Goal: Task Accomplishment & Management: Complete application form

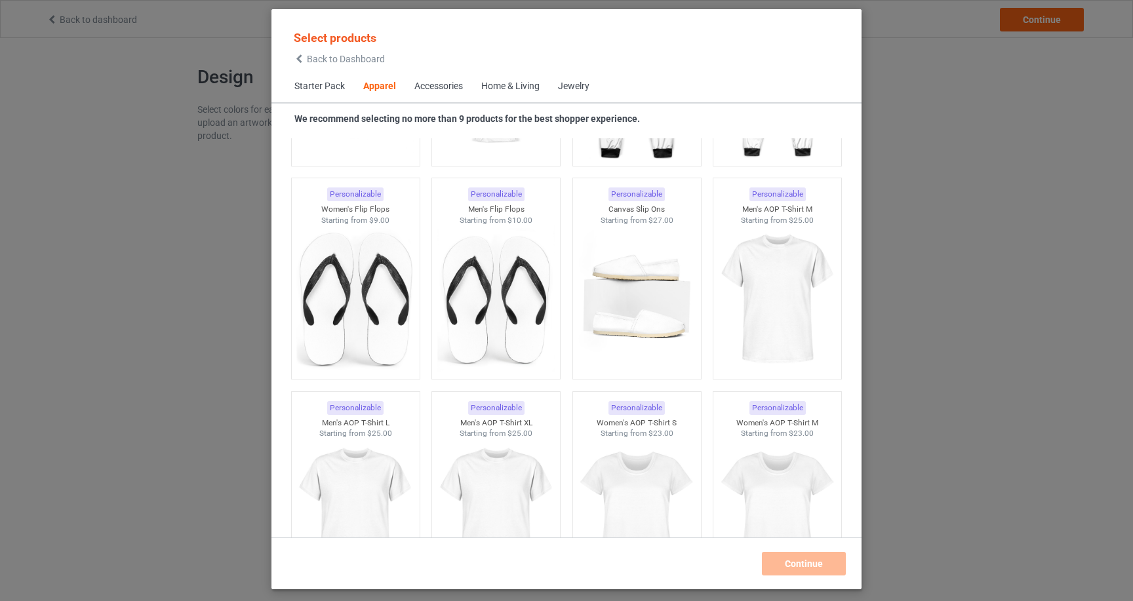
scroll to position [2387, 0]
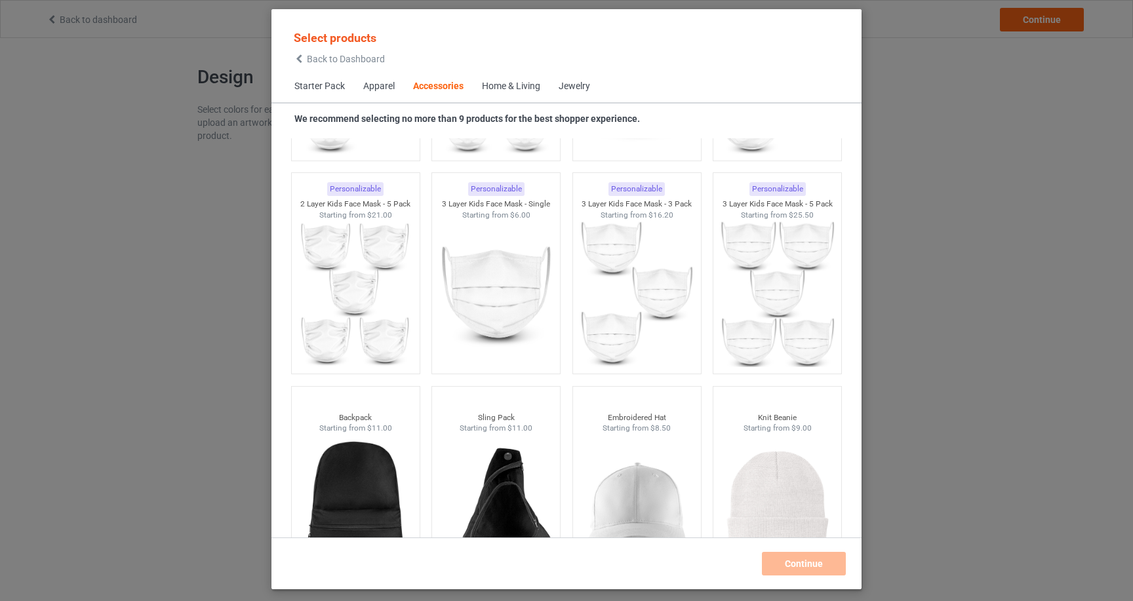
scroll to position [3037, 0]
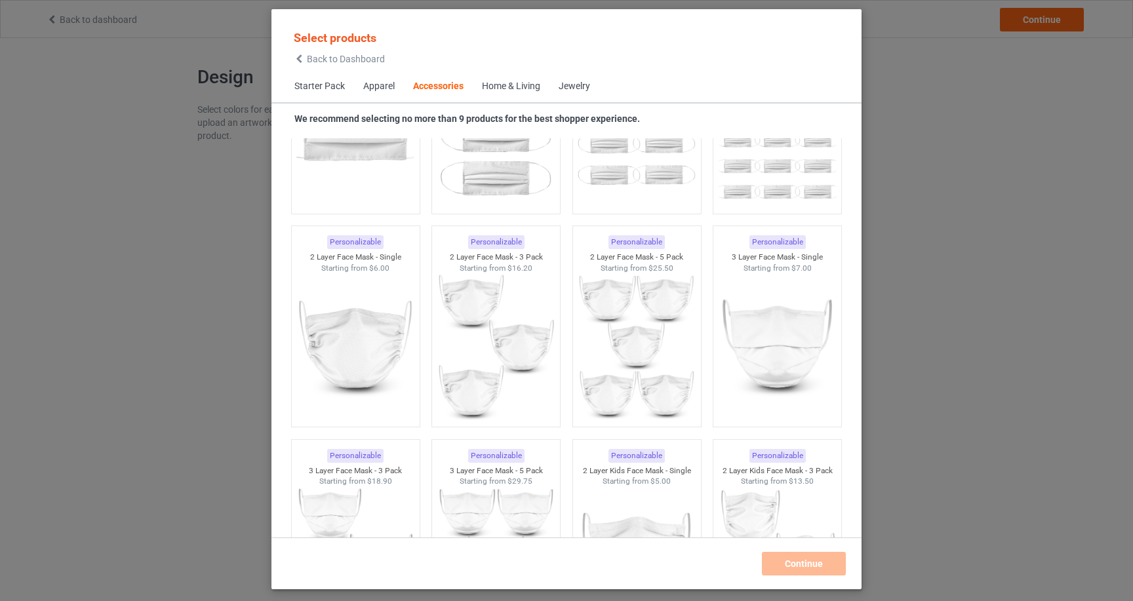
click at [388, 87] on div "Apparel" at bounding box center [378, 86] width 31 height 13
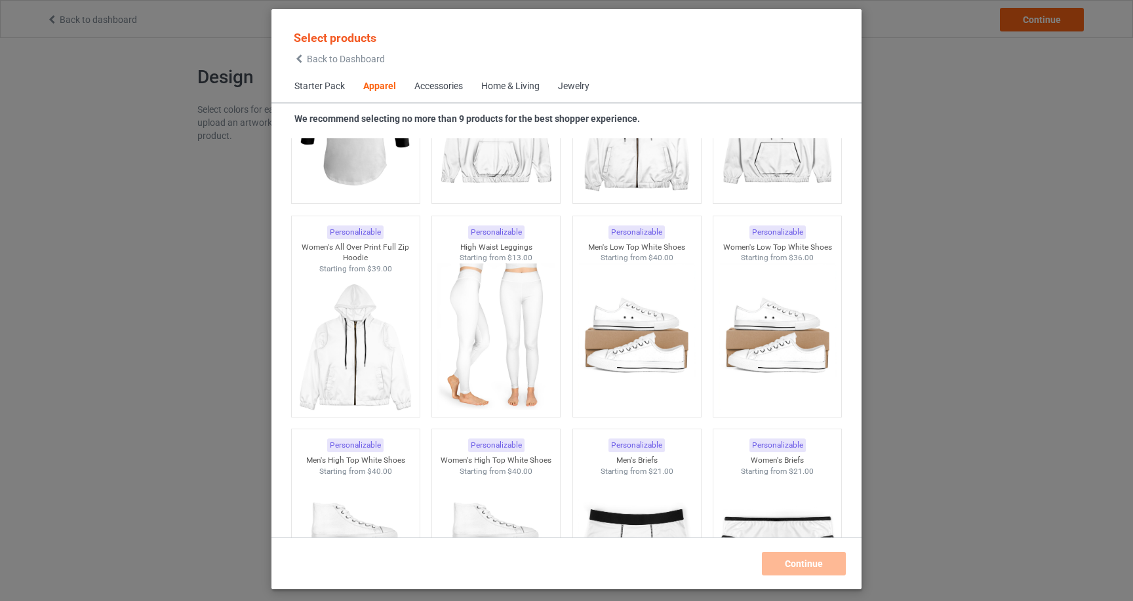
scroll to position [1146, 0]
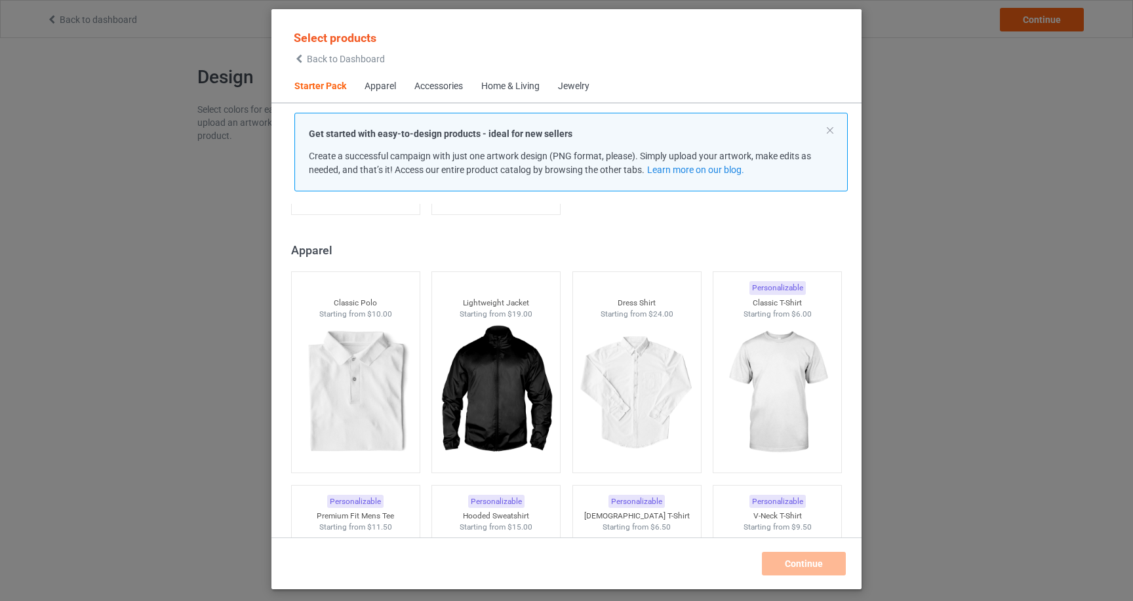
scroll to position [458, 0]
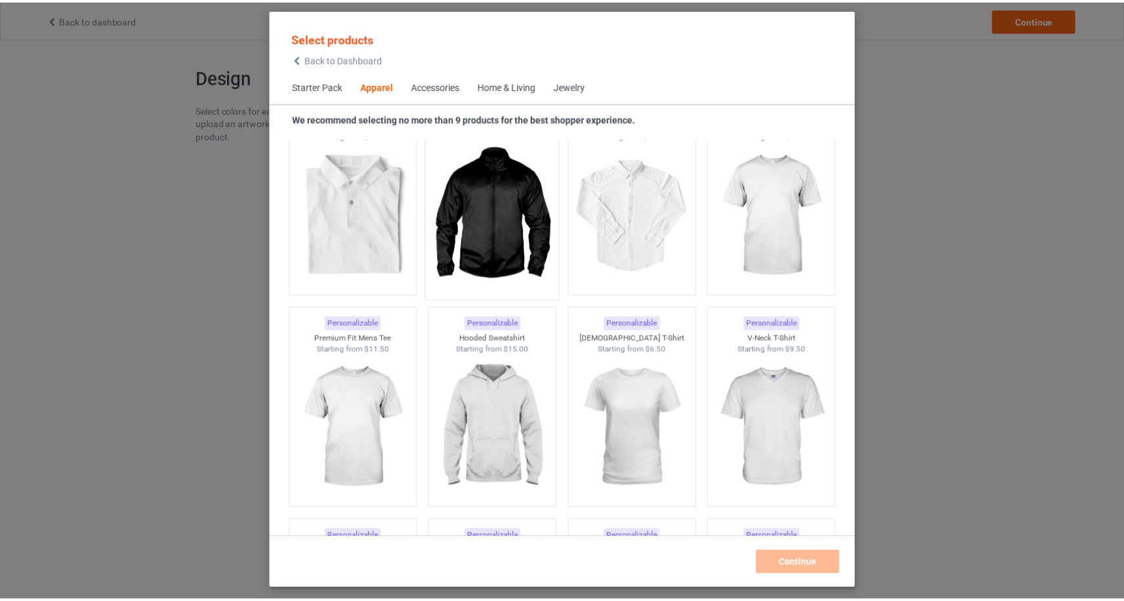
scroll to position [629, 0]
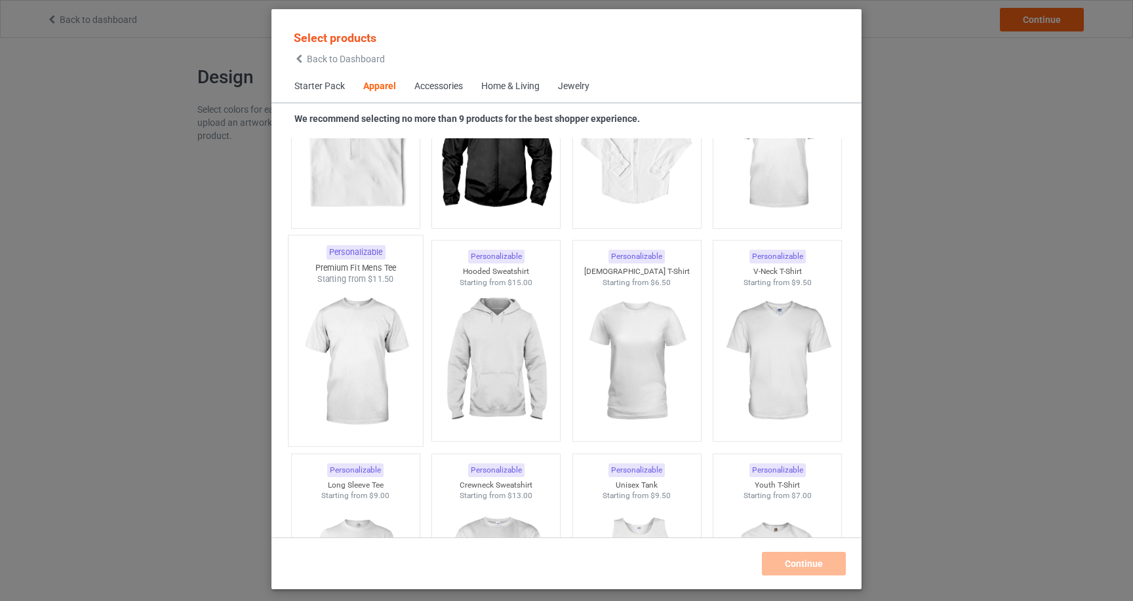
click at [386, 371] on img at bounding box center [355, 362] width 123 height 154
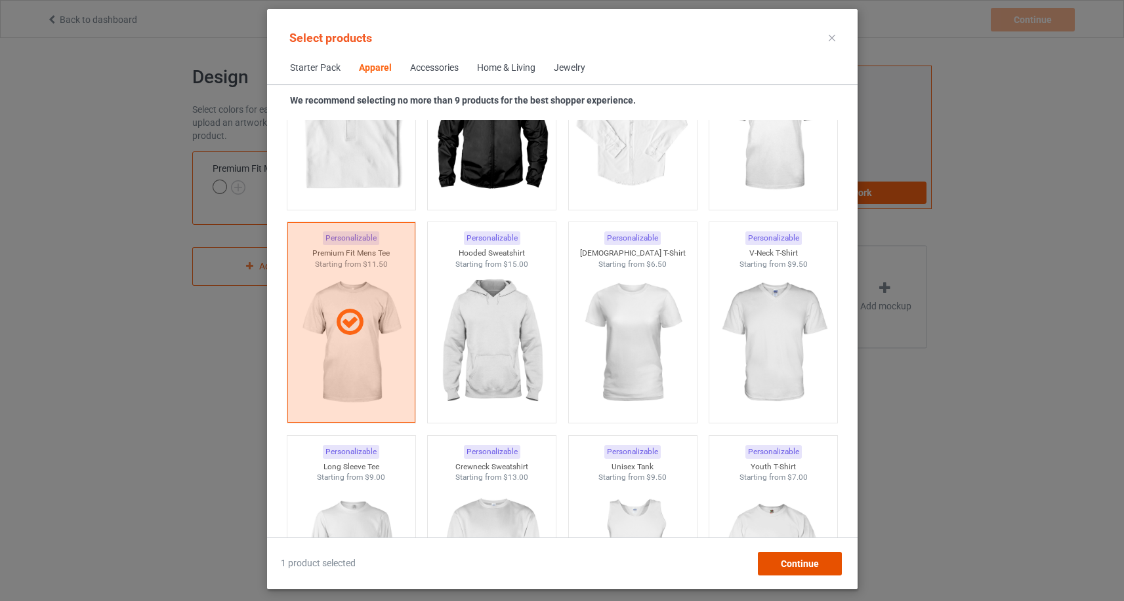
click at [798, 559] on span "Continue" at bounding box center [799, 564] width 38 height 10
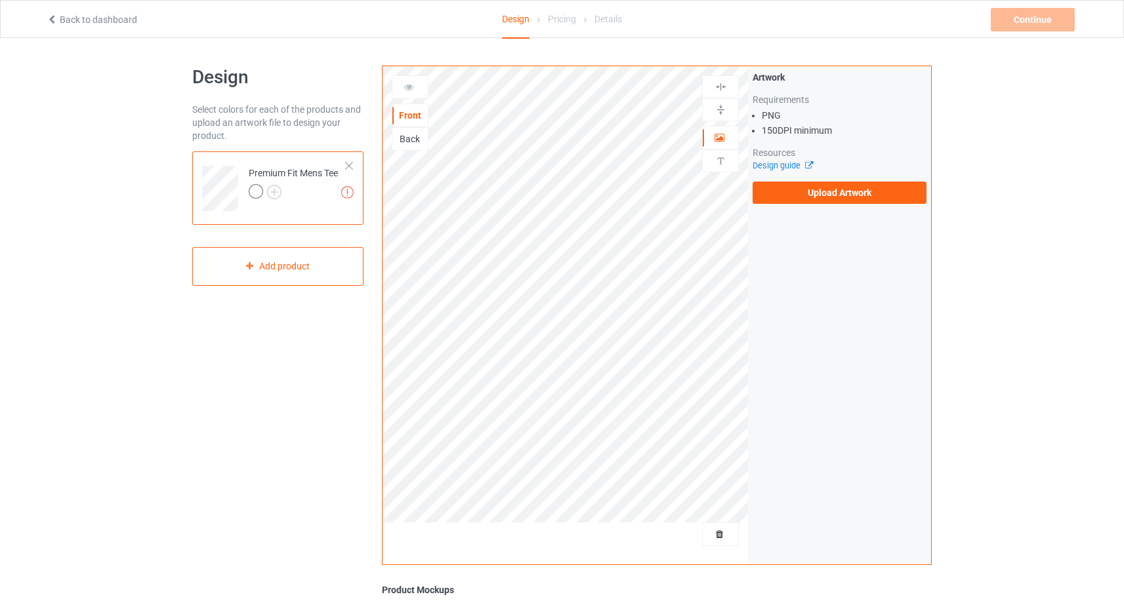
click at [56, 23] on link "Back to dashboard" at bounding box center [92, 19] width 91 height 10
click at [759, 178] on div "Artwork Requirements PNG 150 DPI minimum Resources Design guide Upload Artwork" at bounding box center [839, 137] width 174 height 133
click at [811, 188] on label "Upload Artwork" at bounding box center [839, 193] width 174 height 22
click at [0, 0] on input "Upload Artwork" at bounding box center [0, 0] width 0 height 0
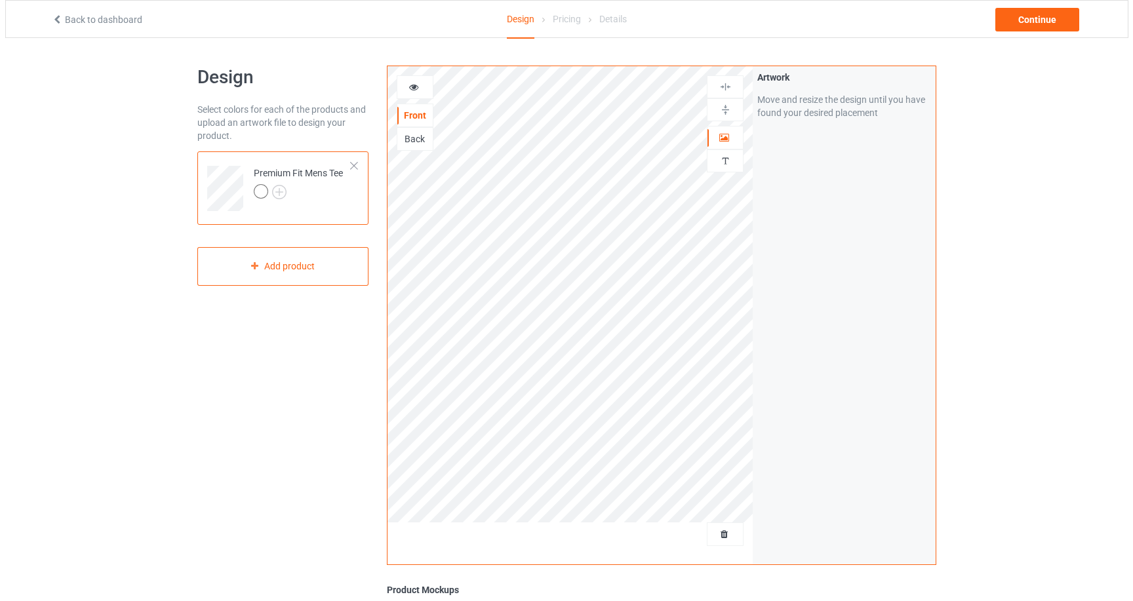
scroll to position [248, 0]
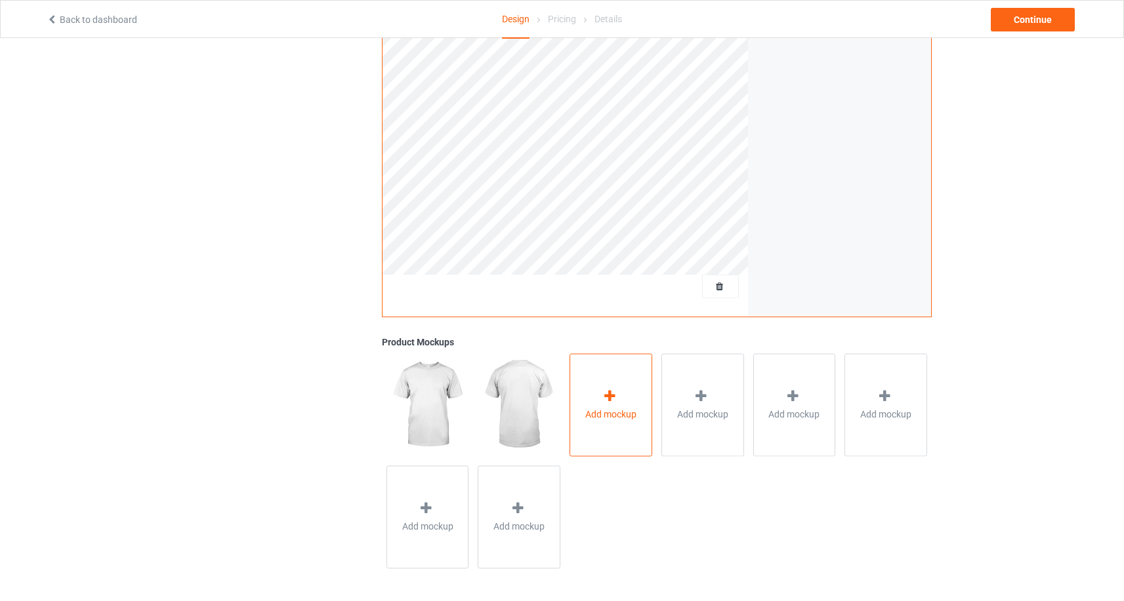
click at [584, 431] on div "Add mockup" at bounding box center [610, 405] width 83 height 103
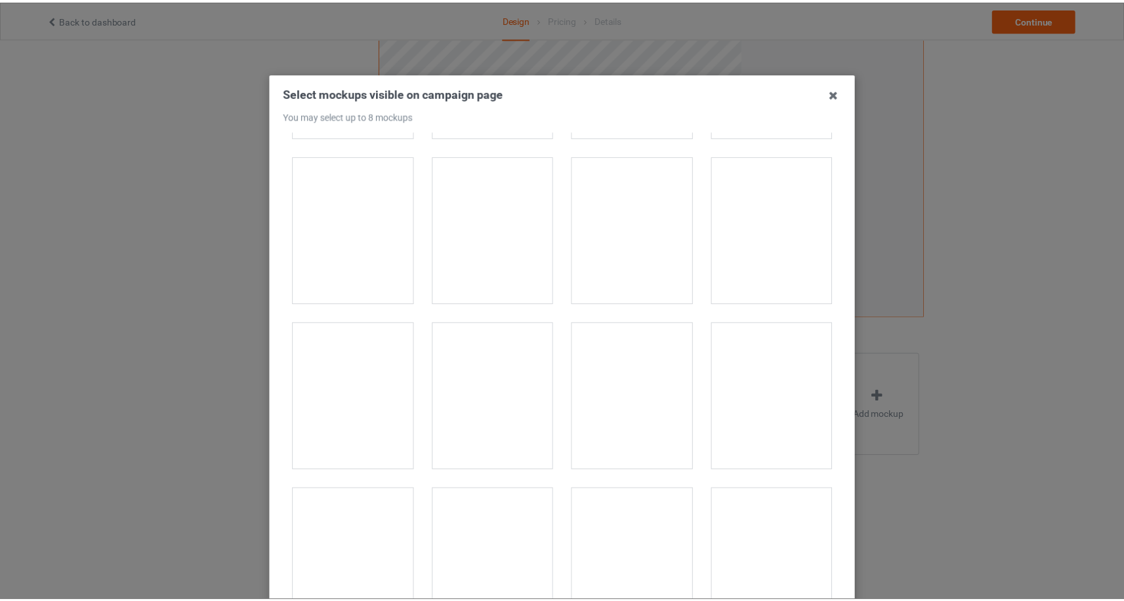
scroll to position [1678, 0]
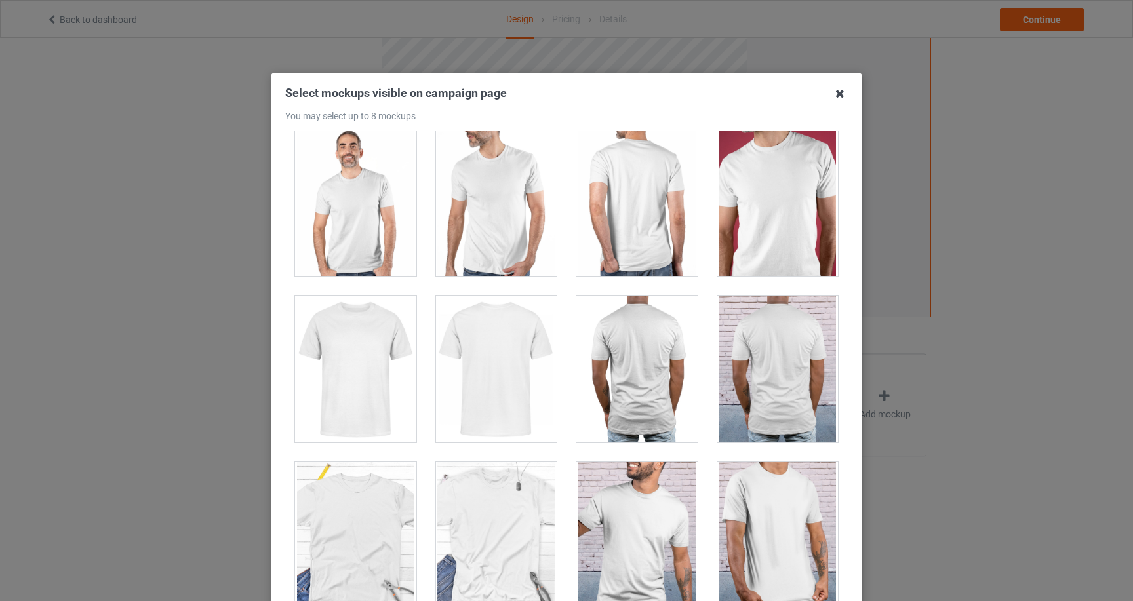
click at [836, 94] on icon at bounding box center [840, 93] width 21 height 21
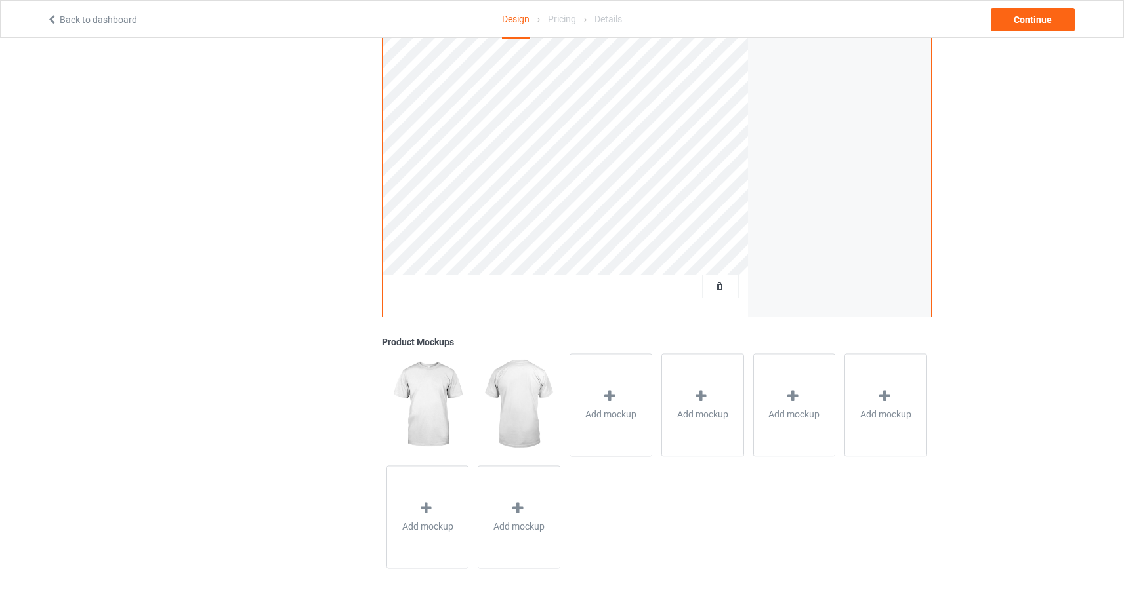
scroll to position [0, 0]
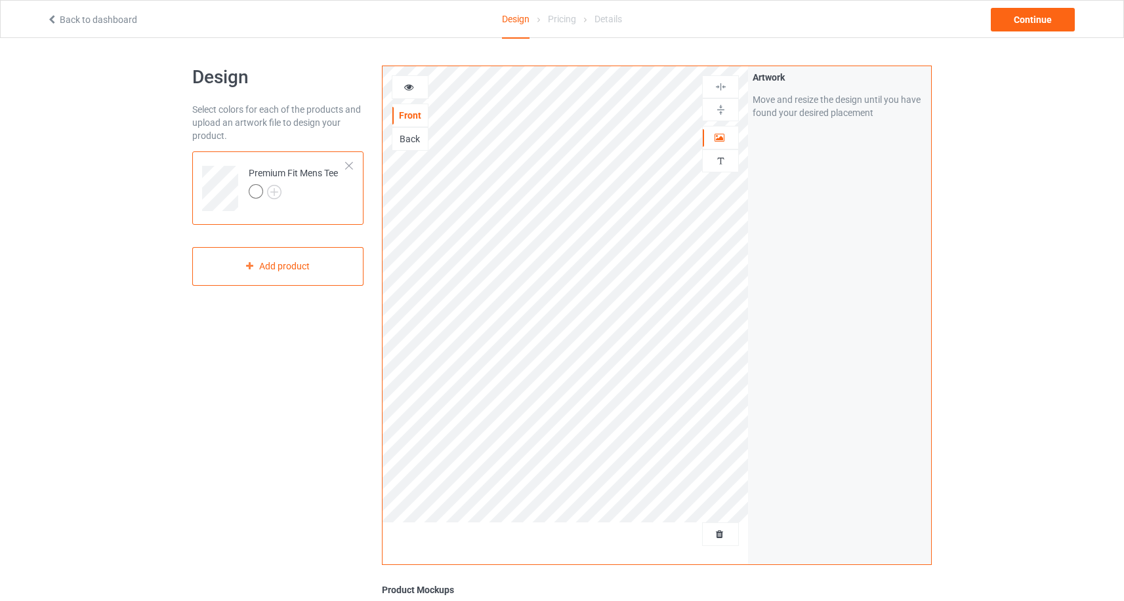
click at [76, 29] on div "Back to dashboard Design Pricing Details Continue" at bounding box center [561, 19] width 1049 height 37
click at [79, 23] on link "Back to dashboard" at bounding box center [92, 19] width 91 height 10
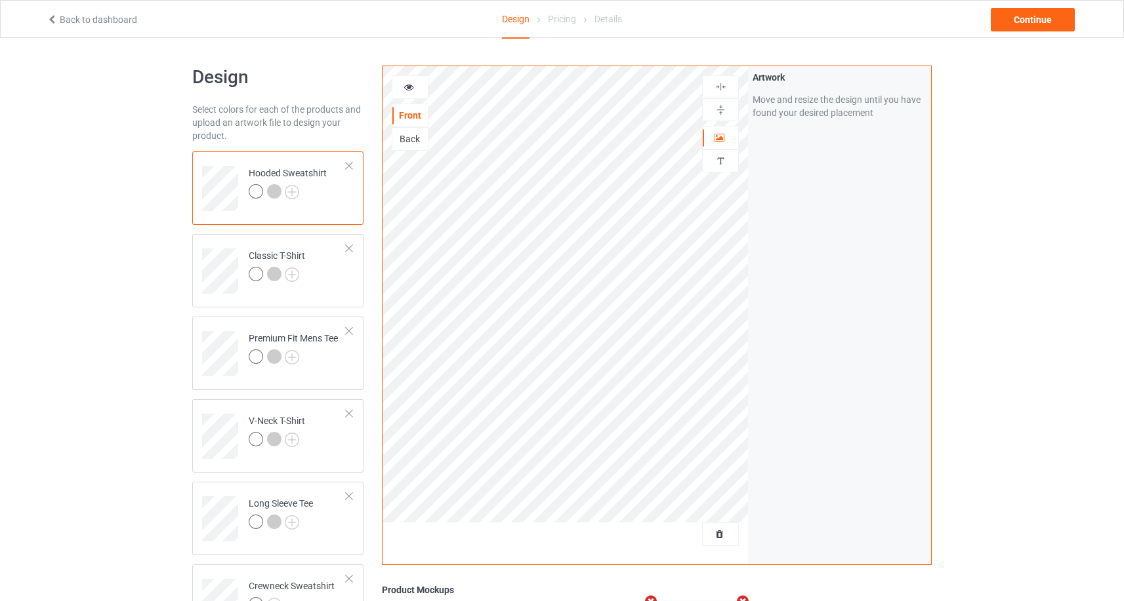
scroll to position [248, 0]
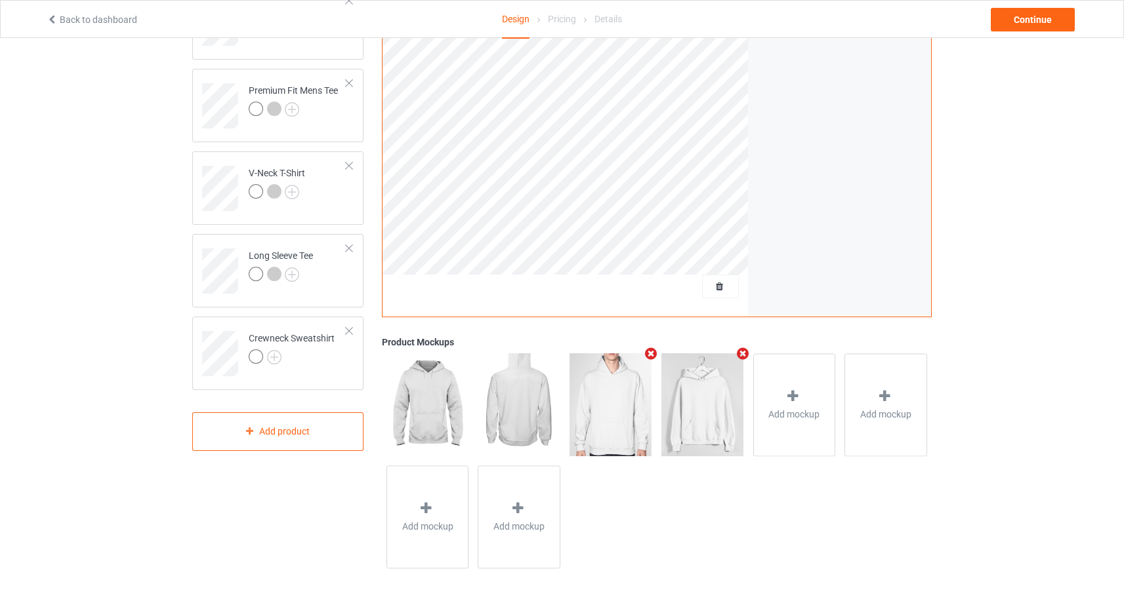
click at [649, 357] on icon "Remove mockup" at bounding box center [651, 354] width 16 height 14
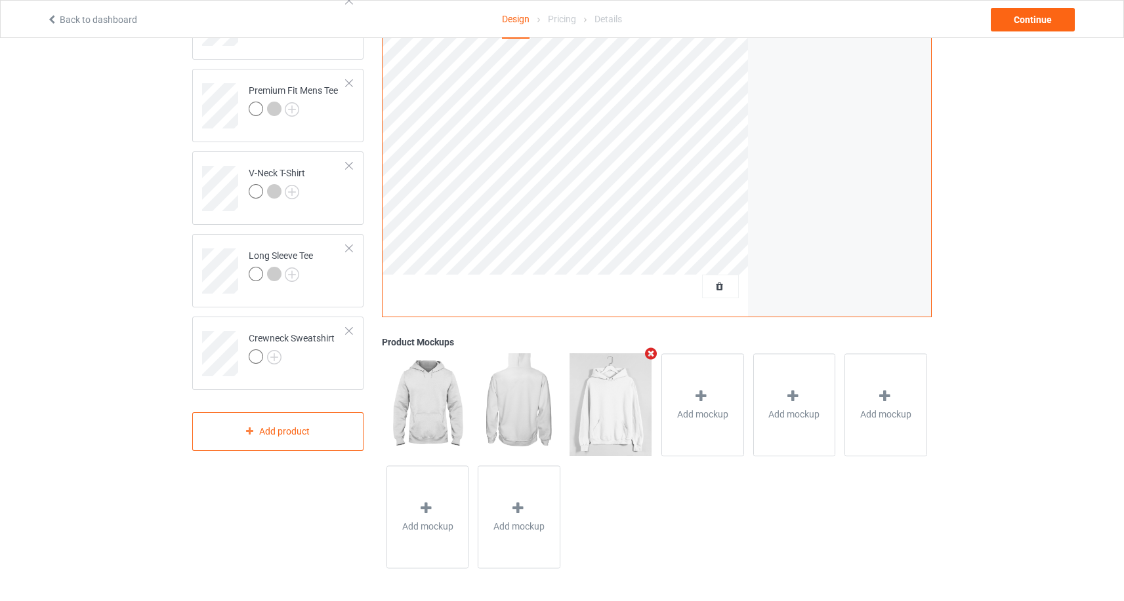
click at [649, 357] on icon "Remove mockup" at bounding box center [651, 354] width 16 height 14
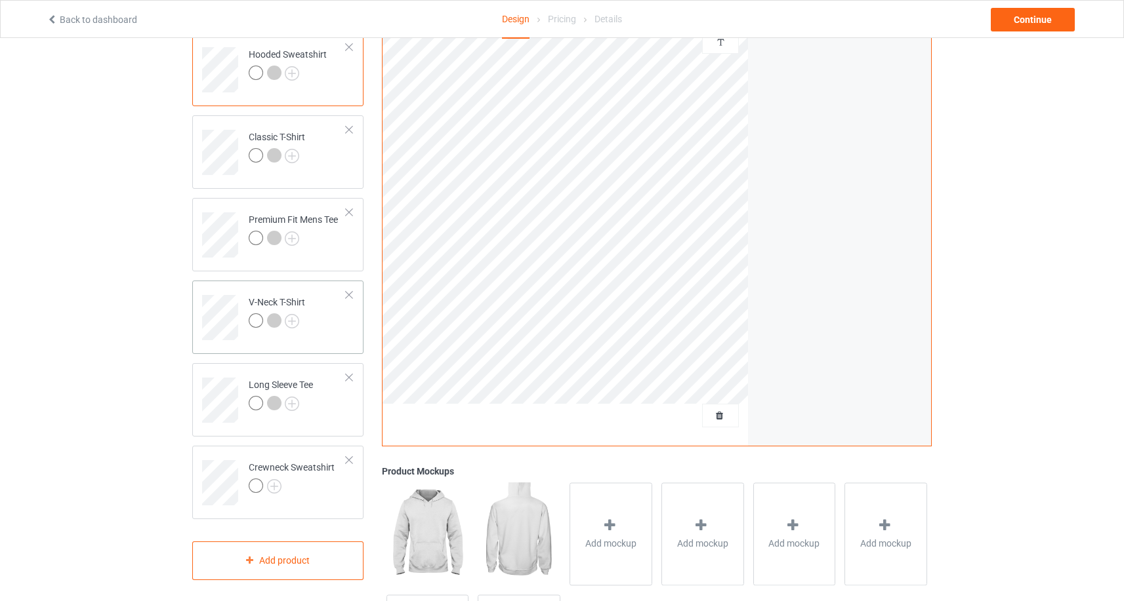
scroll to position [66, 0]
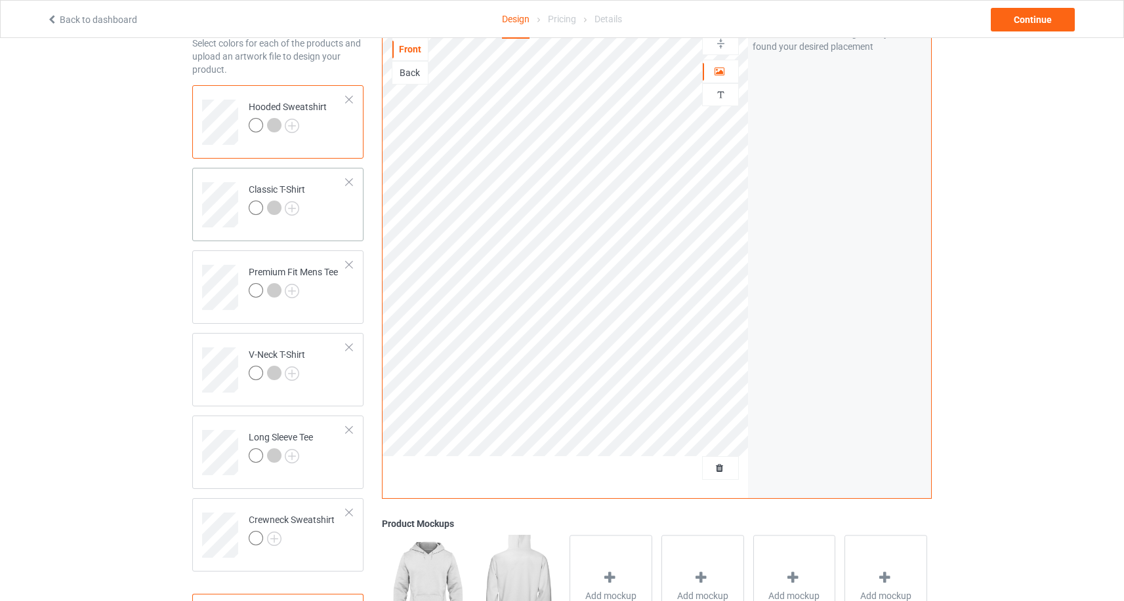
click at [350, 185] on div at bounding box center [348, 182] width 9 height 9
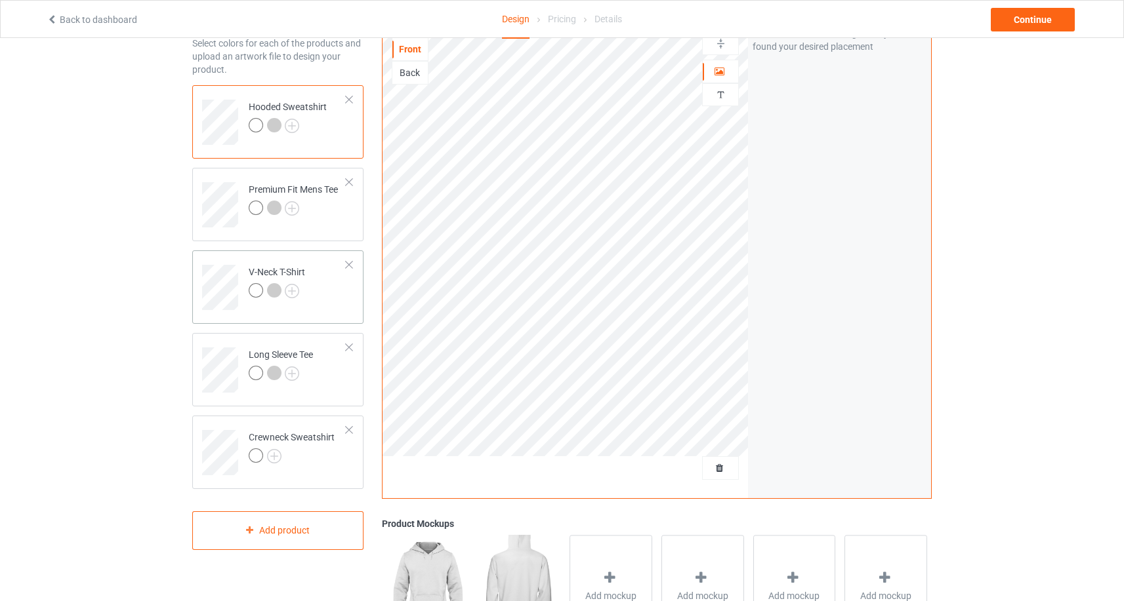
click at [350, 264] on div at bounding box center [348, 264] width 9 height 9
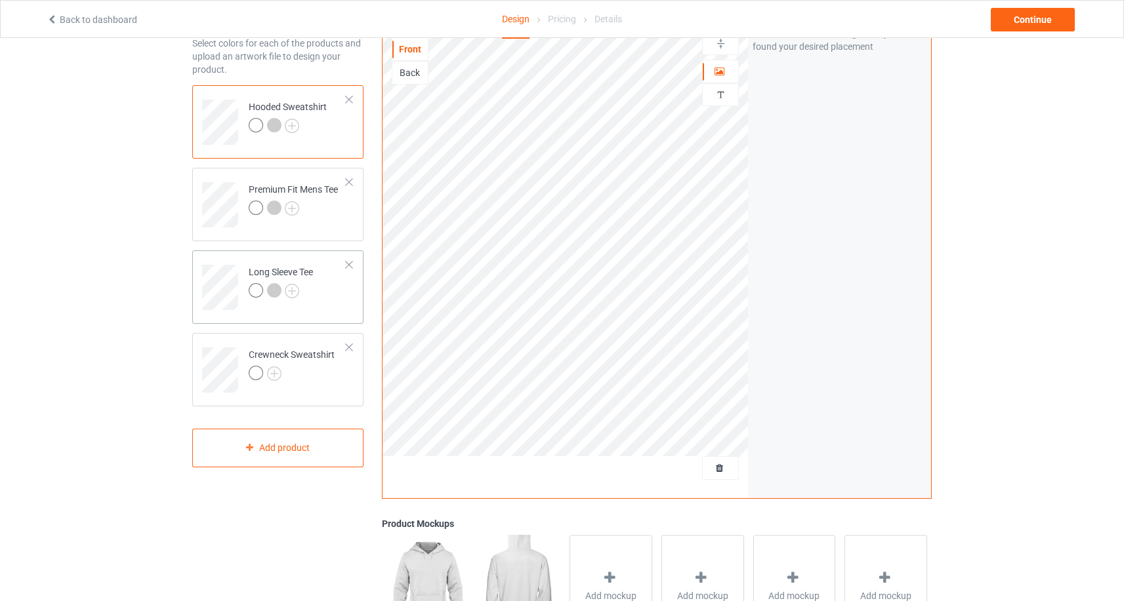
click at [349, 266] on div at bounding box center [348, 264] width 9 height 9
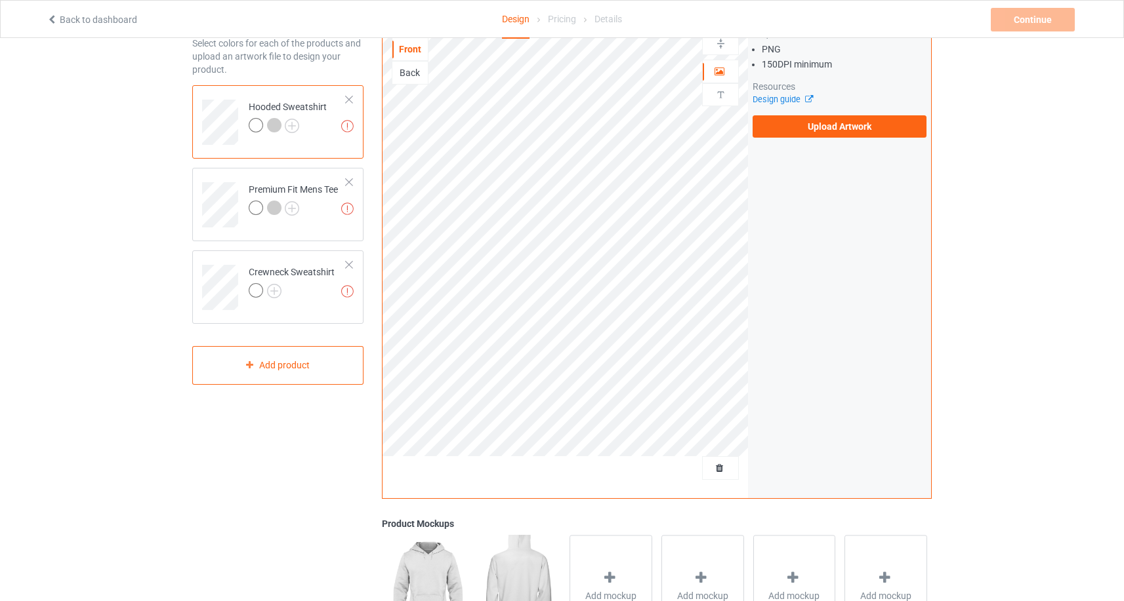
scroll to position [0, 0]
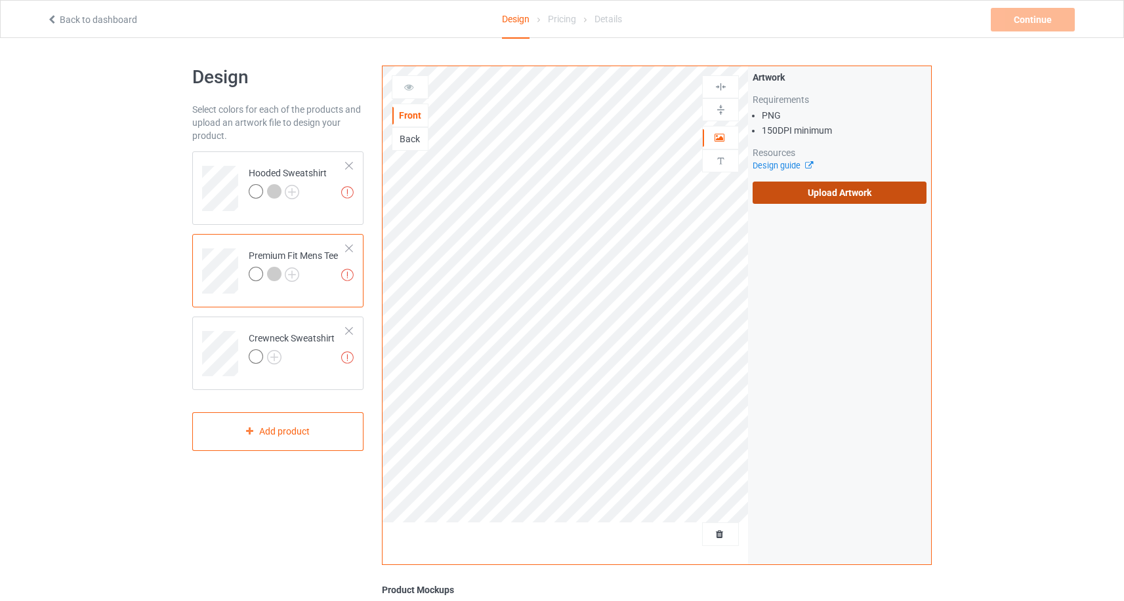
click at [824, 197] on label "Upload Artwork" at bounding box center [839, 193] width 174 height 22
click at [0, 0] on input "Upload Artwork" at bounding box center [0, 0] width 0 height 0
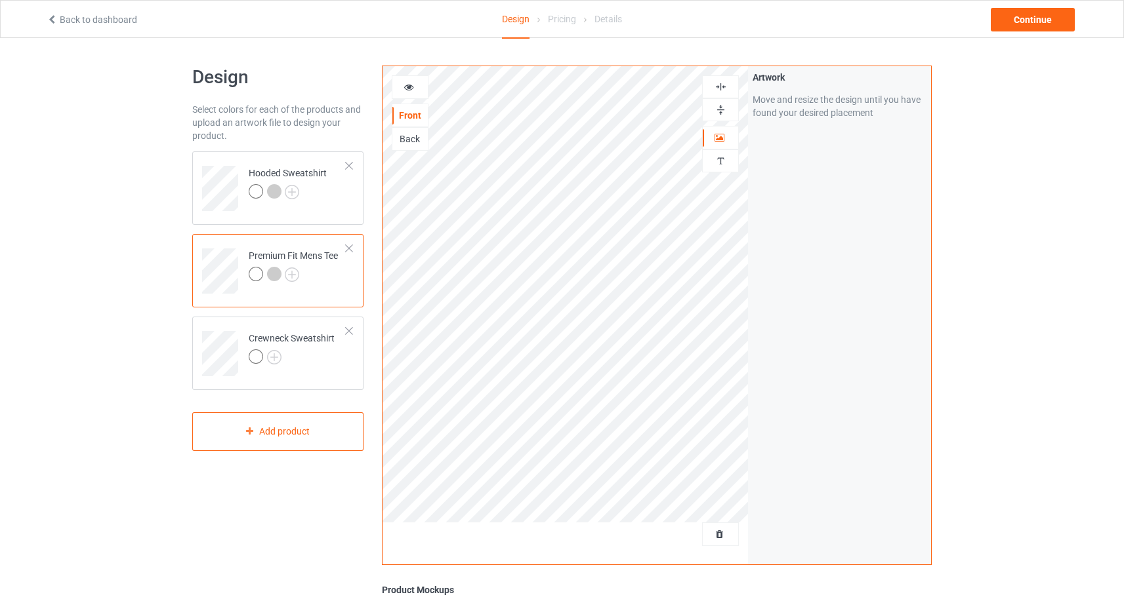
click at [418, 89] on div at bounding box center [409, 87] width 35 height 13
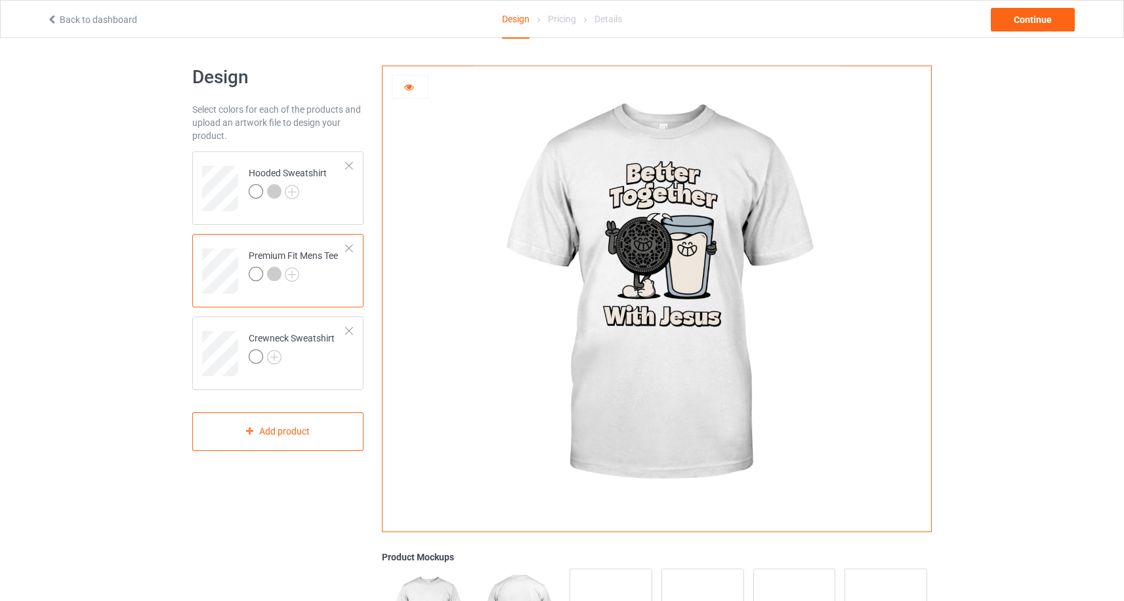
click at [273, 273] on div at bounding box center [274, 274] width 14 height 14
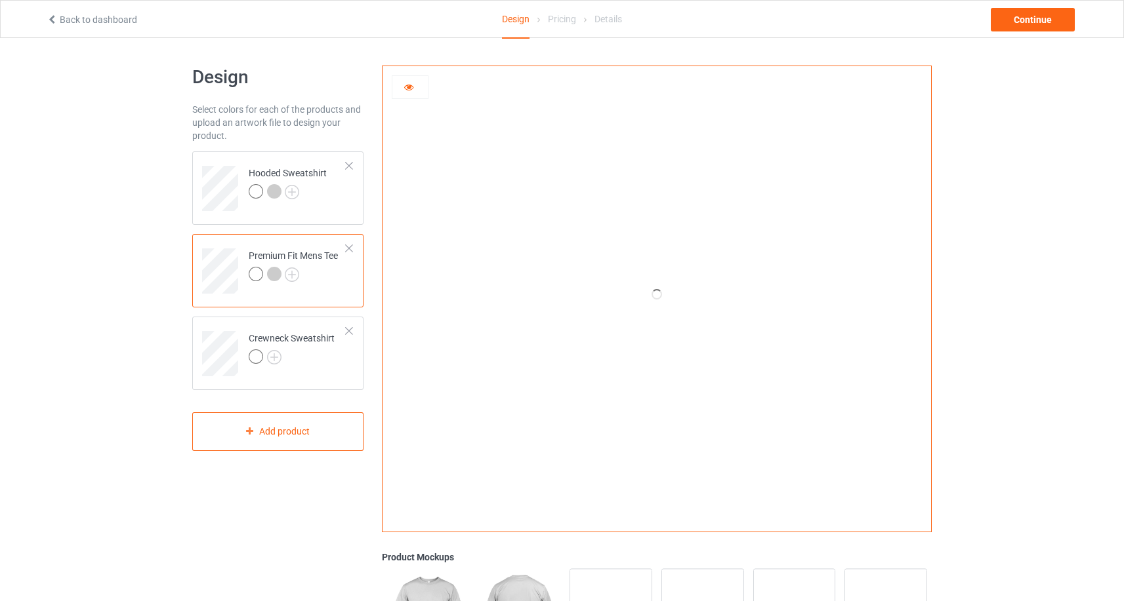
click at [414, 91] on div at bounding box center [409, 87] width 35 height 13
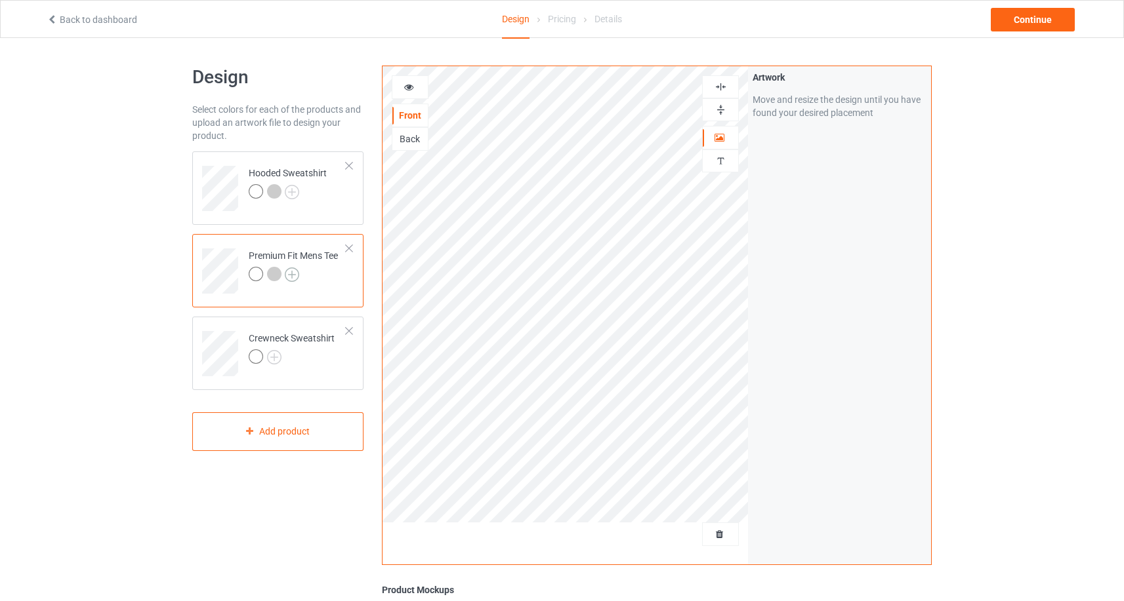
click at [291, 275] on img at bounding box center [292, 275] width 14 height 14
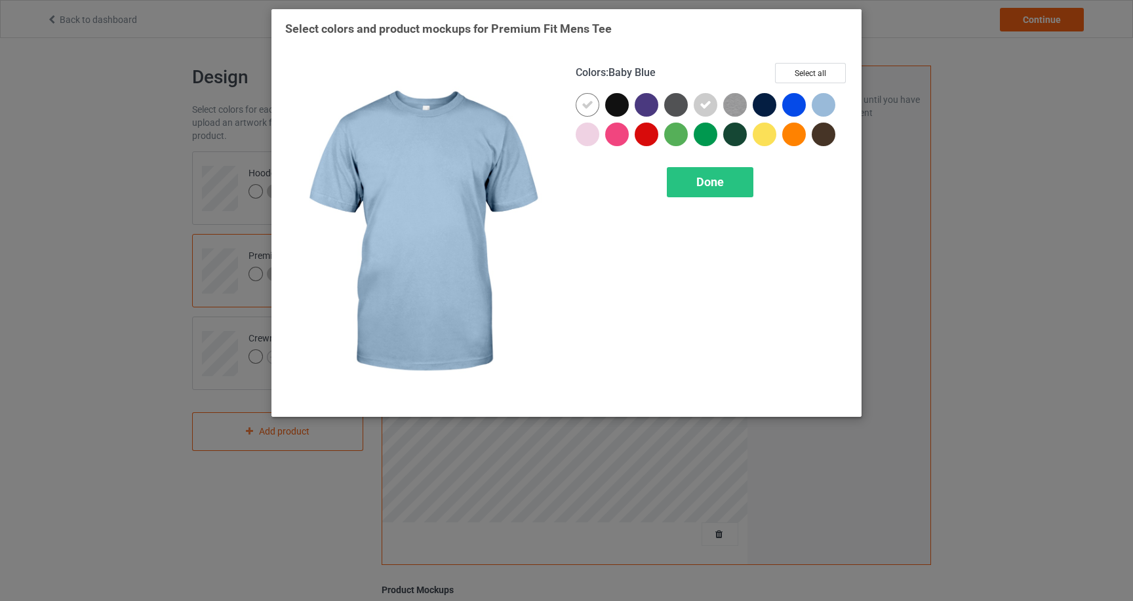
click at [823, 102] on div at bounding box center [824, 105] width 24 height 24
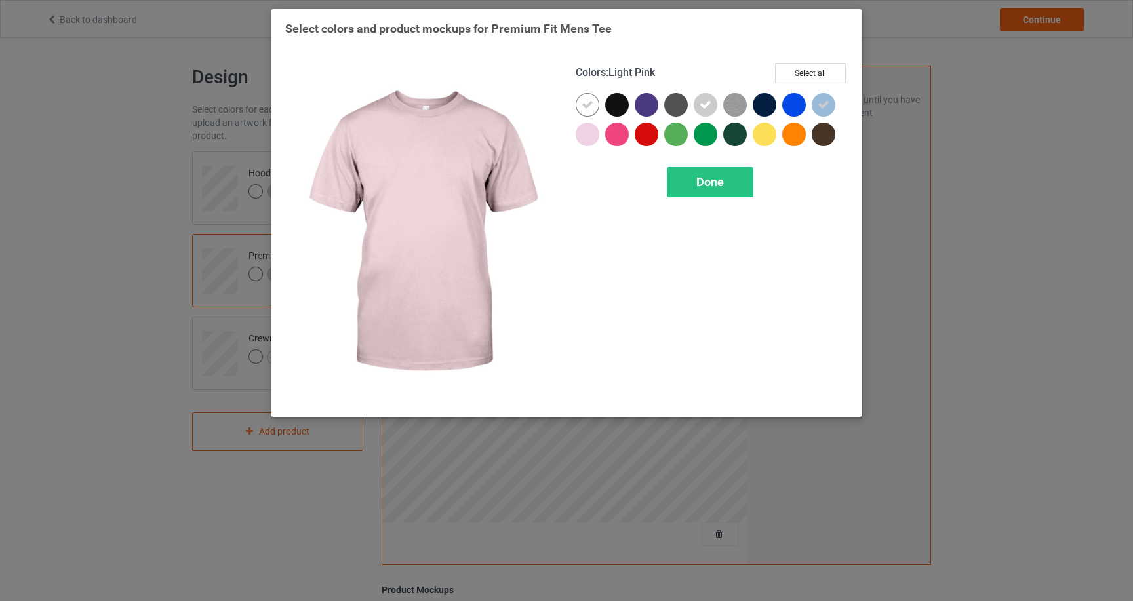
click at [596, 134] on div at bounding box center [588, 135] width 24 height 24
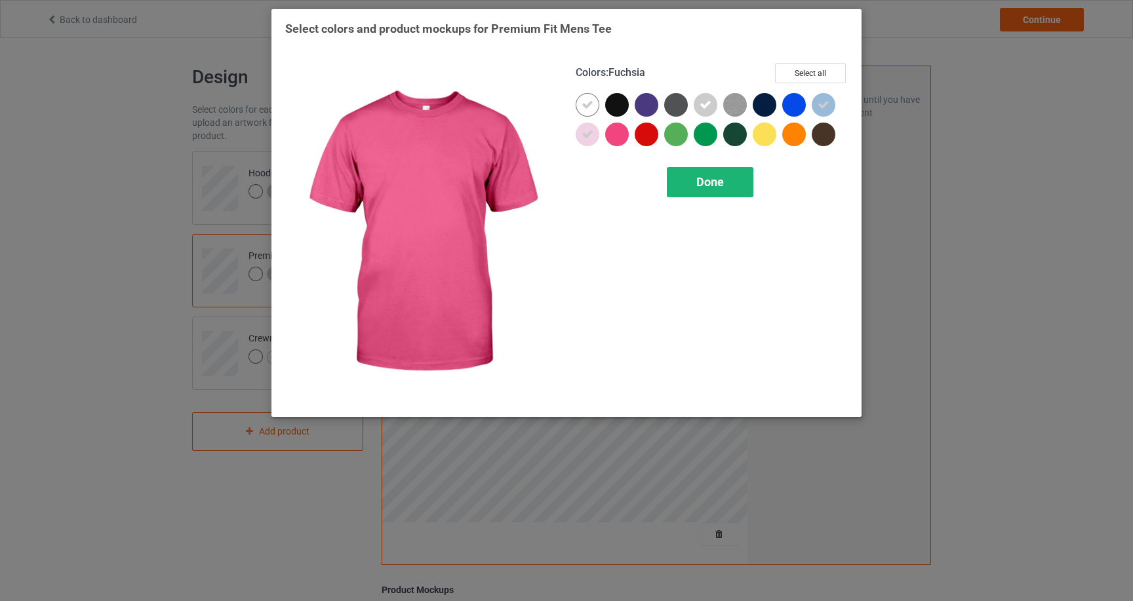
click at [685, 185] on div "Done" at bounding box center [710, 182] width 87 height 30
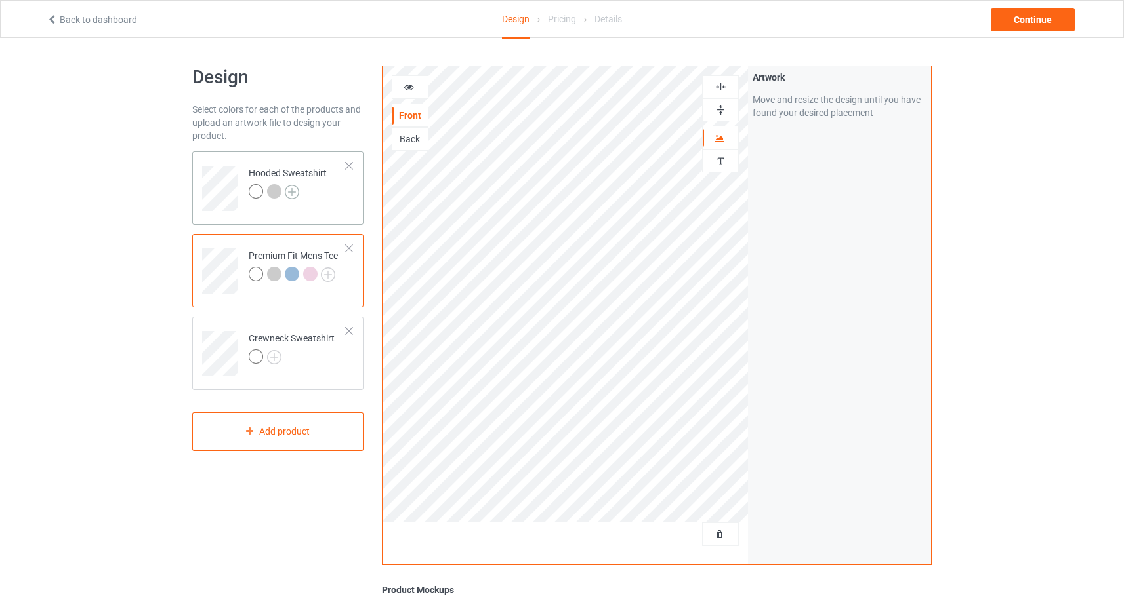
click at [290, 191] on img at bounding box center [292, 192] width 14 height 14
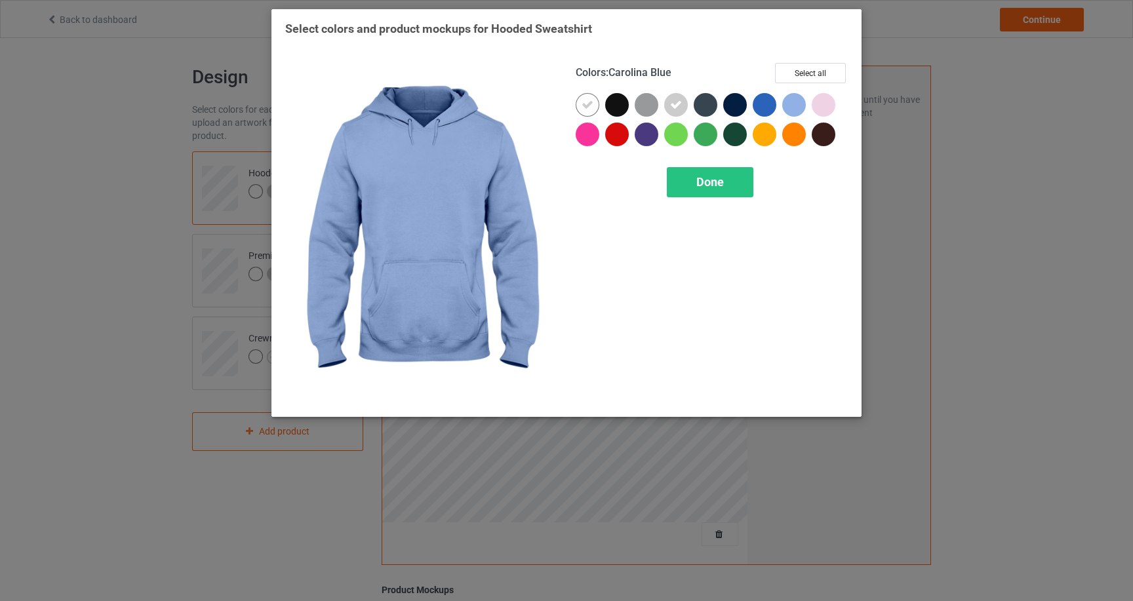
click at [791, 108] on div at bounding box center [794, 105] width 24 height 24
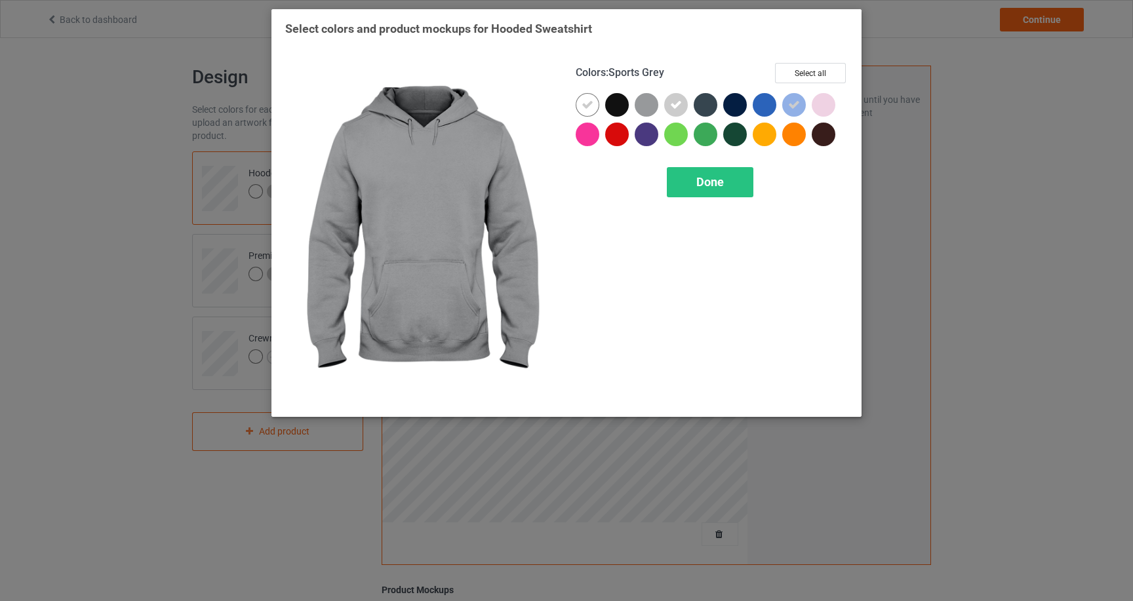
click at [649, 108] on div at bounding box center [647, 105] width 24 height 24
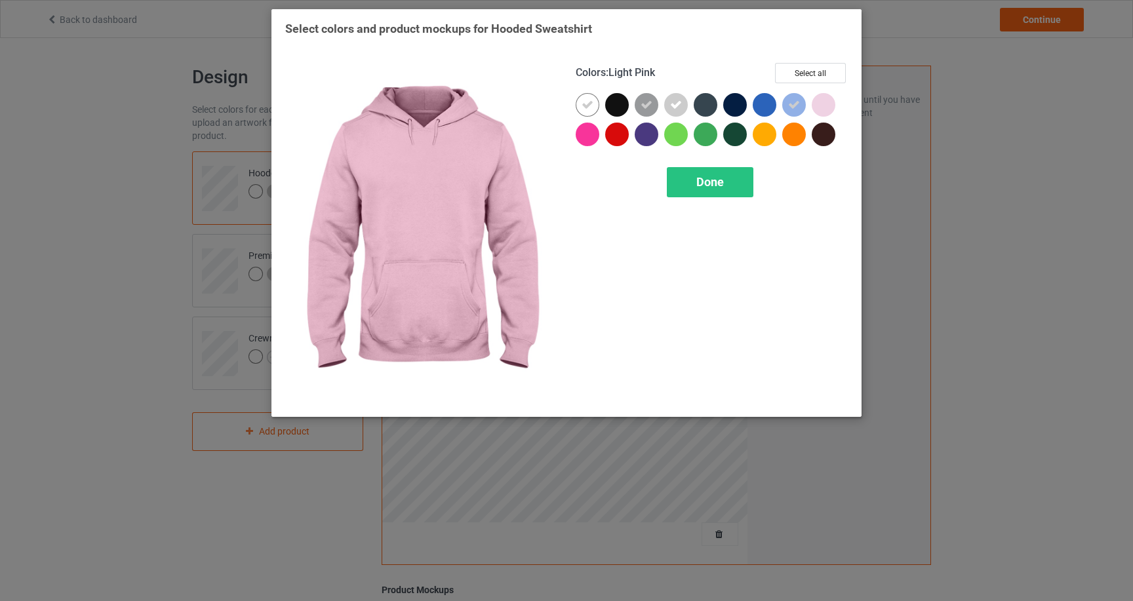
click at [813, 108] on div at bounding box center [824, 105] width 24 height 24
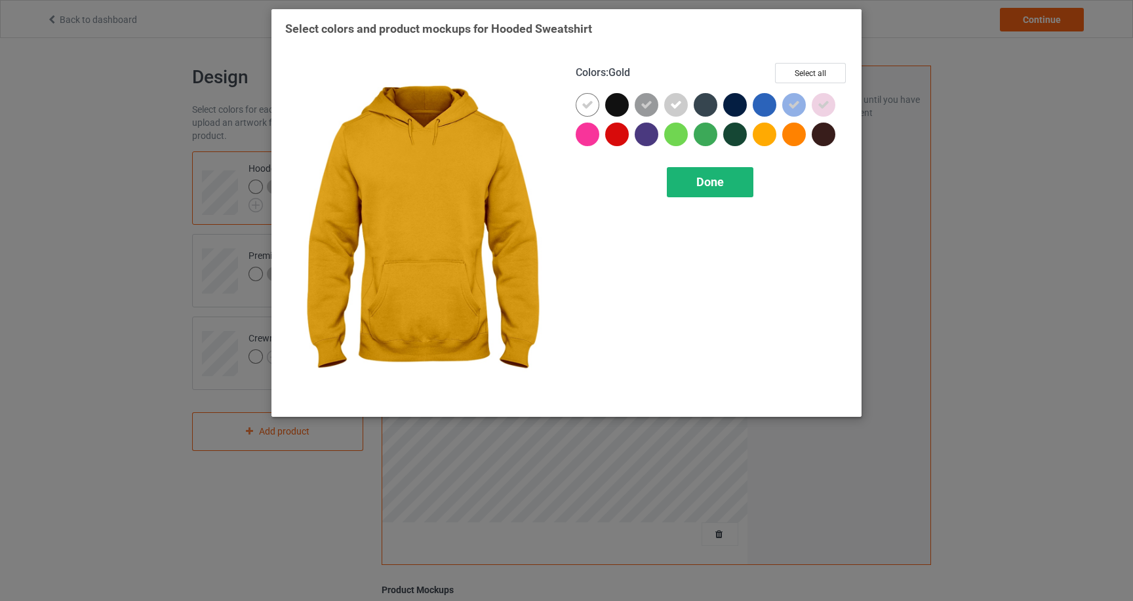
click at [730, 175] on div "Done" at bounding box center [710, 182] width 87 height 30
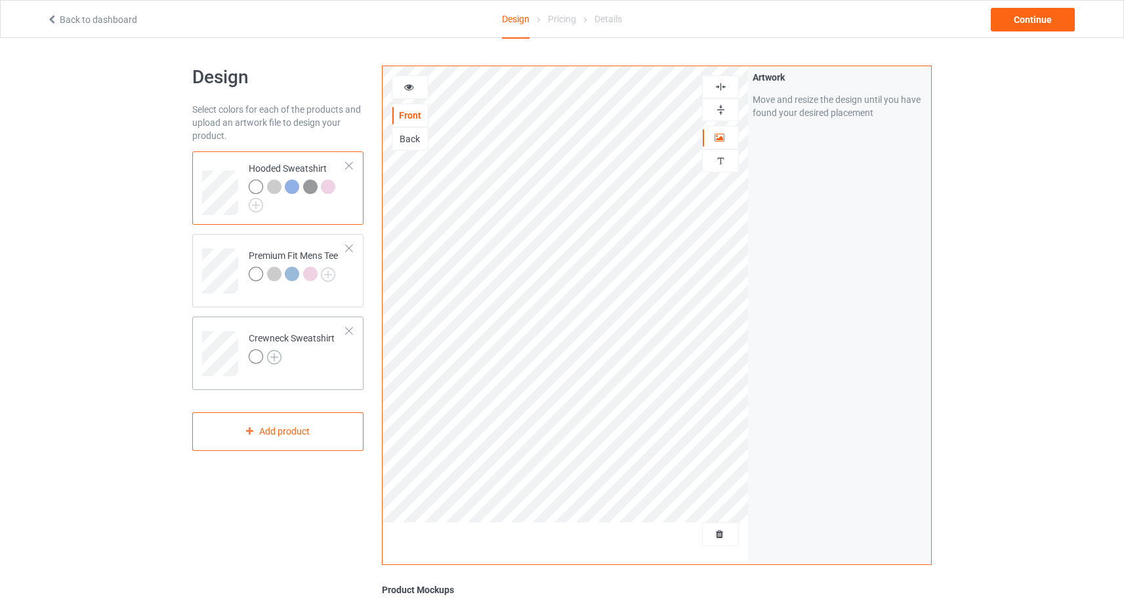
click at [277, 357] on img at bounding box center [274, 357] width 14 height 14
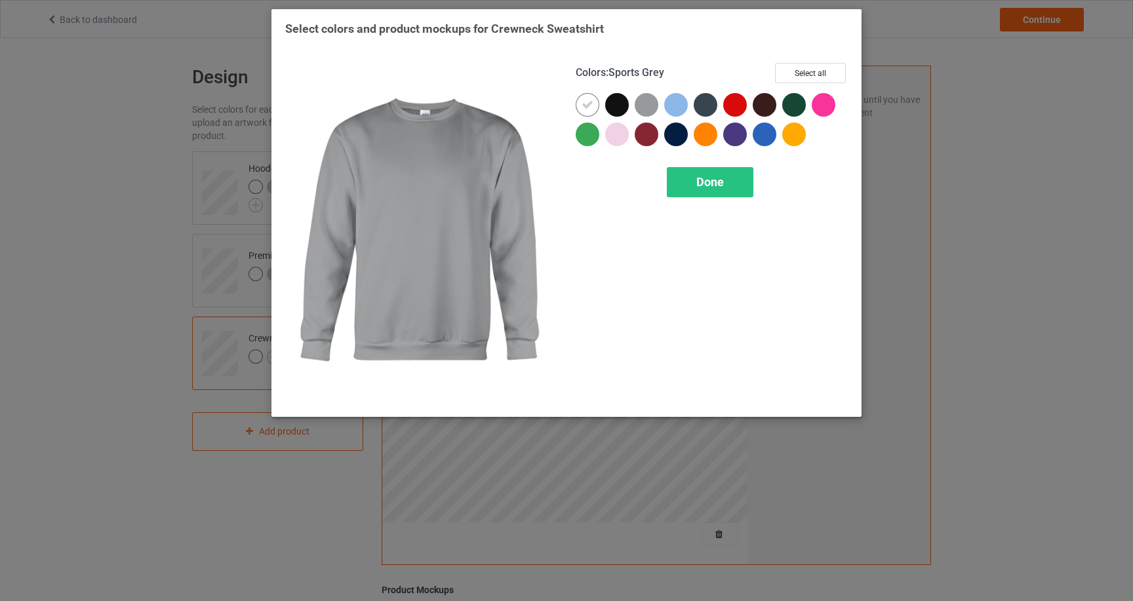
click at [658, 113] on div at bounding box center [650, 108] width 30 height 30
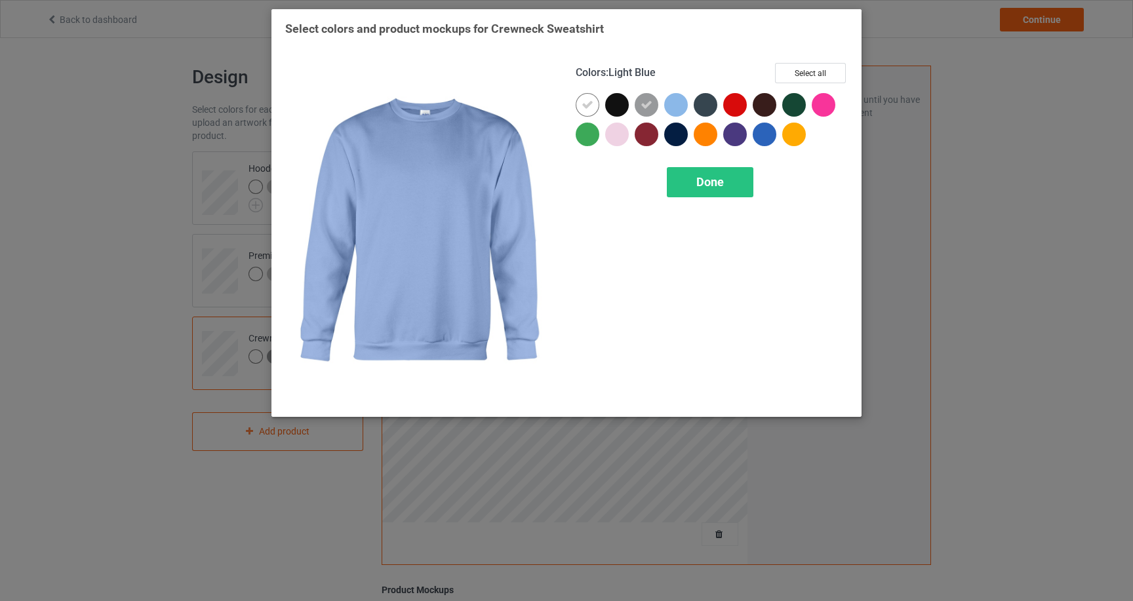
click at [670, 109] on div at bounding box center [676, 105] width 24 height 24
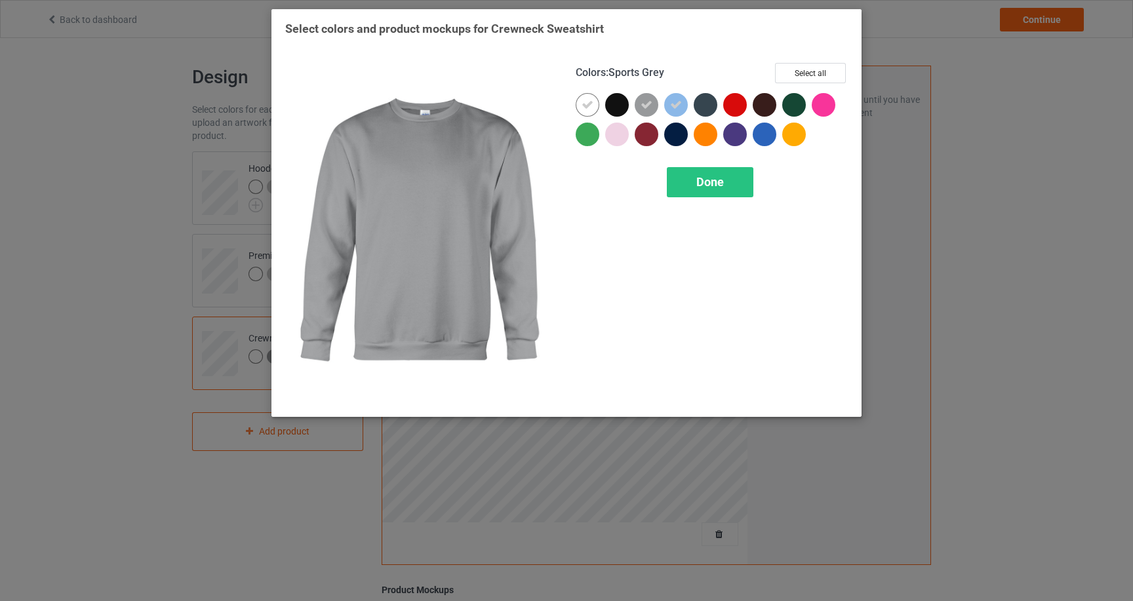
click at [637, 112] on div at bounding box center [650, 108] width 30 height 30
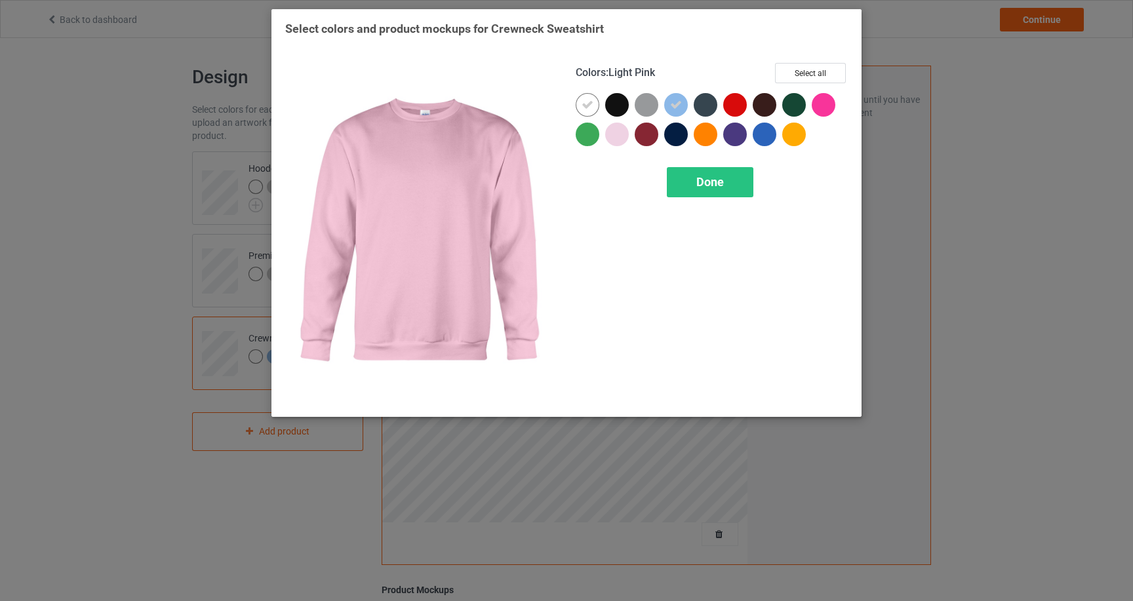
click at [621, 134] on div at bounding box center [617, 135] width 24 height 24
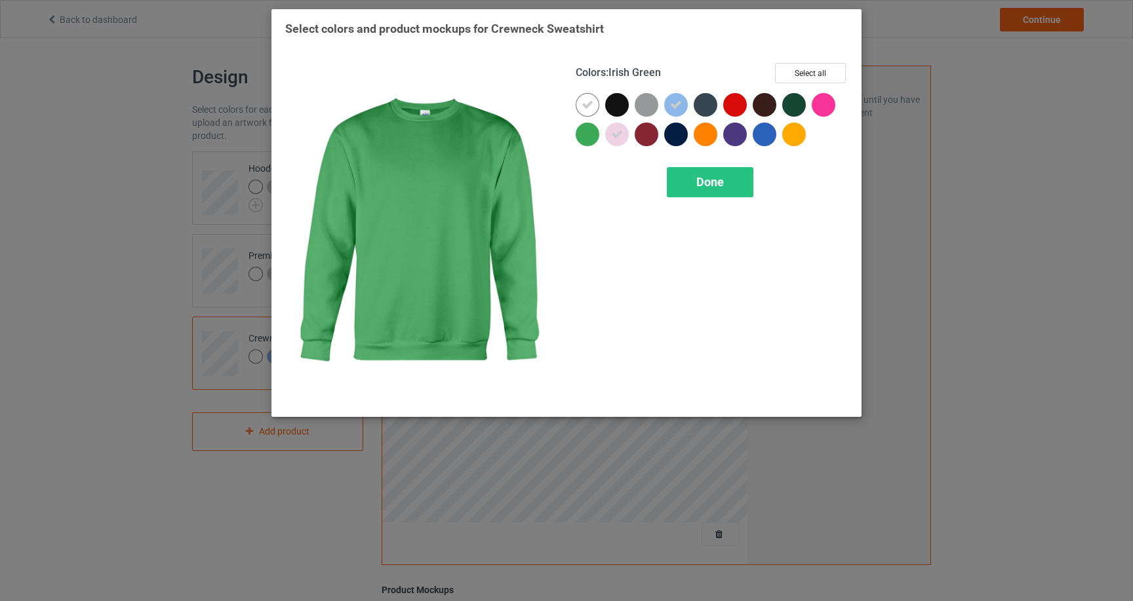
click at [594, 136] on div at bounding box center [588, 135] width 24 height 24
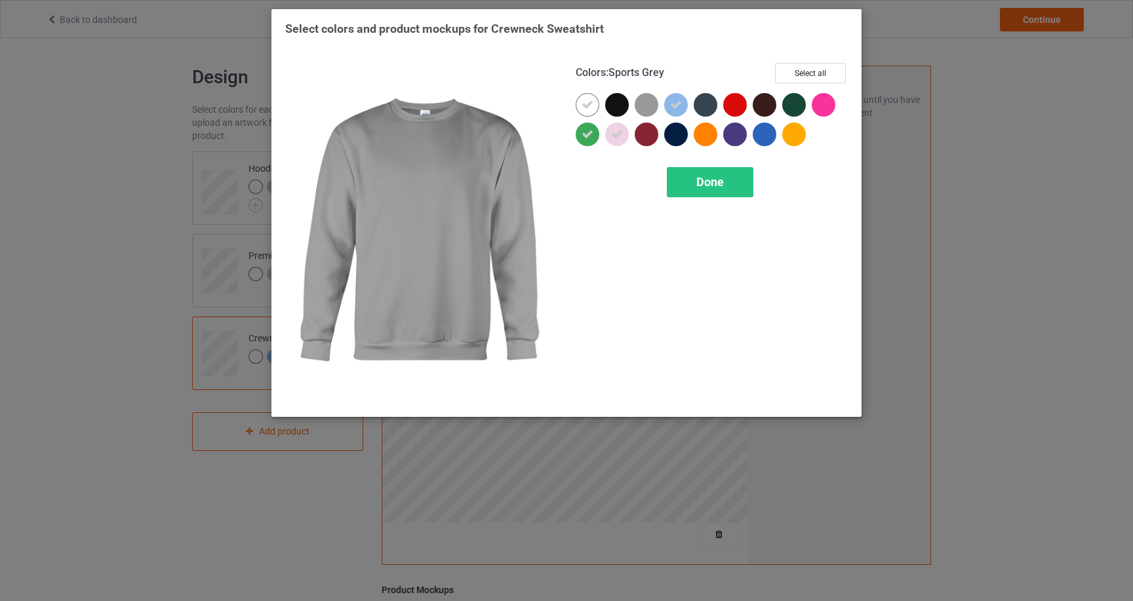
click at [644, 111] on div at bounding box center [647, 105] width 24 height 24
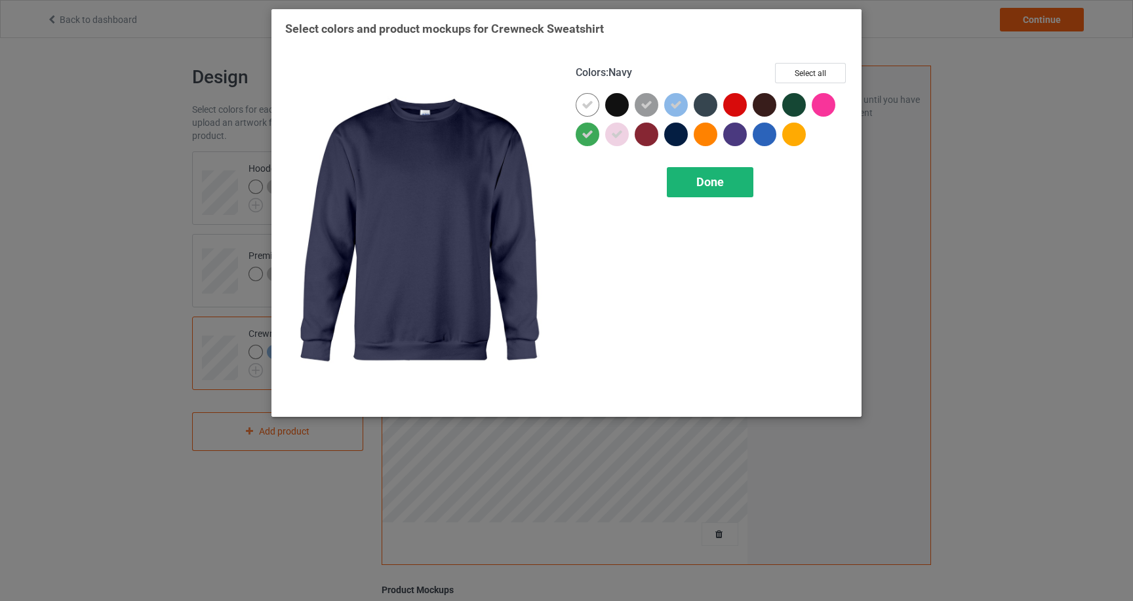
click at [701, 188] on span "Done" at bounding box center [711, 182] width 28 height 14
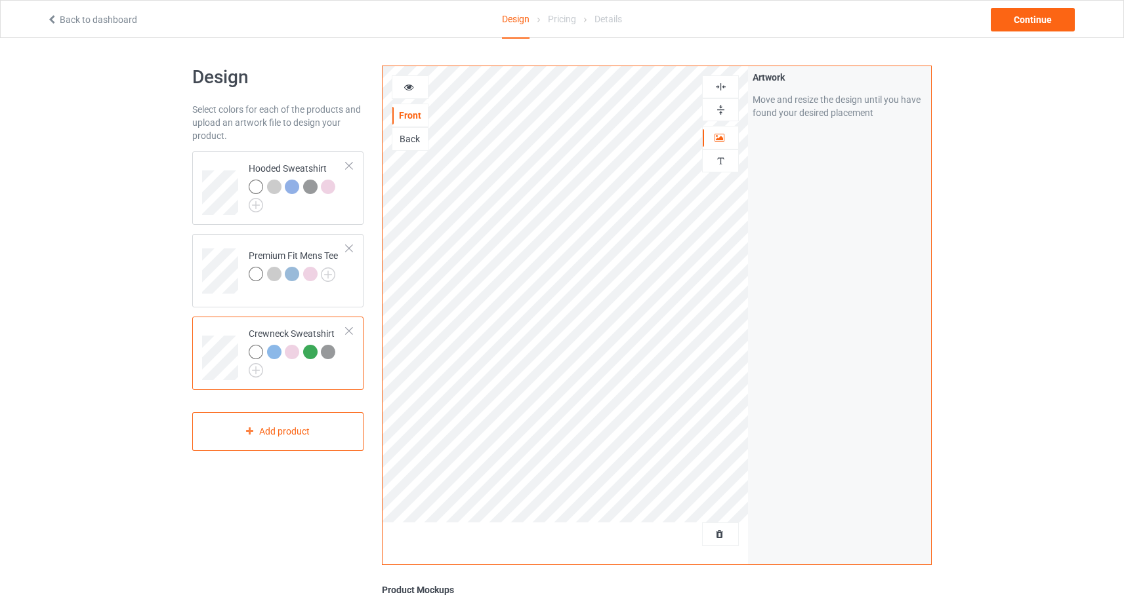
click at [414, 90] on div at bounding box center [409, 87] width 35 height 13
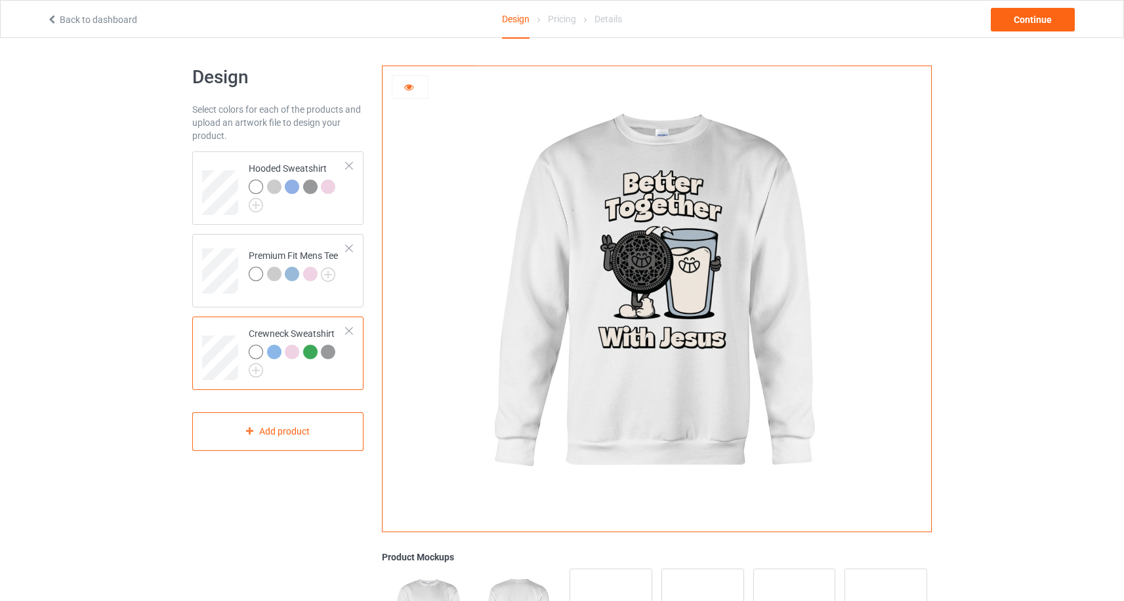
click at [410, 88] on icon at bounding box center [408, 85] width 11 height 9
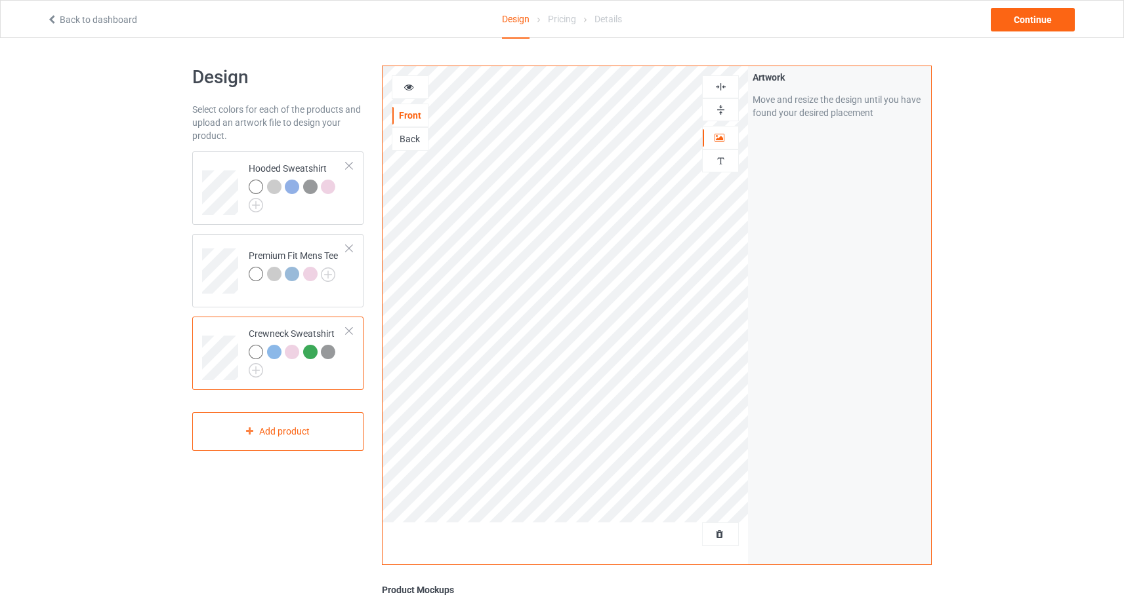
click at [415, 90] on div at bounding box center [409, 87] width 35 height 13
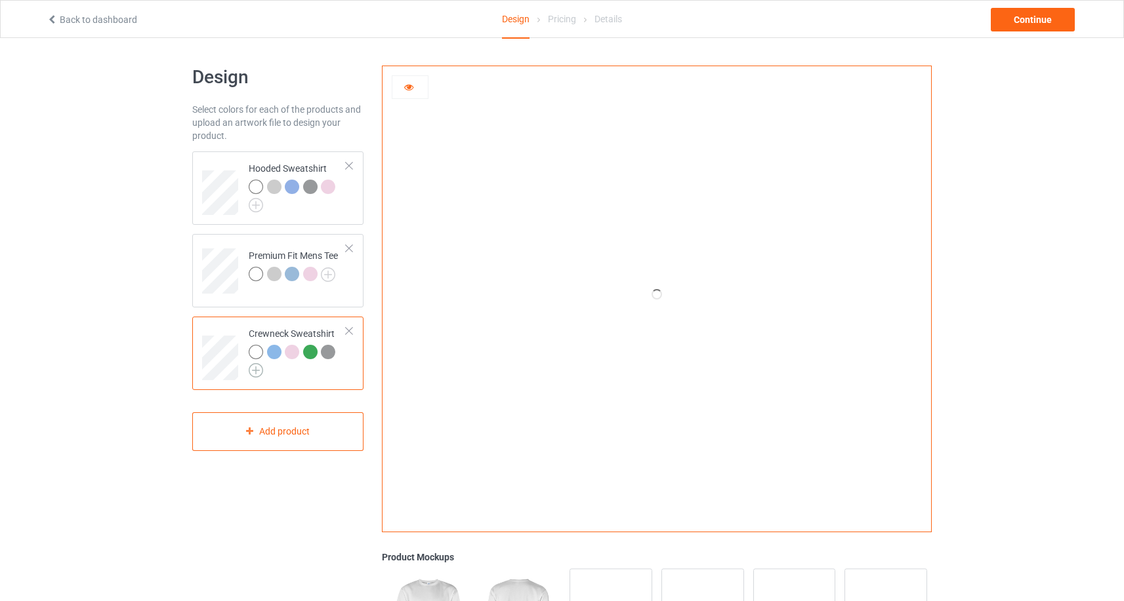
click at [262, 375] on img at bounding box center [256, 370] width 14 height 14
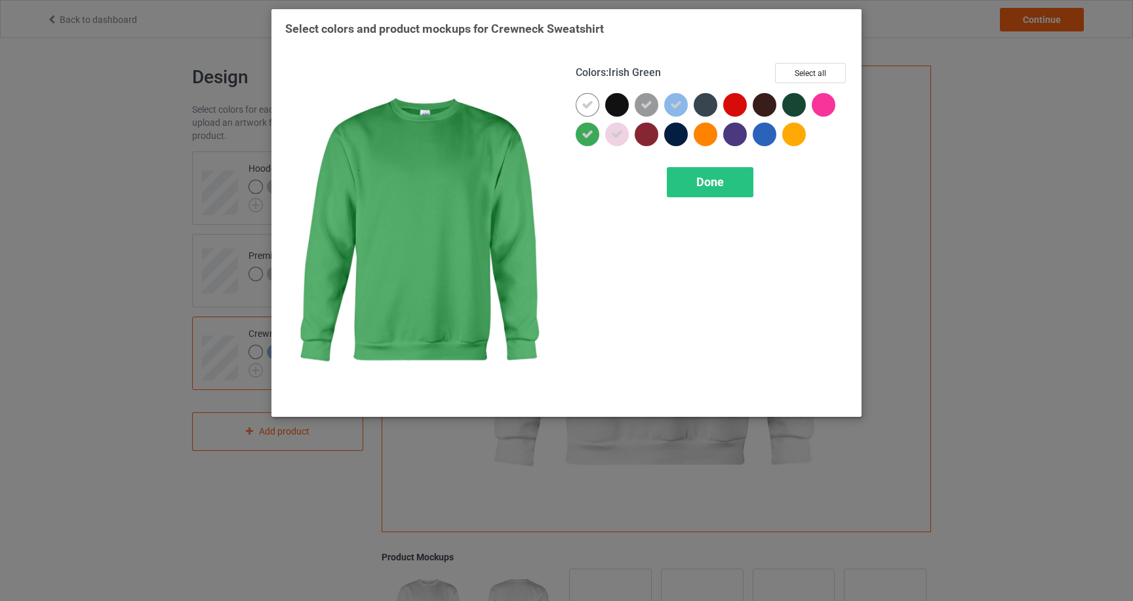
click at [590, 139] on icon at bounding box center [588, 135] width 12 height 12
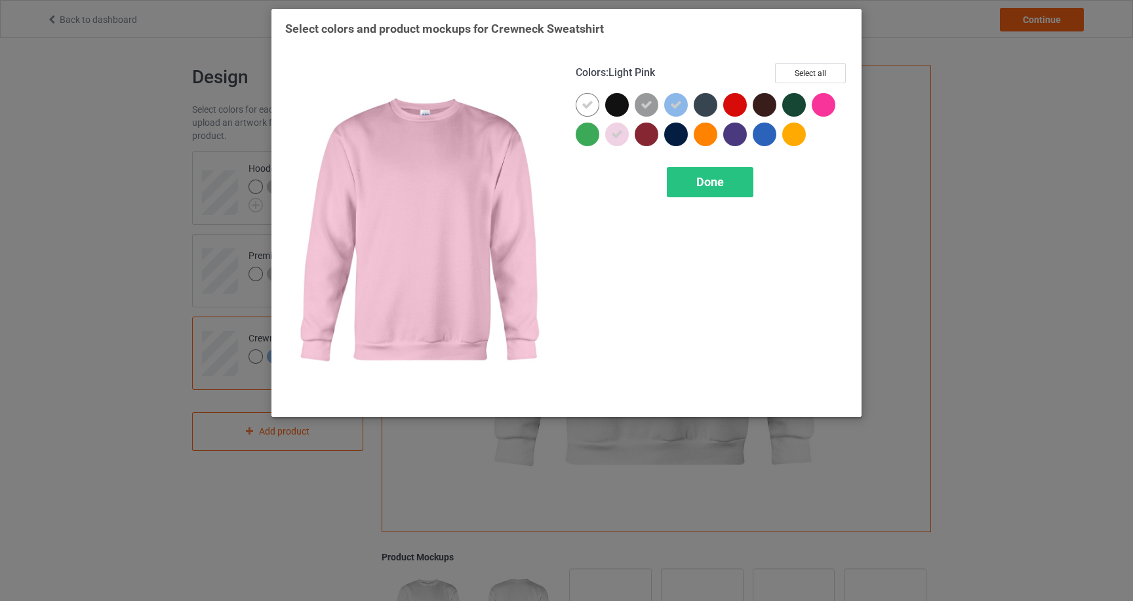
click at [719, 202] on div "Colors : Light Pink Select all Done" at bounding box center [712, 233] width 291 height 359
click at [703, 184] on span "Done" at bounding box center [711, 182] width 28 height 14
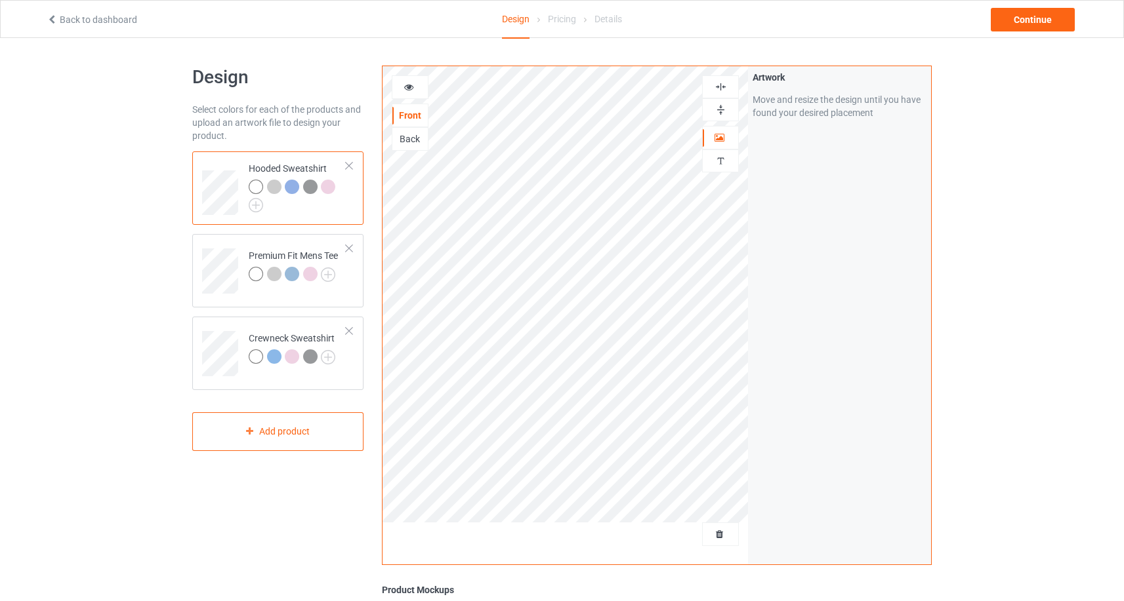
click at [407, 89] on icon at bounding box center [408, 85] width 11 height 9
click at [407, 88] on icon at bounding box center [408, 85] width 11 height 9
click at [417, 91] on div at bounding box center [409, 87] width 35 height 13
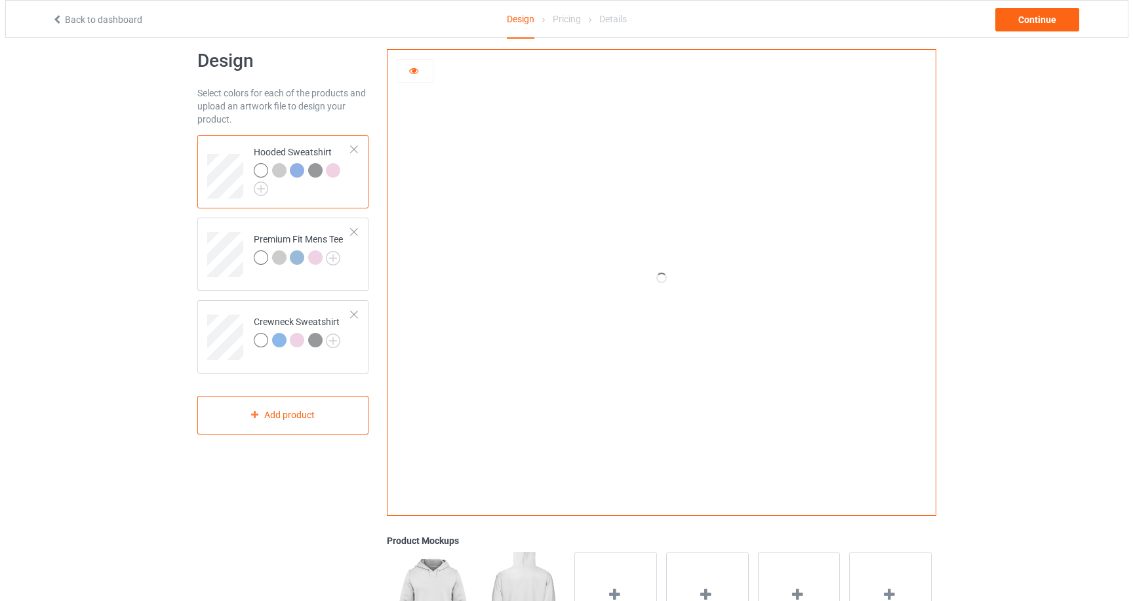
scroll to position [132, 0]
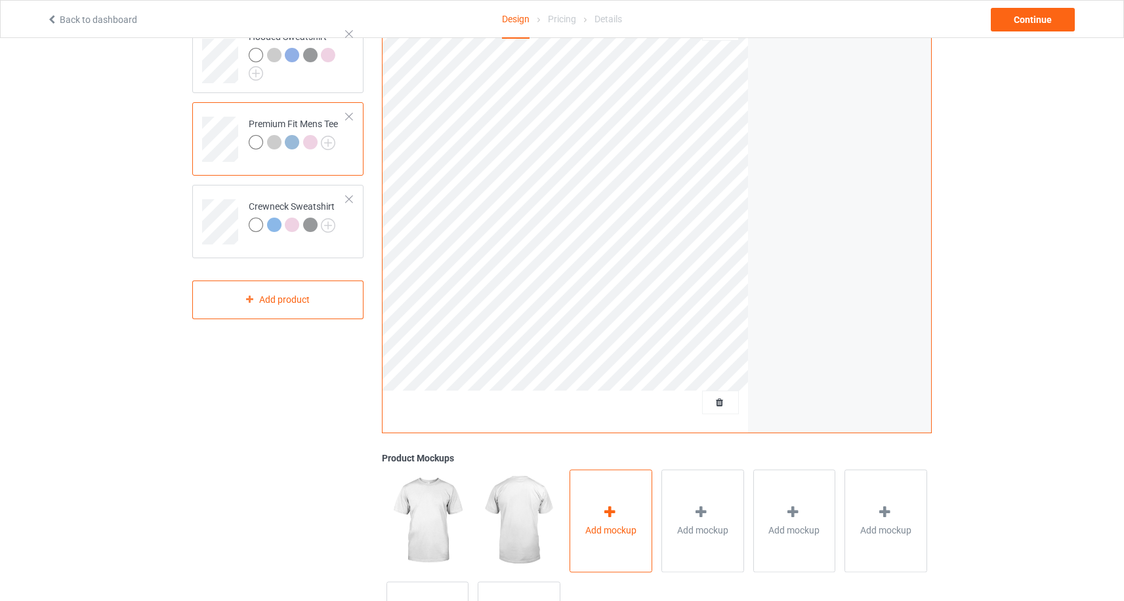
click at [634, 511] on div "Add mockup" at bounding box center [610, 521] width 83 height 103
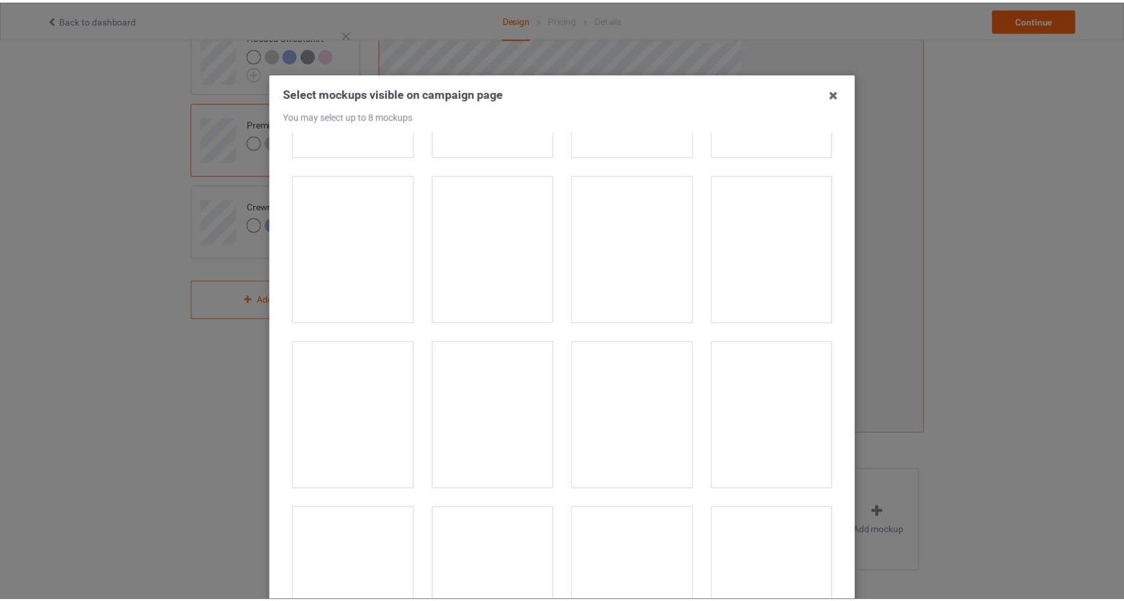
scroll to position [1022, 0]
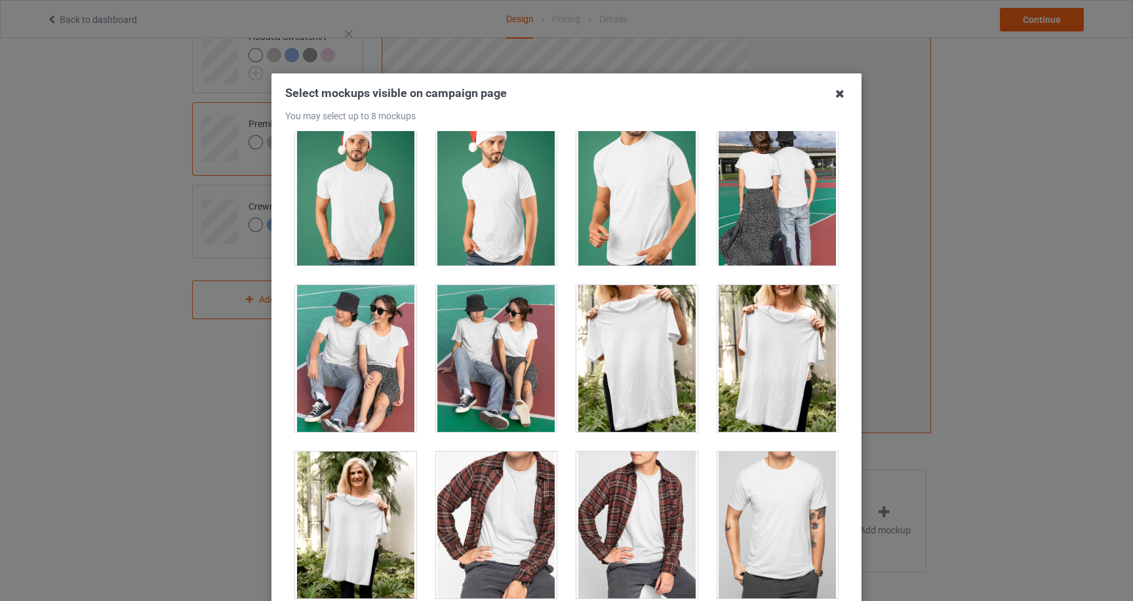
click at [842, 93] on icon at bounding box center [840, 93] width 21 height 21
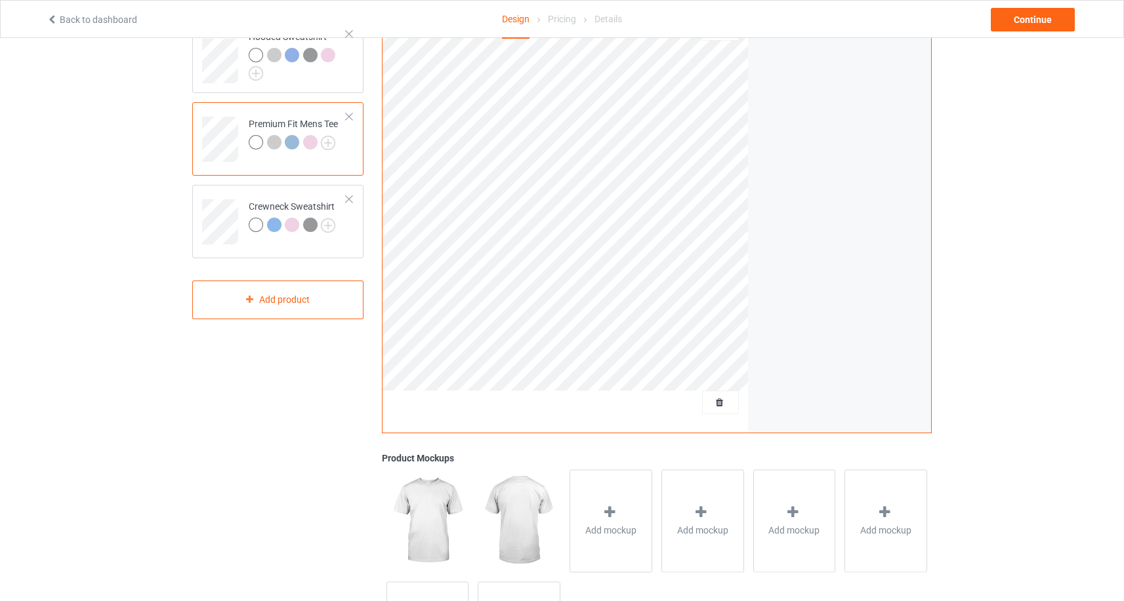
scroll to position [103, 0]
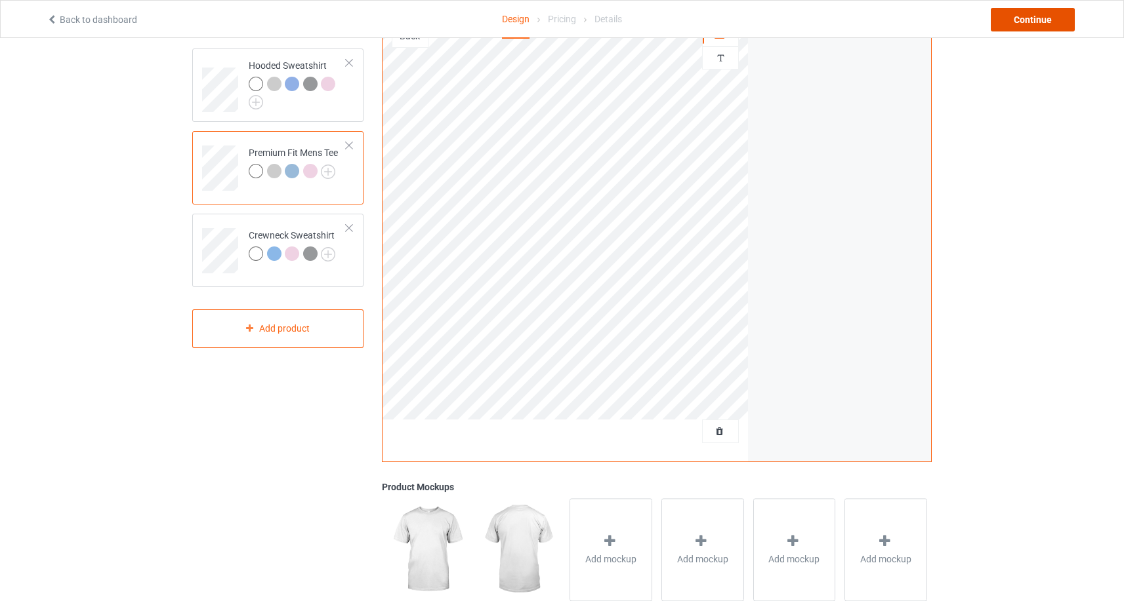
click at [1011, 21] on div "Continue" at bounding box center [1032, 20] width 84 height 24
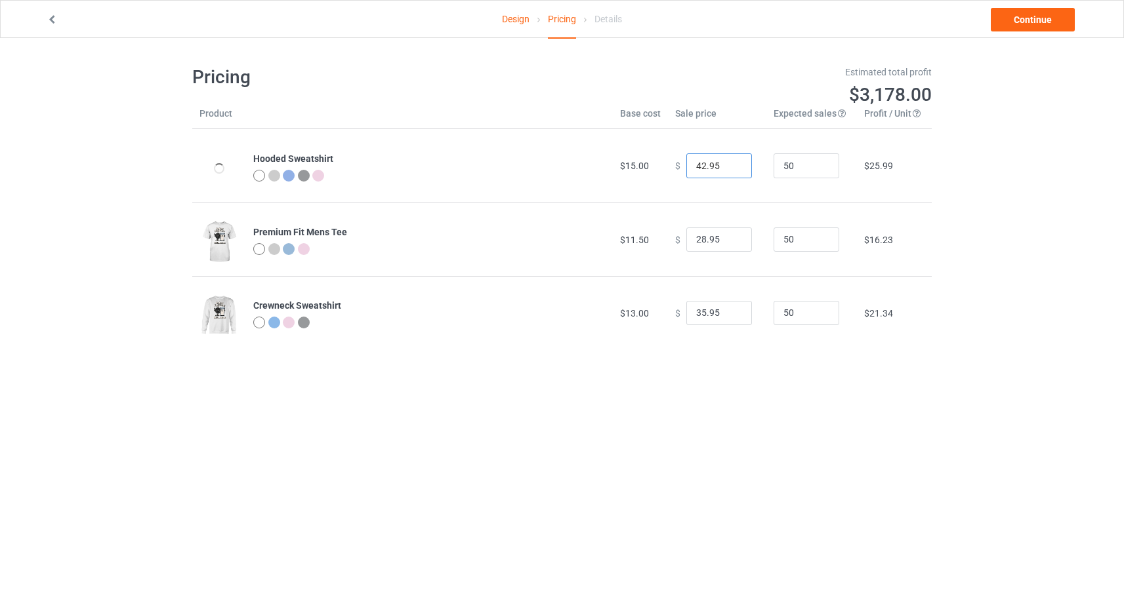
drag, startPoint x: 697, startPoint y: 164, endPoint x: 685, endPoint y: 165, distance: 11.2
click at [686, 165] on input "42.95" at bounding box center [719, 165] width 66 height 25
type input "38.95"
click at [697, 242] on input "28.95" at bounding box center [719, 240] width 66 height 25
type input "23.95"
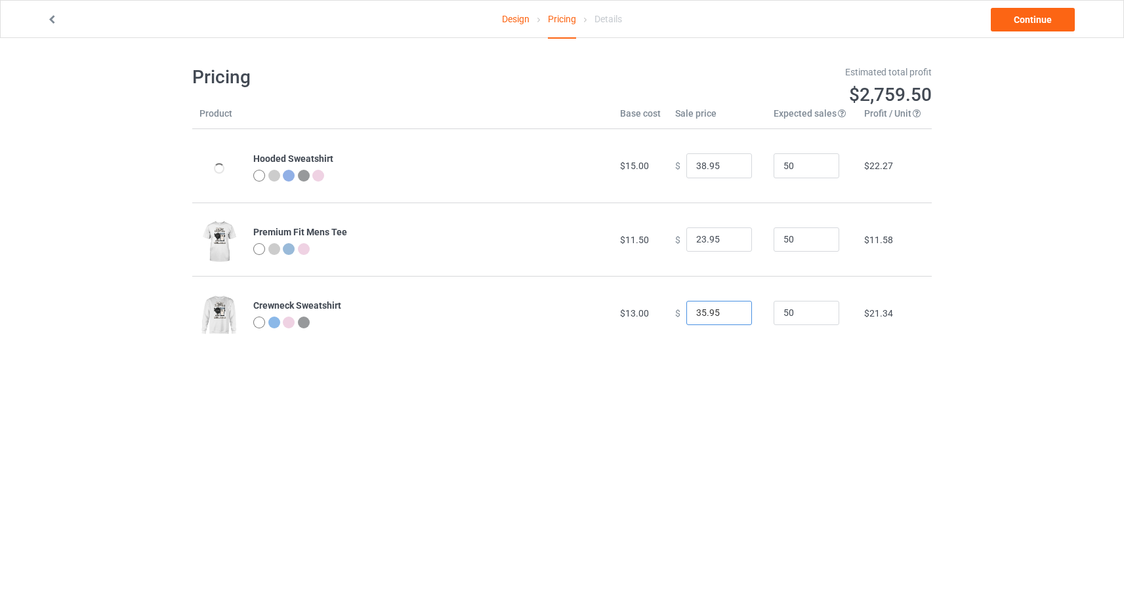
click at [697, 314] on input "35.95" at bounding box center [719, 313] width 66 height 25
type input "32.95"
click at [1045, 29] on link "Continue" at bounding box center [1032, 20] width 84 height 24
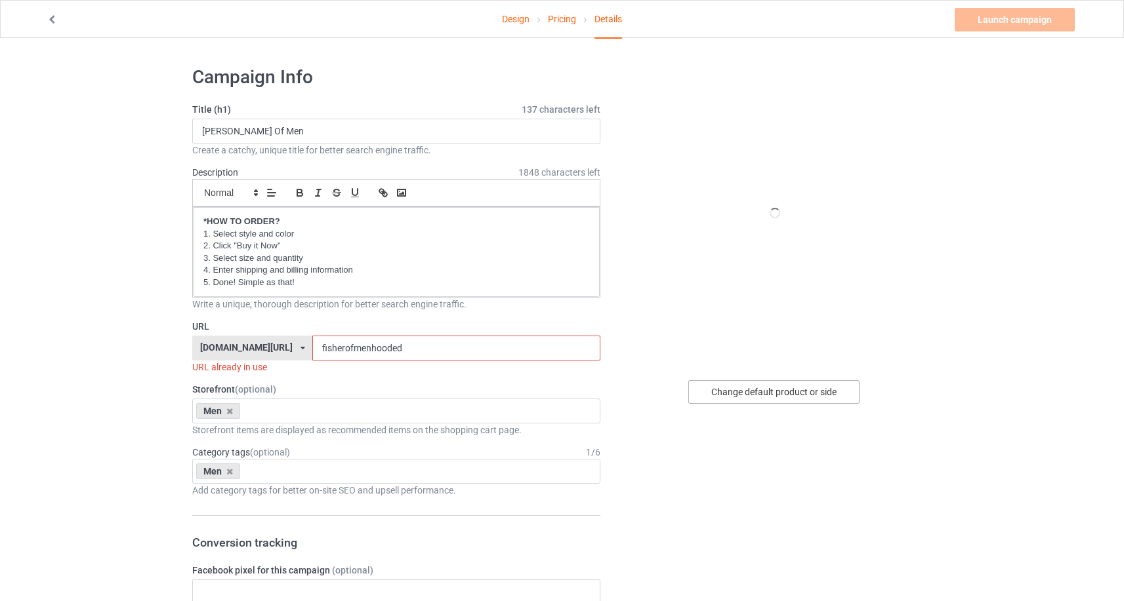
click at [780, 394] on div "Change default product or side" at bounding box center [773, 392] width 171 height 24
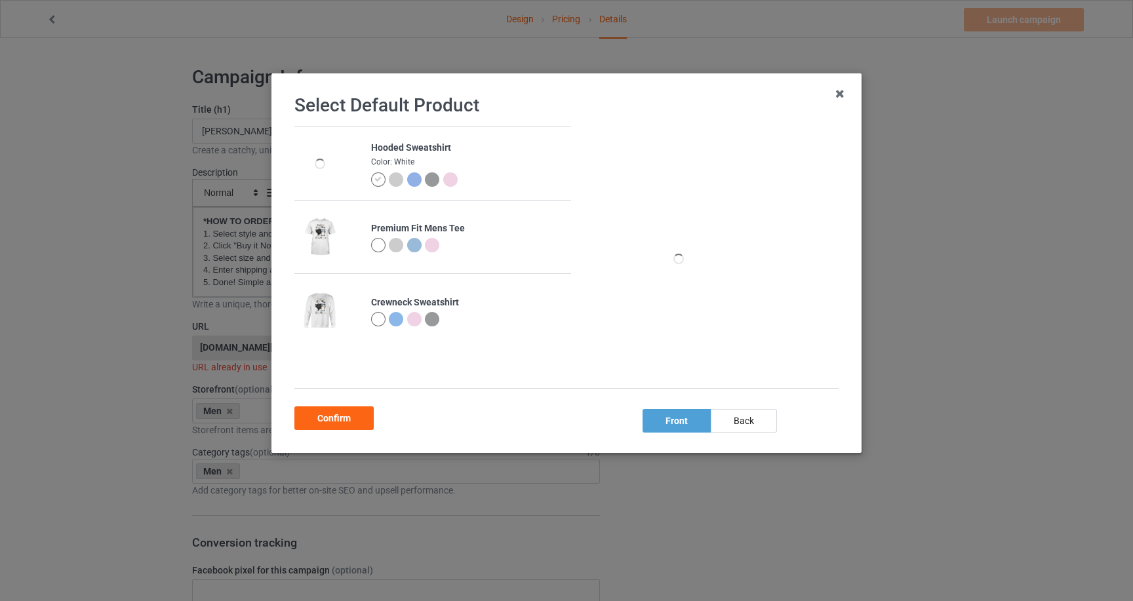
click at [380, 246] on div at bounding box center [378, 245] width 14 height 14
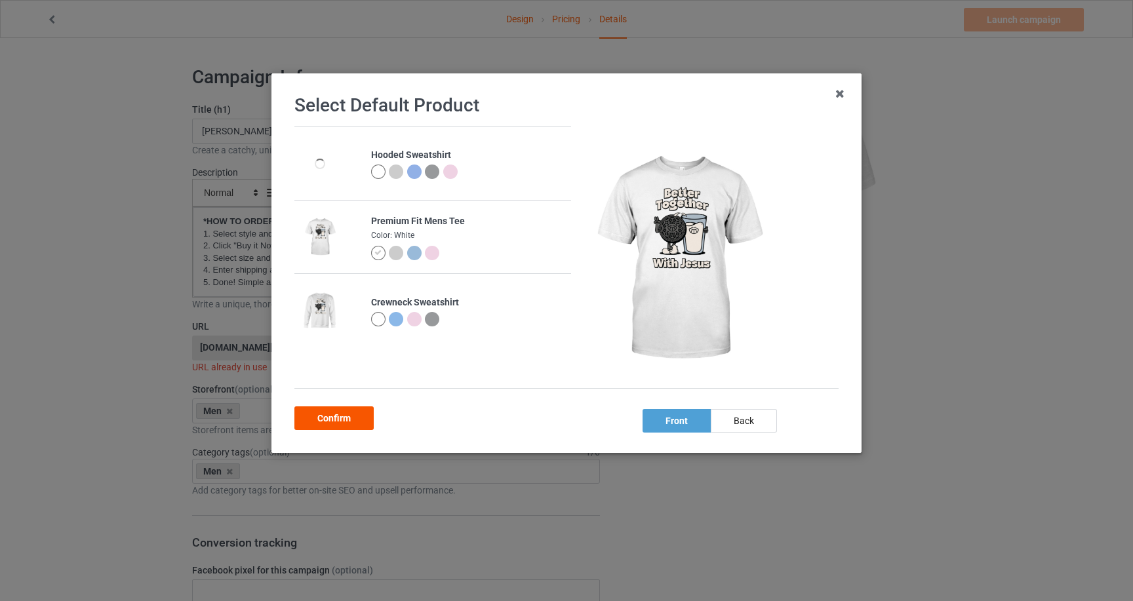
click at [345, 413] on div "Confirm" at bounding box center [333, 419] width 79 height 24
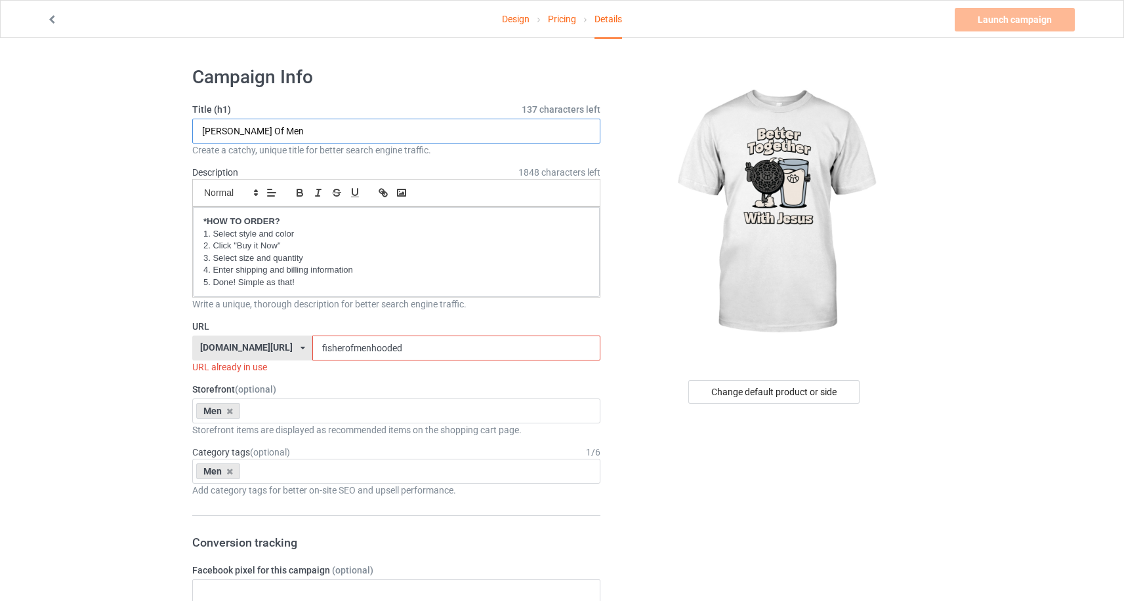
drag, startPoint x: 277, startPoint y: 129, endPoint x: 201, endPoint y: 126, distance: 76.1
click at [201, 126] on input "Fisher Of Men" at bounding box center [396, 131] width 408 height 25
type input "Better Together With [PERSON_NAME]"
click at [293, 350] on div "[DOMAIN_NAME][URL]" at bounding box center [246, 347] width 92 height 9
click at [312, 398] on div "[DOMAIN_NAME][URL]" at bounding box center [252, 397] width 119 height 24
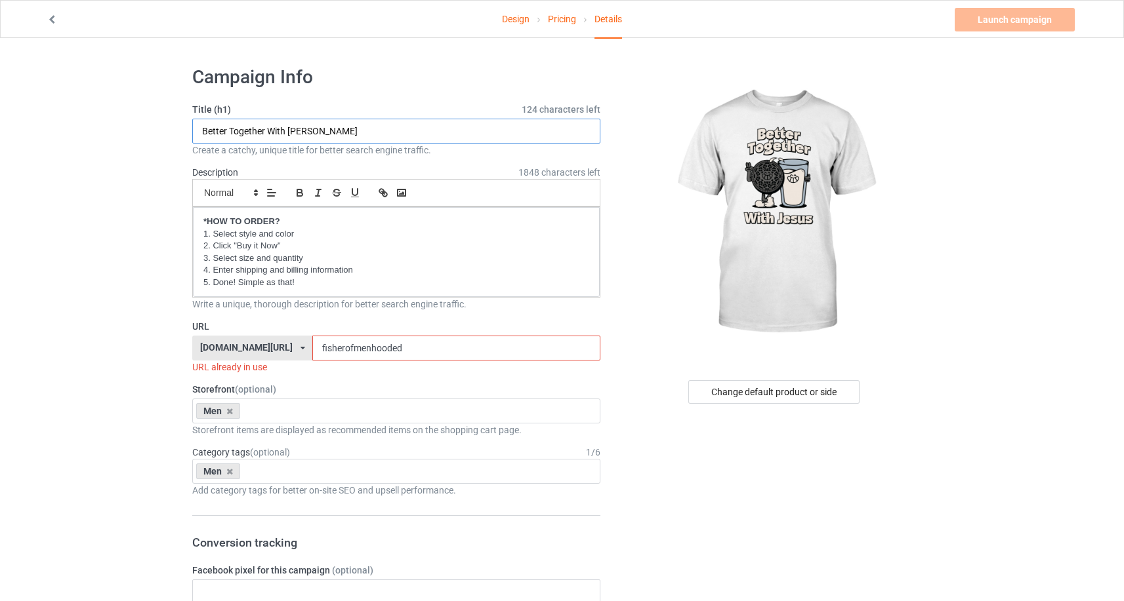
drag, startPoint x: 314, startPoint y: 130, endPoint x: 180, endPoint y: 128, distance: 133.8
drag, startPoint x: 474, startPoint y: 354, endPoint x: 319, endPoint y: 346, distance: 155.0
click at [319, 346] on div "strongbravefearlessapparel.com/ strongbravefearless.com/ strongbravefearlessapp…" at bounding box center [396, 348] width 408 height 25
paste input "Better Together With [PERSON_NAME]"
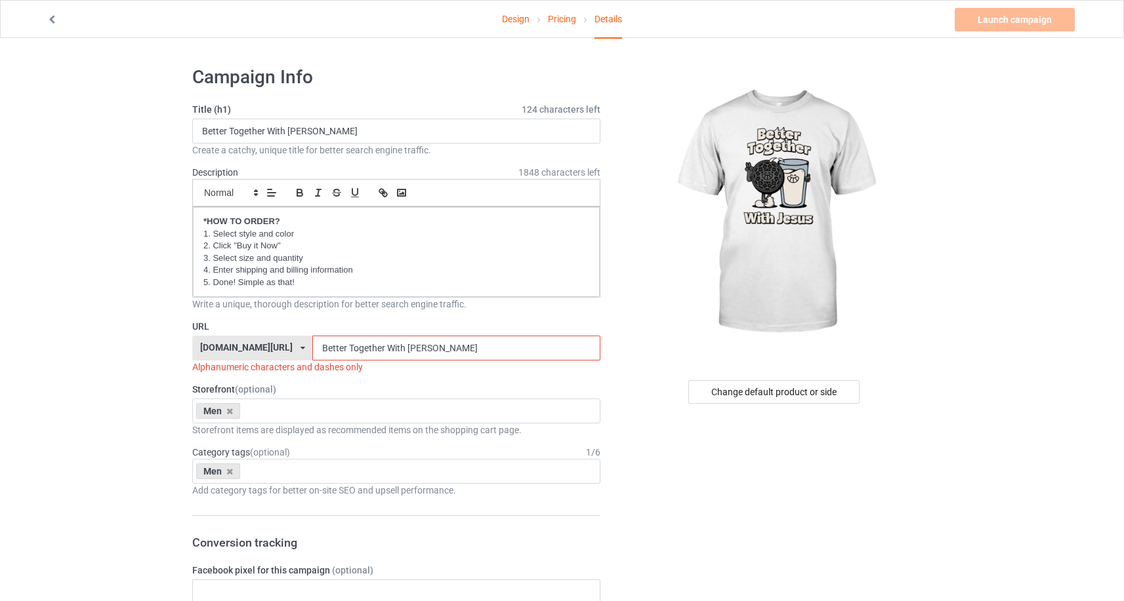
click at [395, 352] on input "Better Together With [PERSON_NAME]" at bounding box center [455, 348] width 287 height 25
click at [432, 350] on input "BetterTogether With Jesus" at bounding box center [455, 348] width 287 height 25
click at [449, 353] on input "BetterTogetherWith Jesus" at bounding box center [455, 348] width 287 height 25
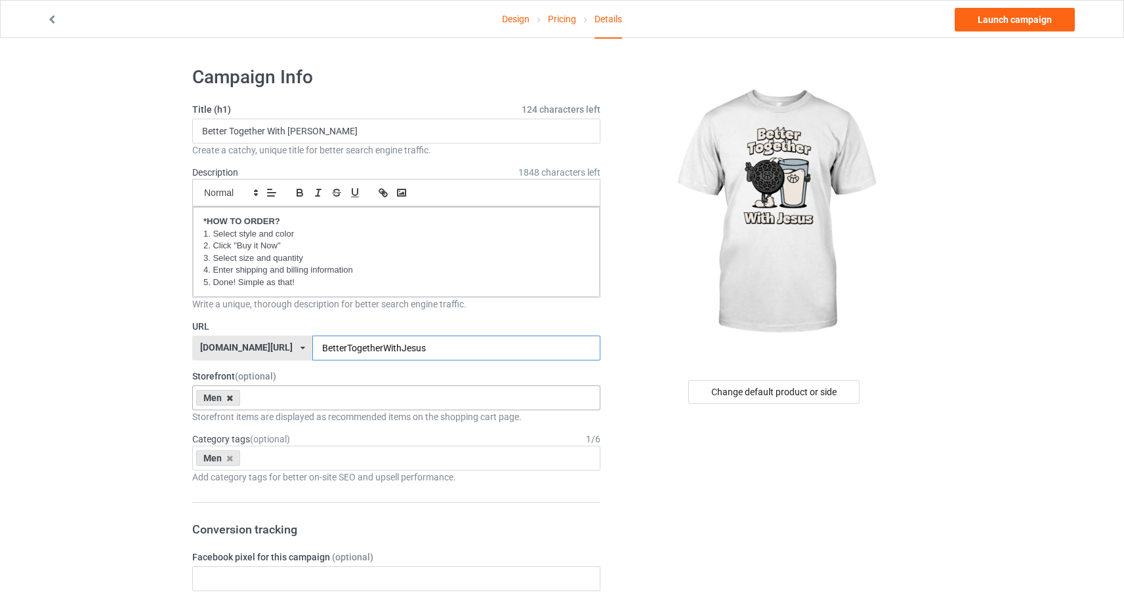
type input "BetterTogetherWithJesus"
click at [231, 397] on icon at bounding box center [229, 398] width 7 height 9
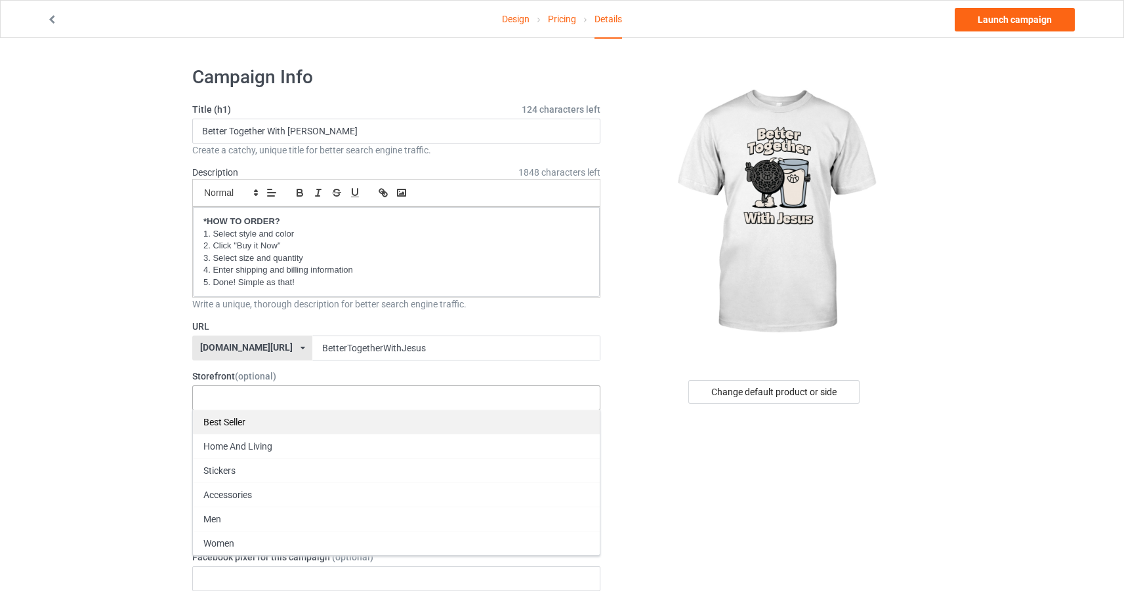
click at [233, 432] on div "Best Seller" at bounding box center [396, 422] width 407 height 24
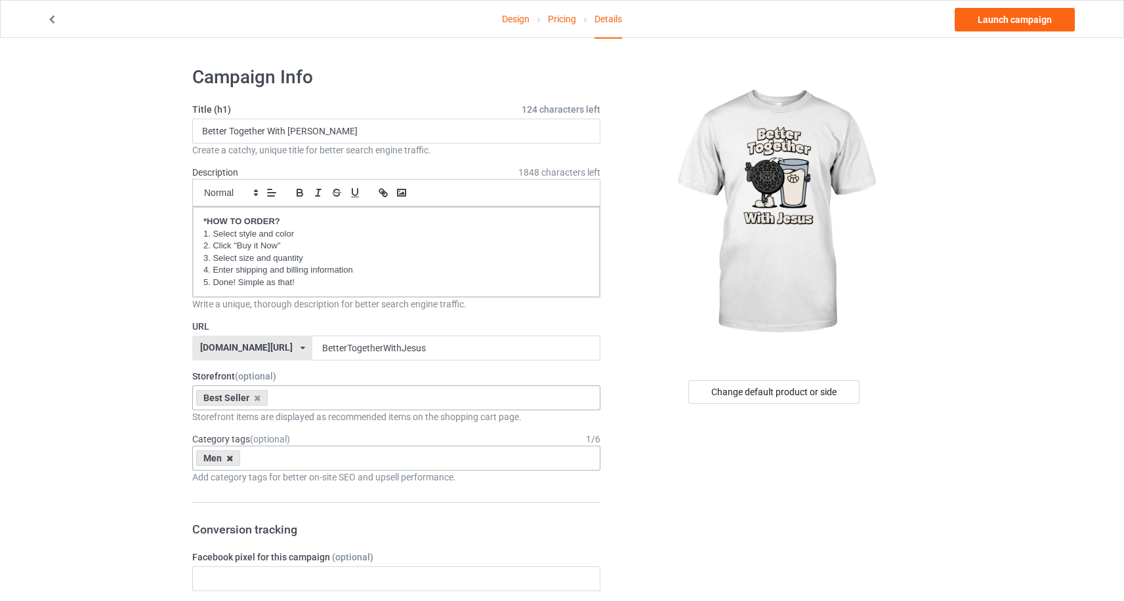
click at [231, 457] on icon at bounding box center [229, 459] width 7 height 9
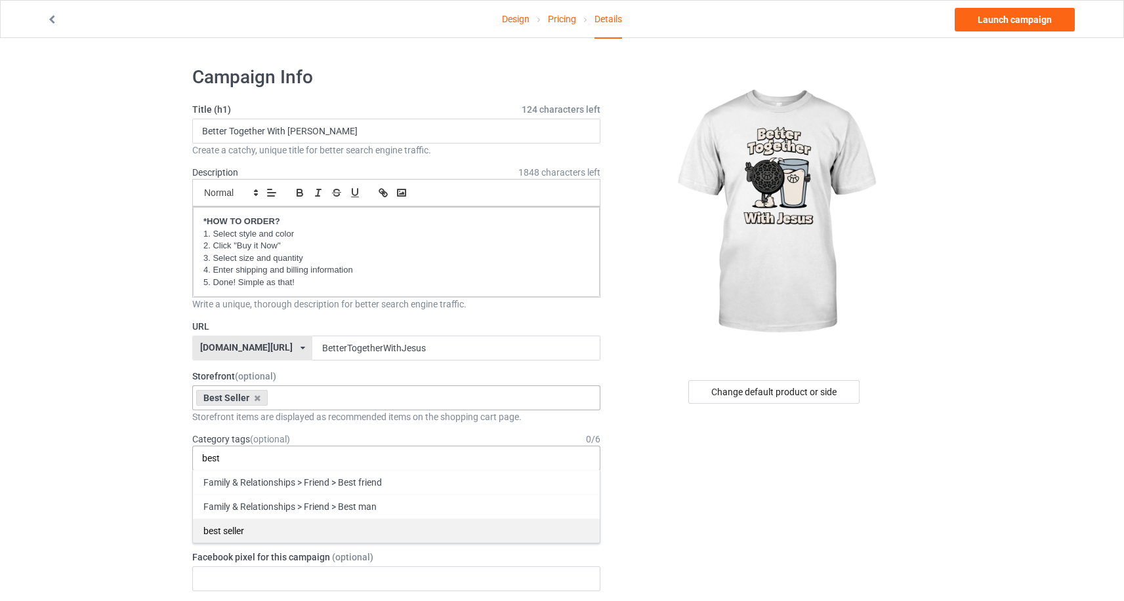
type input "best"
click at [245, 537] on div "best seller" at bounding box center [396, 531] width 407 height 24
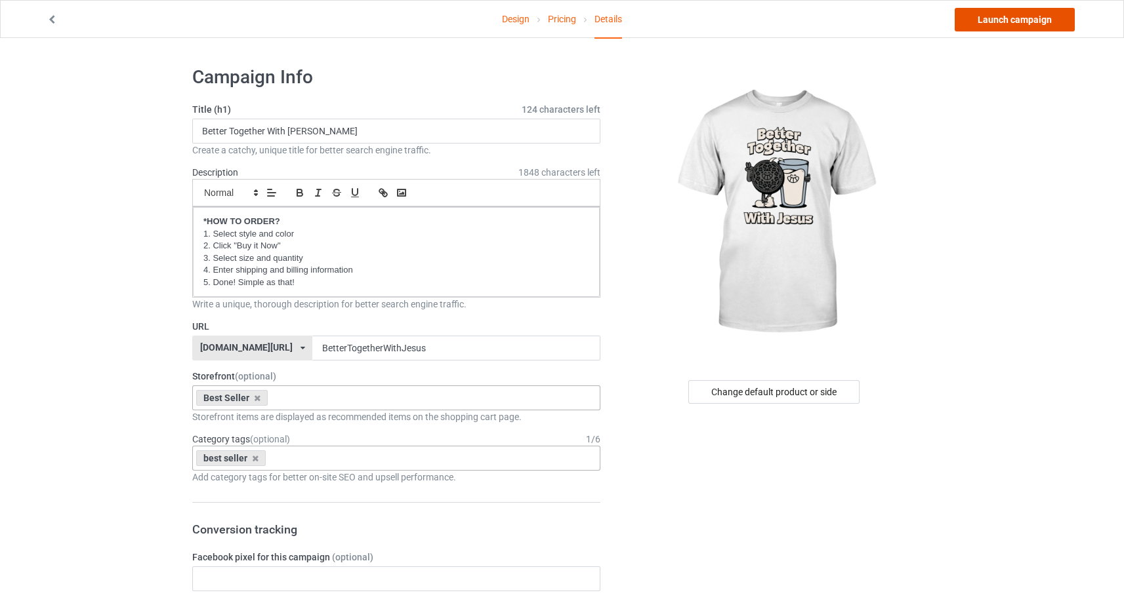
click at [992, 18] on link "Launch campaign" at bounding box center [1014, 20] width 120 height 24
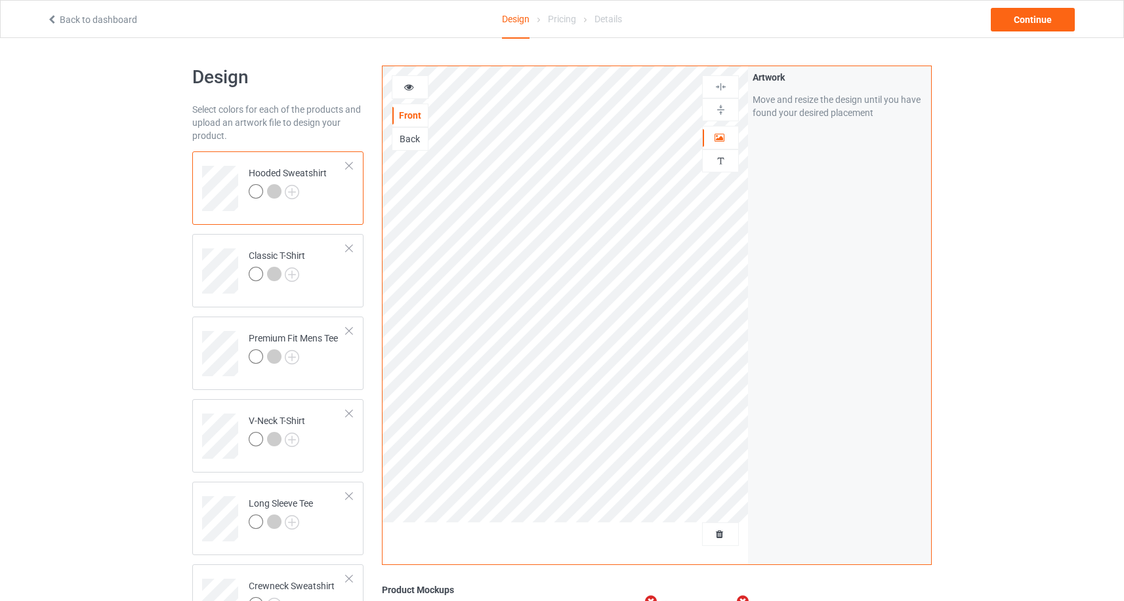
scroll to position [132, 0]
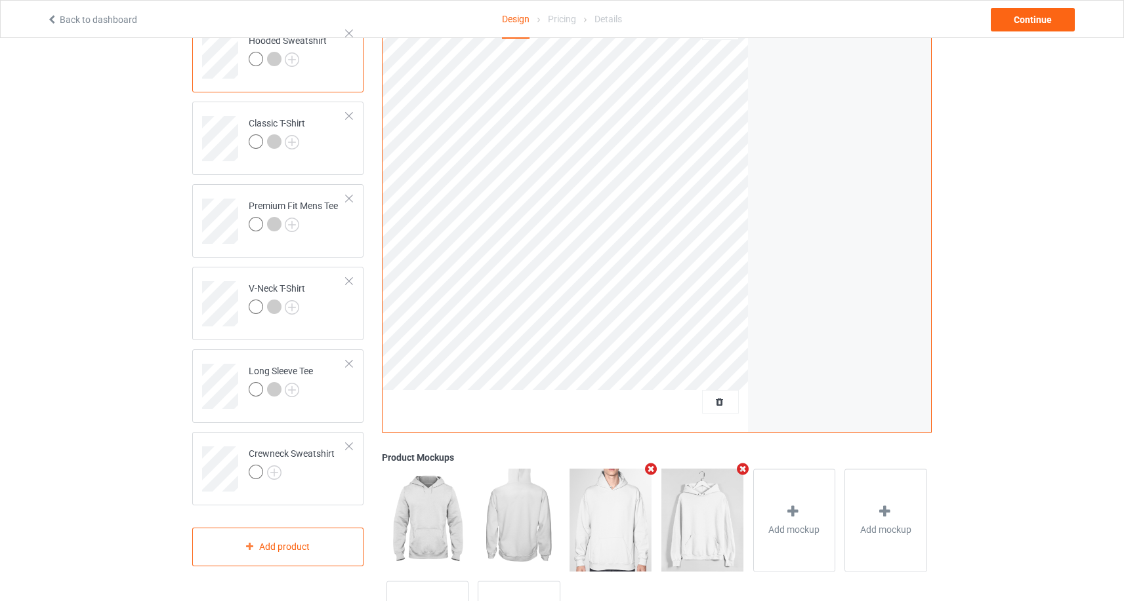
click at [654, 469] on icon "Remove mockup" at bounding box center [651, 469] width 16 height 14
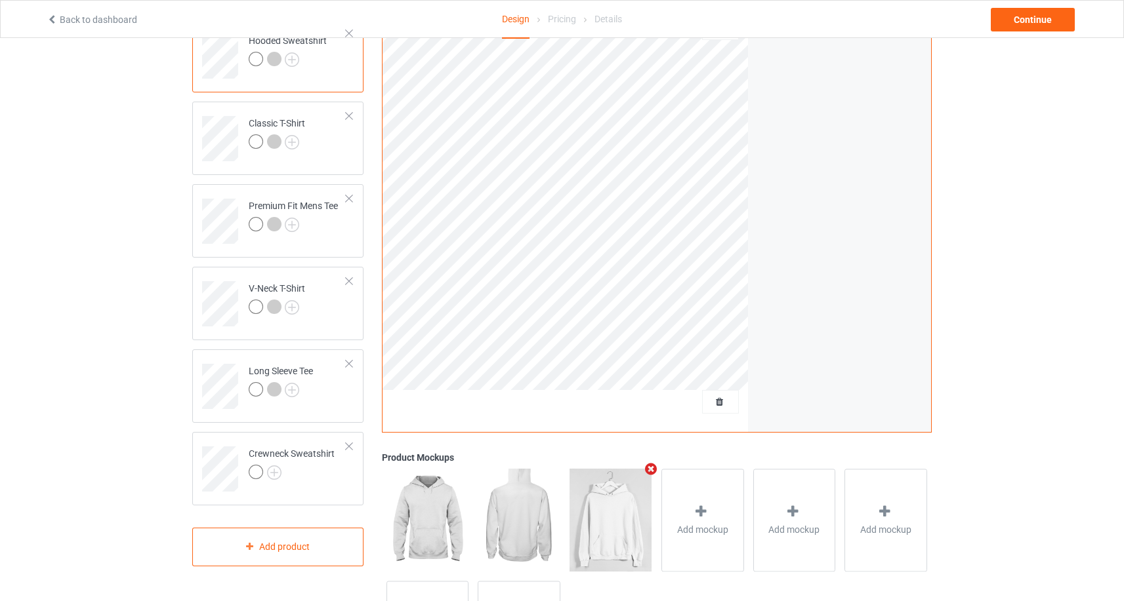
click at [654, 469] on icon "Remove mockup" at bounding box center [651, 469] width 16 height 14
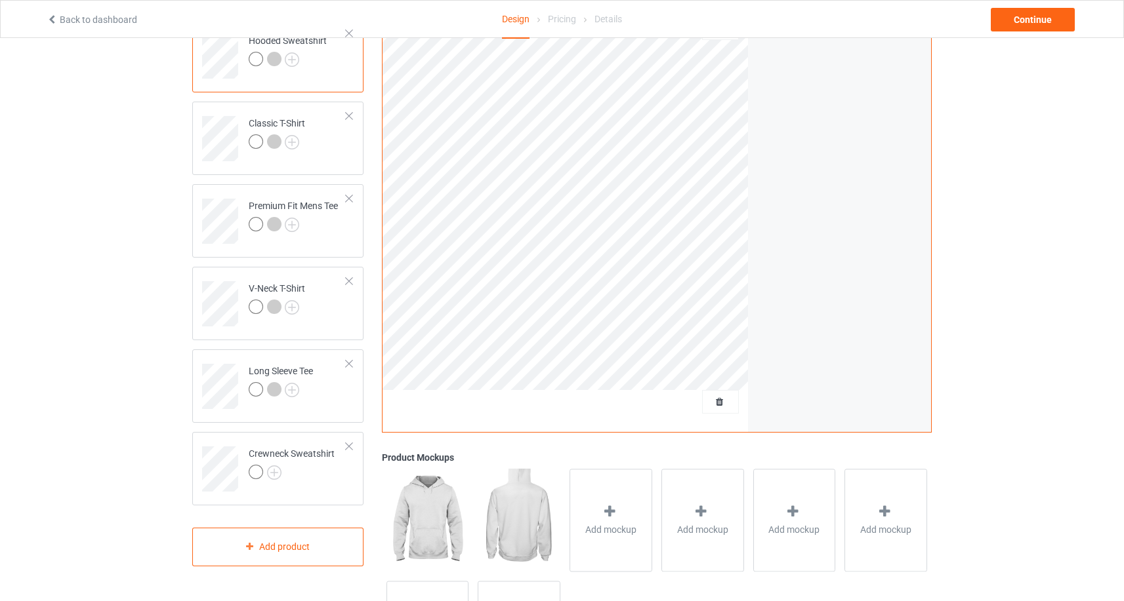
scroll to position [43, 0]
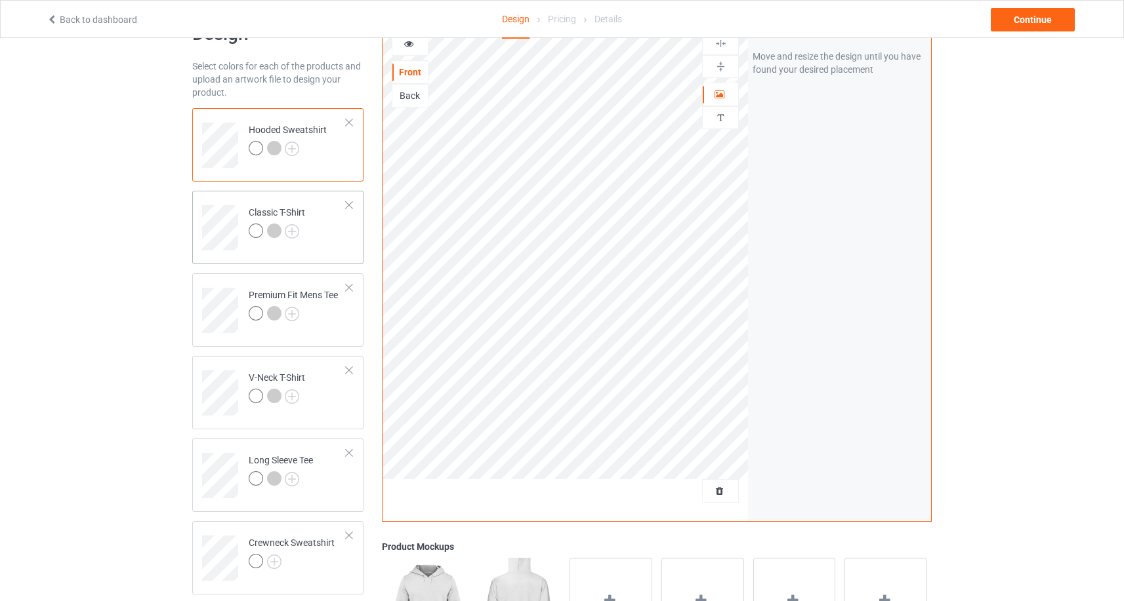
click at [353, 204] on div at bounding box center [348, 205] width 9 height 9
click at [353, 289] on div at bounding box center [348, 287] width 9 height 9
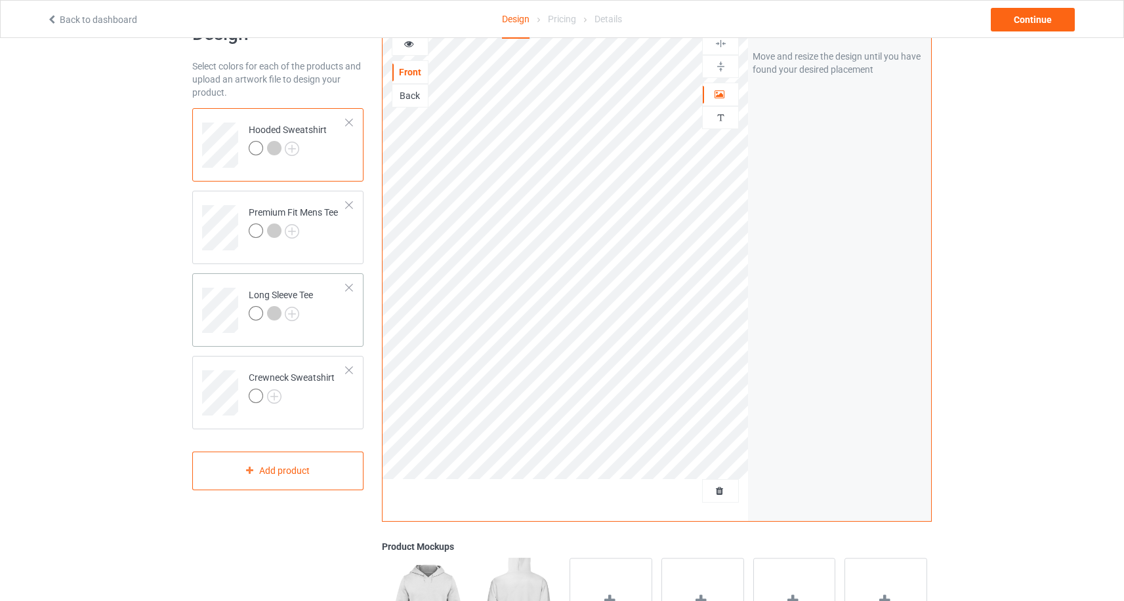
click at [350, 288] on div at bounding box center [348, 287] width 9 height 9
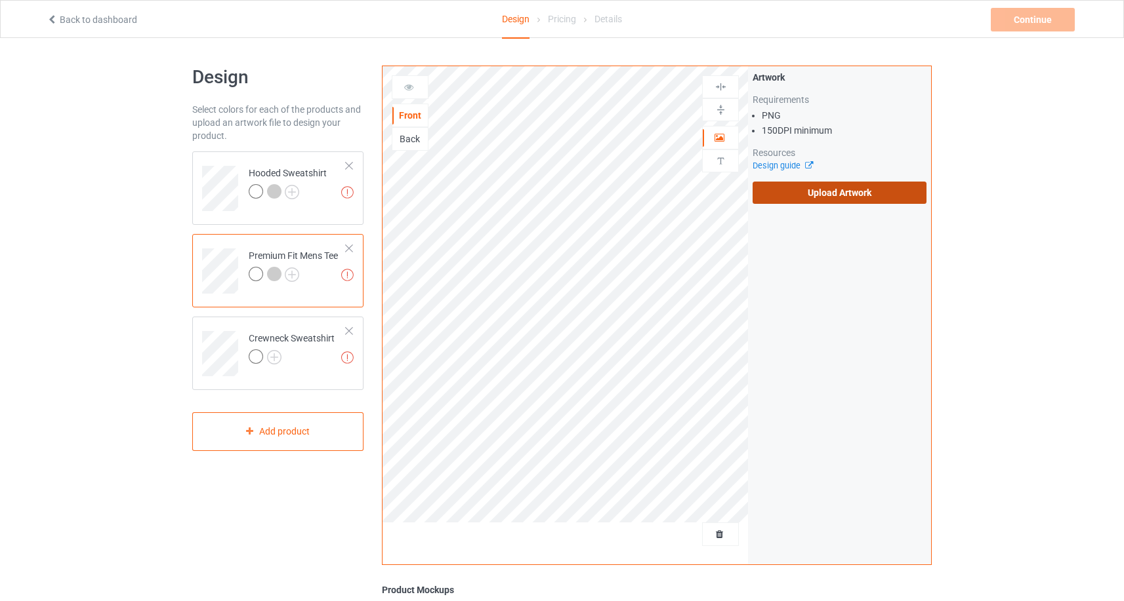
click at [856, 196] on label "Upload Artwork" at bounding box center [839, 193] width 174 height 22
click at [0, 0] on input "Upload Artwork" at bounding box center [0, 0] width 0 height 0
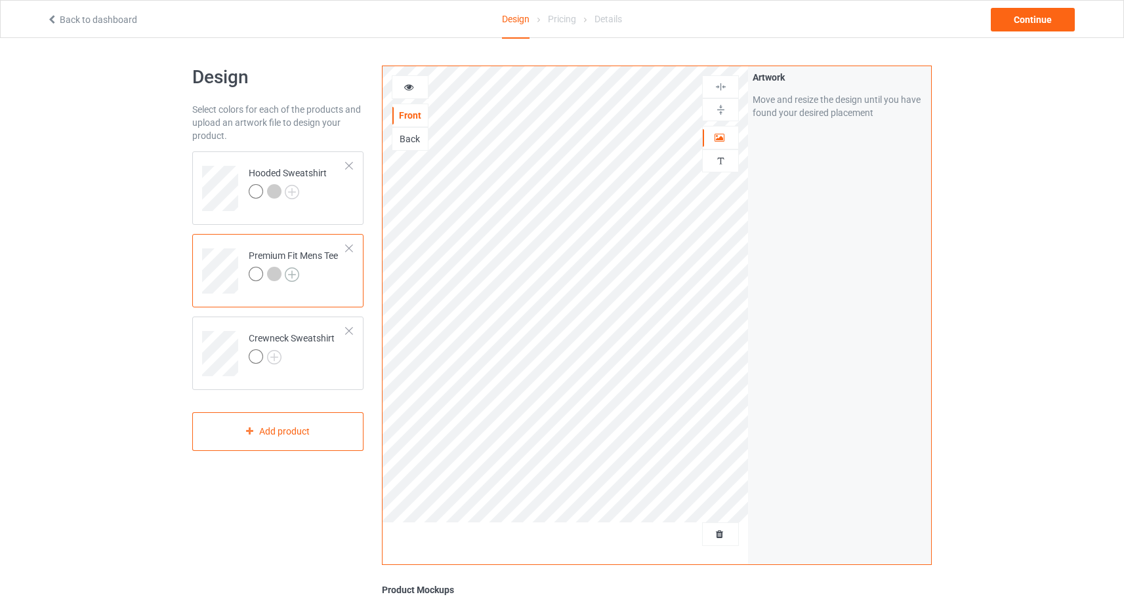
click at [298, 276] on img at bounding box center [292, 275] width 14 height 14
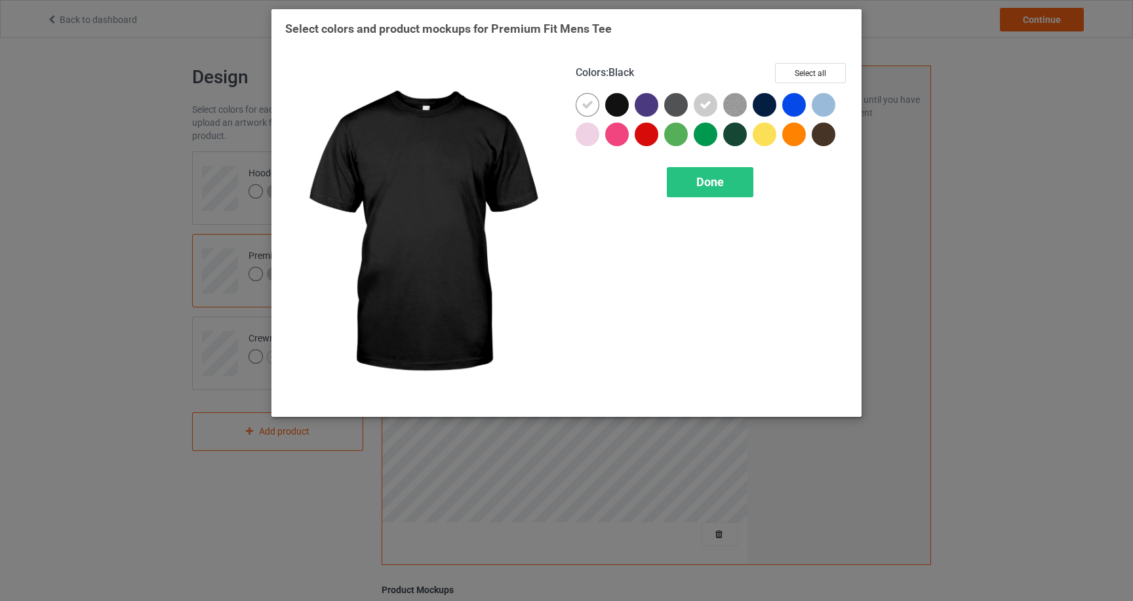
click at [628, 108] on div at bounding box center [617, 105] width 24 height 24
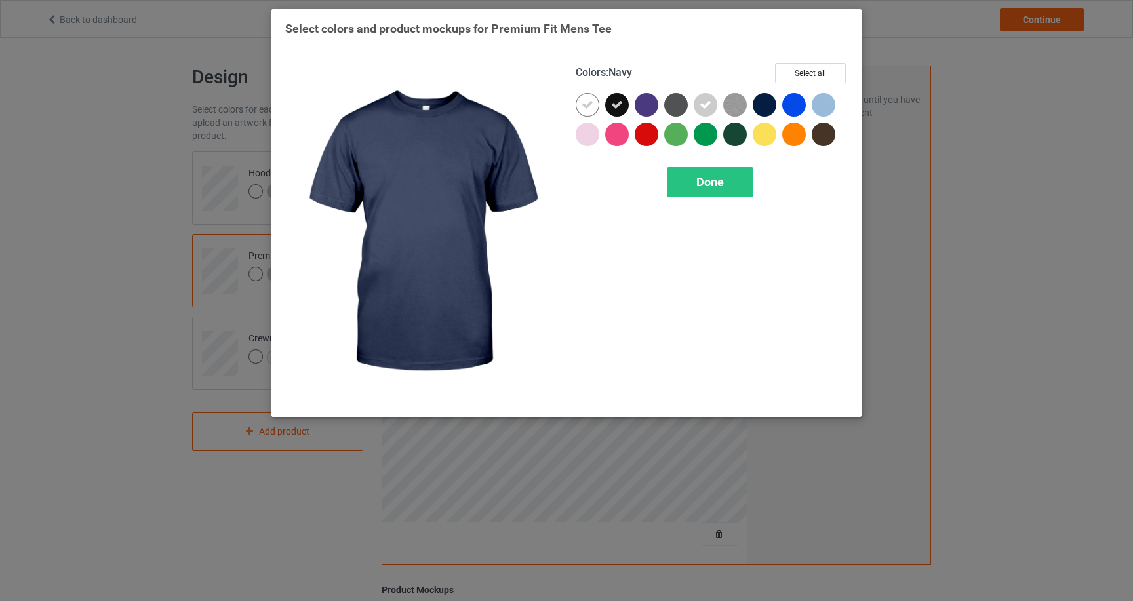
click at [764, 106] on div at bounding box center [765, 105] width 24 height 24
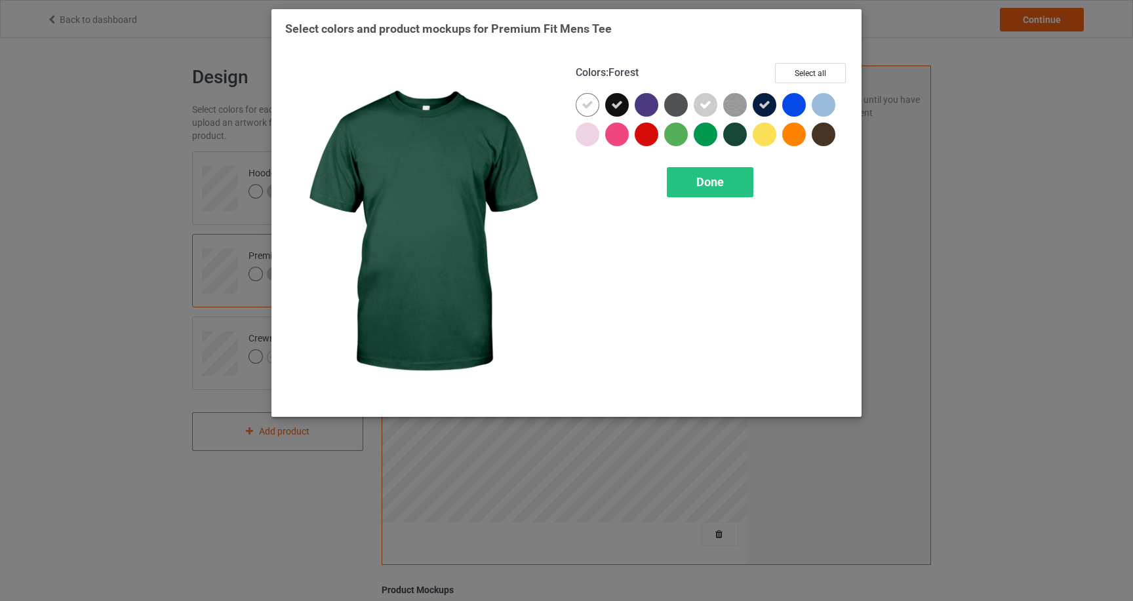
click at [742, 131] on div at bounding box center [735, 135] width 24 height 24
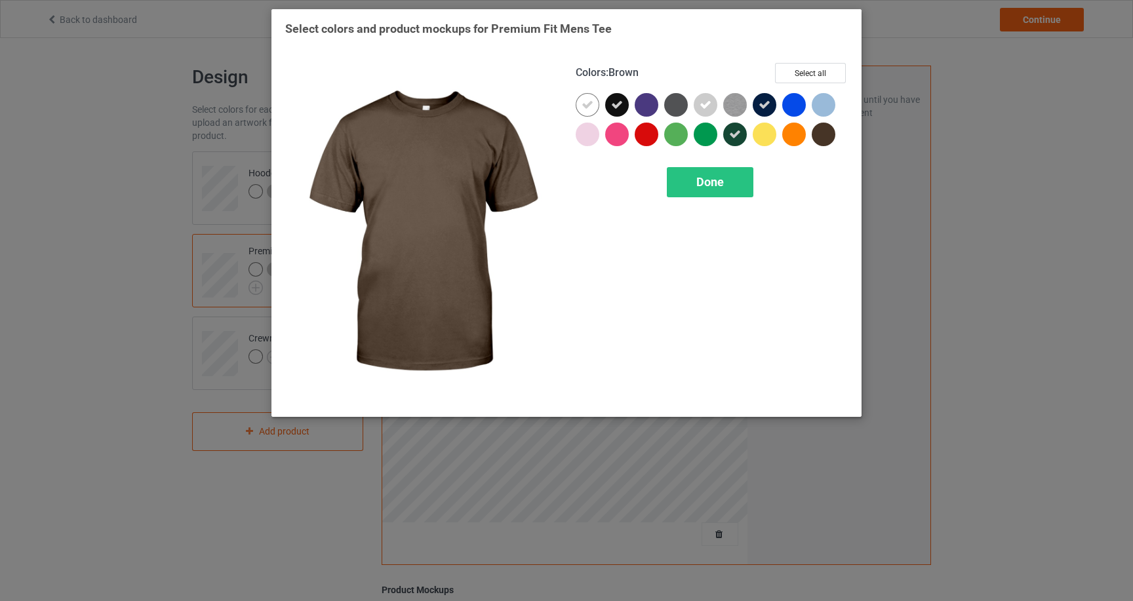
click at [822, 133] on div at bounding box center [824, 135] width 24 height 24
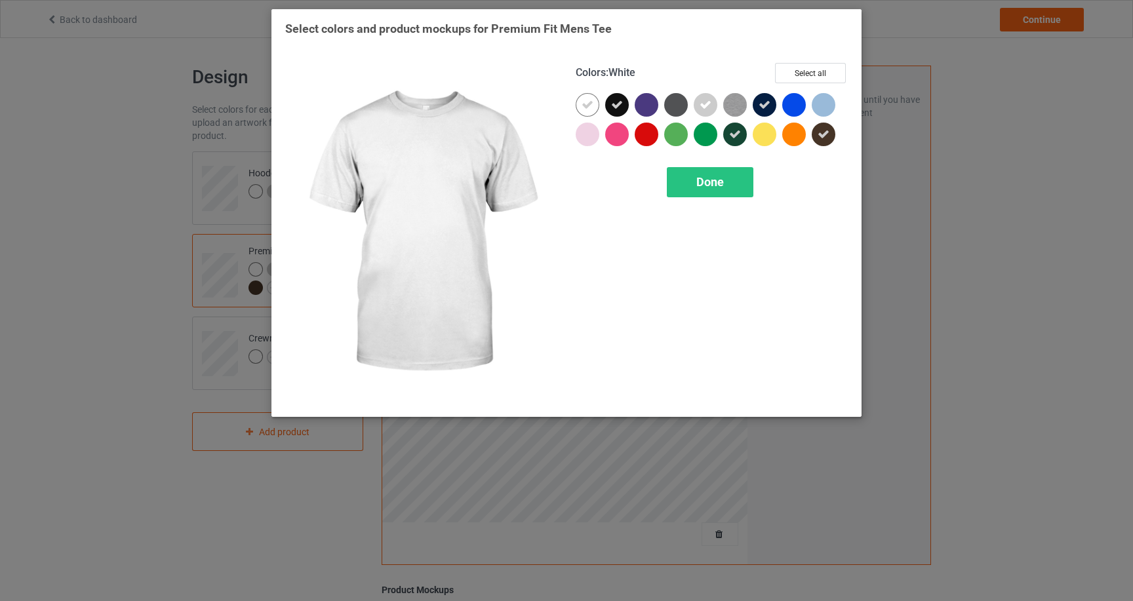
click at [596, 108] on div at bounding box center [588, 105] width 24 height 24
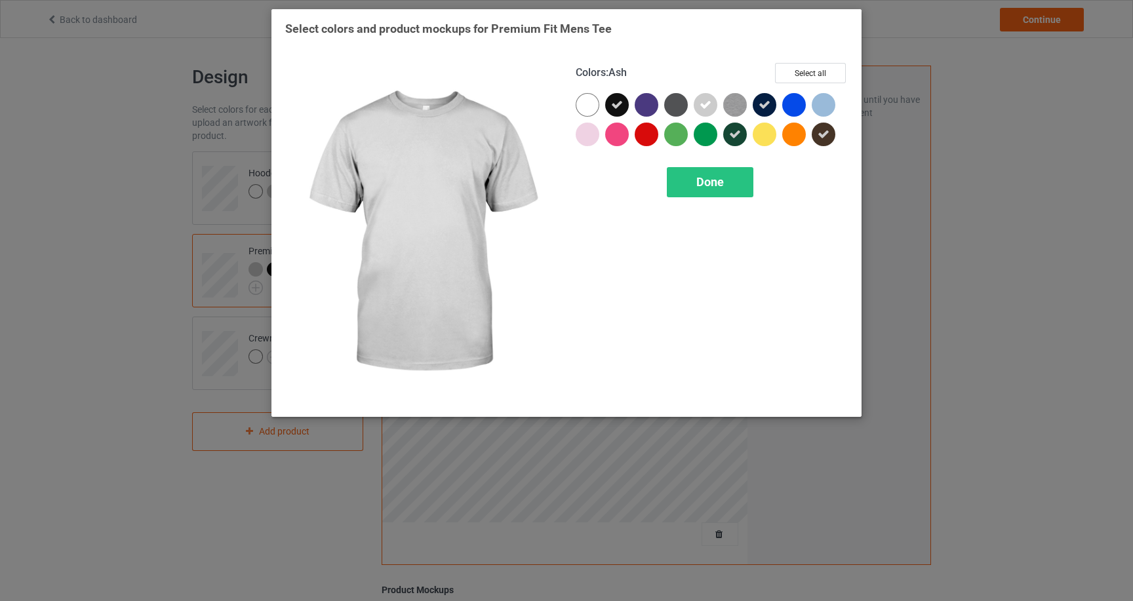
click at [710, 109] on icon at bounding box center [706, 105] width 12 height 12
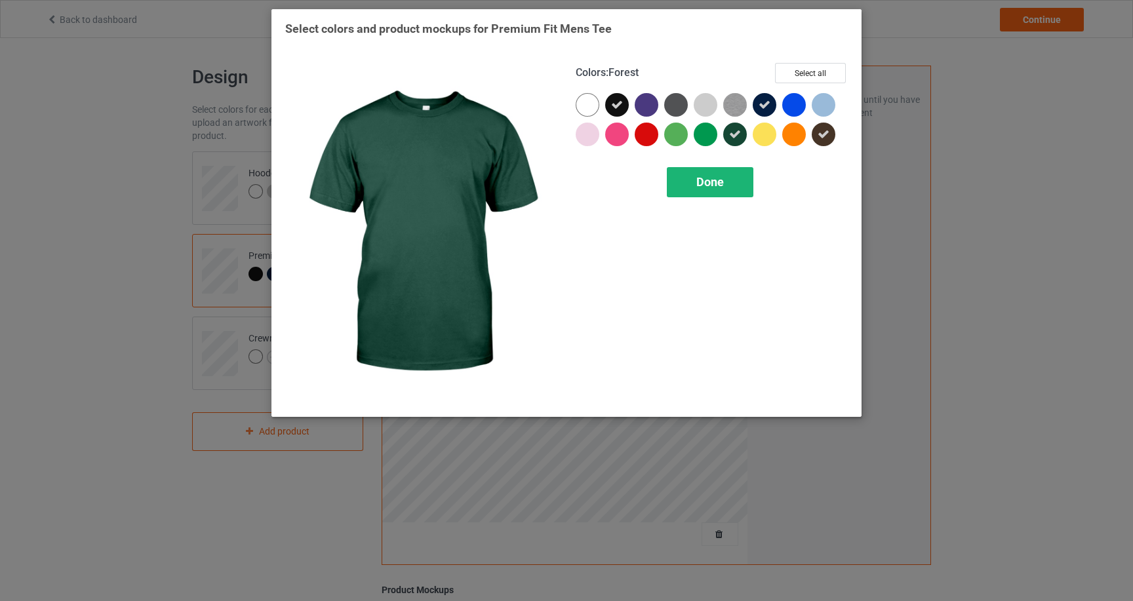
click at [732, 178] on div "Done" at bounding box center [710, 182] width 87 height 30
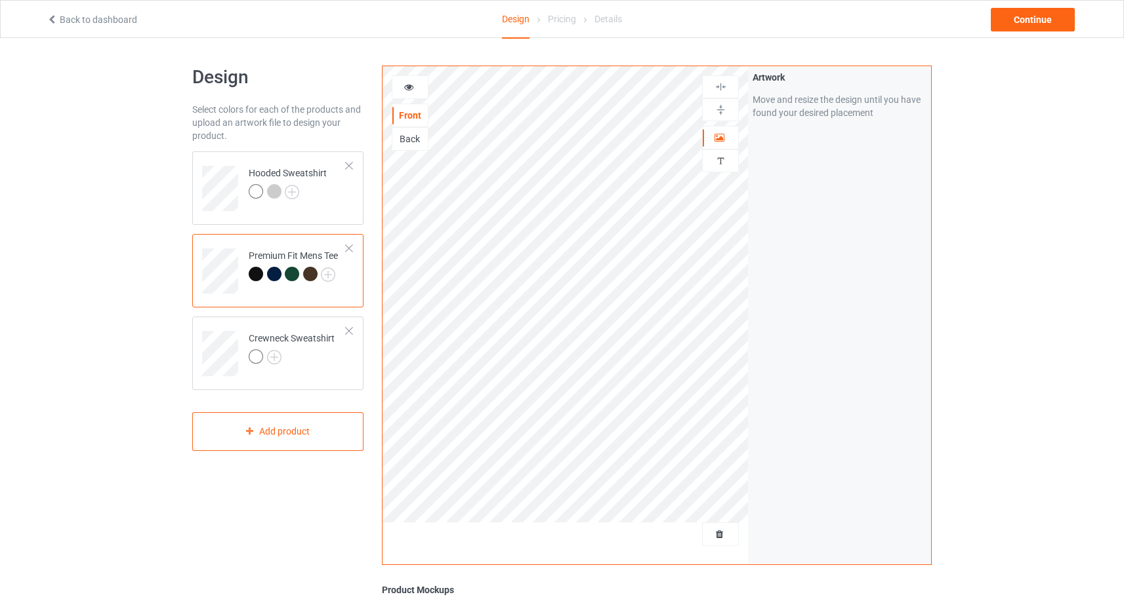
click at [410, 83] on icon at bounding box center [408, 85] width 11 height 9
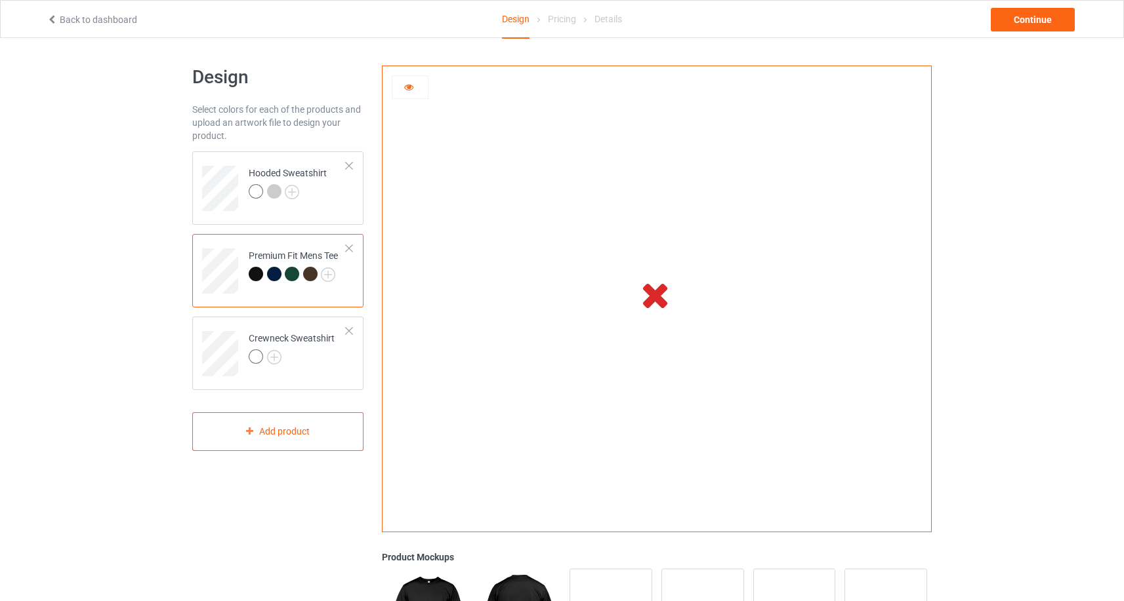
click at [403, 94] on div at bounding box center [410, 87] width 37 height 24
click at [404, 90] on icon at bounding box center [408, 85] width 11 height 9
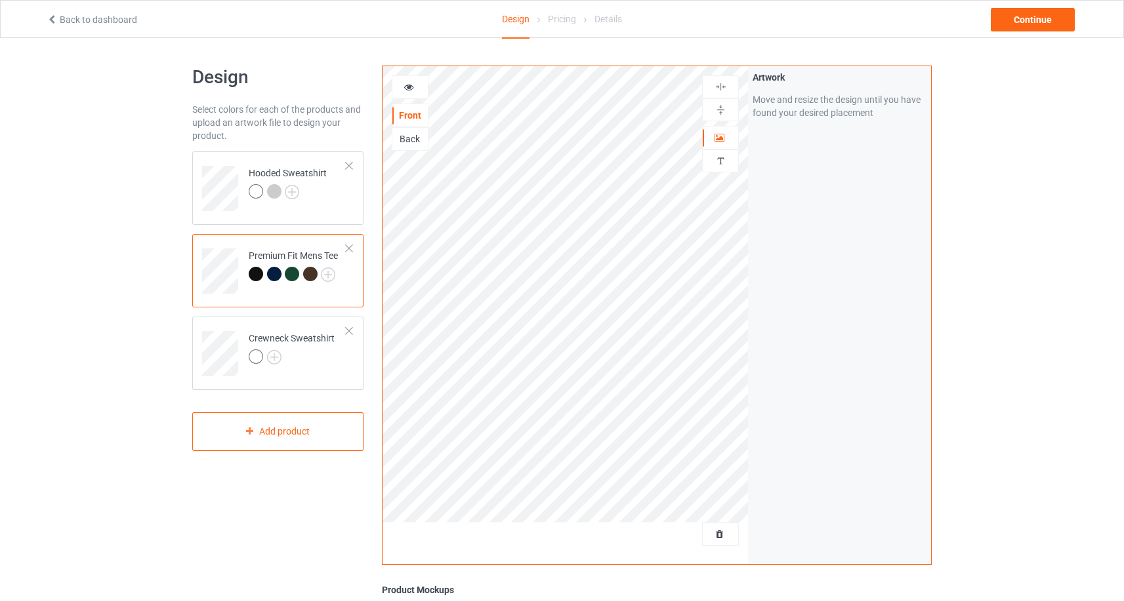
click at [404, 90] on icon at bounding box center [408, 85] width 11 height 9
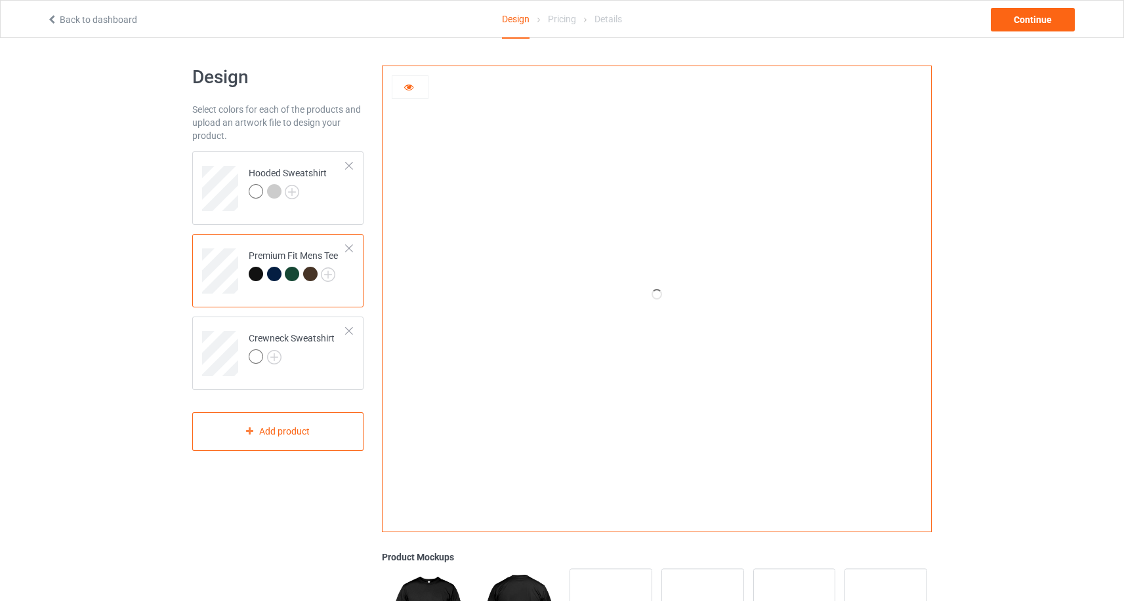
click at [404, 90] on icon at bounding box center [408, 85] width 11 height 9
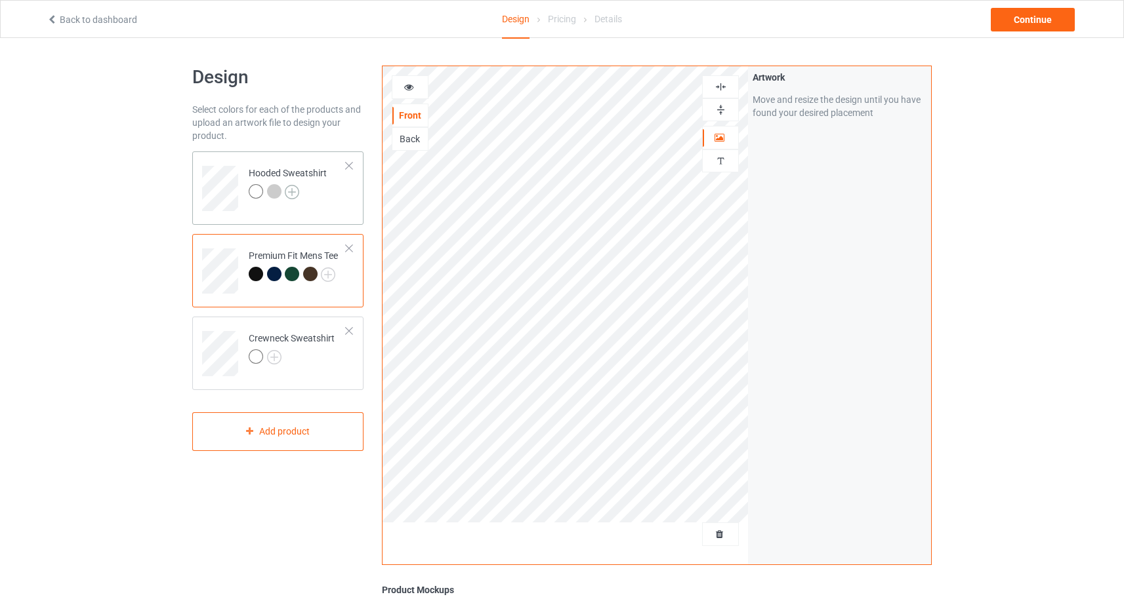
click at [292, 190] on img at bounding box center [292, 192] width 14 height 14
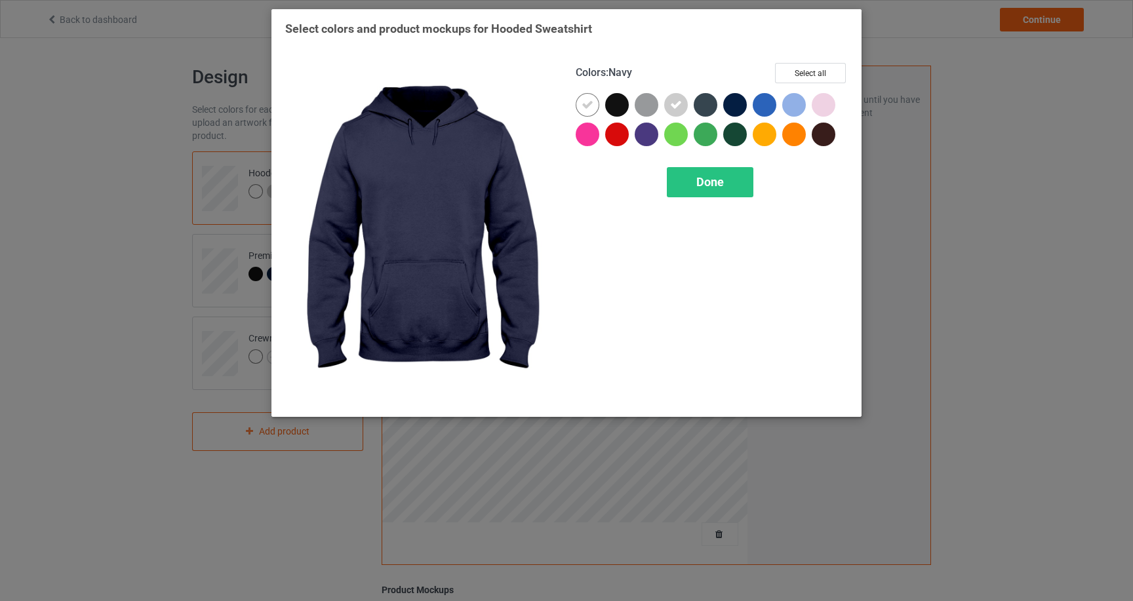
click at [731, 108] on div at bounding box center [735, 105] width 24 height 24
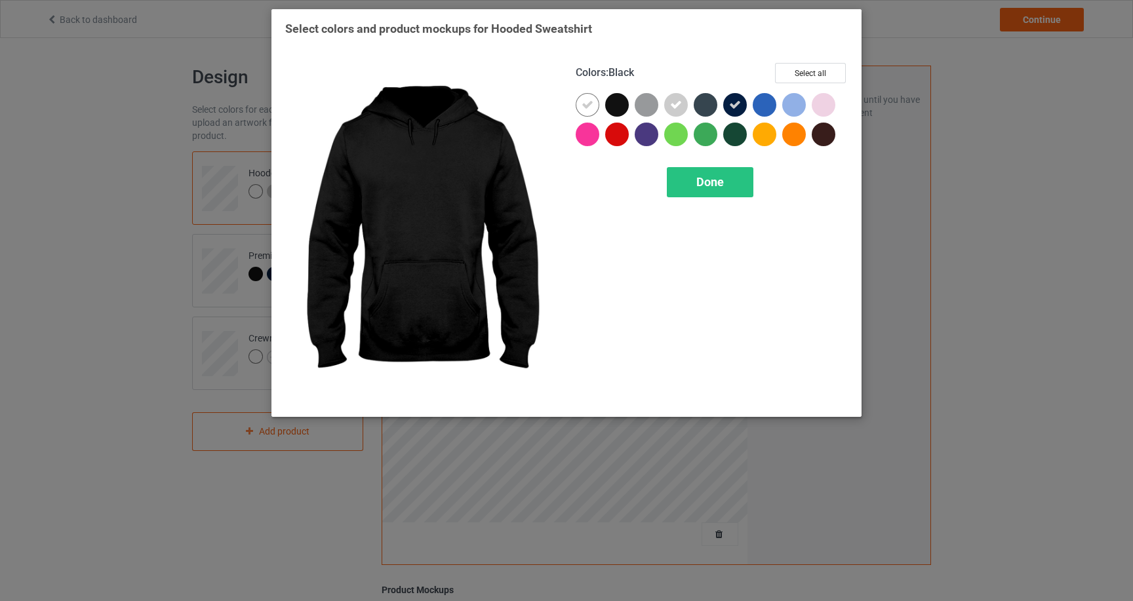
click at [620, 107] on div at bounding box center [617, 105] width 24 height 24
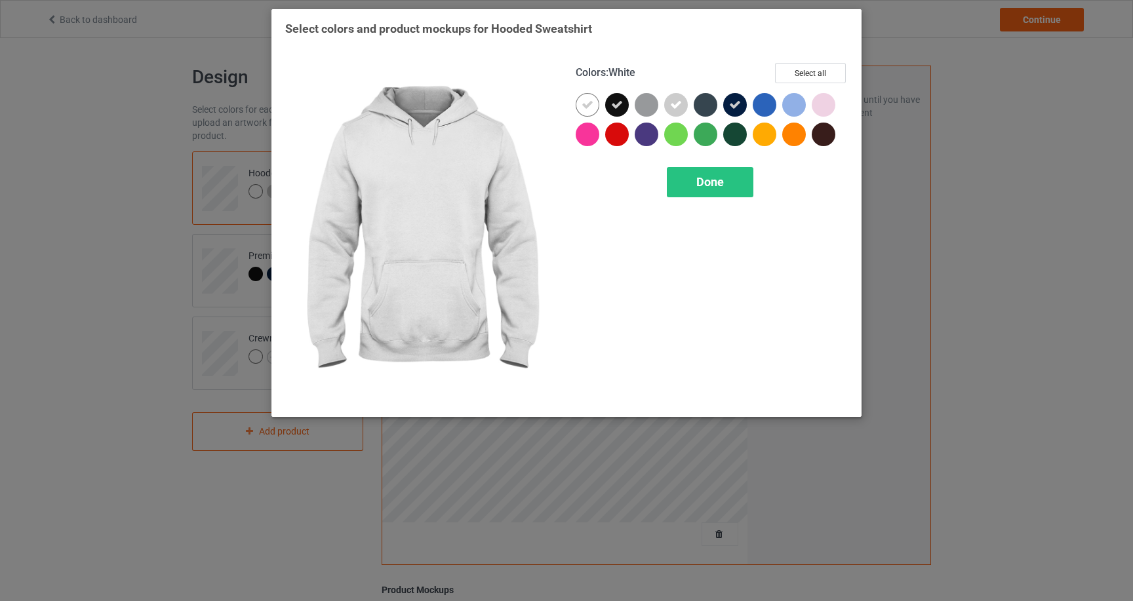
click at [584, 101] on icon at bounding box center [588, 105] width 12 height 12
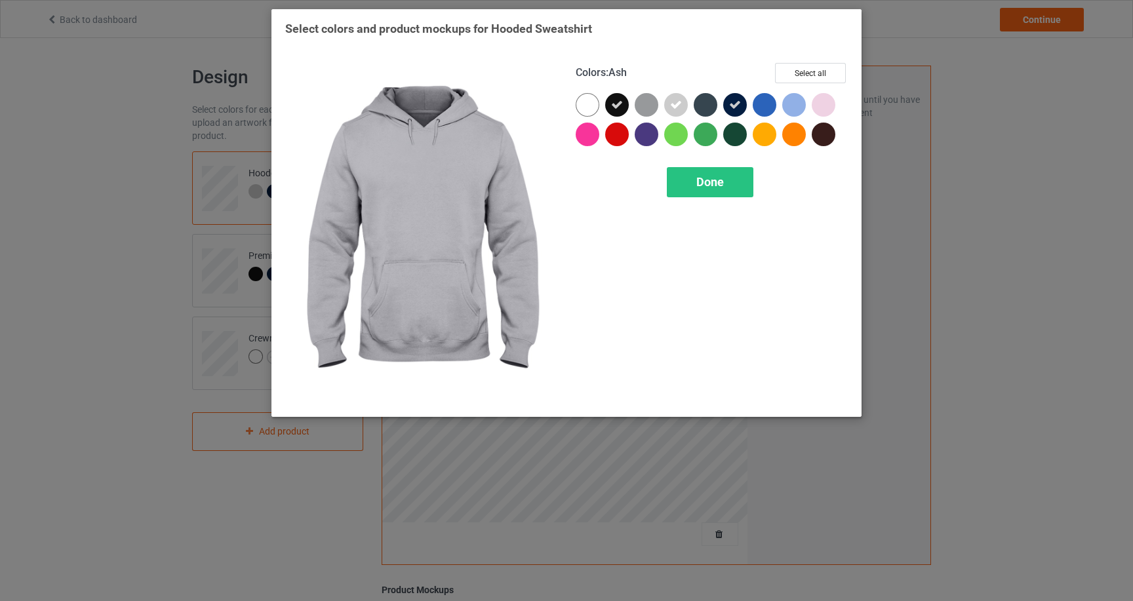
click at [670, 104] on icon at bounding box center [676, 105] width 12 height 12
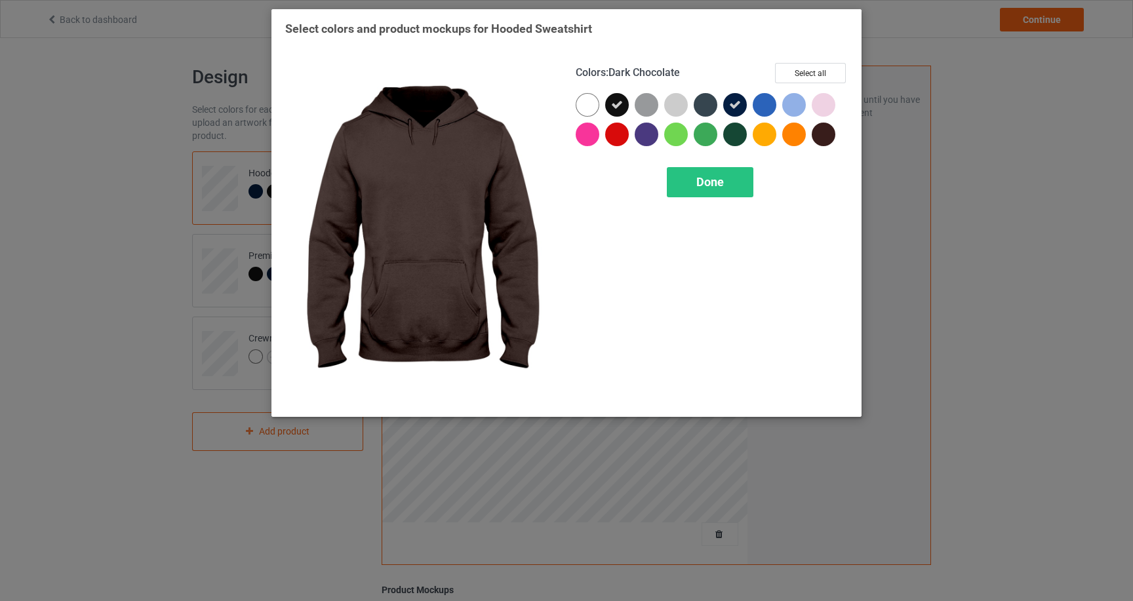
click at [826, 142] on div at bounding box center [824, 135] width 24 height 24
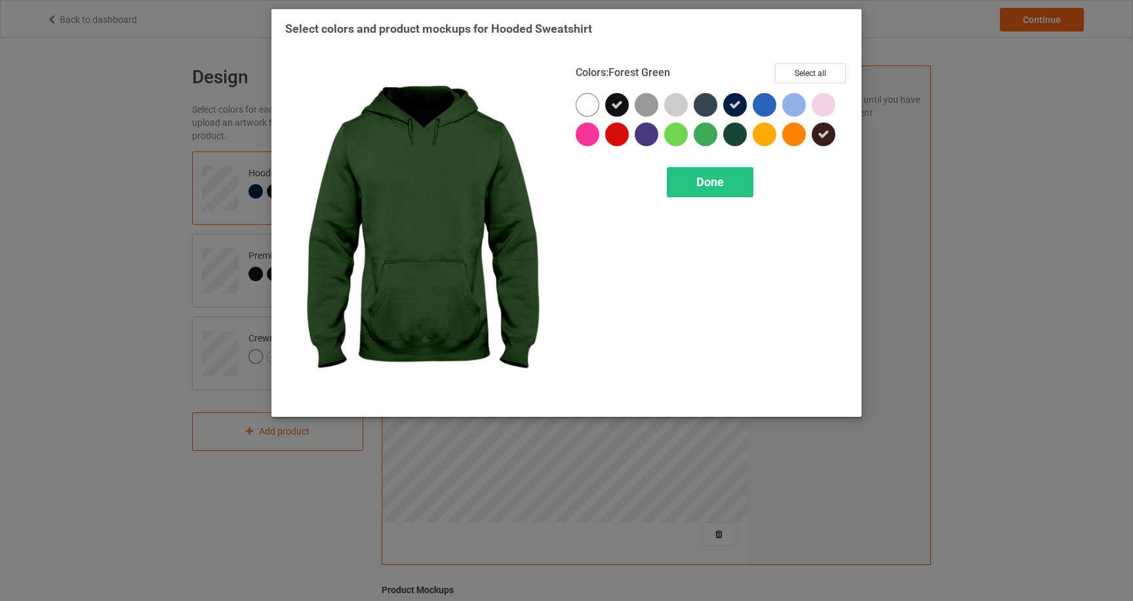
click at [735, 134] on div at bounding box center [735, 135] width 24 height 24
click at [742, 180] on div "Done" at bounding box center [710, 182] width 87 height 30
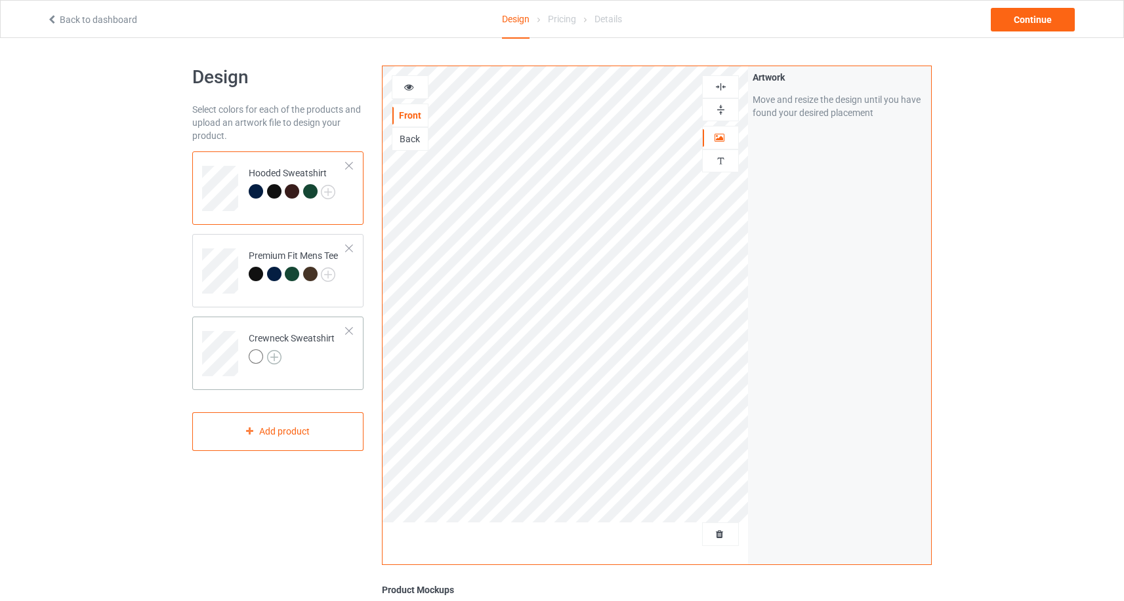
click at [279, 353] on img at bounding box center [274, 357] width 14 height 14
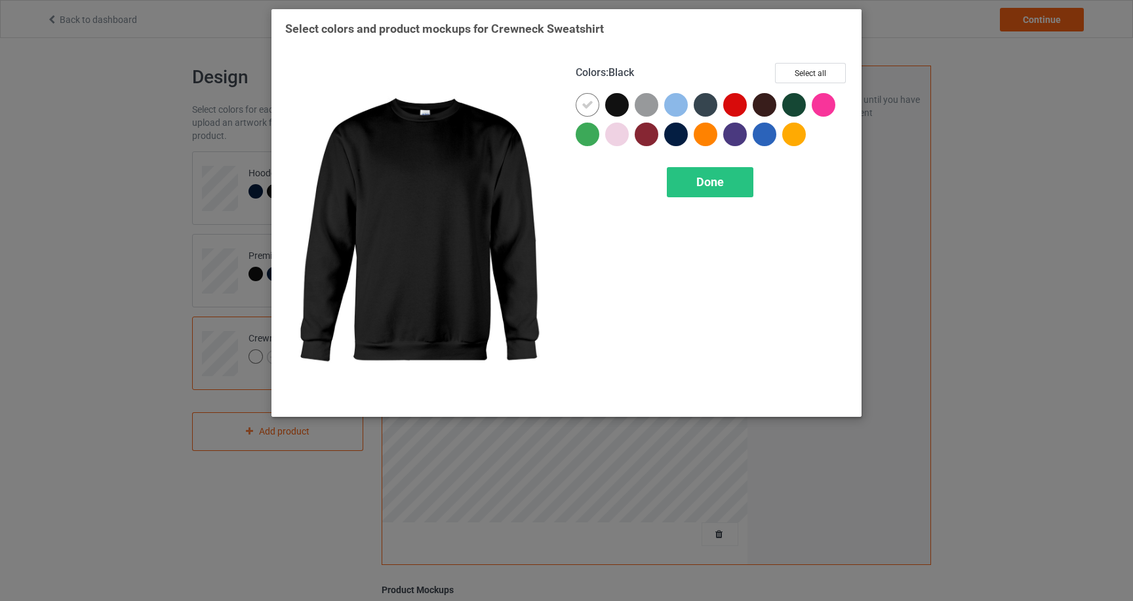
click at [626, 112] on div at bounding box center [620, 108] width 30 height 30
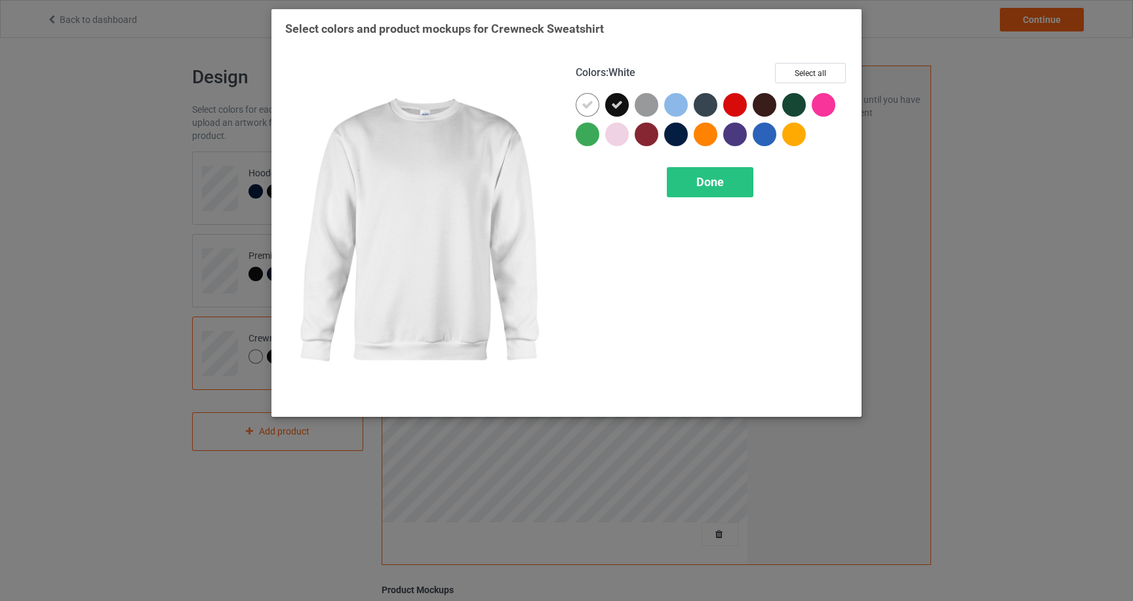
click at [592, 108] on icon at bounding box center [588, 105] width 12 height 12
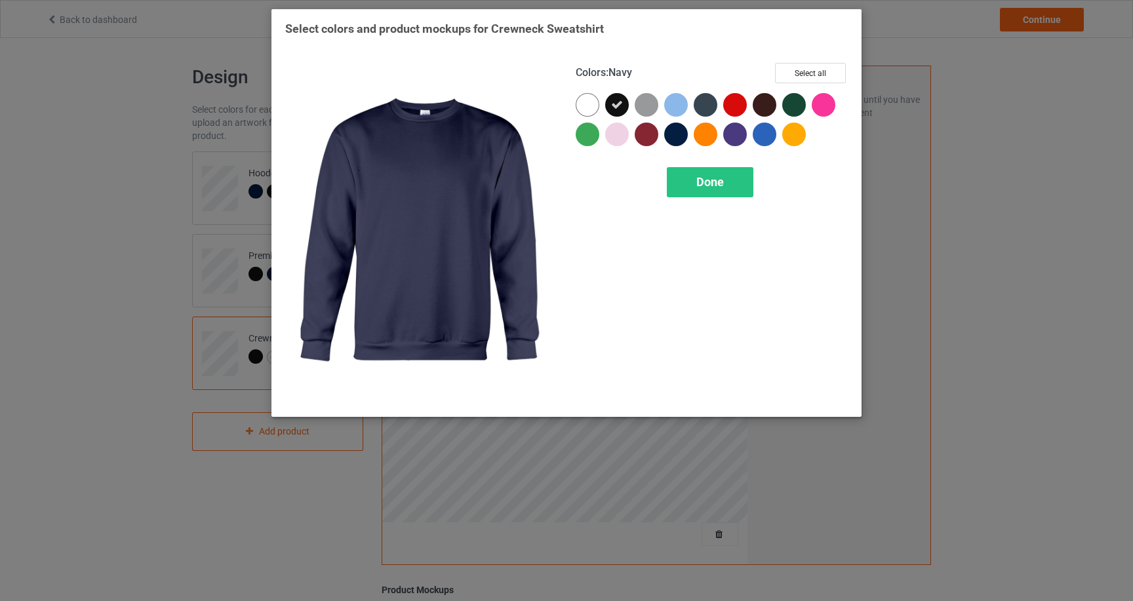
click at [674, 134] on div at bounding box center [676, 135] width 24 height 24
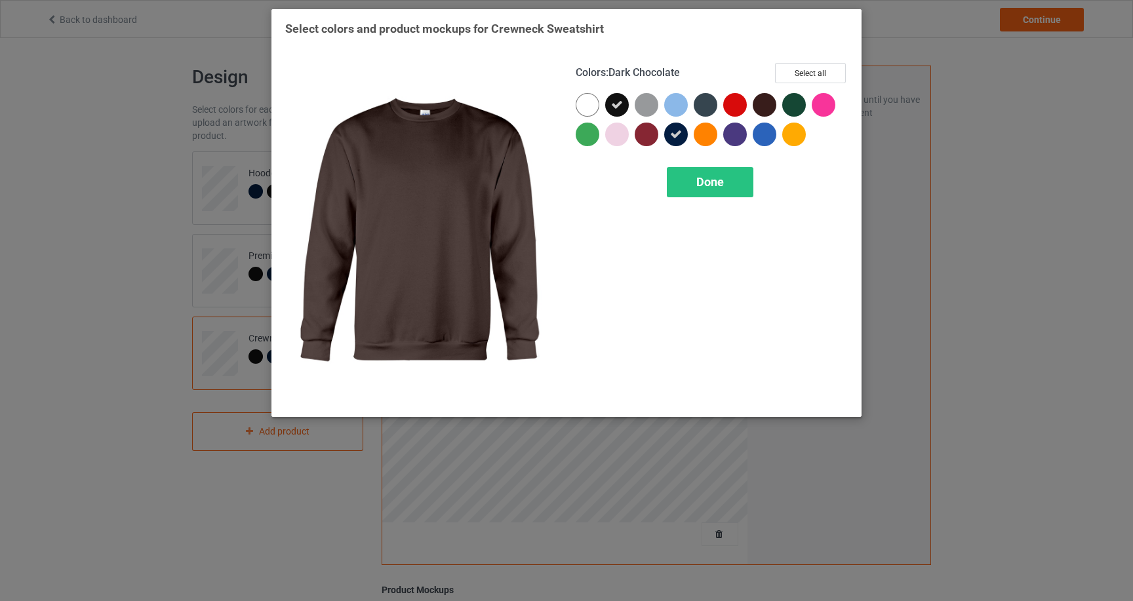
click at [763, 104] on div at bounding box center [765, 105] width 24 height 24
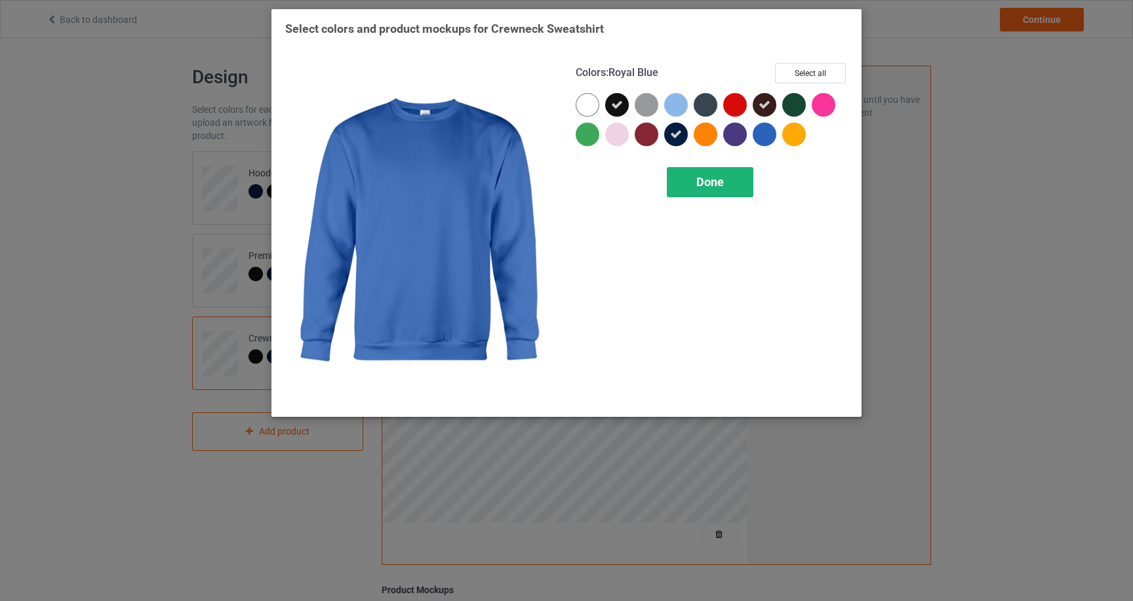
click at [736, 178] on div "Done" at bounding box center [710, 182] width 87 height 30
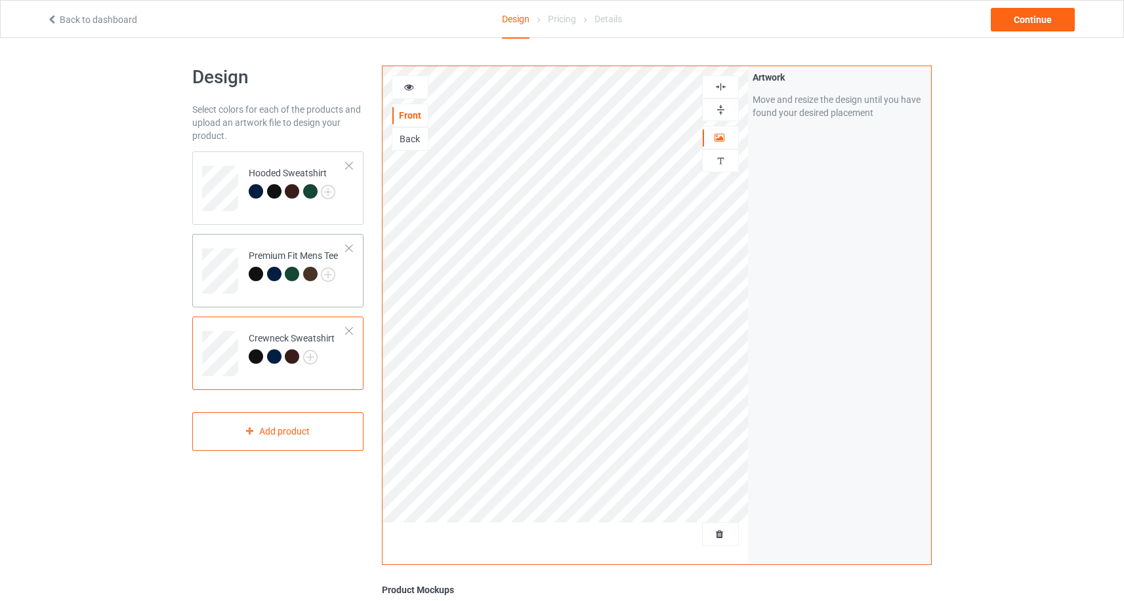
click at [294, 278] on div at bounding box center [292, 274] width 14 height 14
click at [411, 89] on icon at bounding box center [408, 85] width 11 height 9
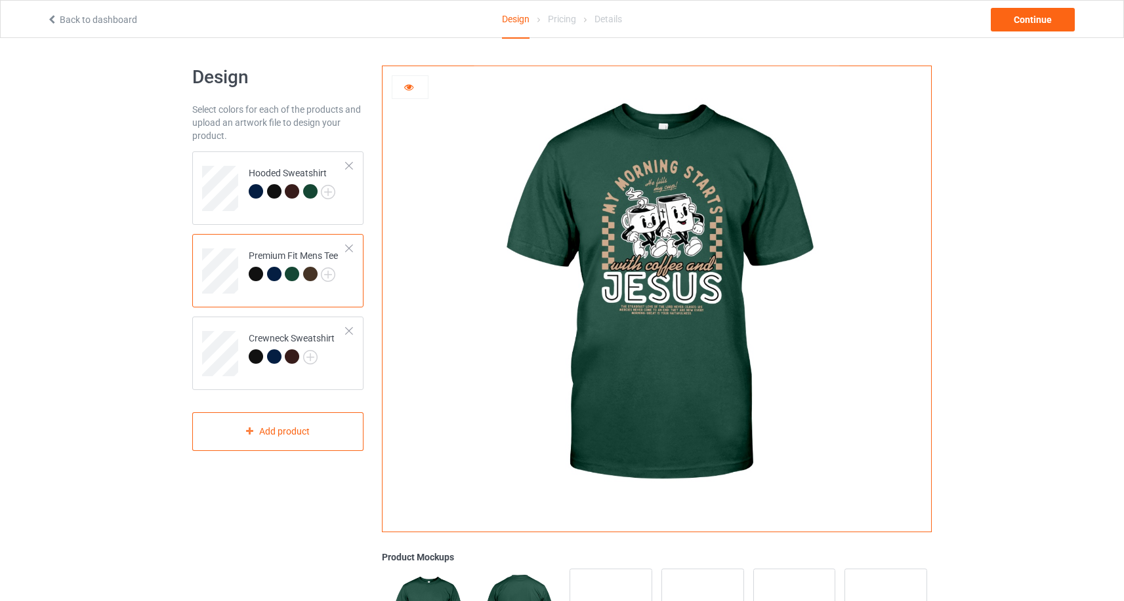
click at [409, 86] on icon at bounding box center [408, 85] width 11 height 9
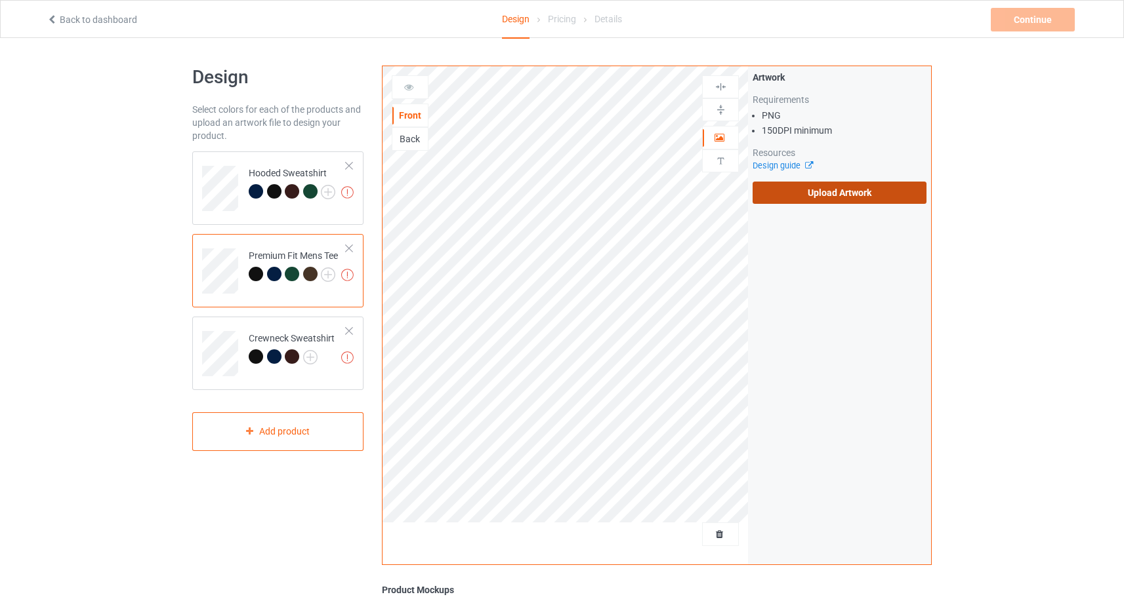
click at [803, 200] on label "Upload Artwork" at bounding box center [839, 193] width 174 height 22
click at [0, 0] on input "Upload Artwork" at bounding box center [0, 0] width 0 height 0
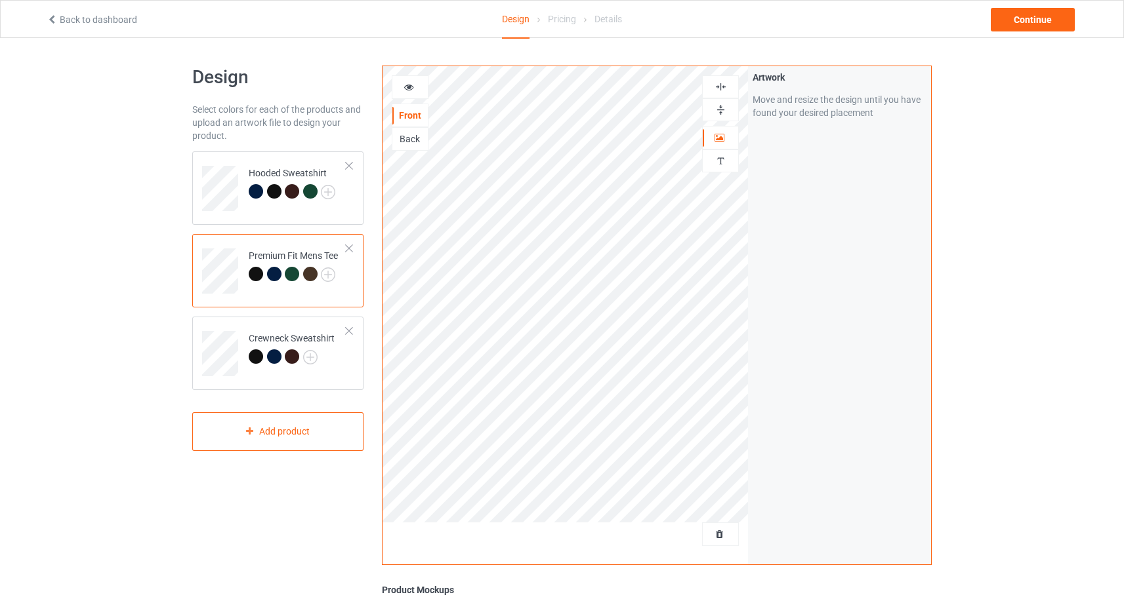
click at [409, 90] on icon at bounding box center [408, 85] width 11 height 9
click at [1047, 16] on div "Continue" at bounding box center [1032, 20] width 84 height 24
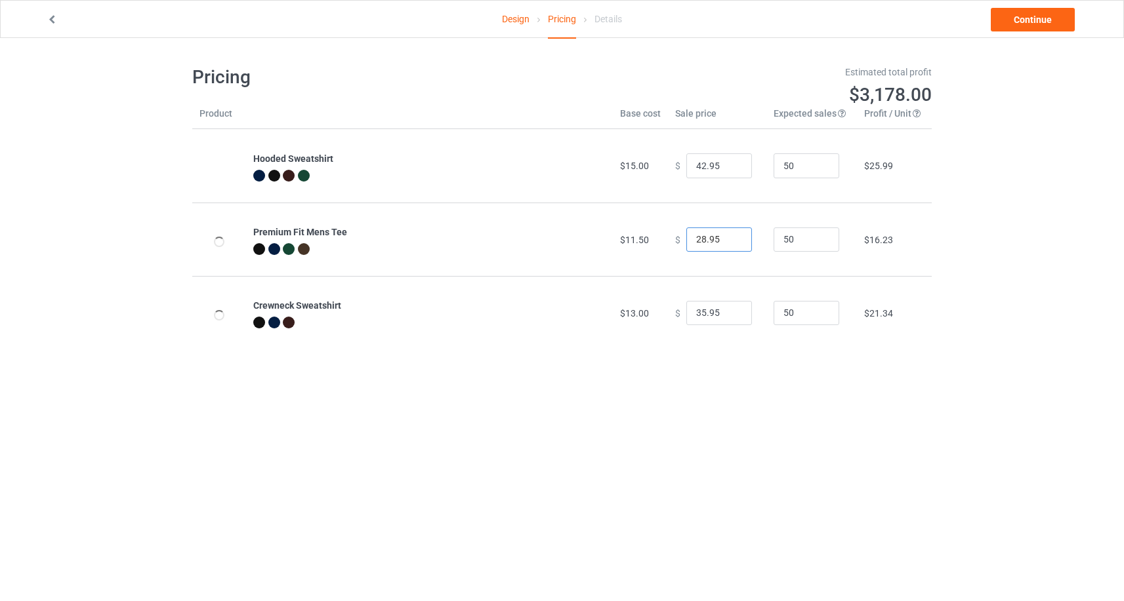
click at [698, 241] on input "28.95" at bounding box center [719, 240] width 66 height 25
type input "23.95"
drag, startPoint x: 698, startPoint y: 167, endPoint x: 683, endPoint y: 165, distance: 14.5
click at [686, 165] on input "42.95" at bounding box center [719, 165] width 66 height 25
type input "38.95"
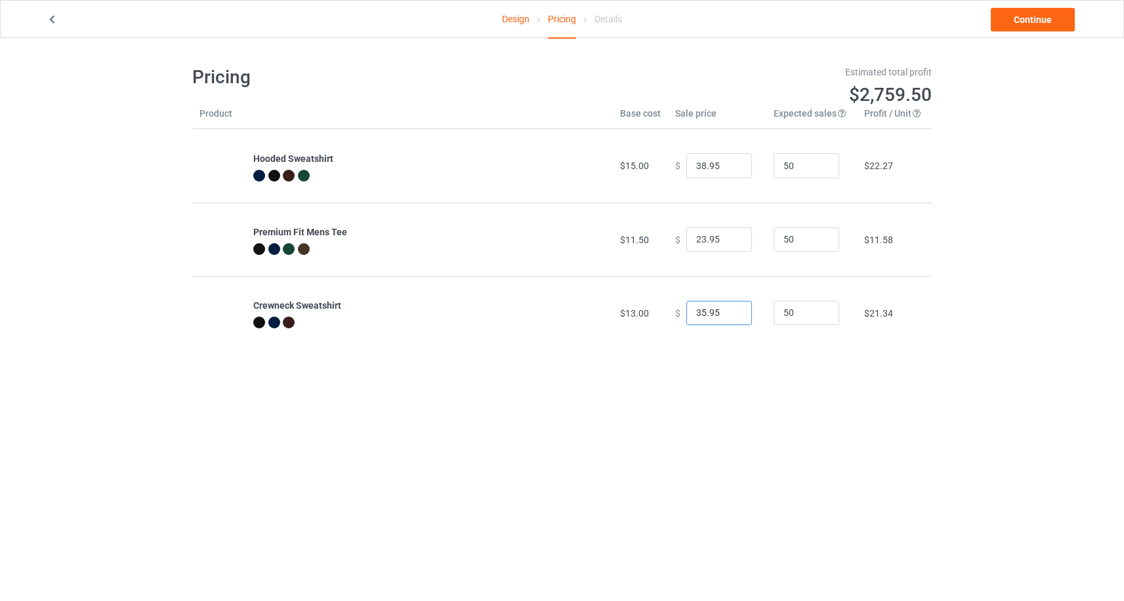
click at [698, 312] on input "35.95" at bounding box center [719, 313] width 66 height 25
type input "32.95"
click at [1015, 22] on link "Continue" at bounding box center [1032, 20] width 84 height 24
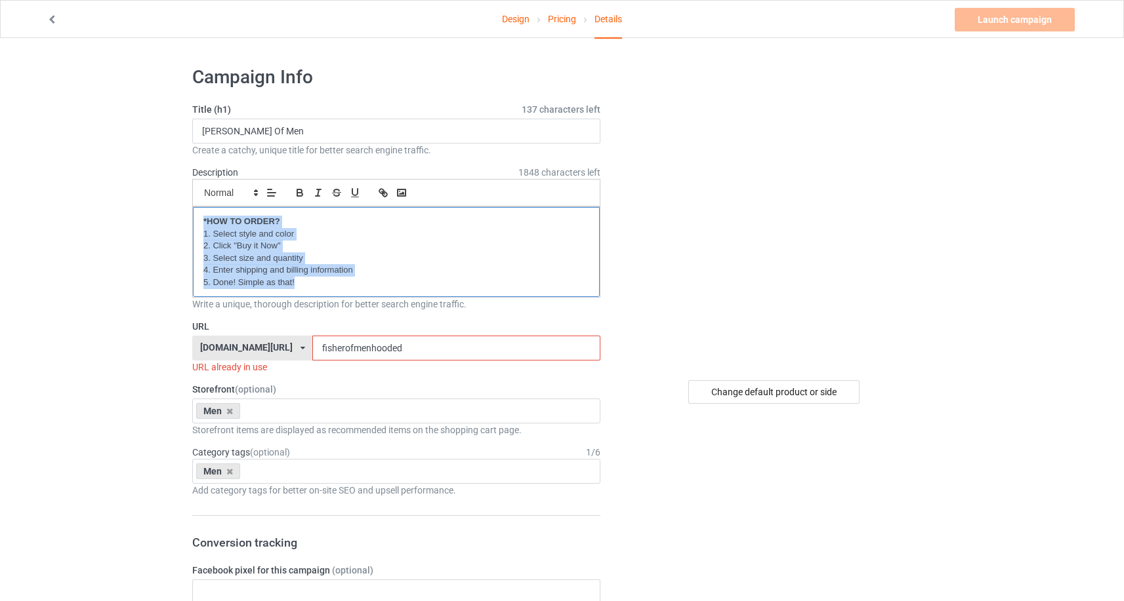
drag, startPoint x: 344, startPoint y: 277, endPoint x: 186, endPoint y: 220, distance: 167.7
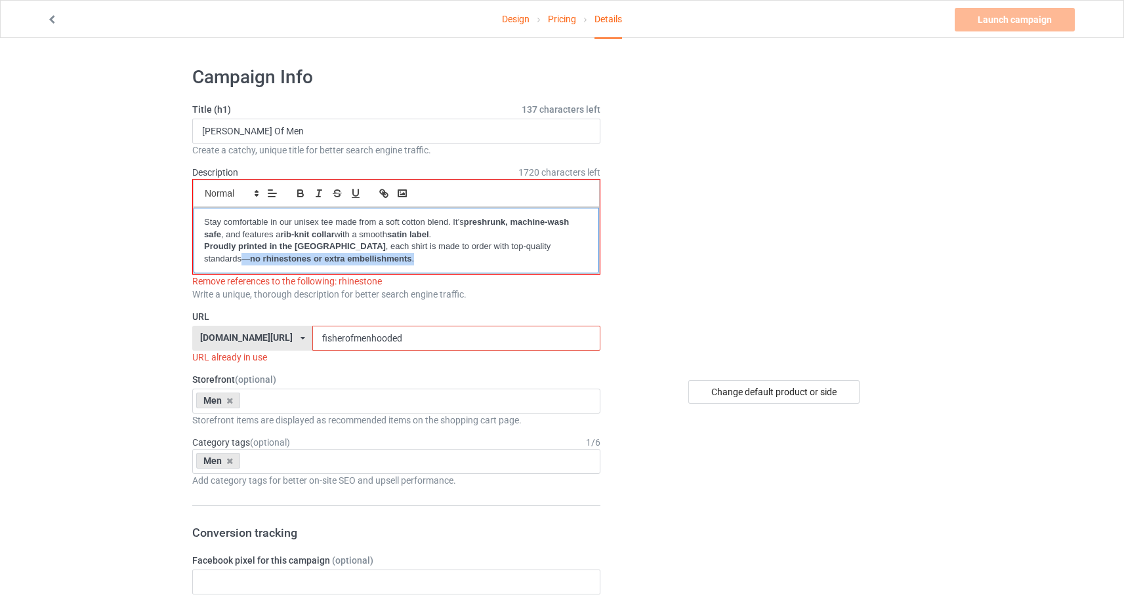
drag, startPoint x: 518, startPoint y: 247, endPoint x: 344, endPoint y: 270, distance: 176.0
click at [344, 270] on div "Stay comfortable in our unisex tee made from a soft cotton blend. It’s preshrun…" at bounding box center [395, 241] width 405 height 66
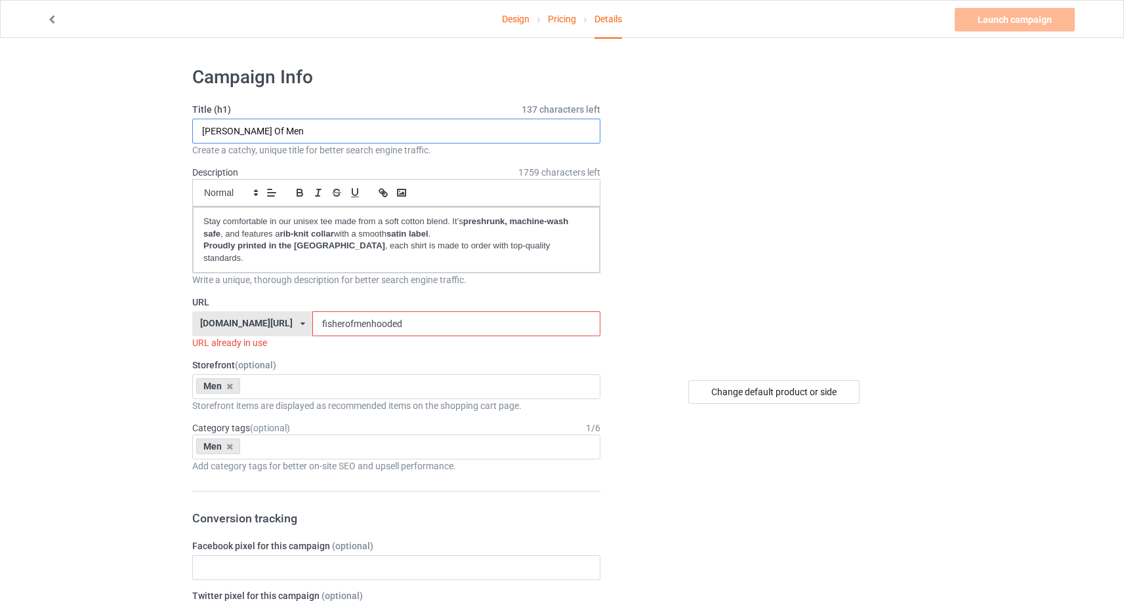
drag, startPoint x: 287, startPoint y: 136, endPoint x: 180, endPoint y: 131, distance: 106.4
click at [256, 120] on input "Coffee And Jesus" at bounding box center [396, 131] width 408 height 25
drag, startPoint x: 298, startPoint y: 131, endPoint x: 184, endPoint y: 129, distance: 114.8
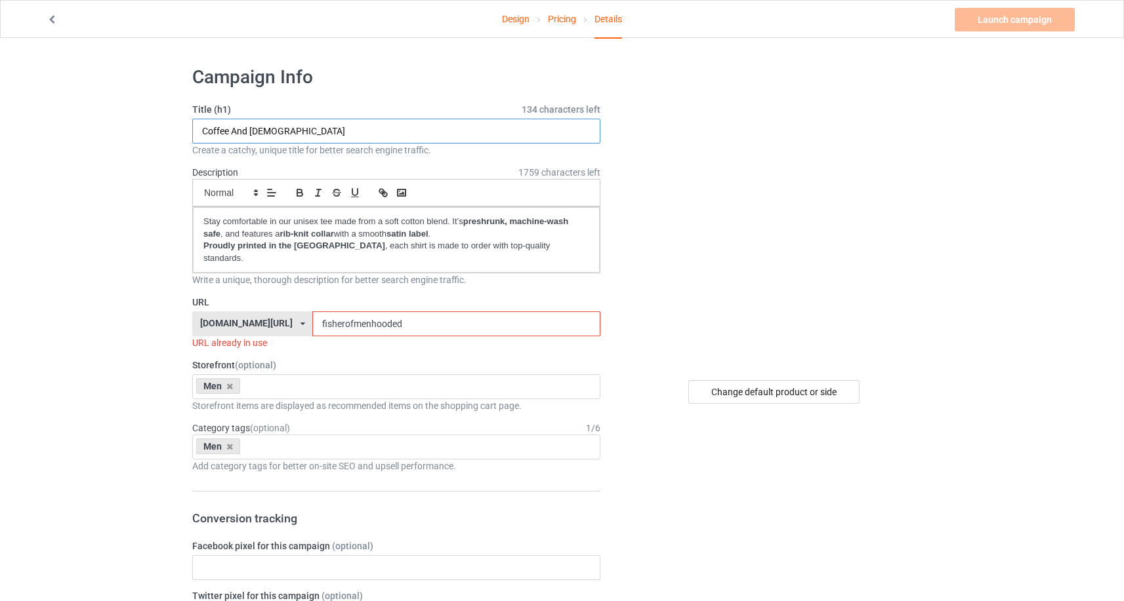
type input "Coffee And Jesus"
drag, startPoint x: 425, startPoint y: 309, endPoint x: 352, endPoint y: 310, distance: 73.5
click at [352, 312] on div "strongbravefearlessapparel.com/ strongbravefearless.com/ strongbravefearlessapp…" at bounding box center [396, 324] width 408 height 25
paste input "Coffee And Jesus"
click at [398, 315] on input "Coffee And Jesus" at bounding box center [455, 324] width 287 height 25
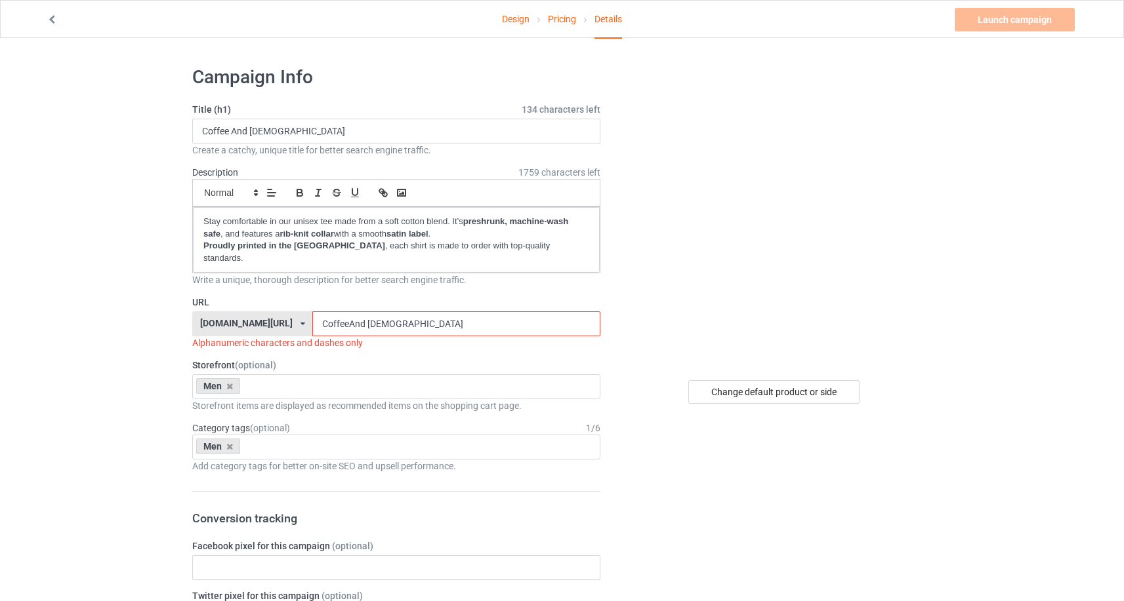
click at [415, 314] on input "CoffeeAnd Jesus" at bounding box center [455, 324] width 287 height 25
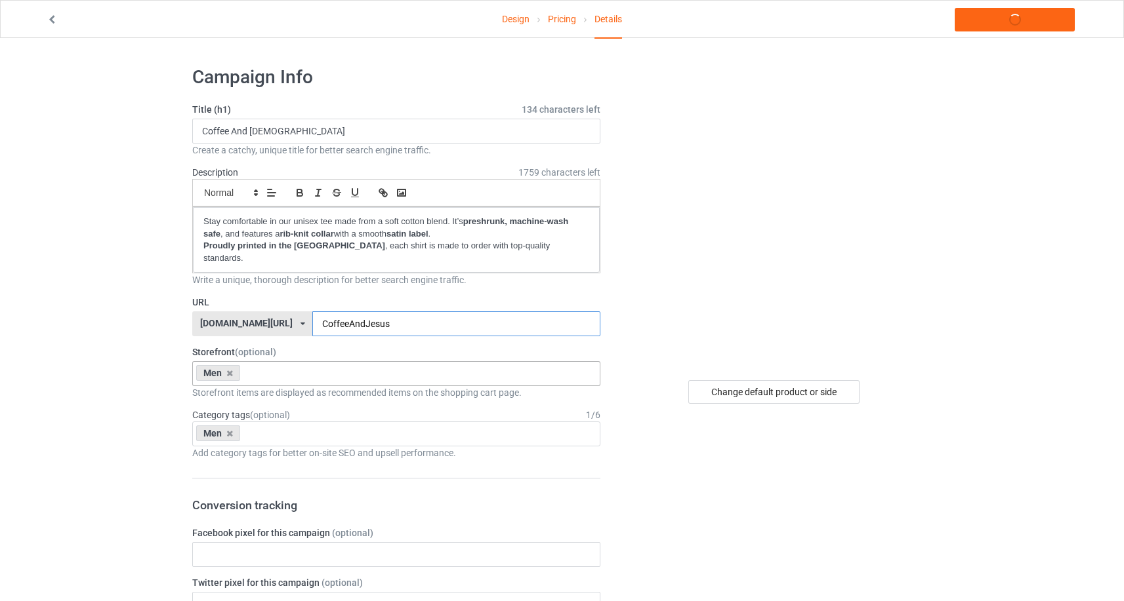
type input "CoffeeAndJesus"
click at [233, 365] on div "Men" at bounding box center [218, 373] width 44 height 16
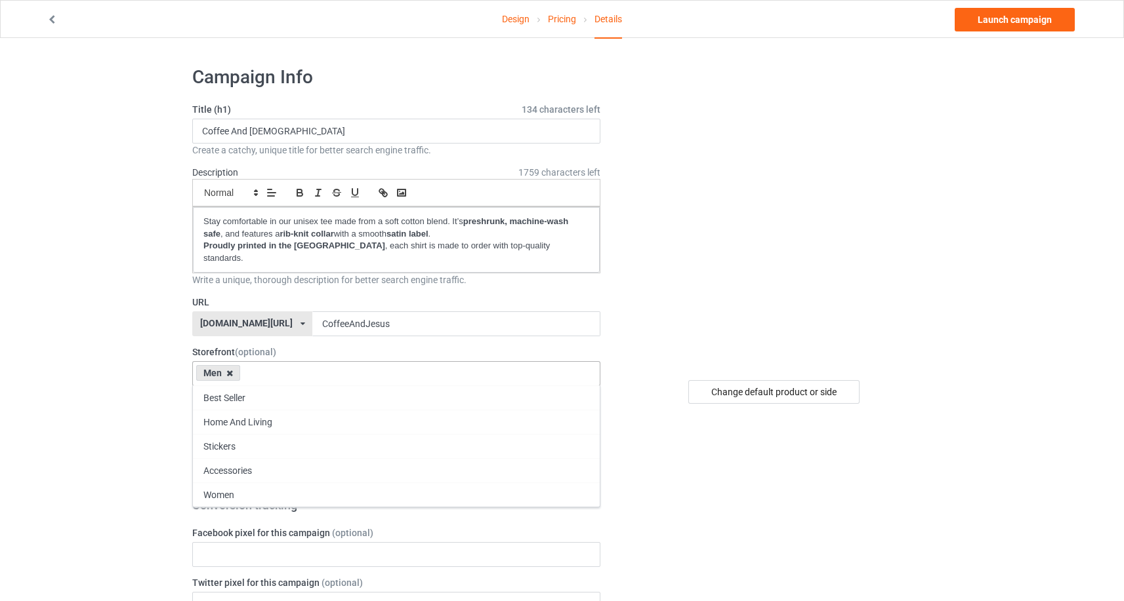
click at [231, 369] on icon at bounding box center [229, 373] width 7 height 9
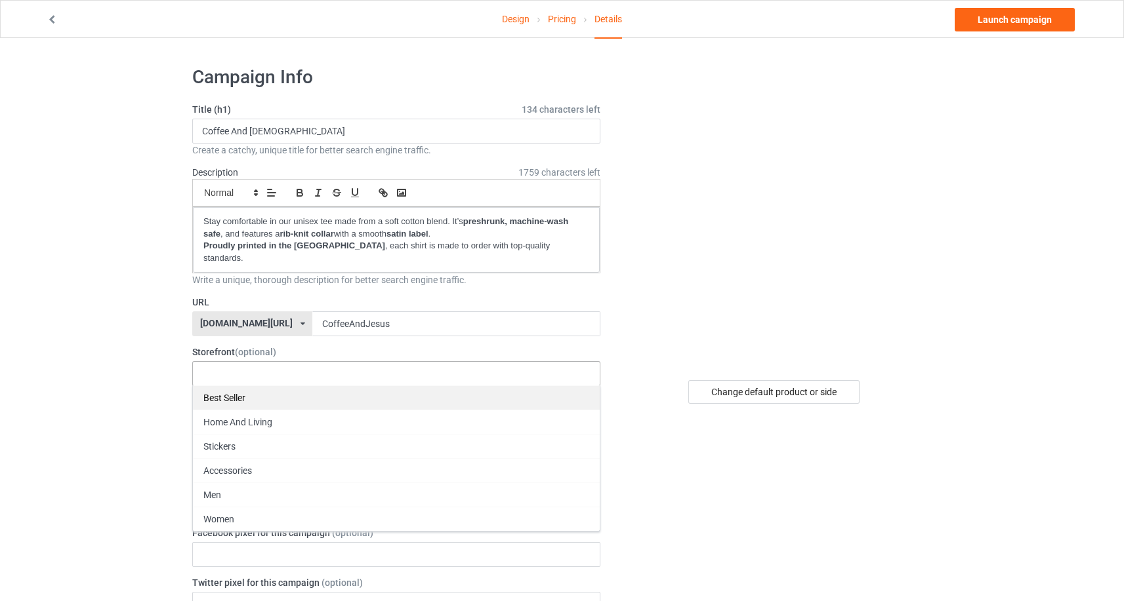
click at [227, 386] on div "Best Seller" at bounding box center [396, 398] width 407 height 24
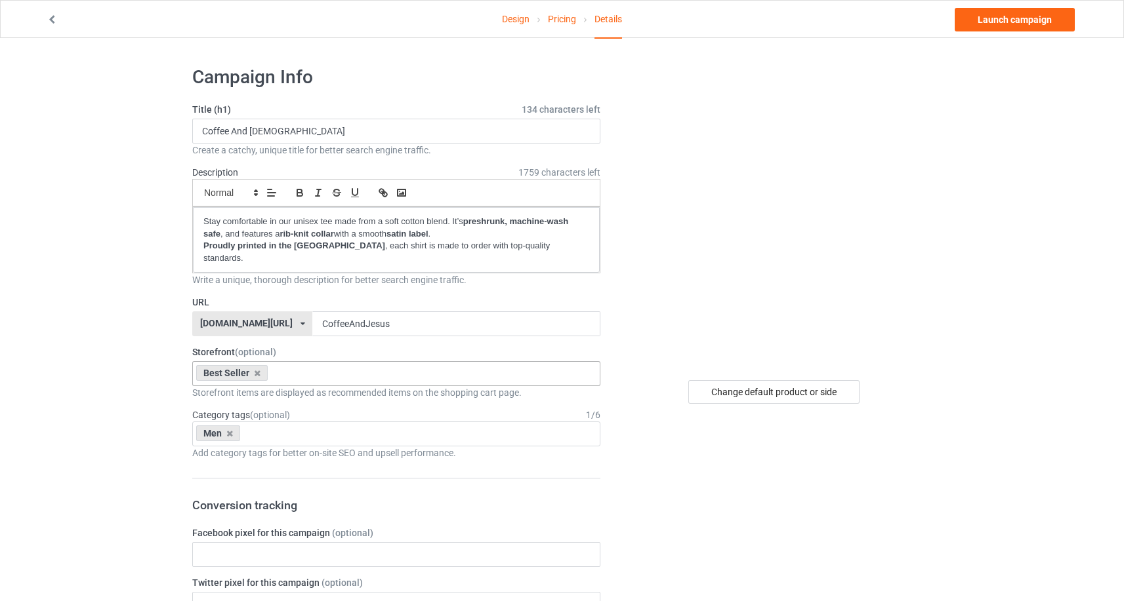
click at [235, 426] on div "Men" at bounding box center [218, 434] width 44 height 16
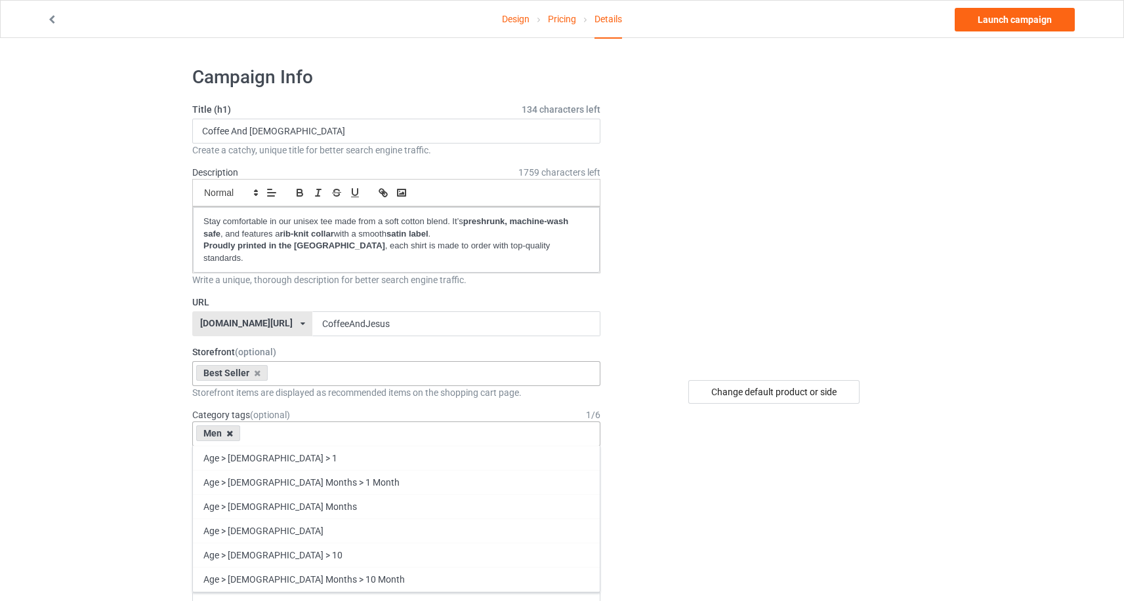
click at [226, 430] on icon at bounding box center [229, 434] width 7 height 9
click at [233, 423] on div "Age > 1-19 > 1 Age > 1-12 Months > 1 Month Age > 1-12 Months Age > 1-19 Age > 1…" at bounding box center [396, 434] width 408 height 25
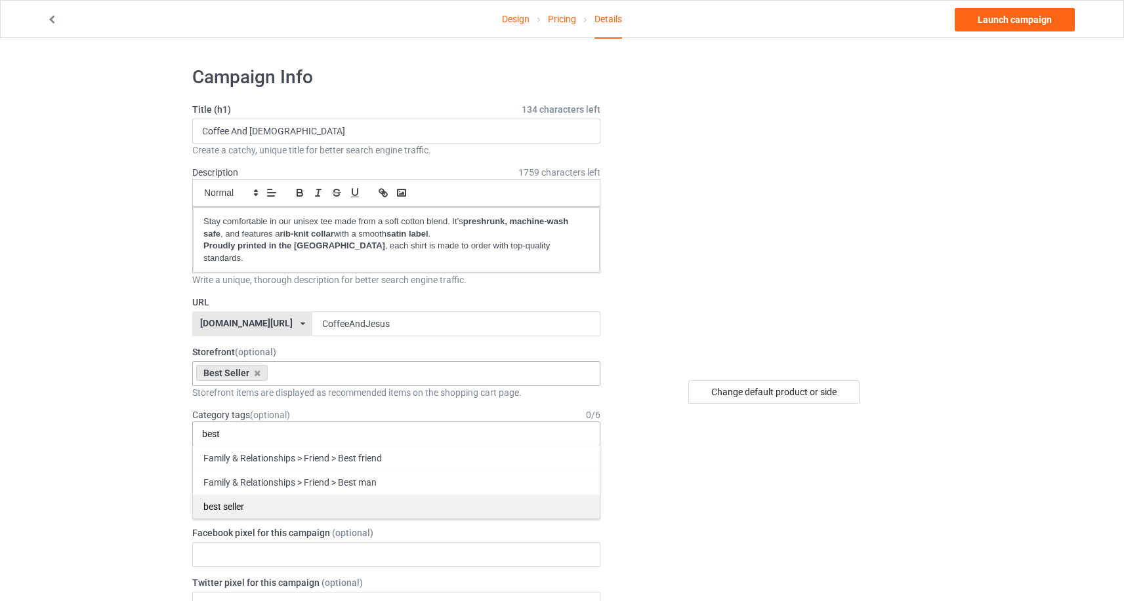
type input "best"
click at [225, 500] on div "best seller" at bounding box center [396, 507] width 407 height 24
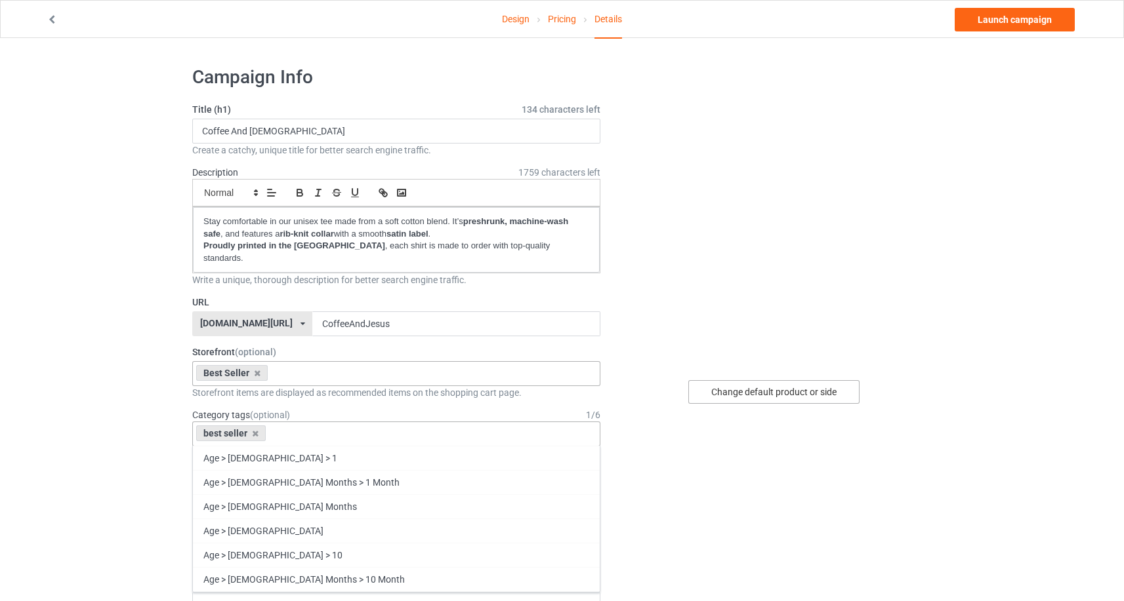
click at [761, 391] on div "Change default product or side" at bounding box center [773, 392] width 171 height 24
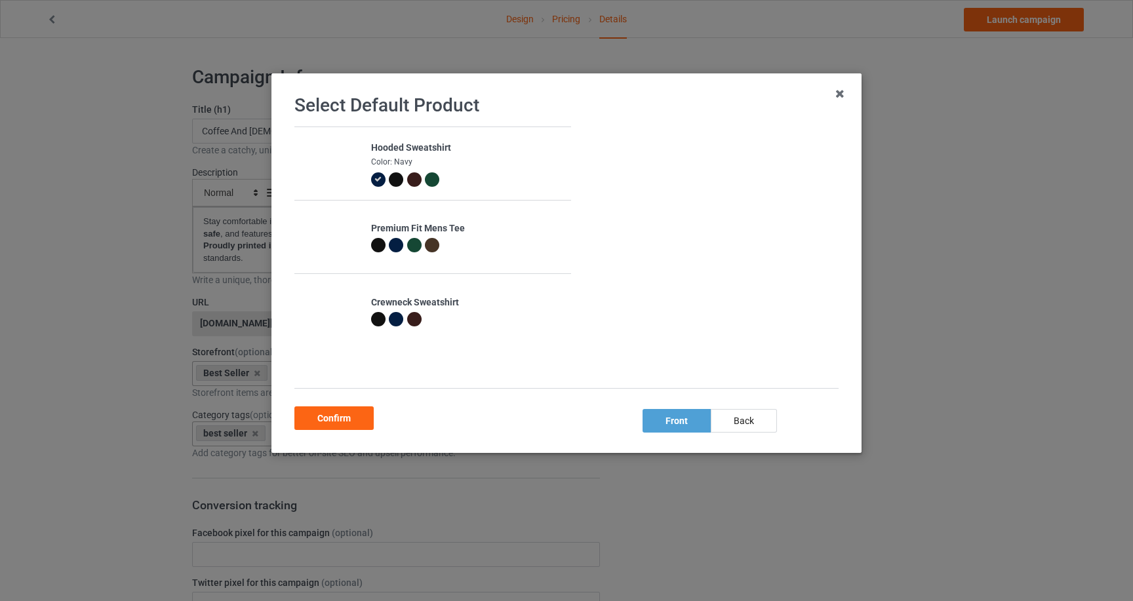
click at [379, 244] on div at bounding box center [378, 245] width 14 height 14
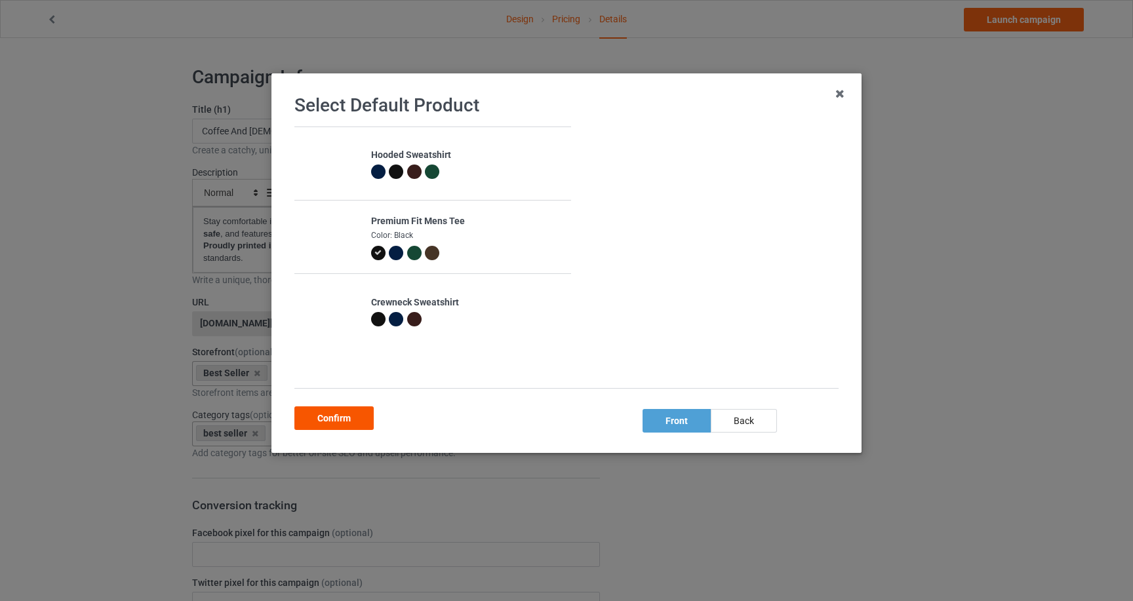
click at [348, 424] on div "Confirm" at bounding box center [333, 419] width 79 height 24
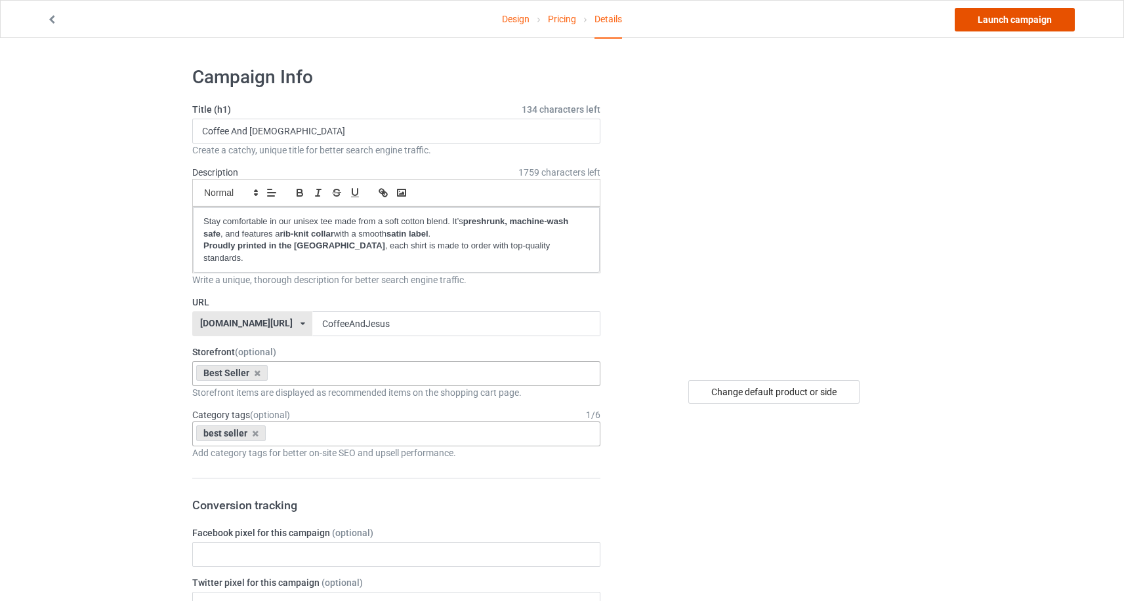
click at [1022, 20] on link "Launch campaign" at bounding box center [1014, 20] width 120 height 24
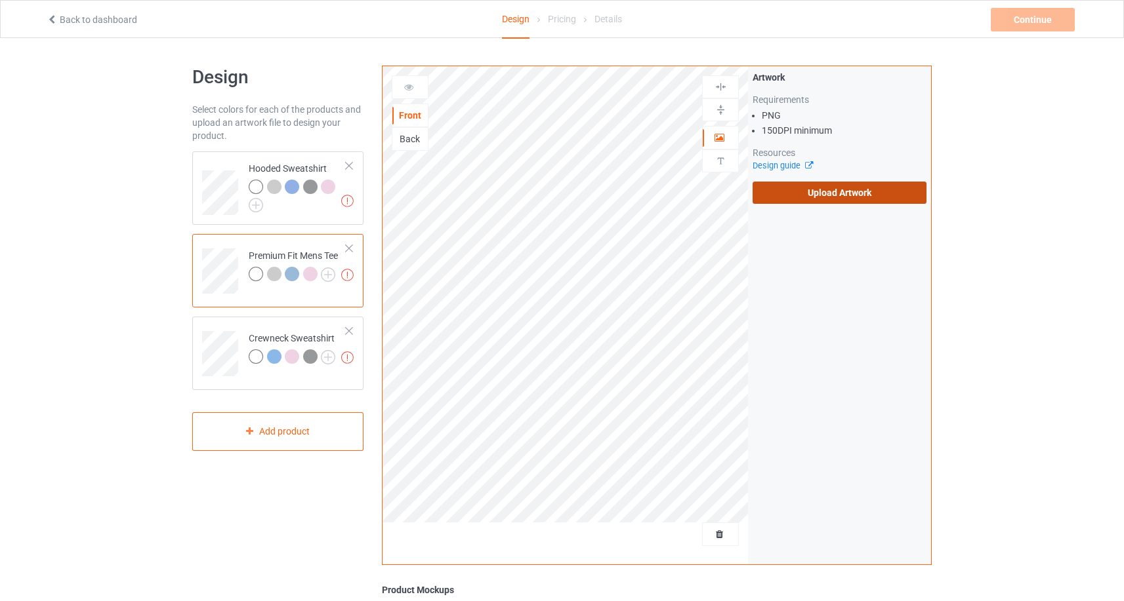
click at [813, 195] on label "Upload Artwork" at bounding box center [839, 193] width 174 height 22
click at [0, 0] on input "Upload Artwork" at bounding box center [0, 0] width 0 height 0
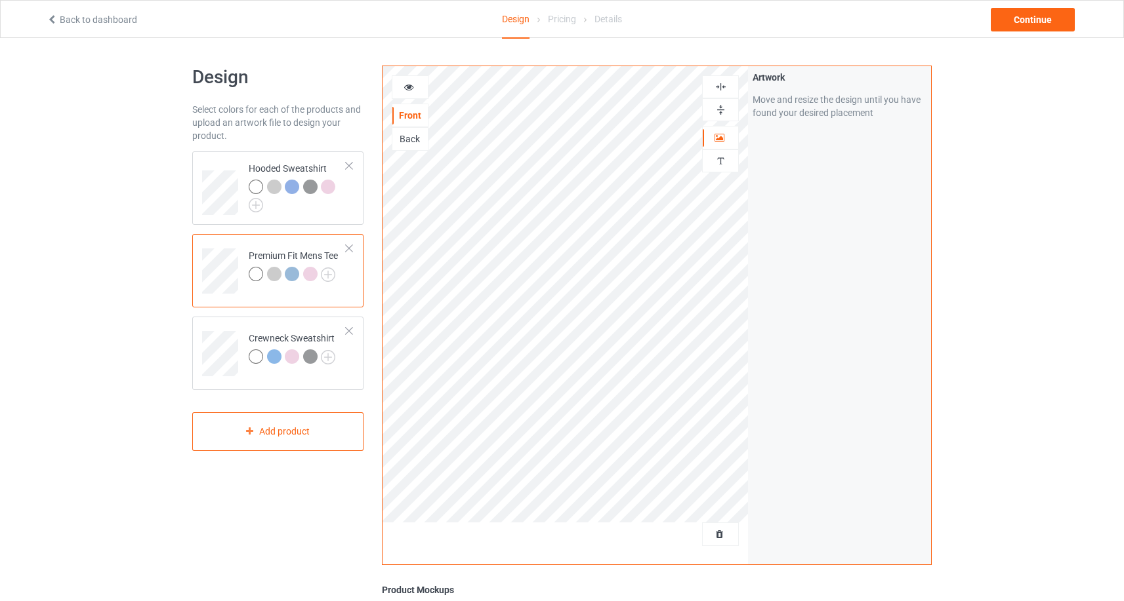
click at [409, 88] on icon at bounding box center [408, 85] width 11 height 9
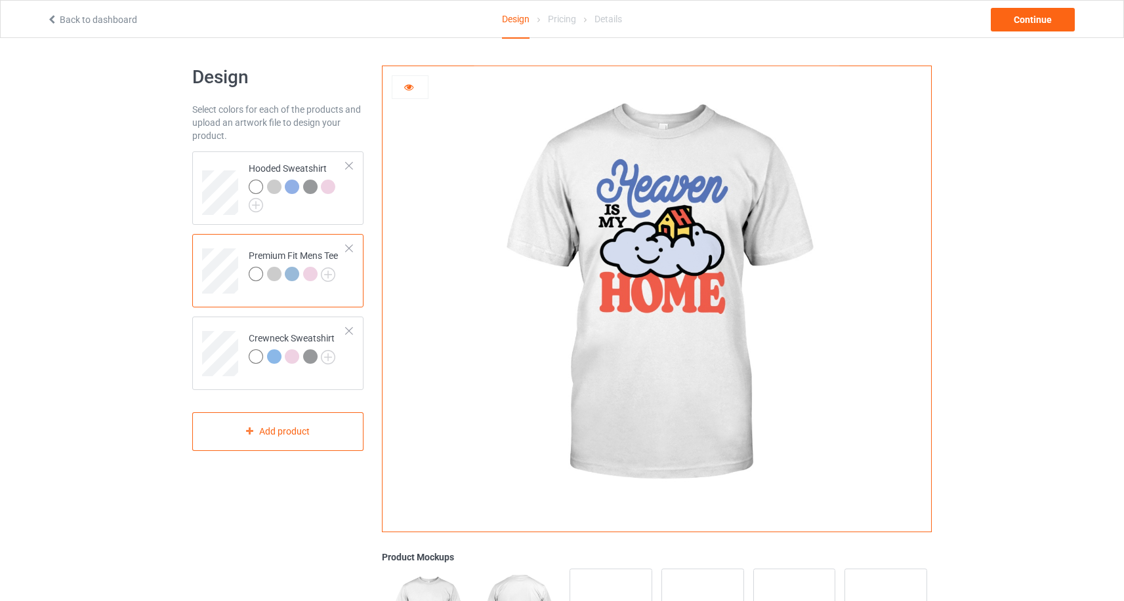
click at [277, 273] on div at bounding box center [274, 274] width 14 height 14
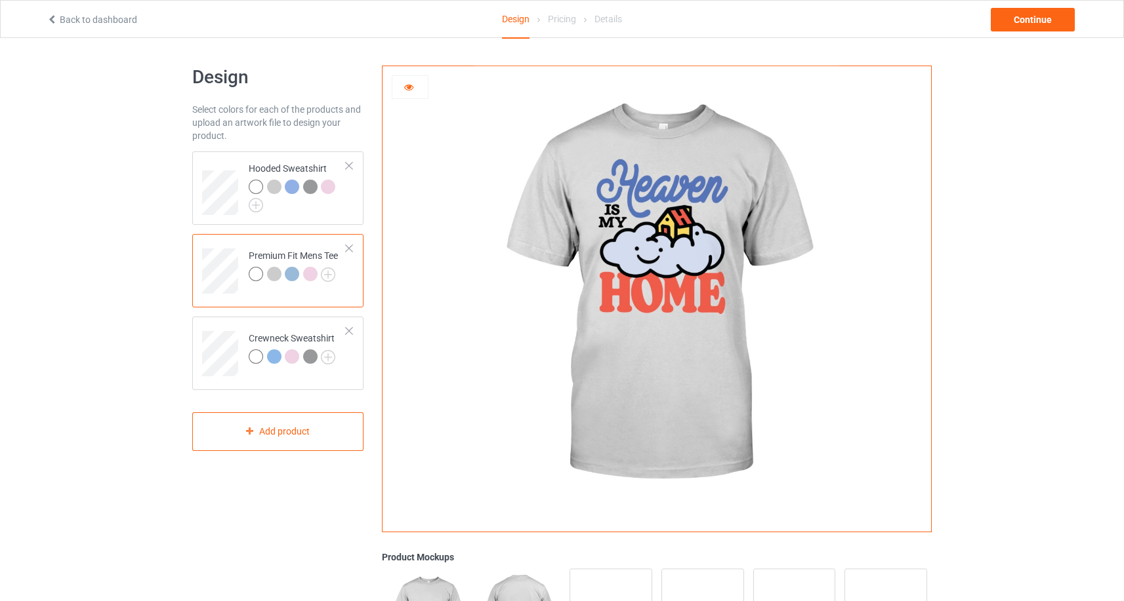
click at [295, 275] on div at bounding box center [292, 274] width 14 height 14
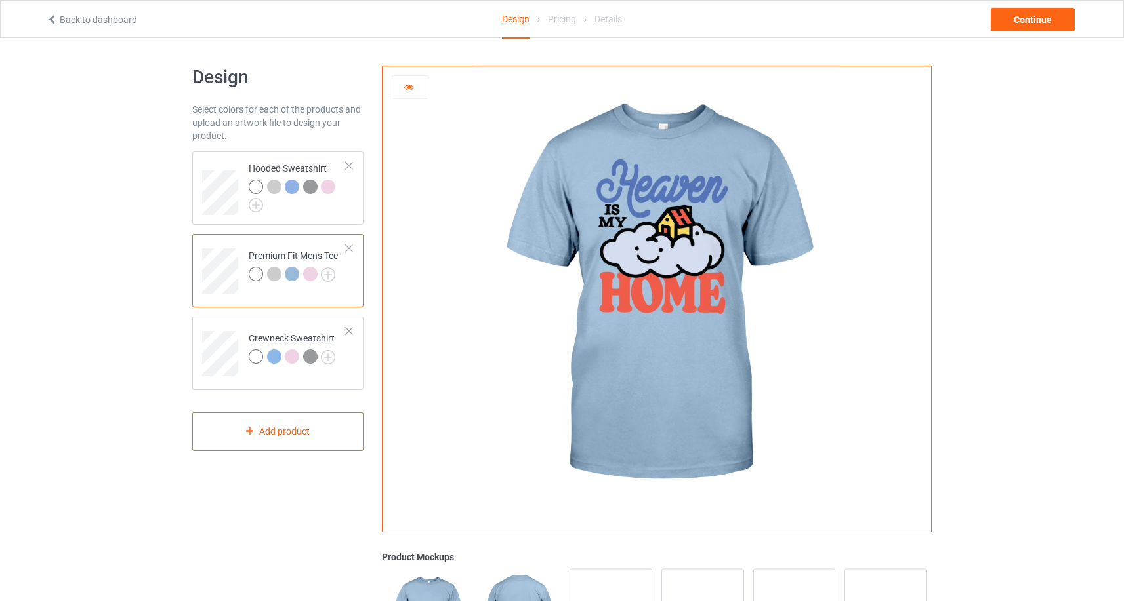
click at [310, 274] on div at bounding box center [310, 274] width 14 height 14
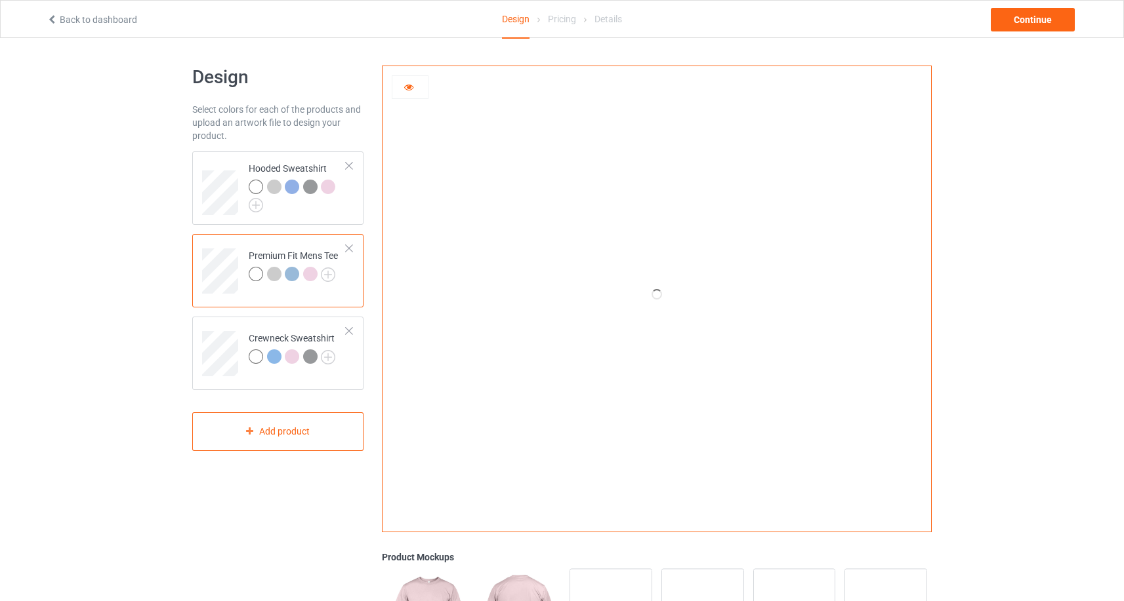
click at [410, 87] on icon at bounding box center [408, 85] width 11 height 9
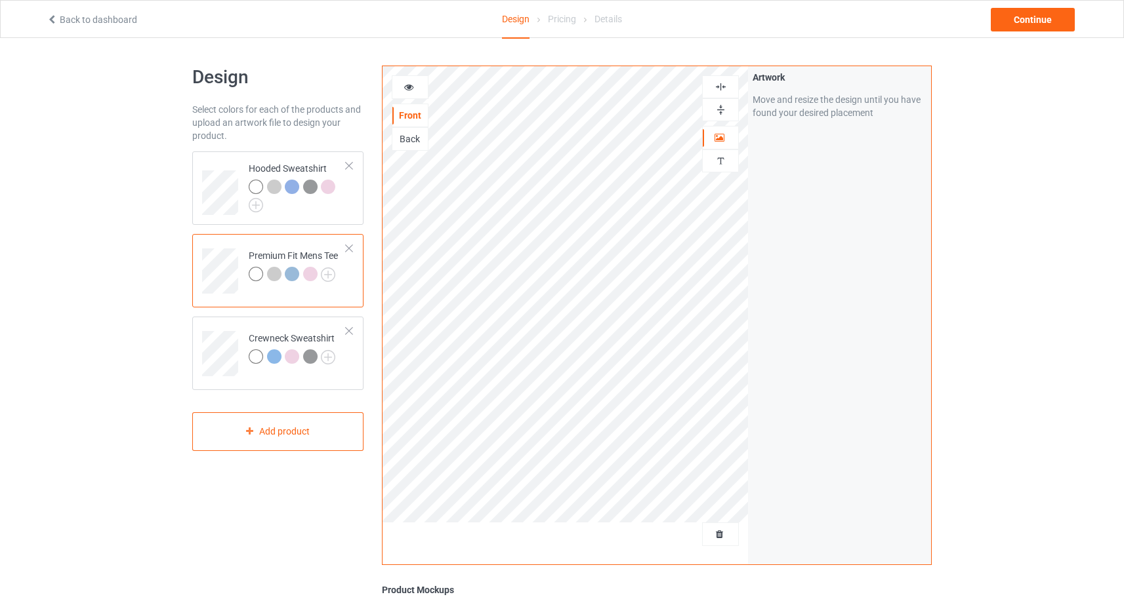
click at [314, 277] on div at bounding box center [310, 274] width 14 height 14
click at [329, 276] on img at bounding box center [328, 275] width 14 height 14
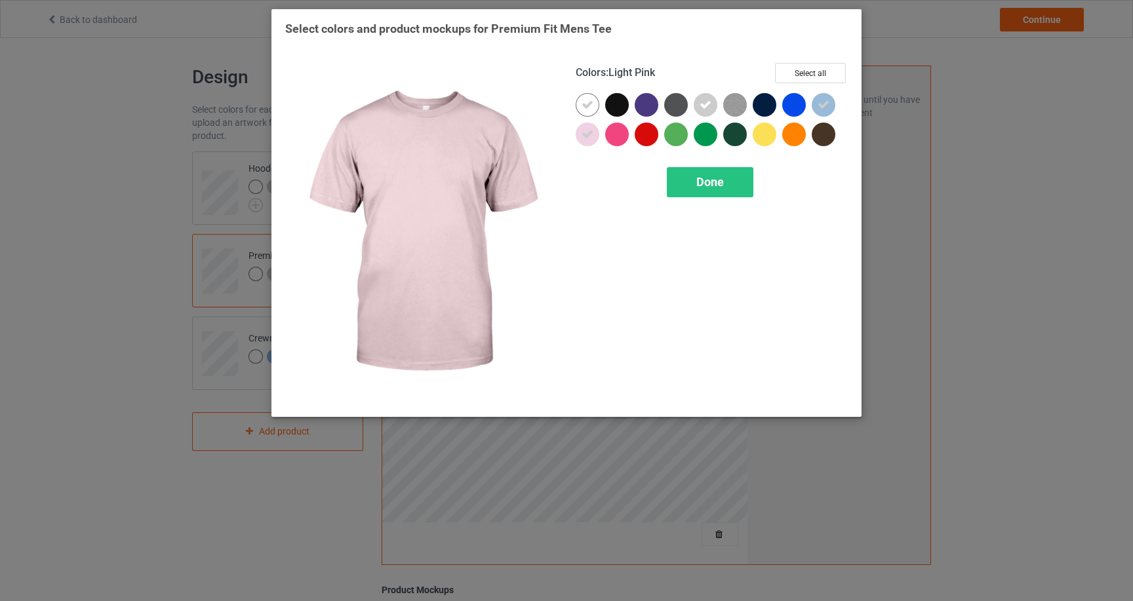
click at [587, 136] on icon at bounding box center [588, 135] width 12 height 12
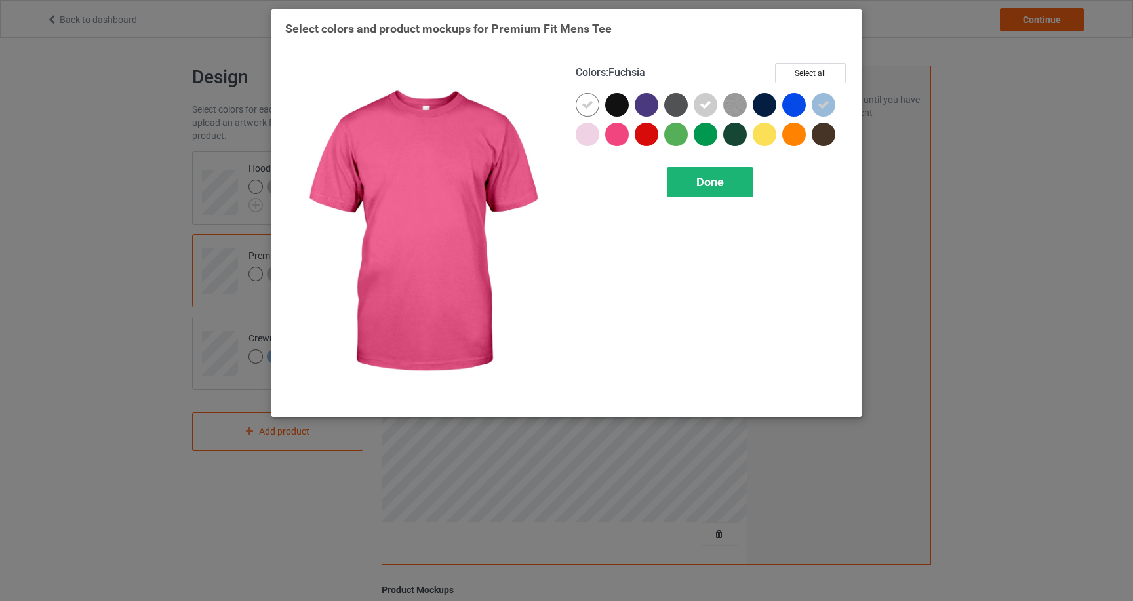
click at [705, 186] on span "Done" at bounding box center [711, 182] width 28 height 14
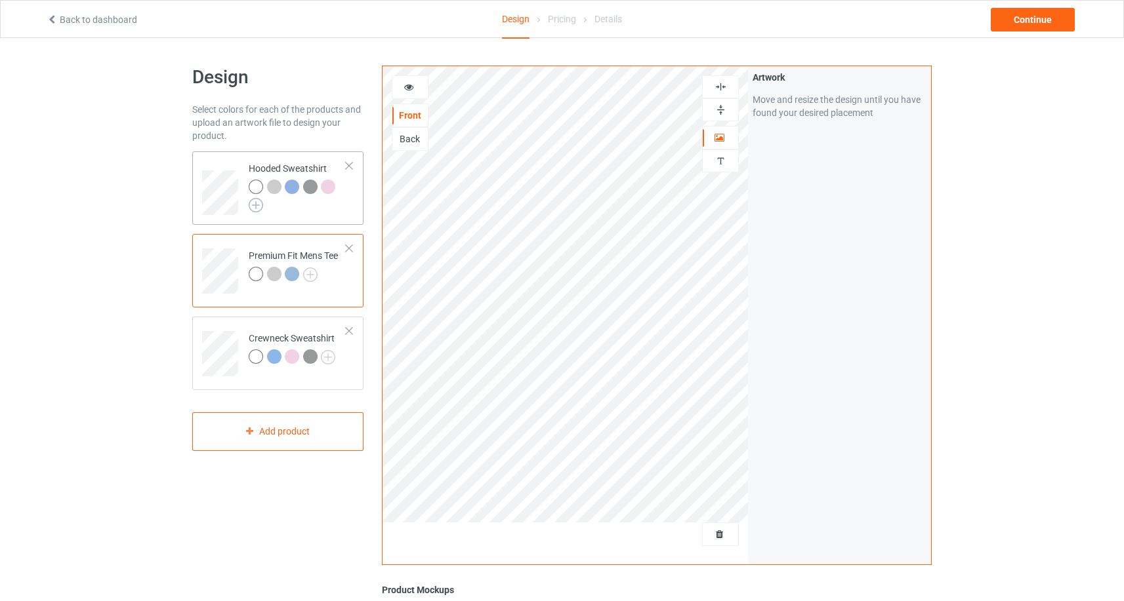
click at [259, 204] on img at bounding box center [256, 205] width 14 height 14
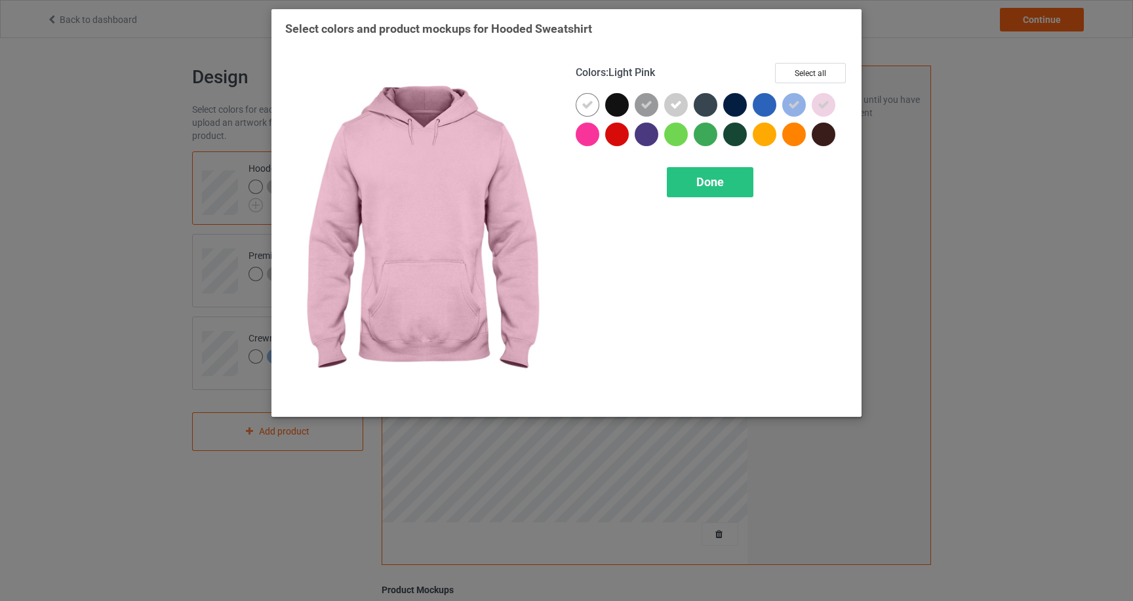
click at [820, 106] on div at bounding box center [824, 105] width 24 height 24
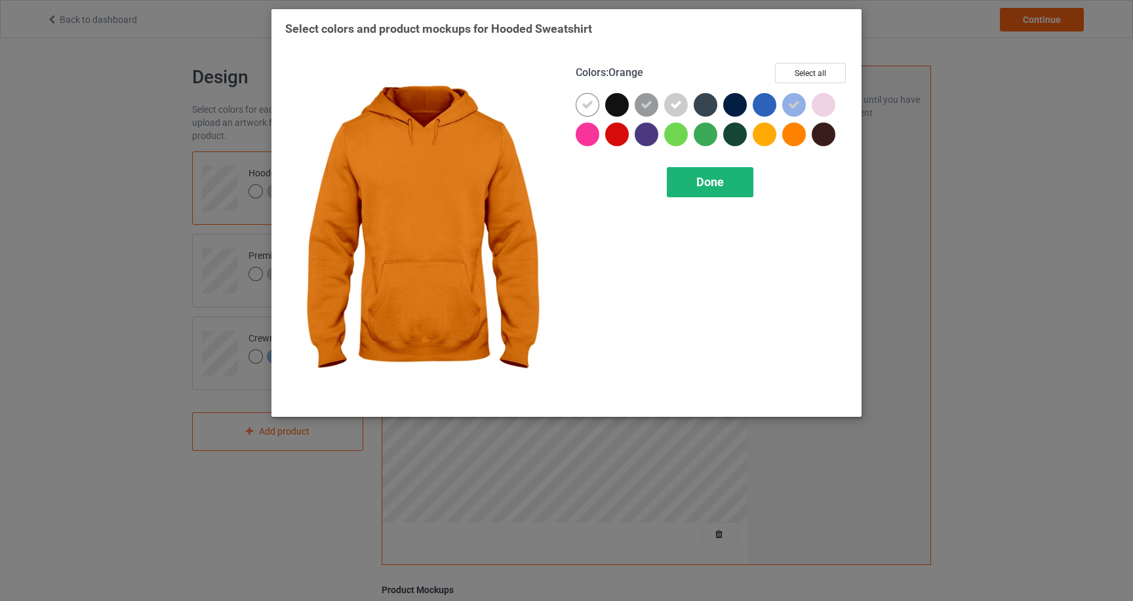
click at [737, 181] on div "Done" at bounding box center [710, 182] width 87 height 30
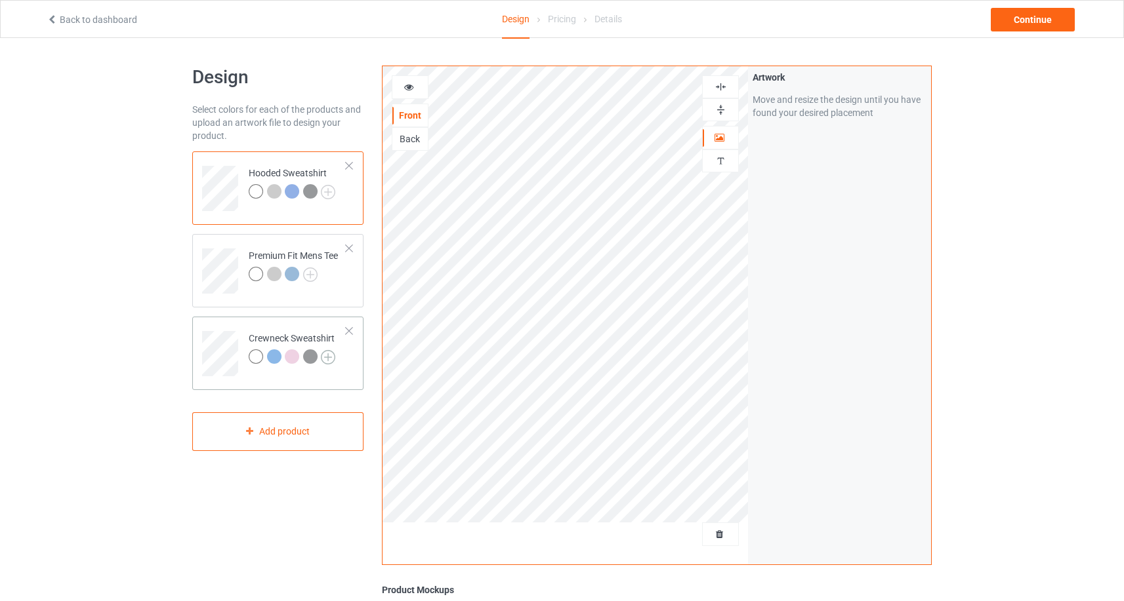
click at [328, 354] on img at bounding box center [328, 357] width 14 height 14
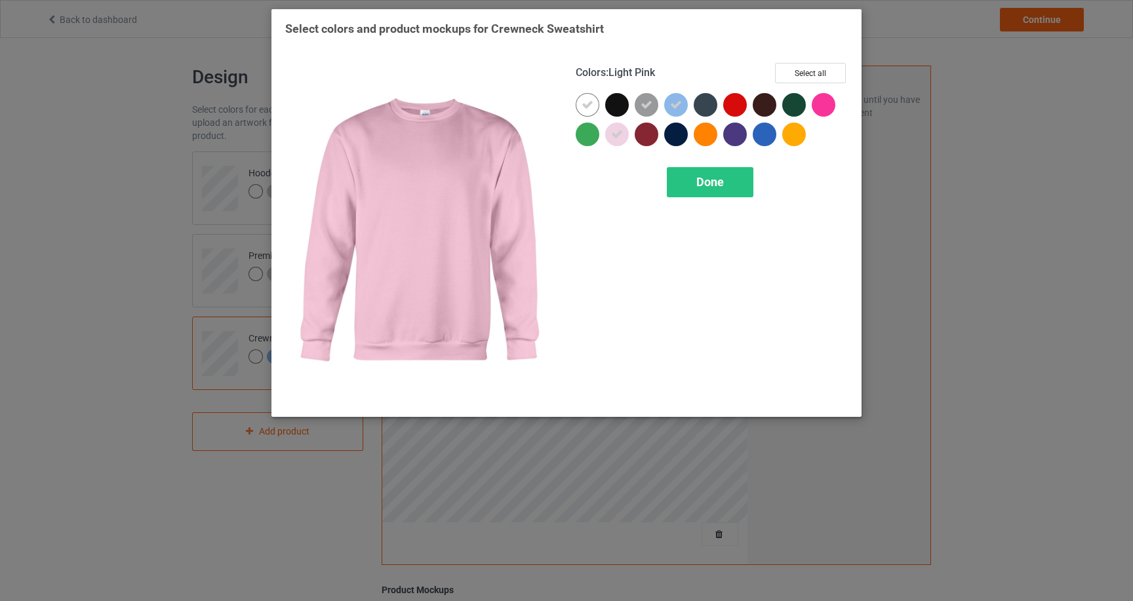
click at [622, 138] on icon at bounding box center [617, 135] width 12 height 12
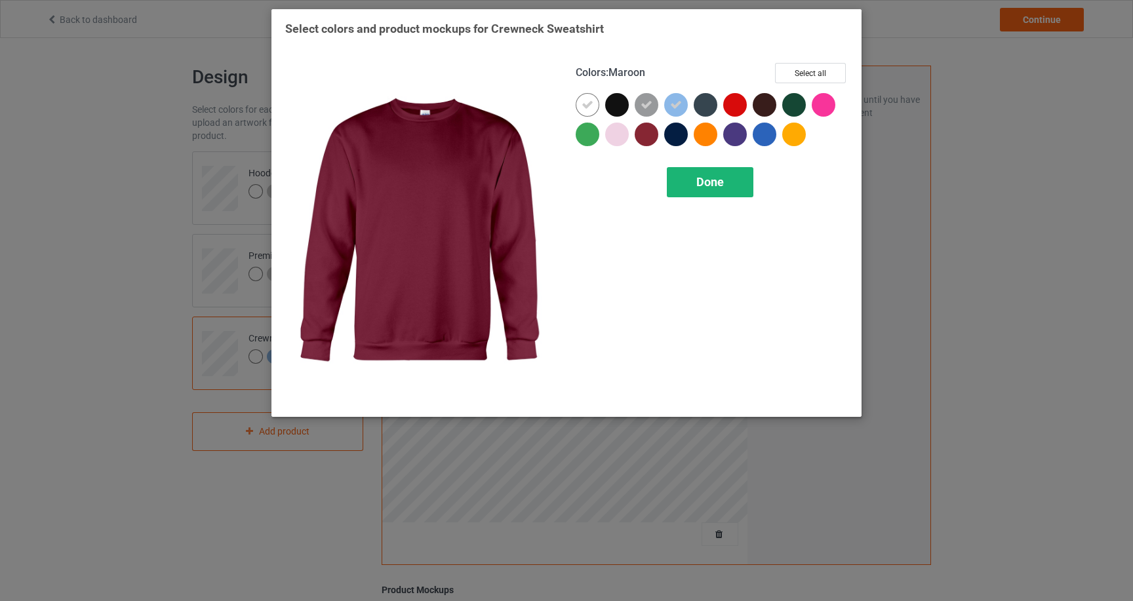
click at [708, 180] on span "Done" at bounding box center [711, 182] width 28 height 14
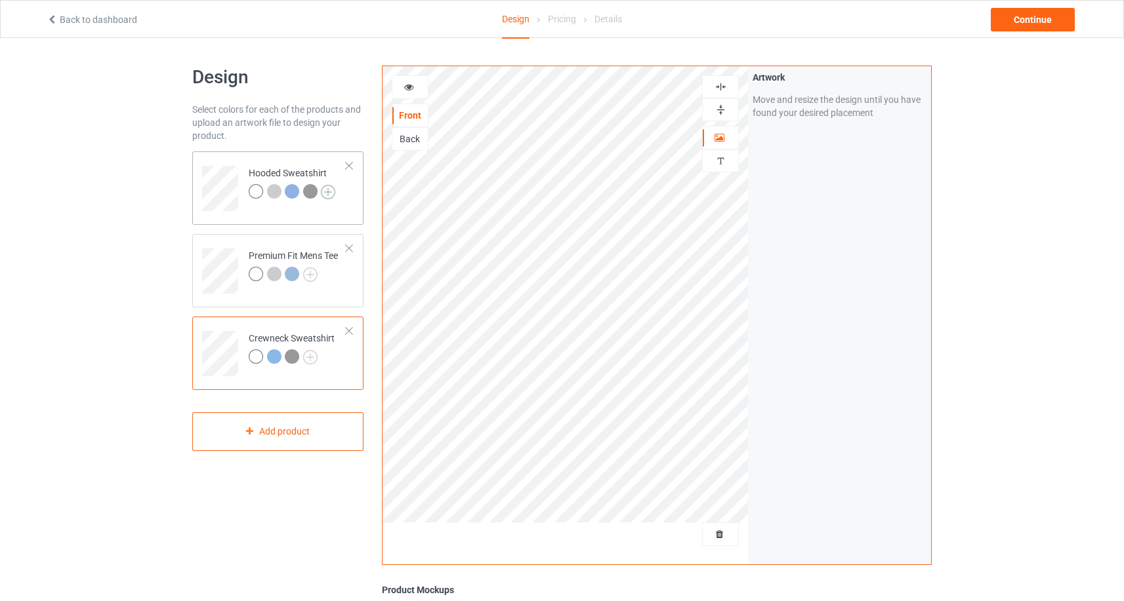
click at [324, 191] on img at bounding box center [328, 192] width 14 height 14
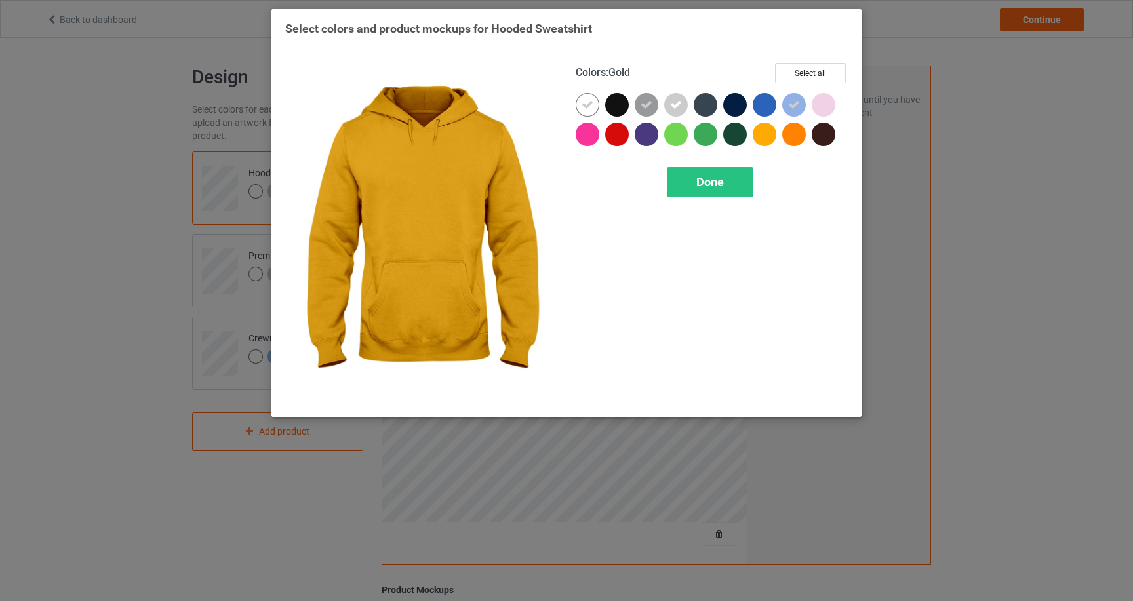
click at [769, 136] on div at bounding box center [765, 135] width 24 height 24
click at [718, 190] on div "Done" at bounding box center [710, 182] width 87 height 30
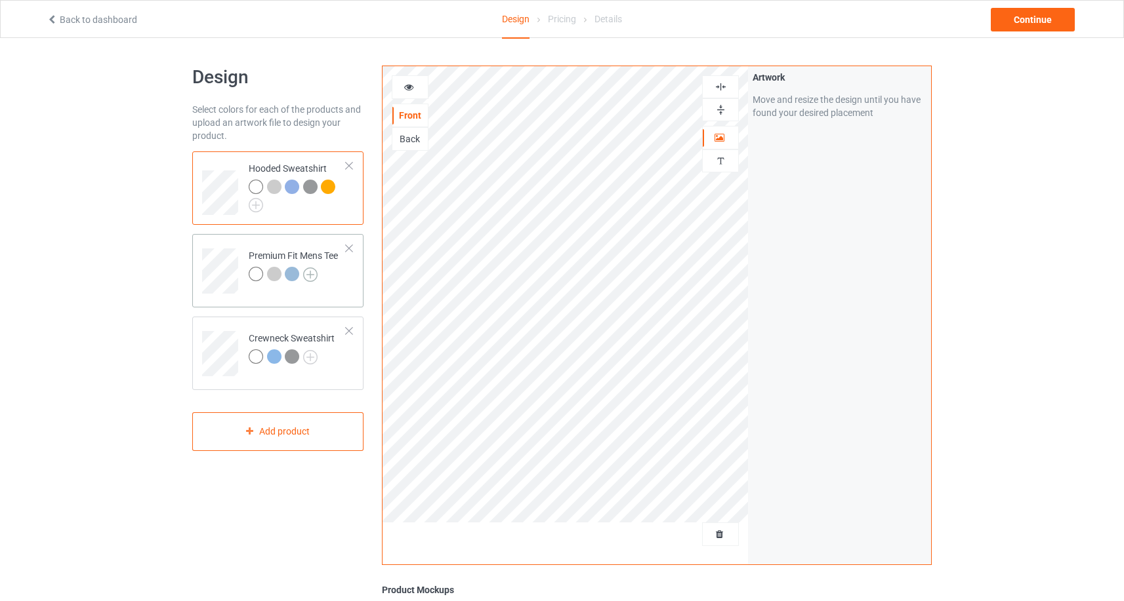
click at [313, 271] on img at bounding box center [310, 275] width 14 height 14
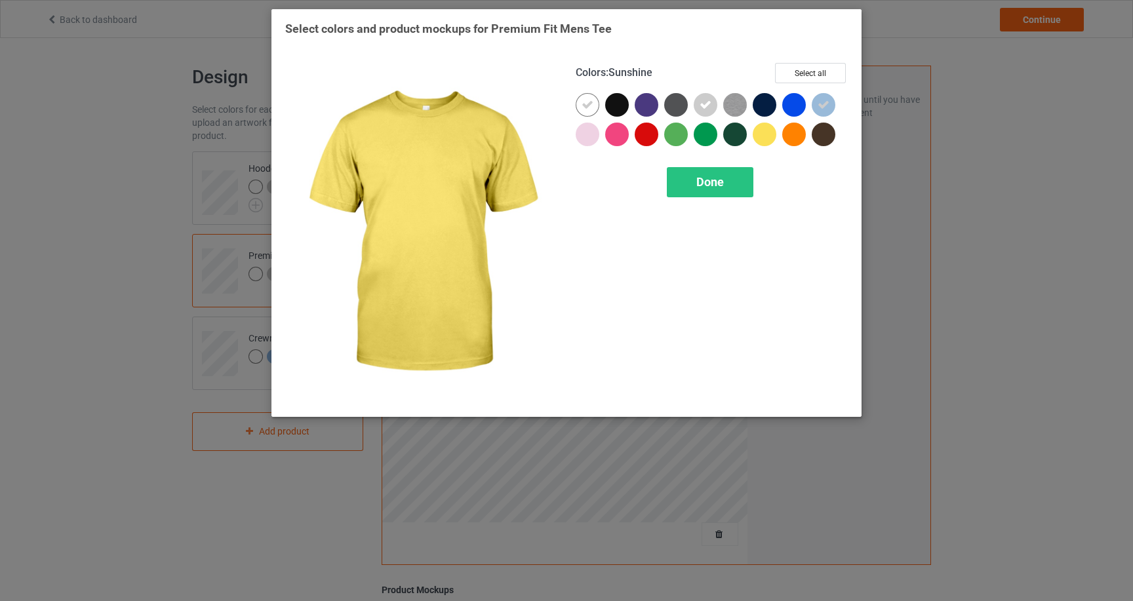
click at [755, 138] on div at bounding box center [765, 135] width 24 height 24
click at [740, 180] on div "Done" at bounding box center [710, 182] width 87 height 30
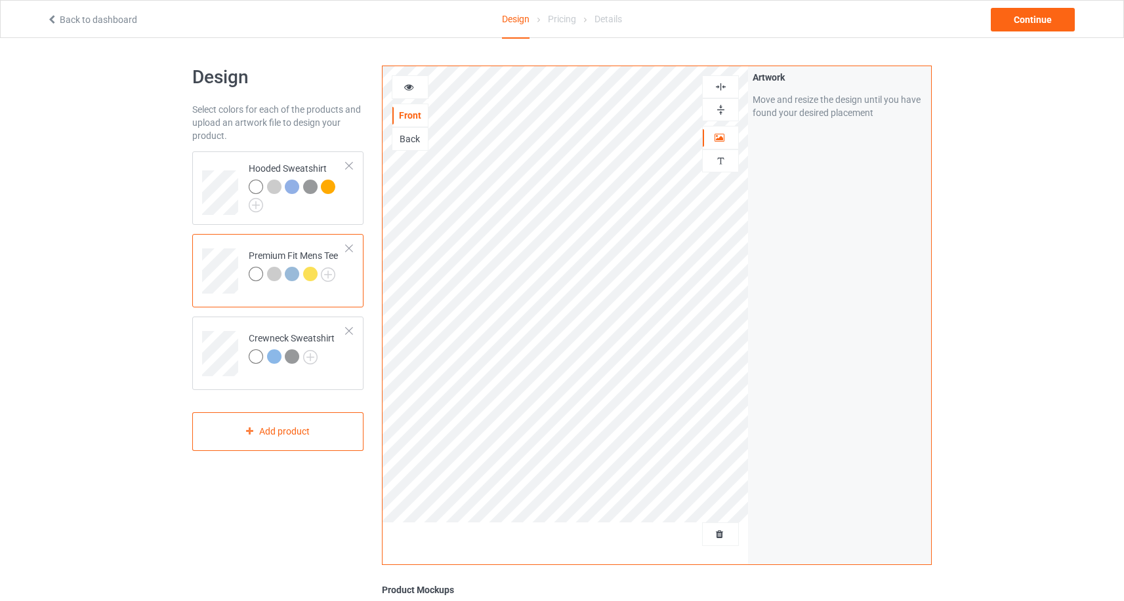
click at [310, 272] on div at bounding box center [310, 274] width 14 height 14
click at [411, 89] on icon at bounding box center [408, 85] width 11 height 9
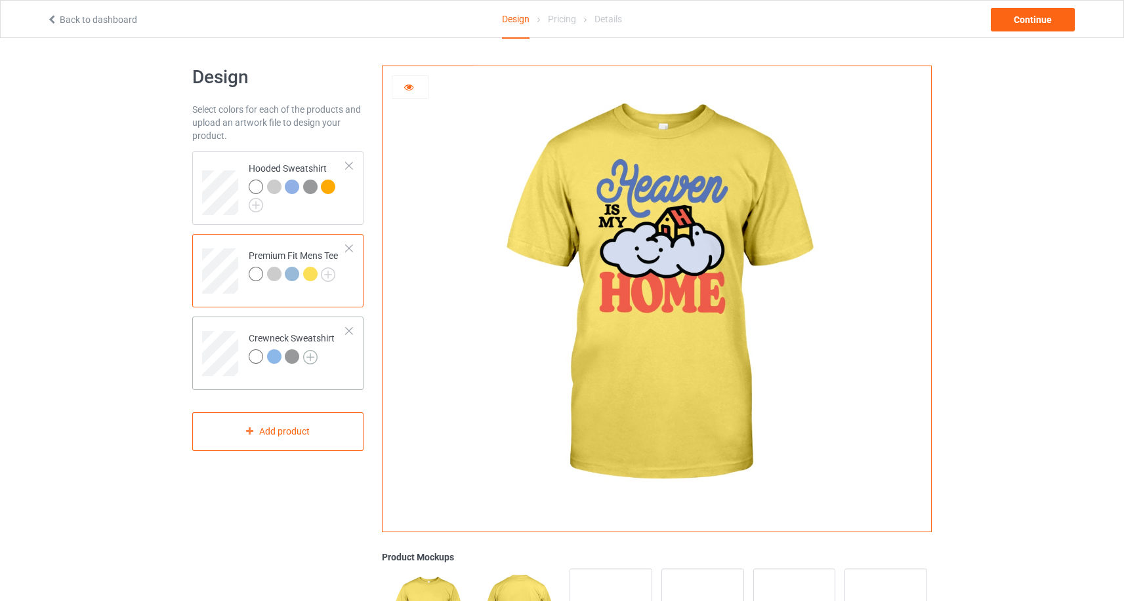
click at [307, 361] on img at bounding box center [310, 357] width 14 height 14
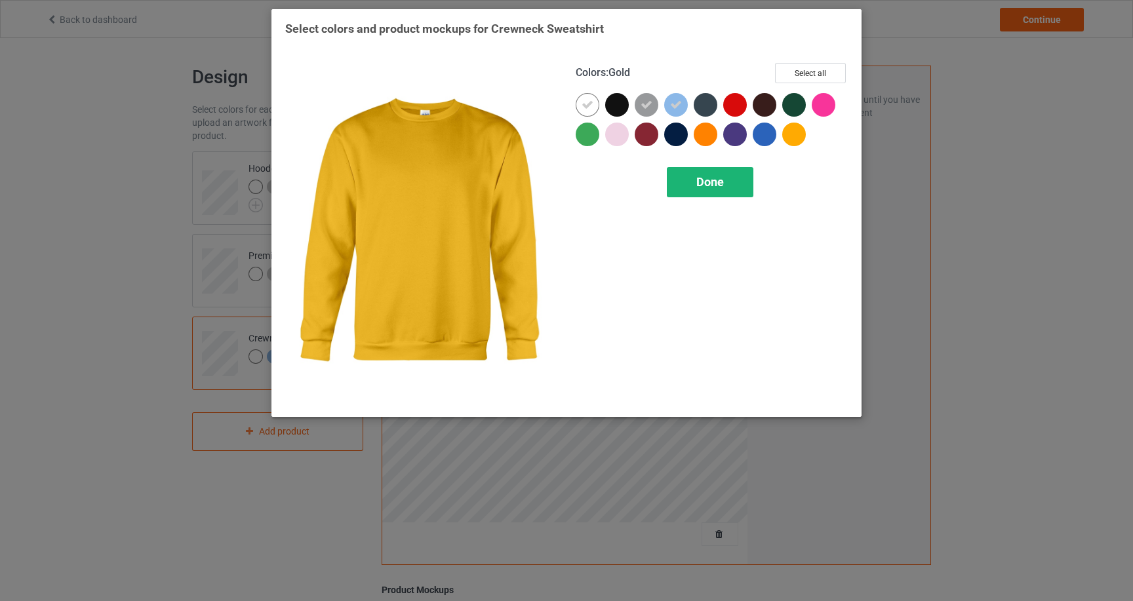
drag, startPoint x: 798, startPoint y: 141, endPoint x: 739, endPoint y: 175, distance: 68.2
click at [798, 141] on div at bounding box center [794, 135] width 24 height 24
click at [723, 187] on span "Done" at bounding box center [711, 182] width 28 height 14
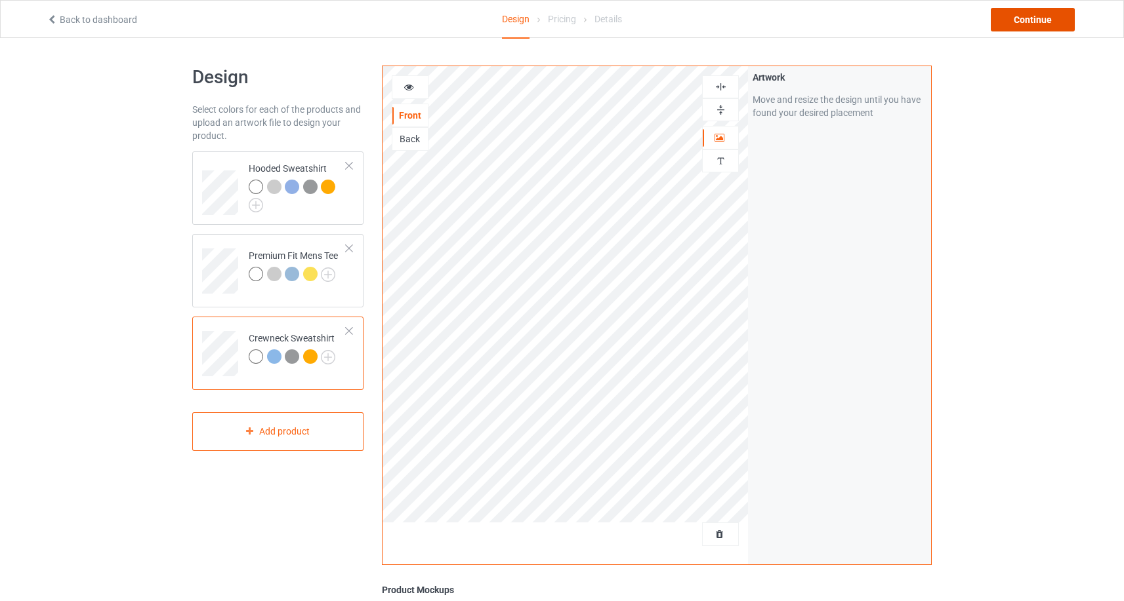
click at [1042, 22] on div "Continue" at bounding box center [1032, 20] width 84 height 24
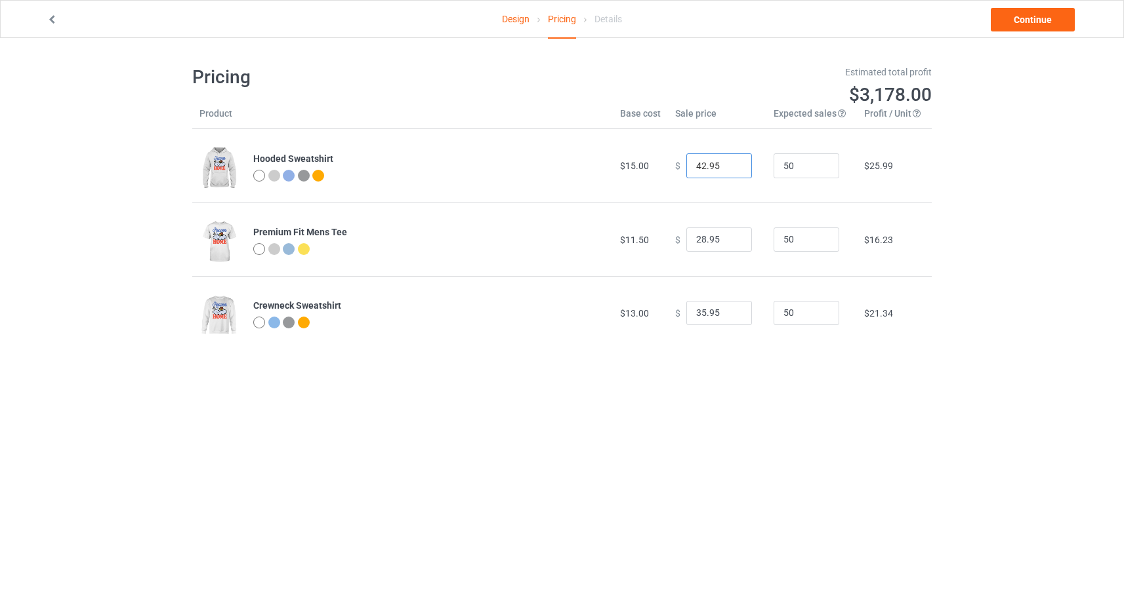
drag, startPoint x: 699, startPoint y: 166, endPoint x: 669, endPoint y: 167, distance: 29.5
click at [675, 167] on div "$ 42.95" at bounding box center [717, 165] width 84 height 25
type input "38.95"
click at [695, 243] on input "28.95" at bounding box center [719, 240] width 66 height 25
type input "23.95"
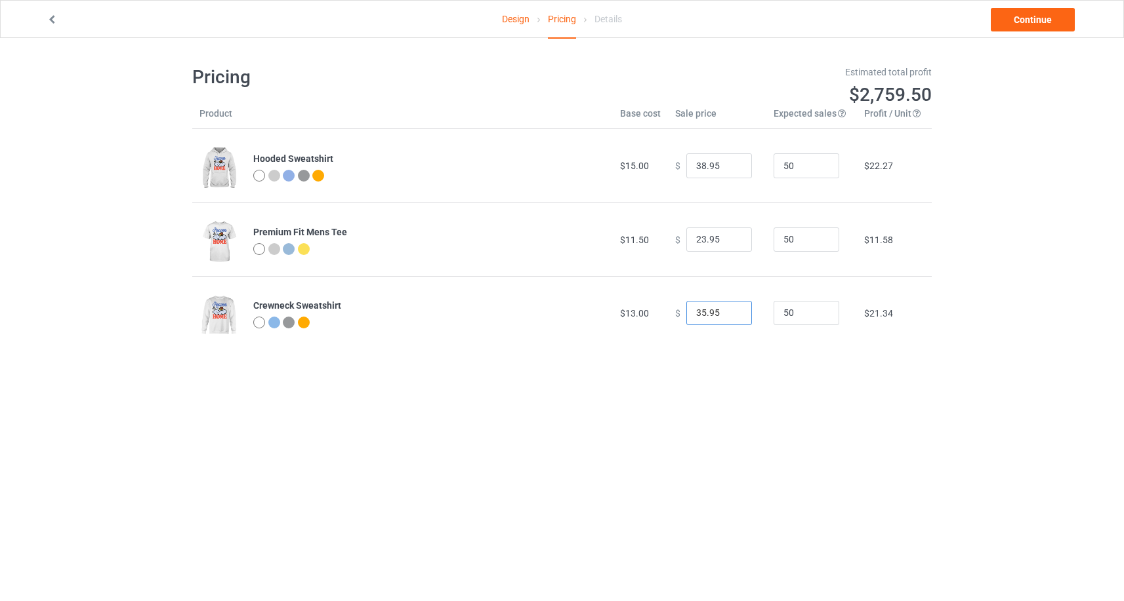
click at [695, 313] on input "35.95" at bounding box center [719, 313] width 66 height 25
type input "32.95"
click at [1016, 25] on link "Continue" at bounding box center [1032, 20] width 84 height 24
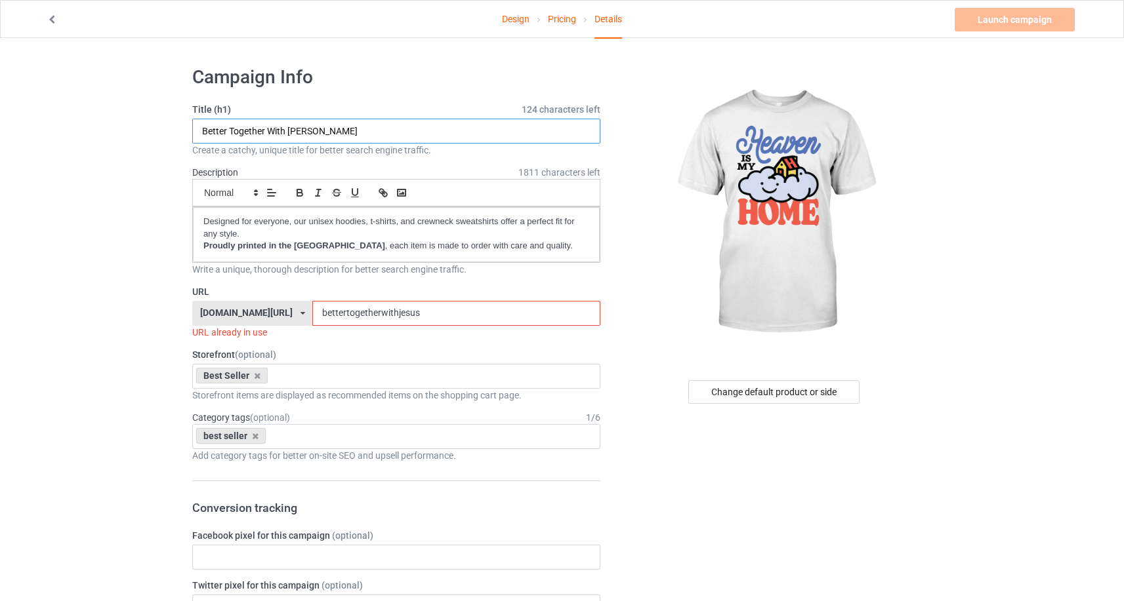
drag, startPoint x: 333, startPoint y: 127, endPoint x: 199, endPoint y: 132, distance: 133.2
click at [199, 132] on input "Better Together With [PERSON_NAME]" at bounding box center [396, 131] width 408 height 25
click at [320, 128] on input "Heaven" at bounding box center [396, 131] width 408 height 25
drag, startPoint x: 276, startPoint y: 124, endPoint x: 180, endPoint y: 127, distance: 96.5
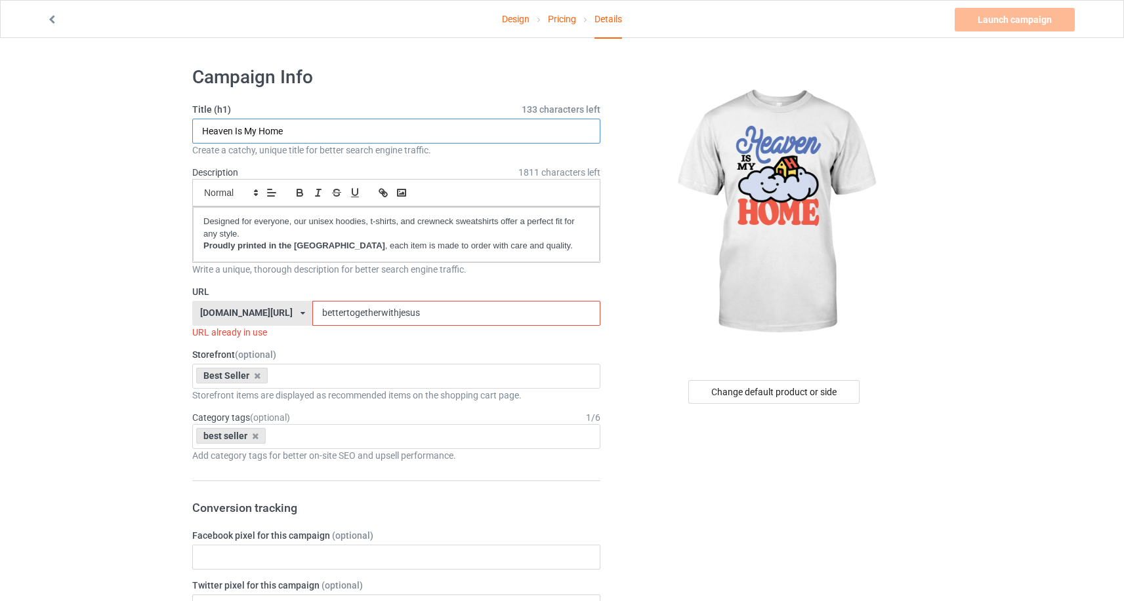
type input "Heaven Is My Home"
drag, startPoint x: 478, startPoint y: 315, endPoint x: 354, endPoint y: 315, distance: 124.0
click at [354, 315] on div "[DOMAIN_NAME][URL] [DOMAIN_NAME][URL] [DOMAIN_NAME][URL] [DOMAIN_NAME][URL] 5ca…" at bounding box center [396, 313] width 408 height 25
paste input "Heaven Is My Home"
click at [399, 316] on input "Heaven Is My Home" at bounding box center [455, 313] width 287 height 25
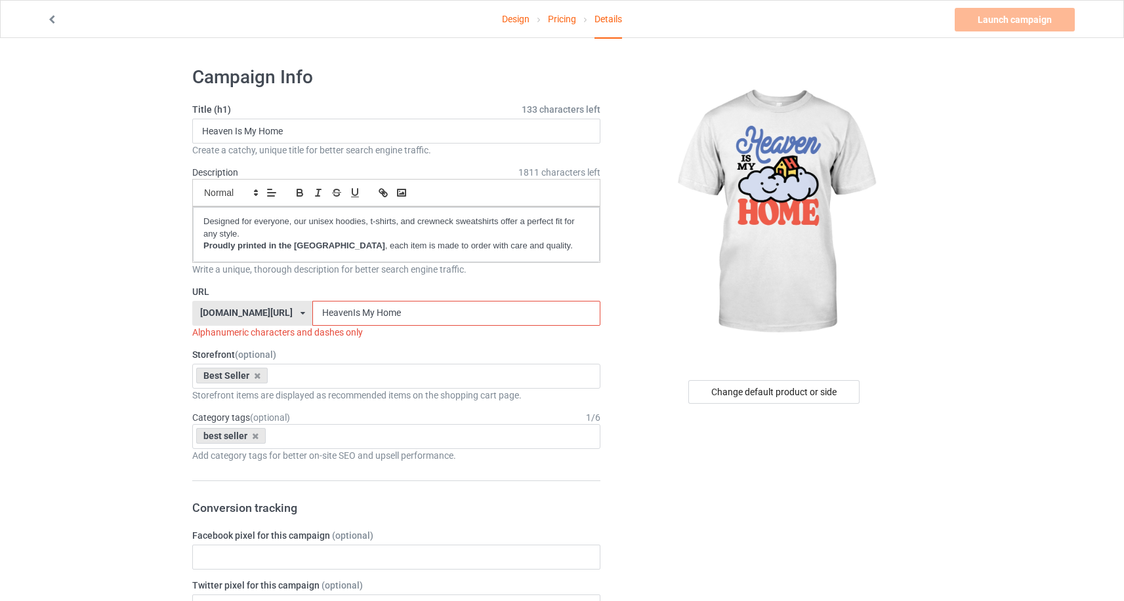
click at [407, 316] on input "HeavenIs My Home" at bounding box center [455, 313] width 287 height 25
click at [421, 315] on input "HeavenIsMy Home" at bounding box center [455, 313] width 287 height 25
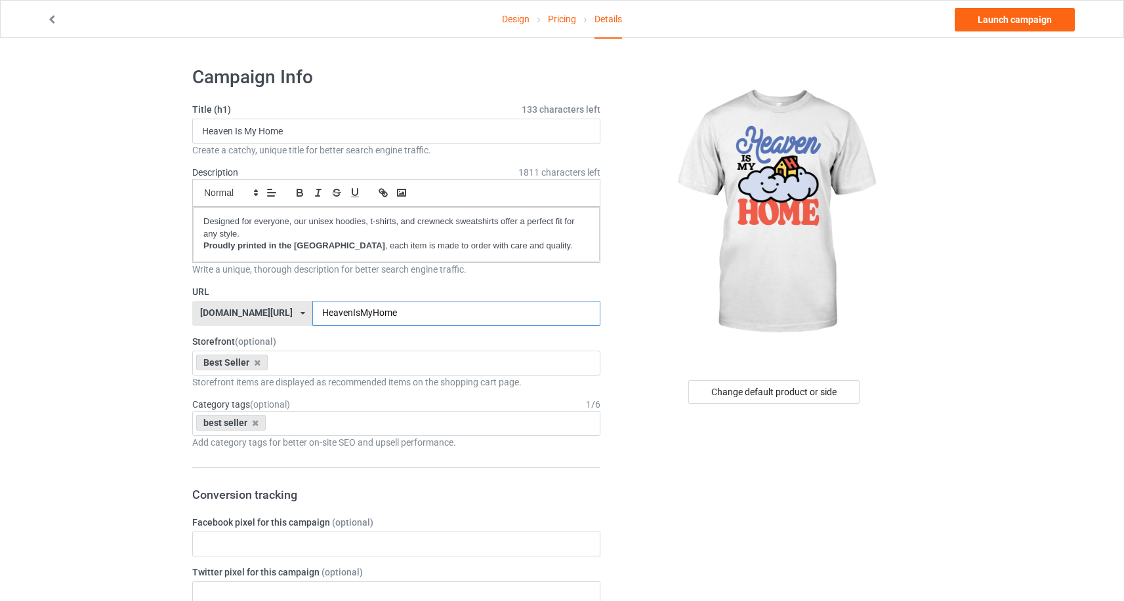
type input "HeavenIsMyHome"
click at [931, 190] on div at bounding box center [774, 213] width 313 height 295
click at [821, 397] on div "Change default product or side" at bounding box center [773, 392] width 171 height 24
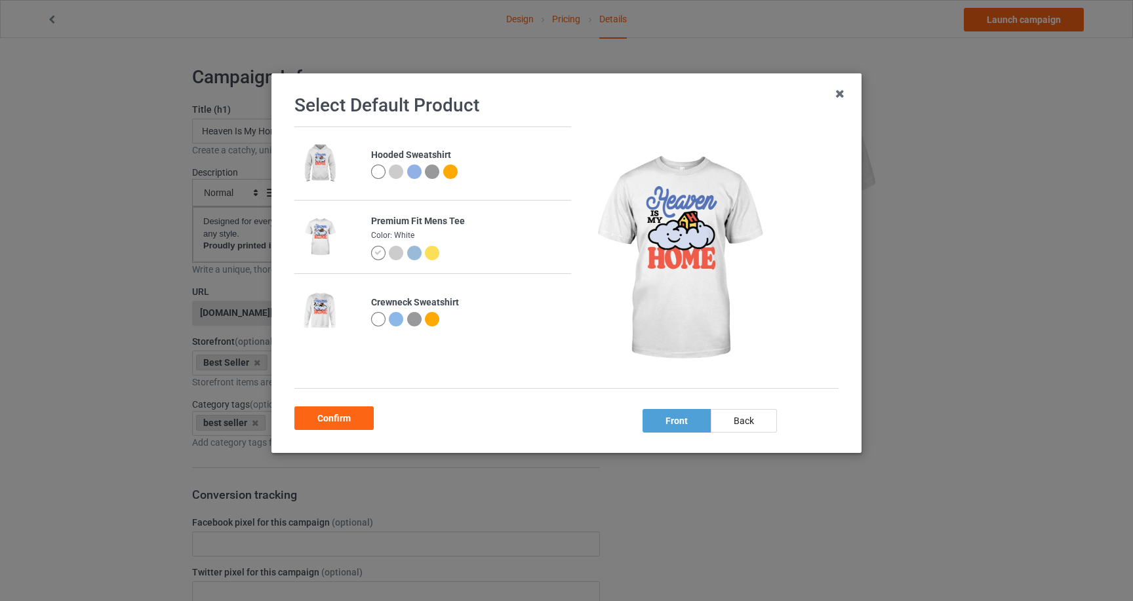
click at [435, 252] on div at bounding box center [432, 253] width 14 height 14
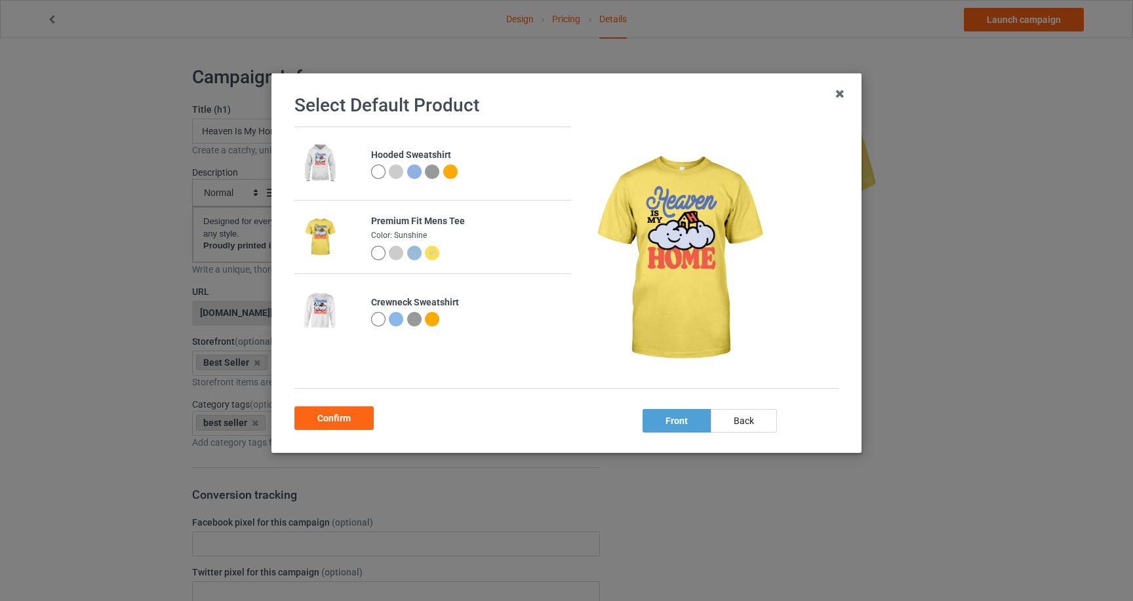
click at [397, 256] on div at bounding box center [396, 253] width 14 height 14
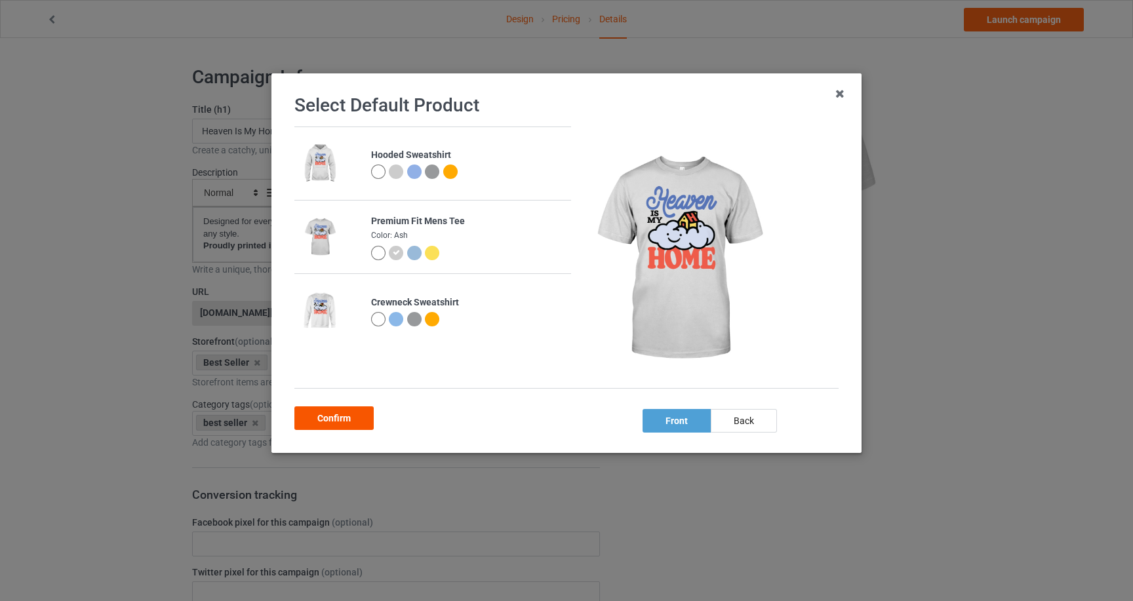
click at [331, 425] on div "Confirm" at bounding box center [333, 419] width 79 height 24
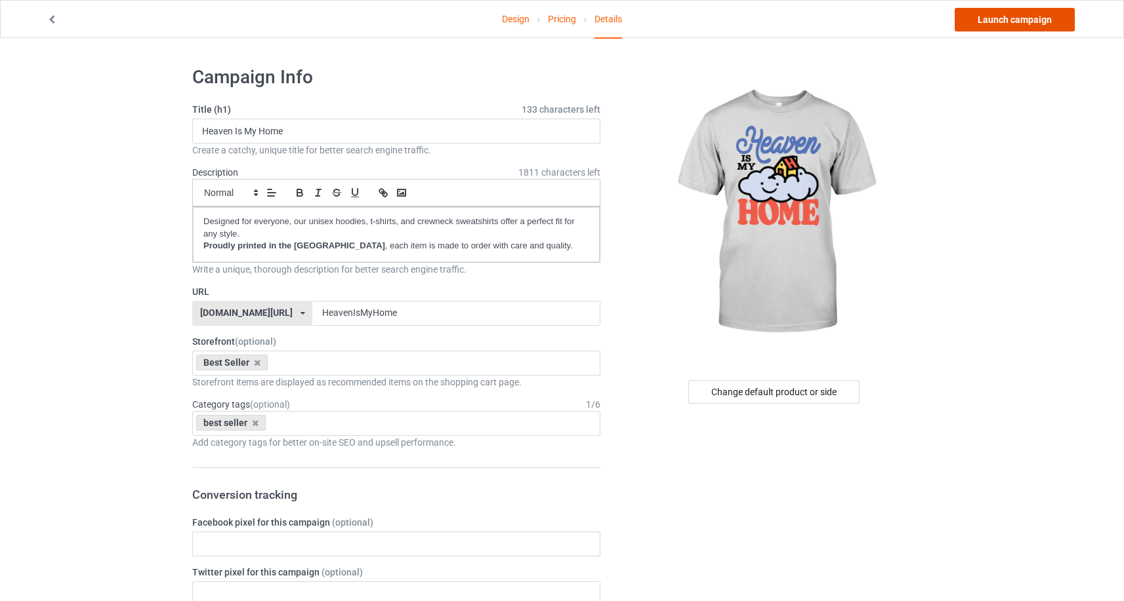
click at [1007, 26] on link "Launch campaign" at bounding box center [1014, 20] width 120 height 24
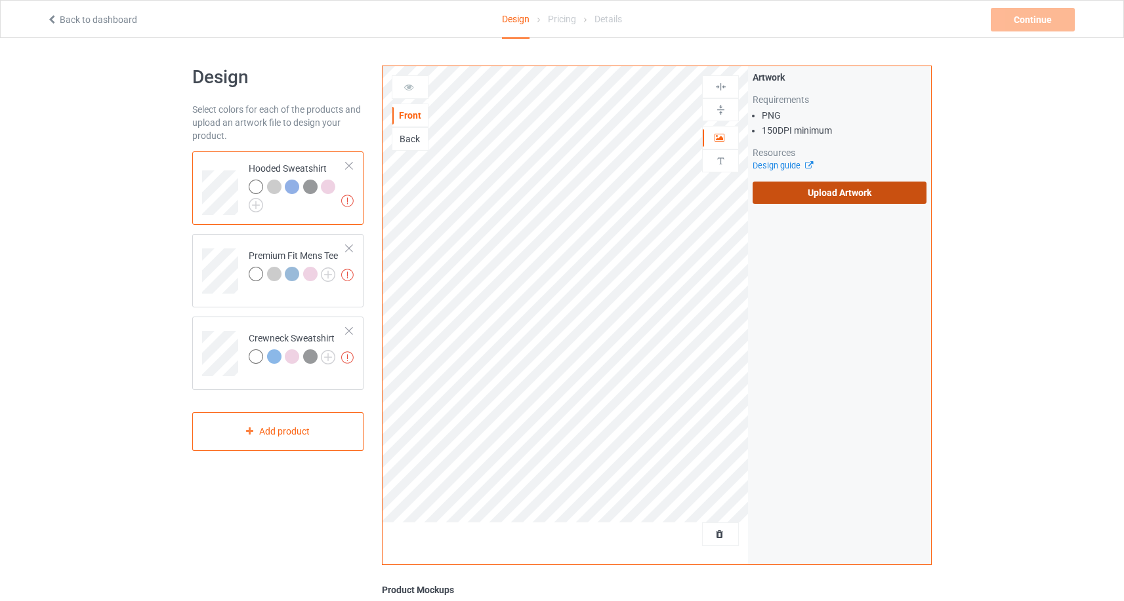
click at [854, 197] on label "Upload Artwork" at bounding box center [839, 193] width 174 height 22
click at [0, 0] on input "Upload Artwork" at bounding box center [0, 0] width 0 height 0
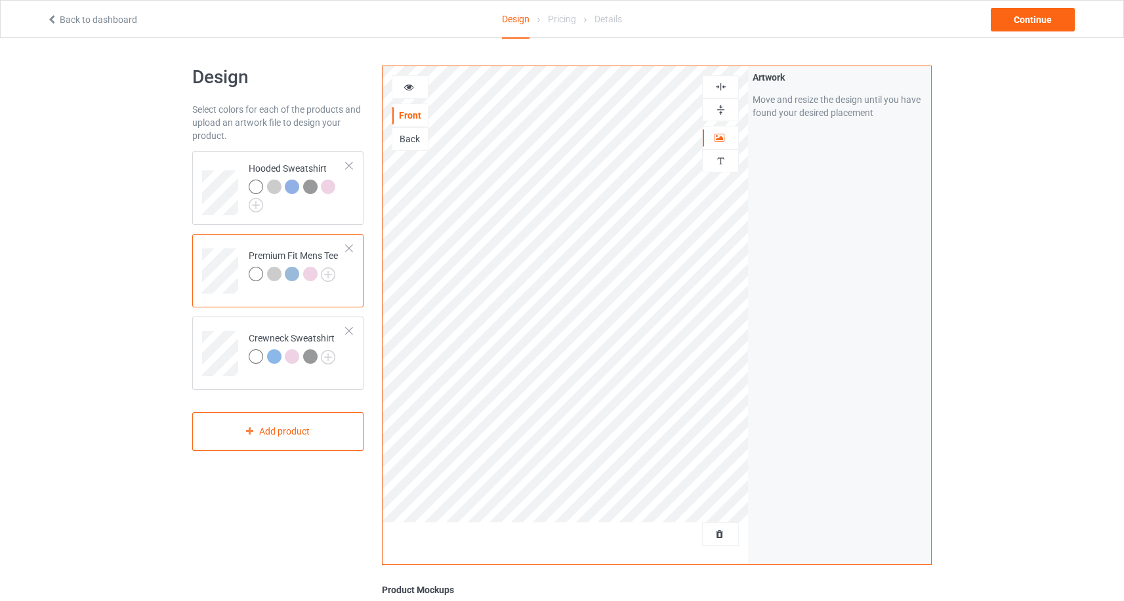
click at [420, 85] on div at bounding box center [409, 87] width 35 height 13
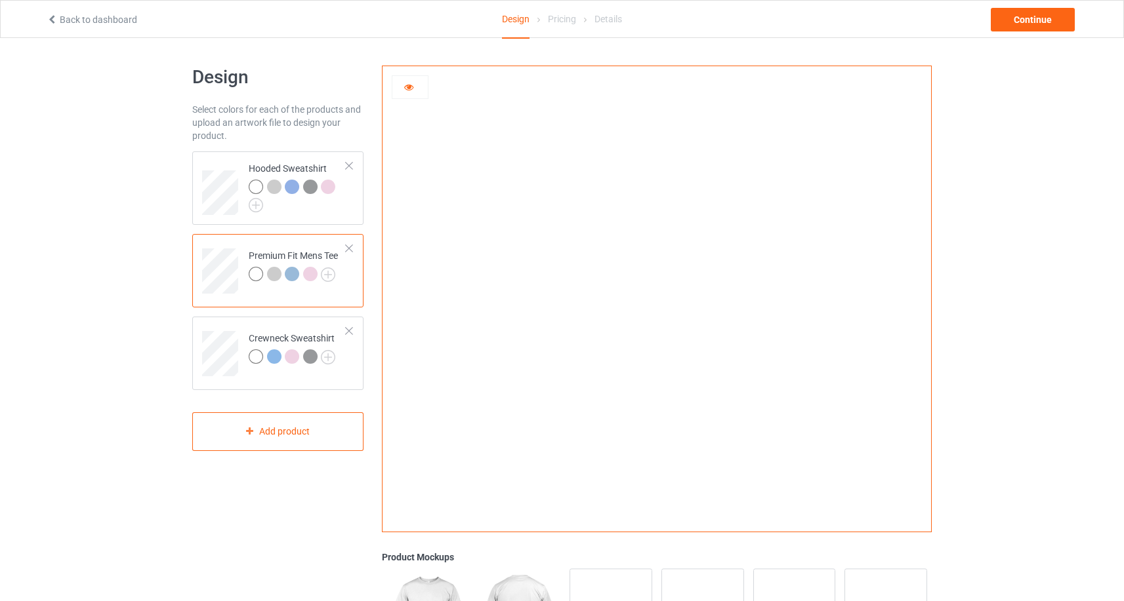
click at [420, 85] on div at bounding box center [409, 87] width 35 height 13
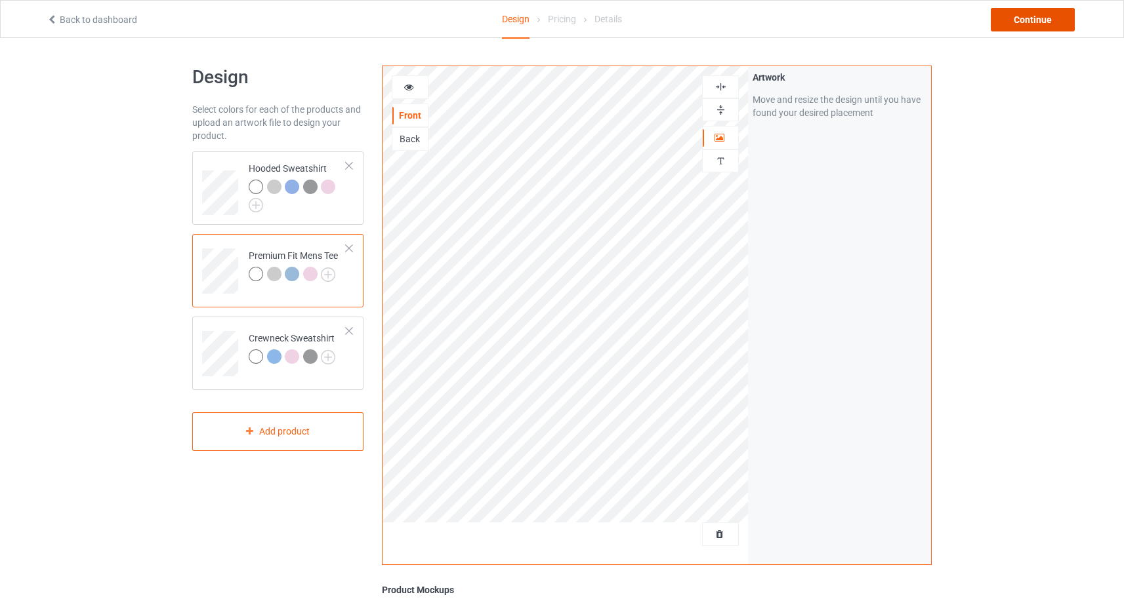
click at [526, 124] on div "Back to dashboard Design Pricing Details Continue Design Select colors for each…" at bounding box center [562, 443] width 1124 height 811
click at [272, 280] on div at bounding box center [274, 274] width 14 height 14
click at [288, 277] on div at bounding box center [292, 274] width 14 height 14
click at [329, 277] on img at bounding box center [328, 275] width 14 height 14
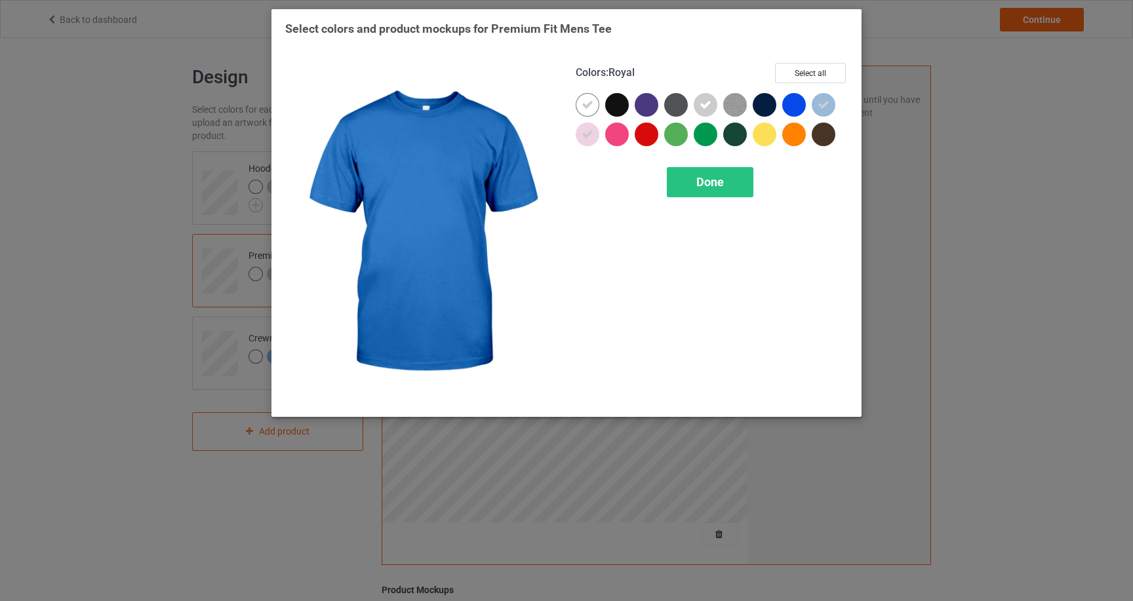
click at [814, 107] on div at bounding box center [824, 105] width 24 height 24
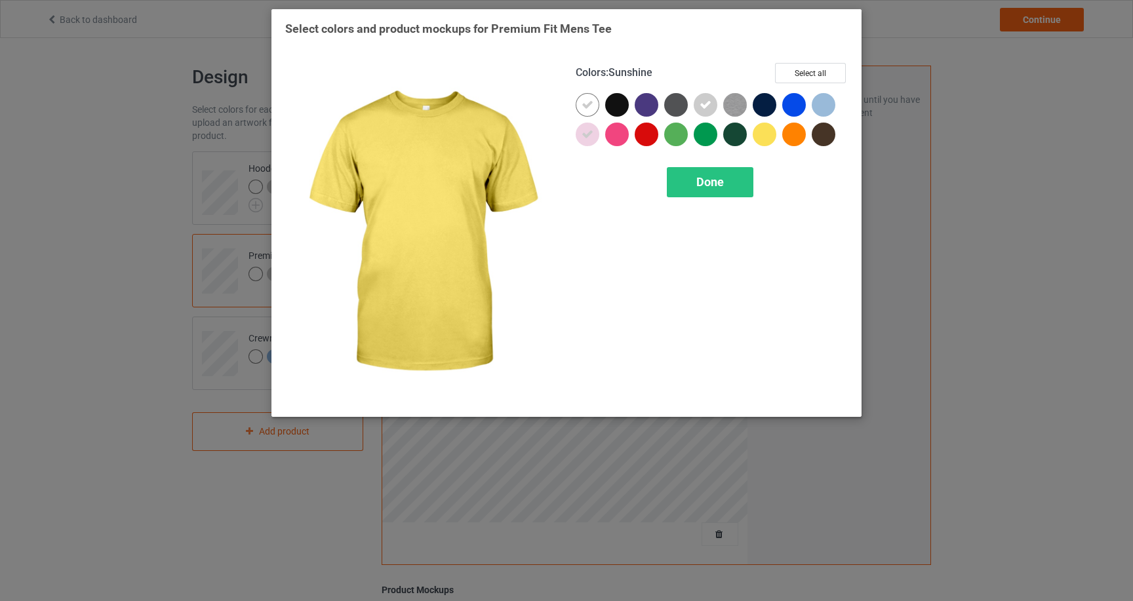
click at [769, 137] on div at bounding box center [765, 135] width 24 height 24
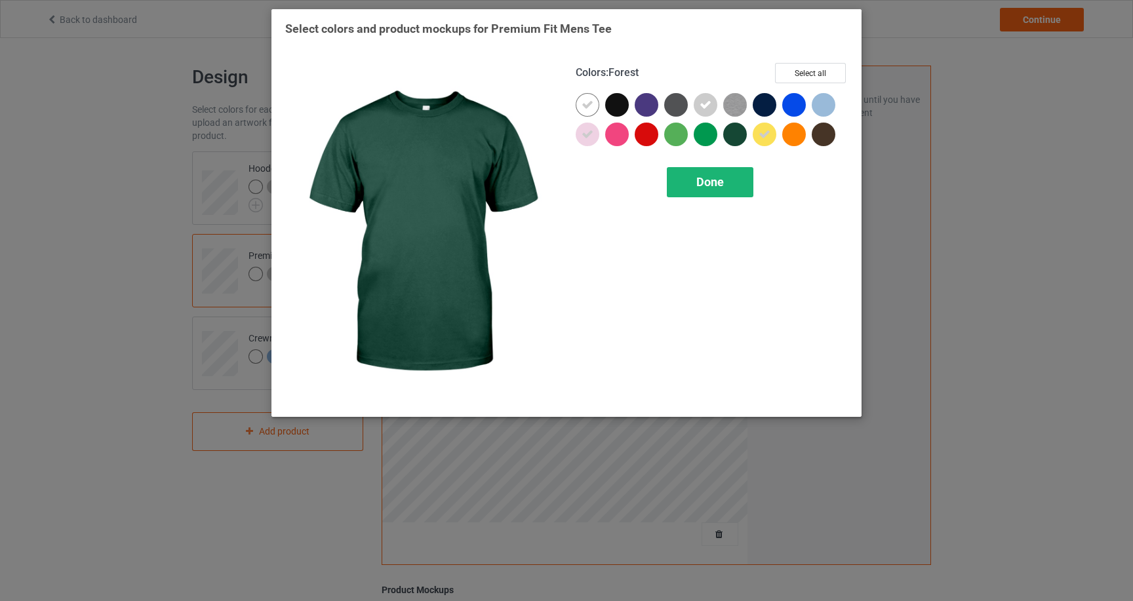
click at [713, 178] on span "Done" at bounding box center [711, 182] width 28 height 14
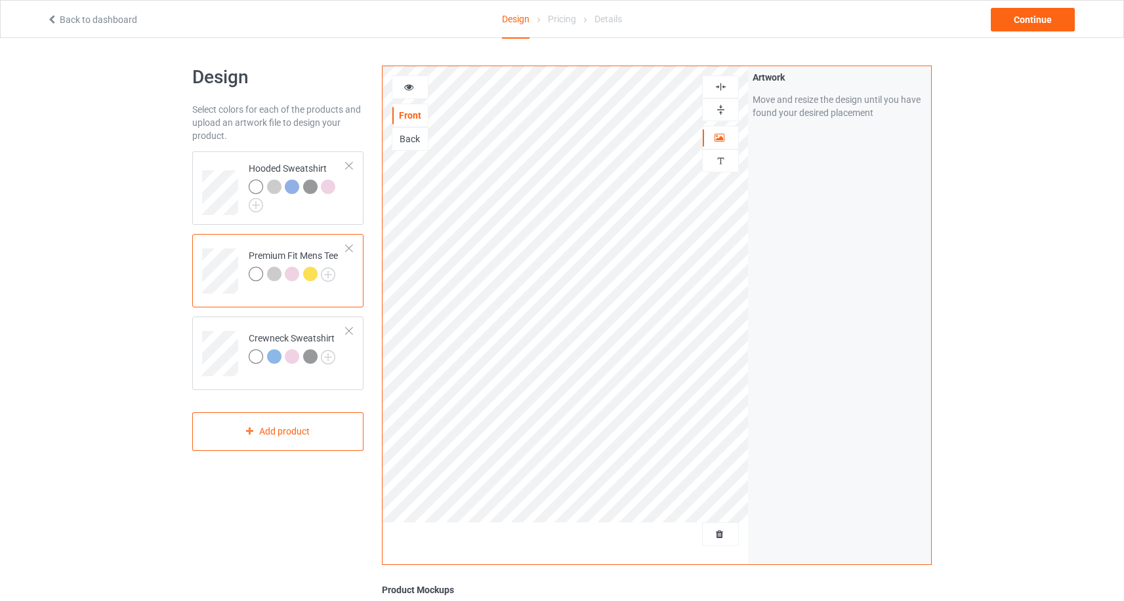
click at [293, 275] on div at bounding box center [292, 274] width 14 height 14
click at [413, 94] on div at bounding box center [410, 87] width 37 height 24
click at [413, 92] on div at bounding box center [409, 87] width 35 height 13
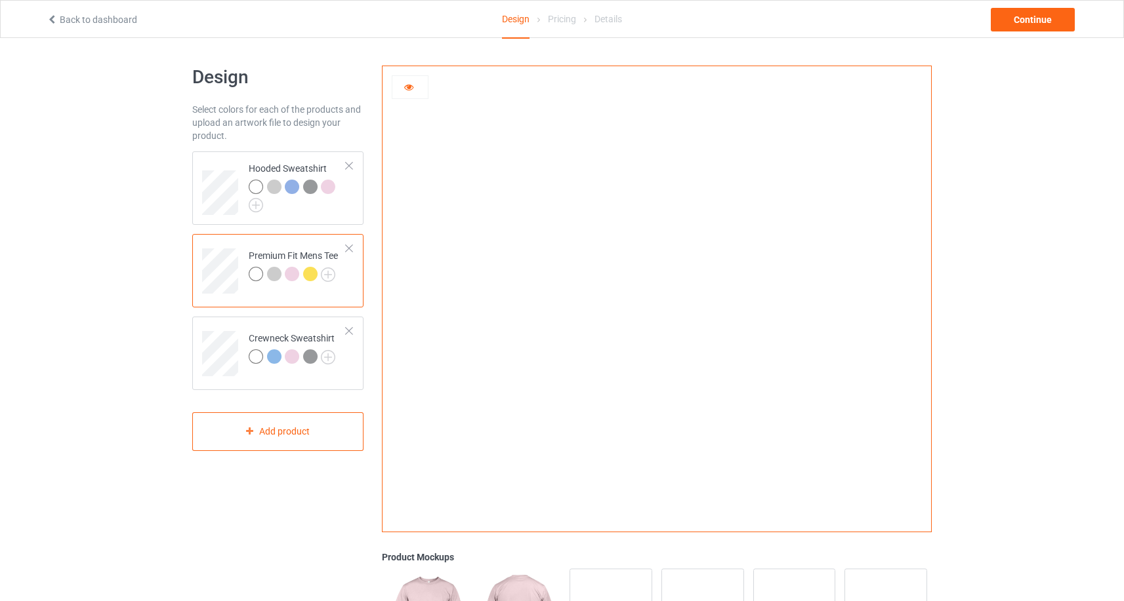
click at [413, 92] on div at bounding box center [409, 87] width 35 height 13
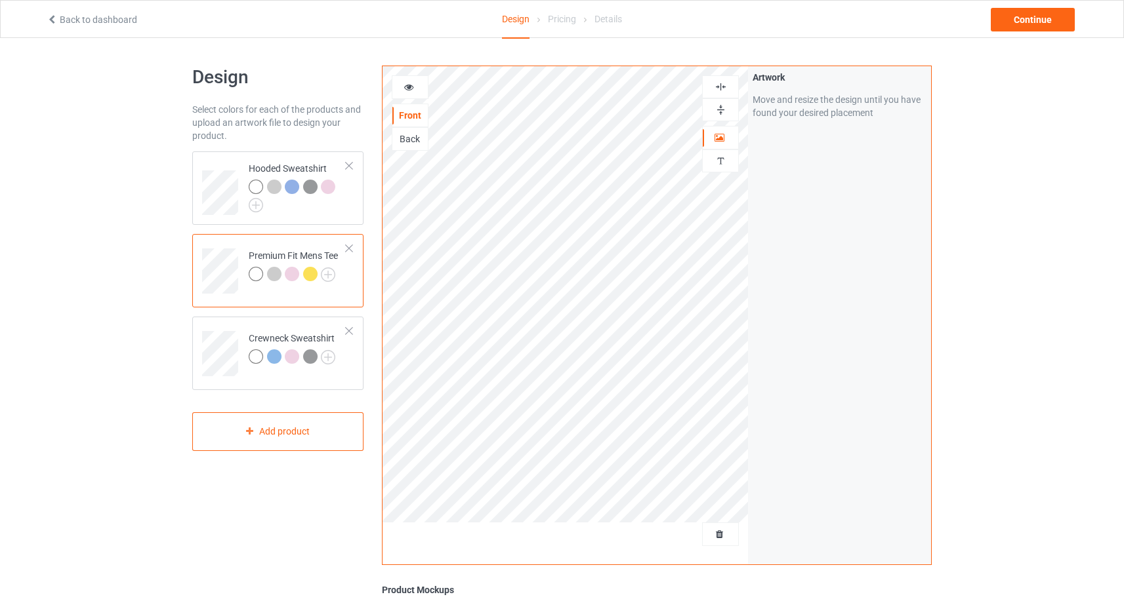
click at [314, 279] on div at bounding box center [310, 274] width 14 height 14
click at [412, 84] on icon at bounding box center [408, 85] width 11 height 9
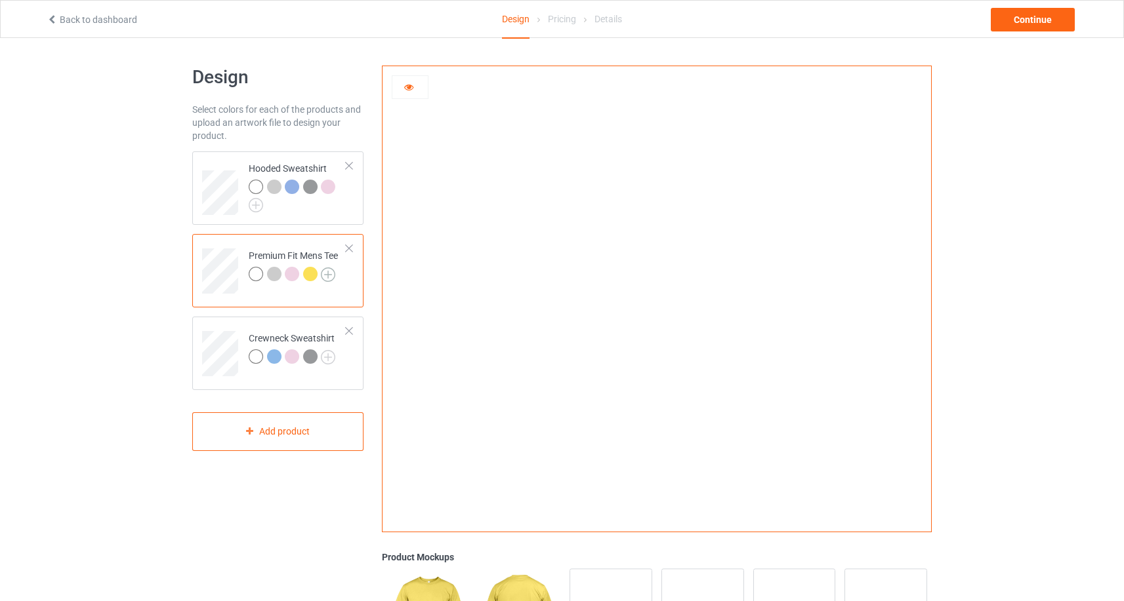
click at [331, 278] on img at bounding box center [328, 275] width 14 height 14
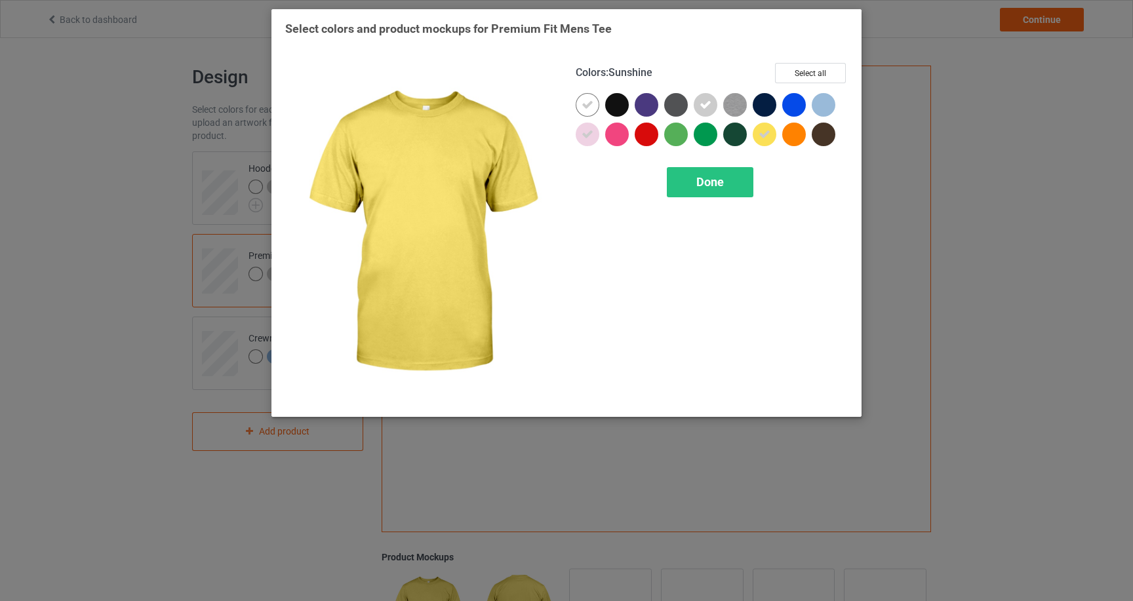
click at [764, 137] on icon at bounding box center [765, 135] width 12 height 12
click at [716, 195] on div "Done" at bounding box center [710, 182] width 87 height 30
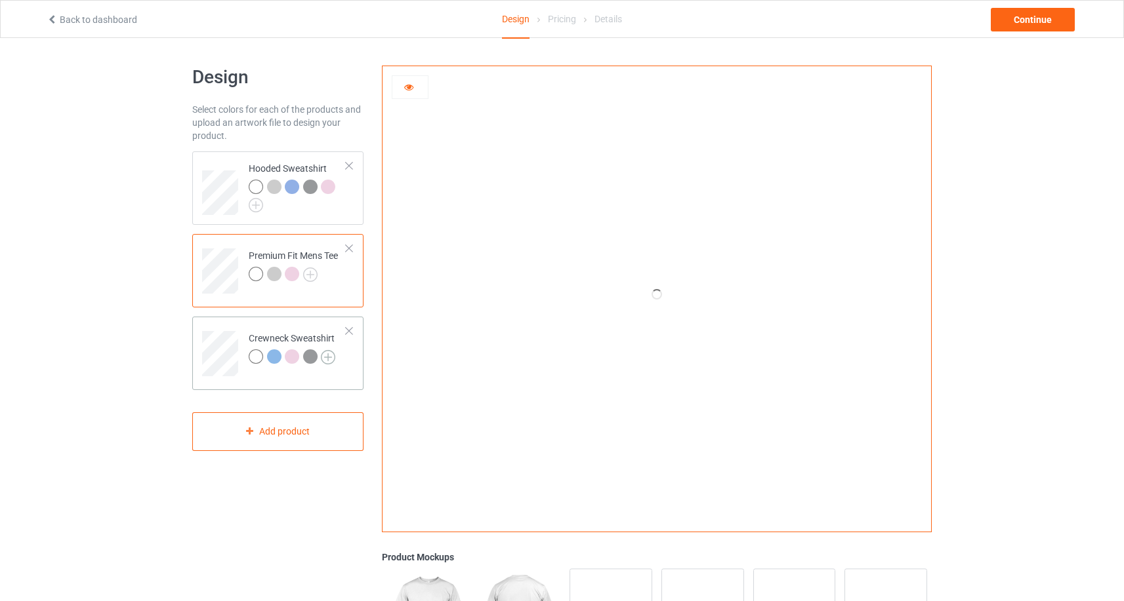
click at [327, 356] on img at bounding box center [328, 357] width 14 height 14
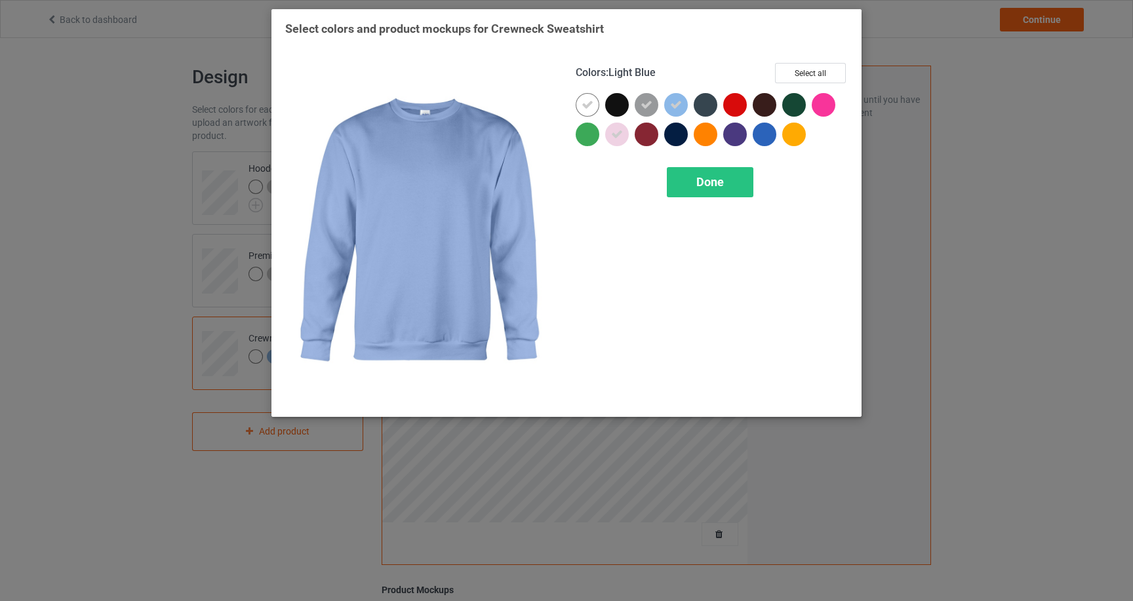
click at [678, 110] on icon at bounding box center [676, 105] width 12 height 12
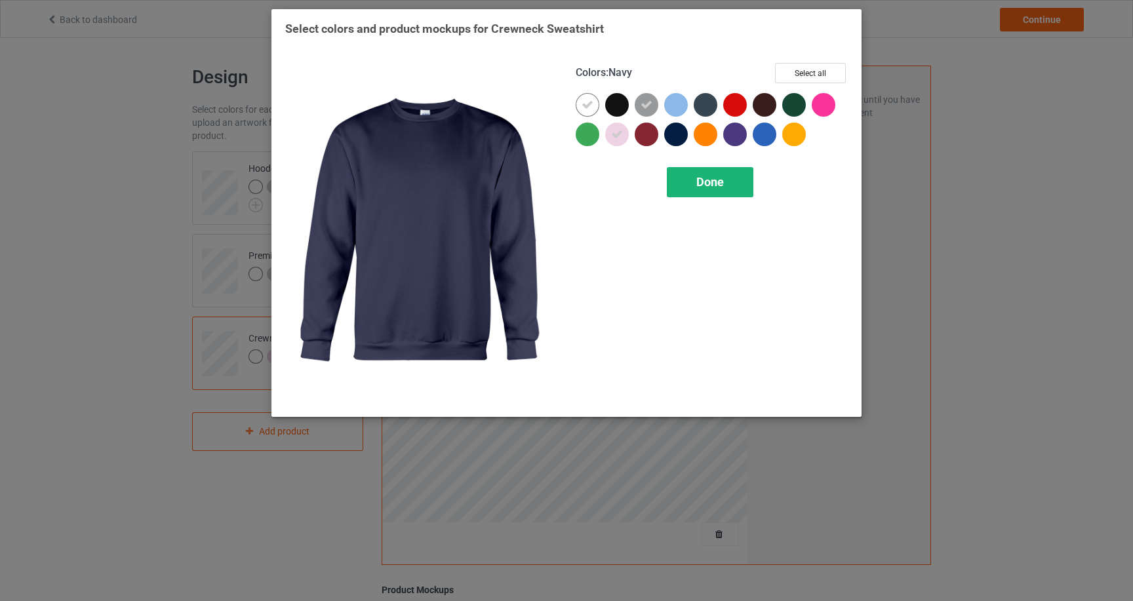
click at [688, 190] on div "Done" at bounding box center [710, 182] width 87 height 30
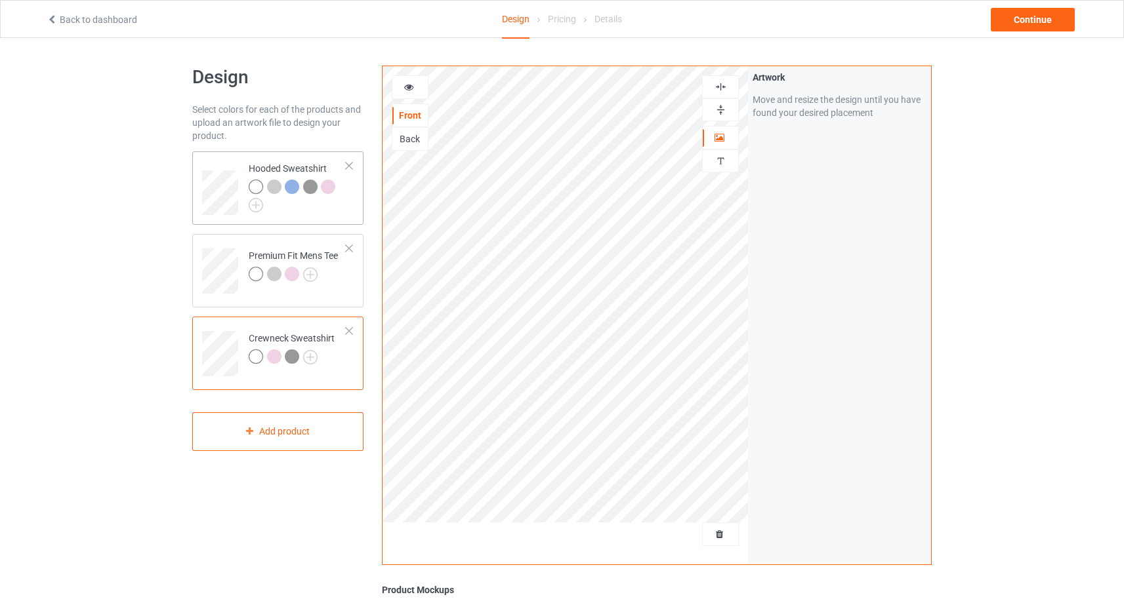
click at [265, 206] on div at bounding box center [298, 196] width 98 height 33
click at [256, 203] on img at bounding box center [256, 205] width 14 height 14
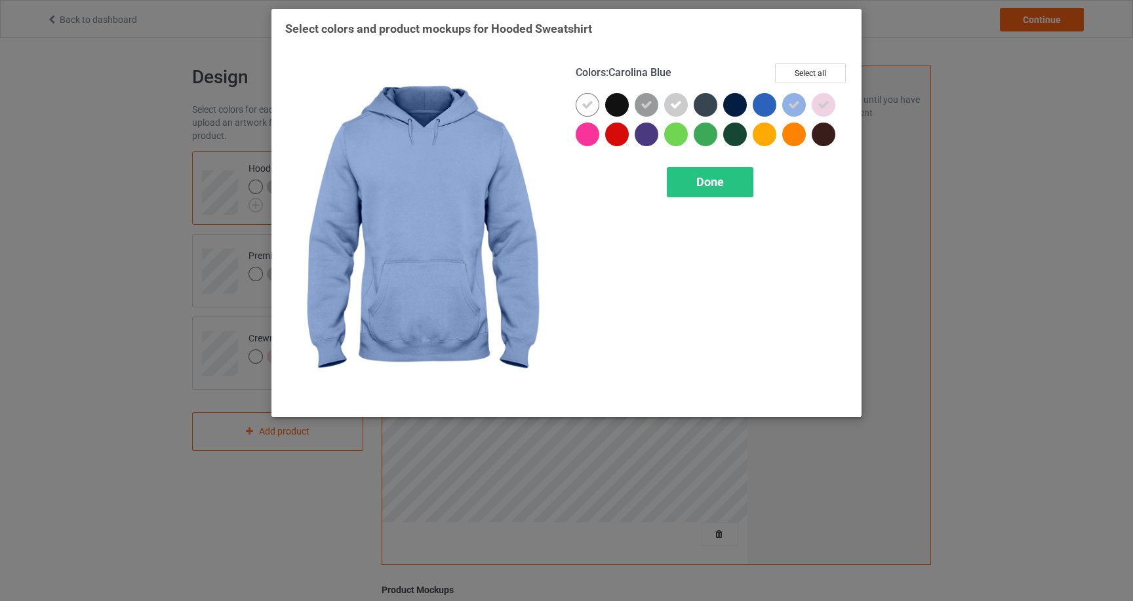
click at [789, 99] on icon at bounding box center [794, 105] width 12 height 12
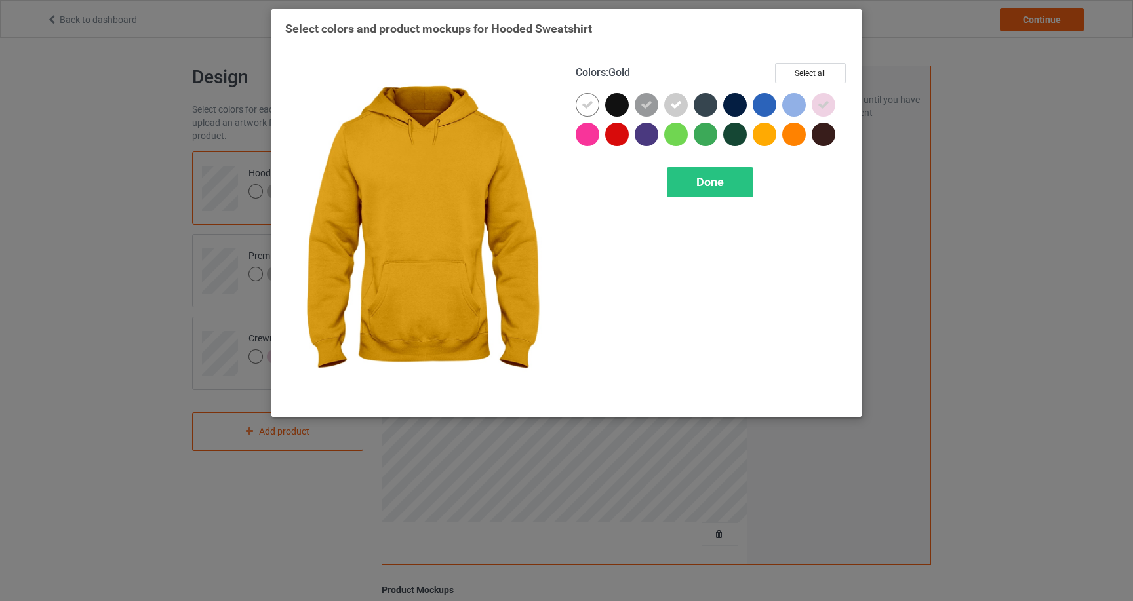
click at [704, 199] on div "Colors : Gold Select all Done" at bounding box center [712, 233] width 291 height 359
click at [712, 186] on span "Done" at bounding box center [711, 182] width 28 height 14
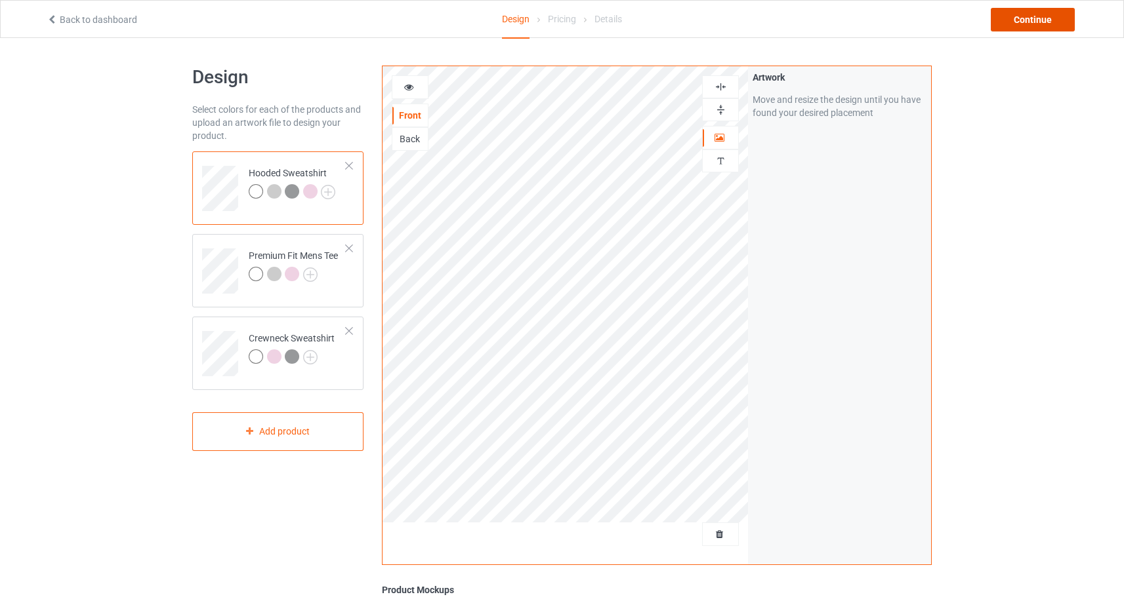
click at [1035, 28] on div "Continue" at bounding box center [1032, 20] width 84 height 24
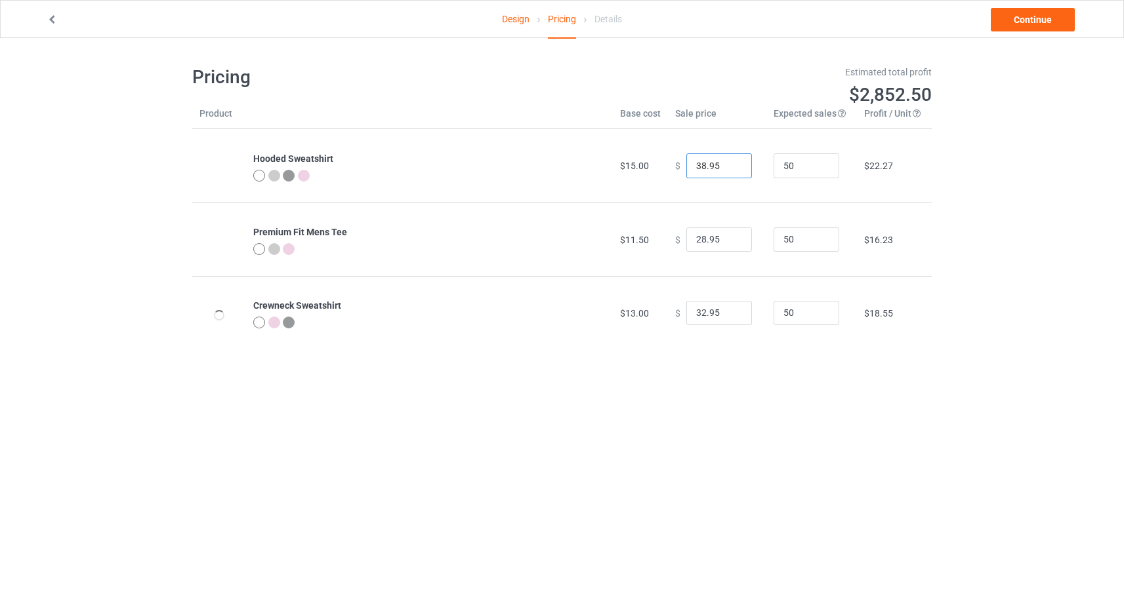
click at [697, 167] on input "38.95" at bounding box center [719, 165] width 66 height 25
click at [697, 238] on input "28.95" at bounding box center [719, 240] width 66 height 25
type input "23.95"
click at [699, 314] on input "32.95" at bounding box center [719, 313] width 66 height 25
click at [699, 314] on input "31.95" at bounding box center [719, 313] width 66 height 25
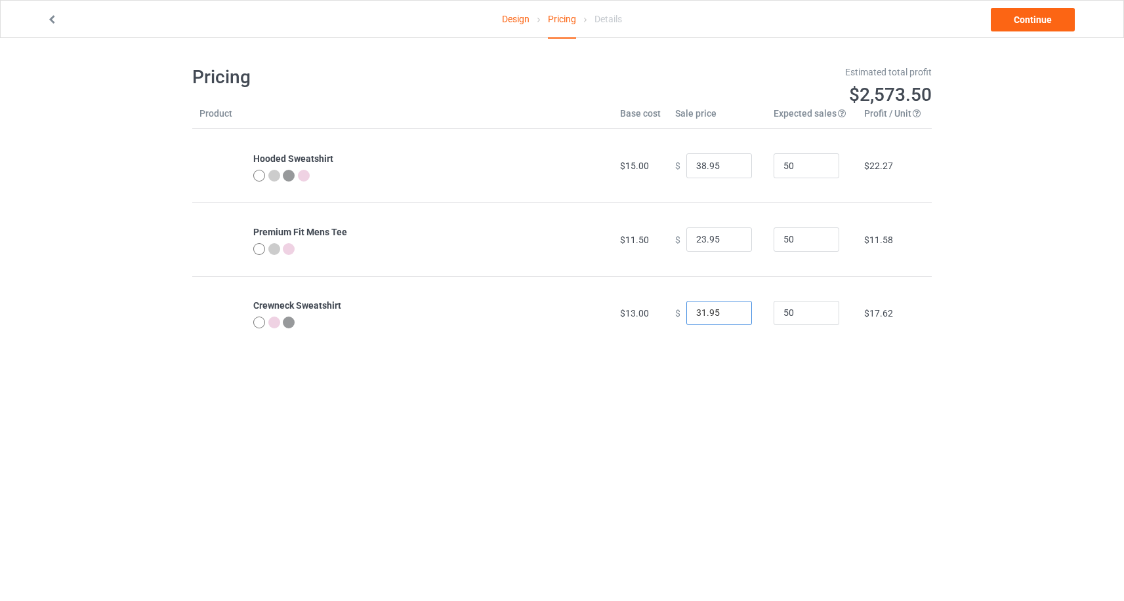
type input "32.95"
click at [1024, 24] on link "Continue" at bounding box center [1032, 20] width 84 height 24
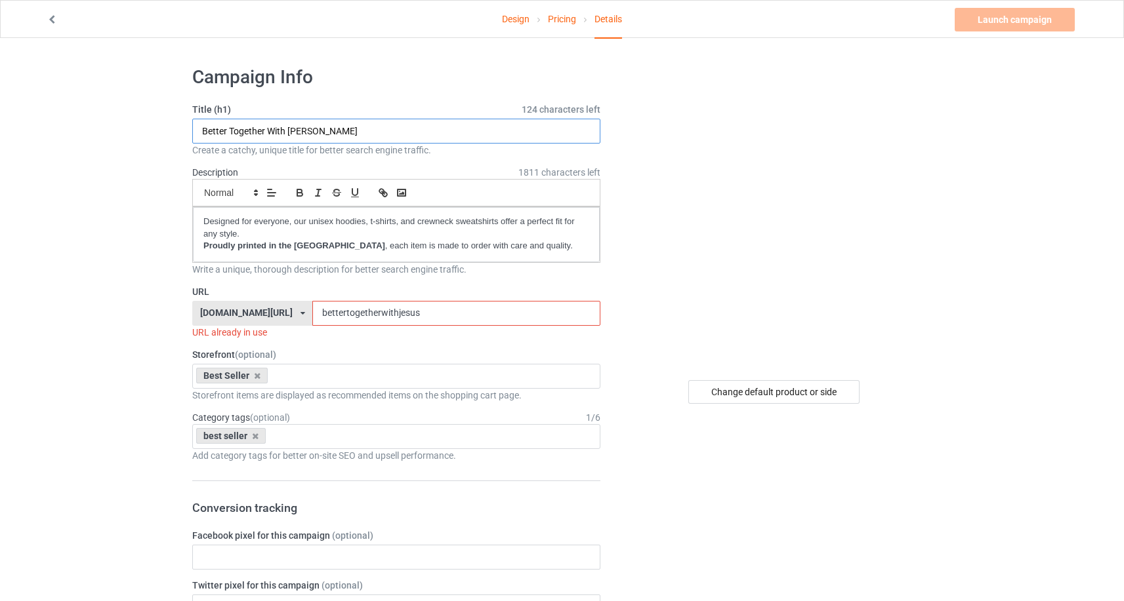
drag, startPoint x: 361, startPoint y: 136, endPoint x: 187, endPoint y: 133, distance: 173.8
drag, startPoint x: 289, startPoint y: 136, endPoint x: 194, endPoint y: 131, distance: 95.2
click at [194, 131] on input "Coffee And Jesus" at bounding box center [396, 131] width 408 height 25
type input "Coffee And Jesus"
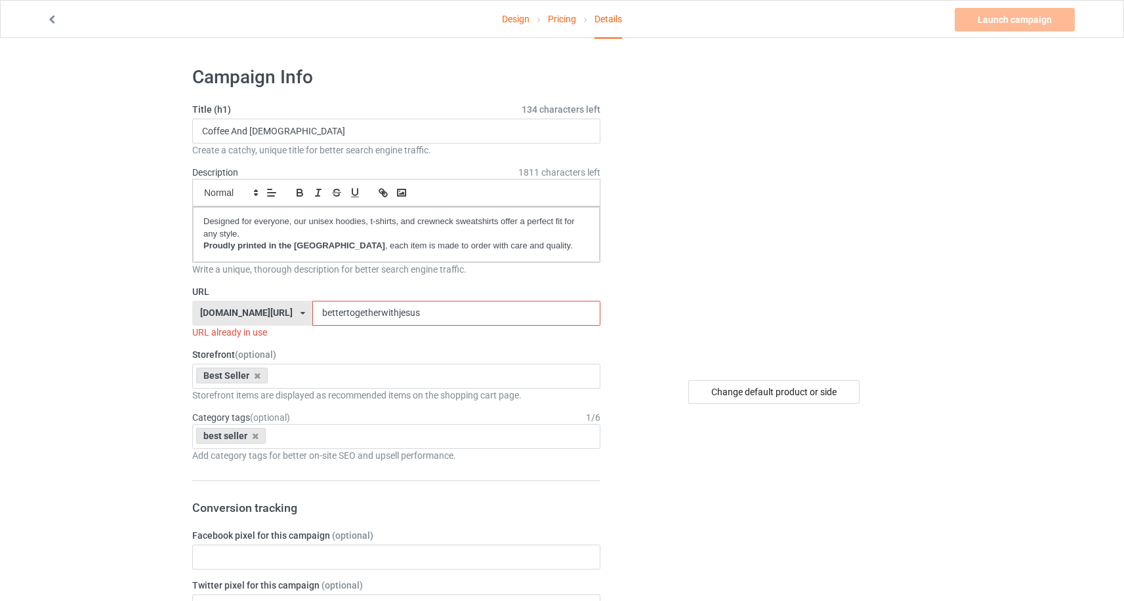
drag, startPoint x: 484, startPoint y: 319, endPoint x: 342, endPoint y: 317, distance: 141.7
click at [342, 317] on div "[DOMAIN_NAME][URL] [DOMAIN_NAME][URL] [DOMAIN_NAME][URL] [DOMAIN_NAME][URL] 5ca…" at bounding box center [396, 313] width 408 height 25
paste input "Coffee And J"
click at [398, 312] on input "Coffee And Jesus" at bounding box center [455, 313] width 287 height 25
click at [415, 315] on input "CoffeeAnd Jesus" at bounding box center [455, 313] width 287 height 25
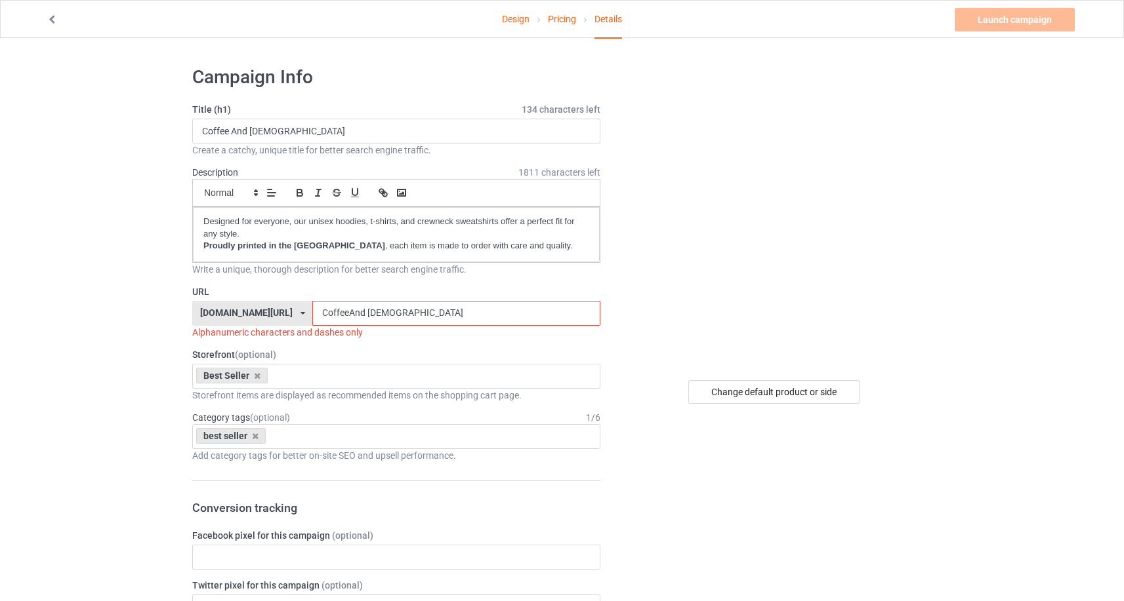
click at [413, 314] on input "CoffeeAnd Jesus" at bounding box center [455, 313] width 287 height 25
click at [447, 313] on input "CoffeeAndJesus" at bounding box center [455, 313] width 287 height 25
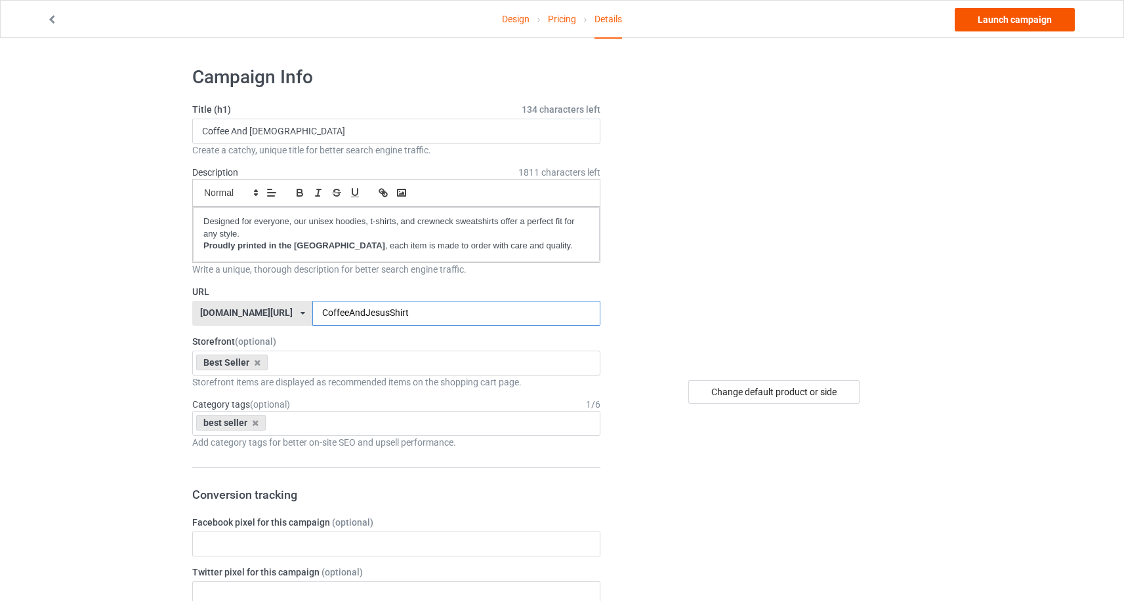
type input "CoffeeAndJesusShirt"
click at [1028, 24] on link "Launch campaign" at bounding box center [1014, 20] width 120 height 24
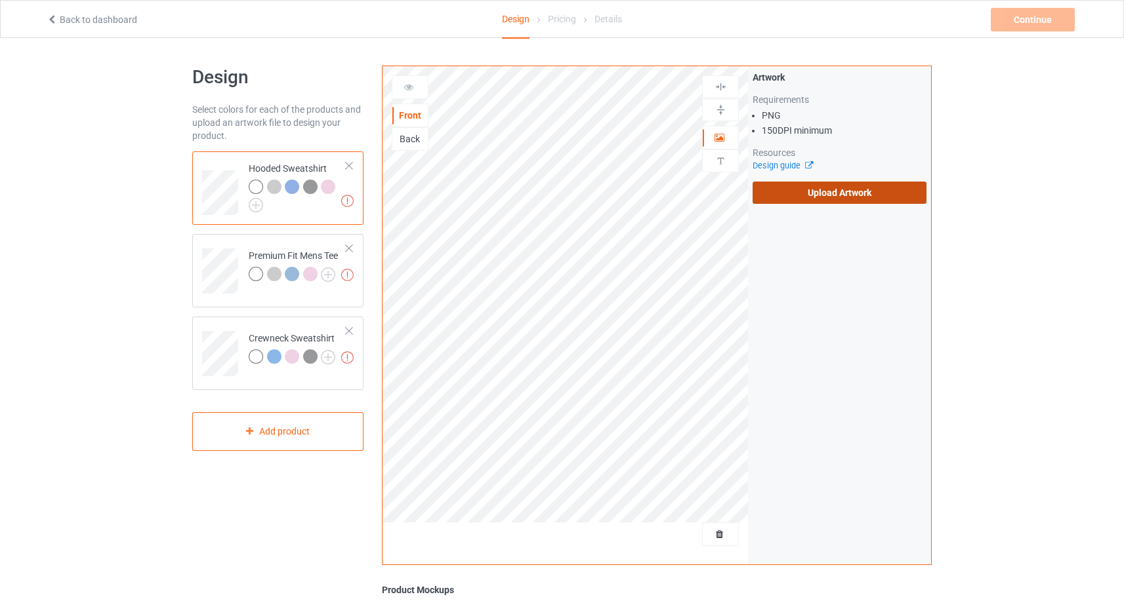
click at [837, 203] on label "Upload Artwork" at bounding box center [839, 193] width 174 height 22
click at [0, 0] on input "Upload Artwork" at bounding box center [0, 0] width 0 height 0
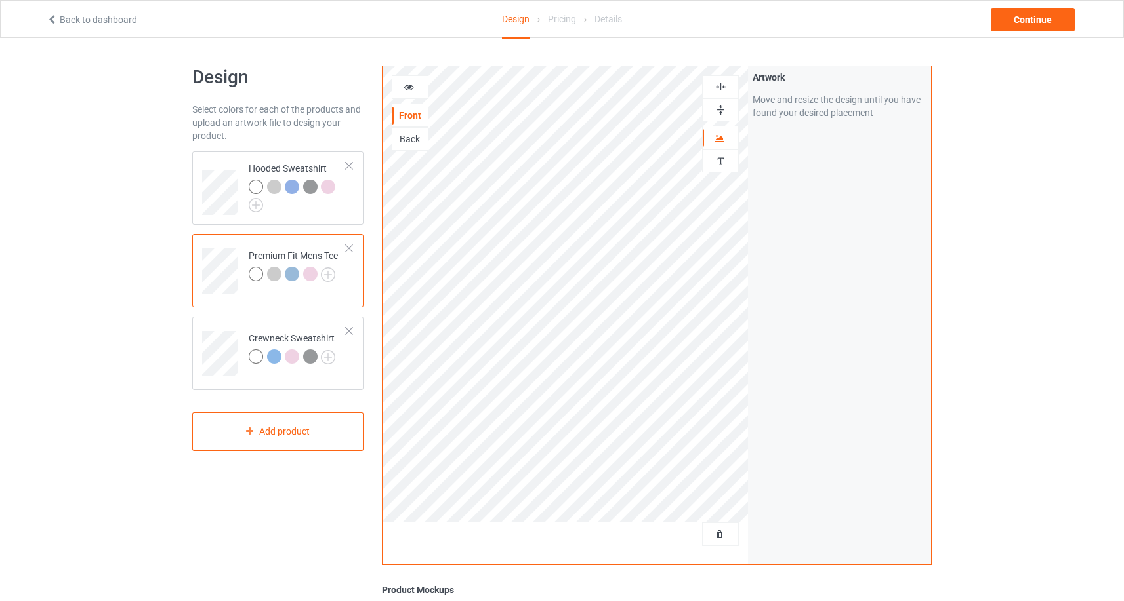
click at [418, 87] on div at bounding box center [409, 87] width 35 height 13
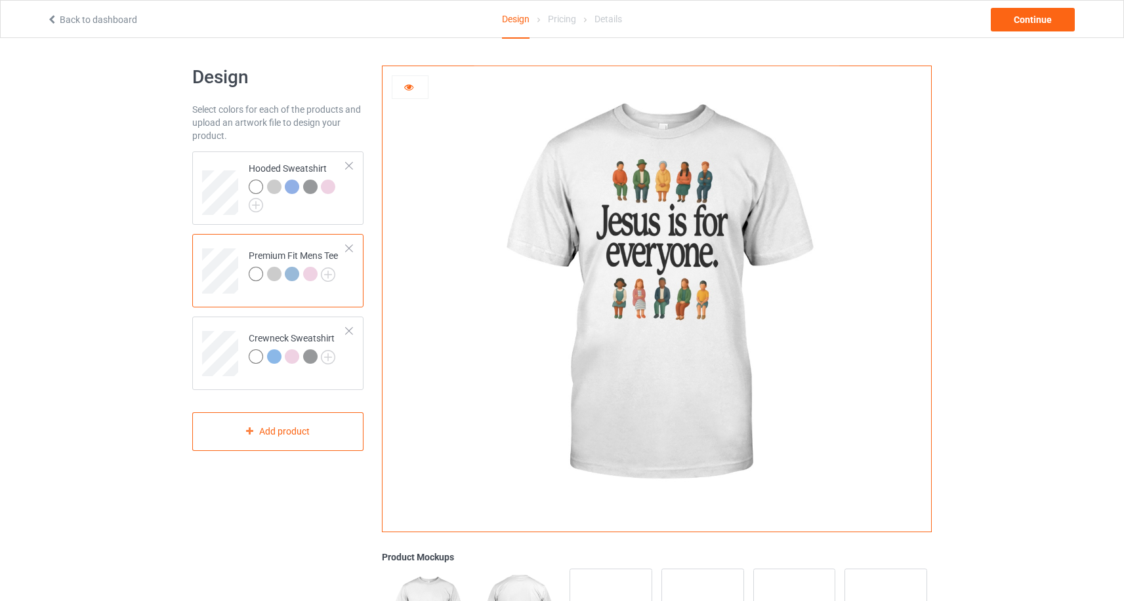
click at [274, 275] on div at bounding box center [274, 274] width 14 height 14
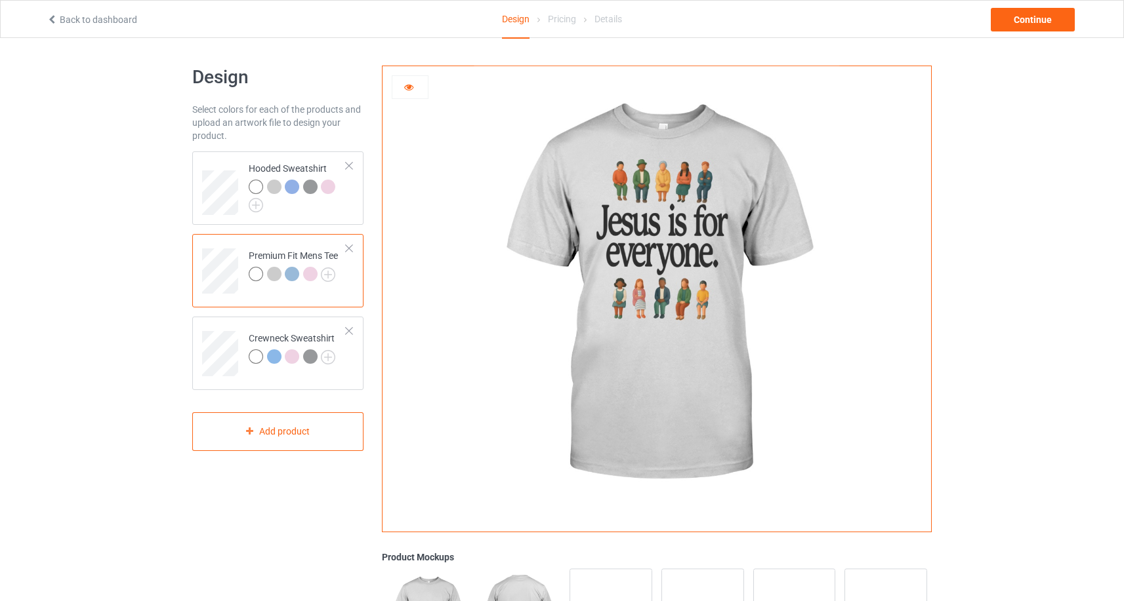
click at [289, 275] on div at bounding box center [292, 274] width 14 height 14
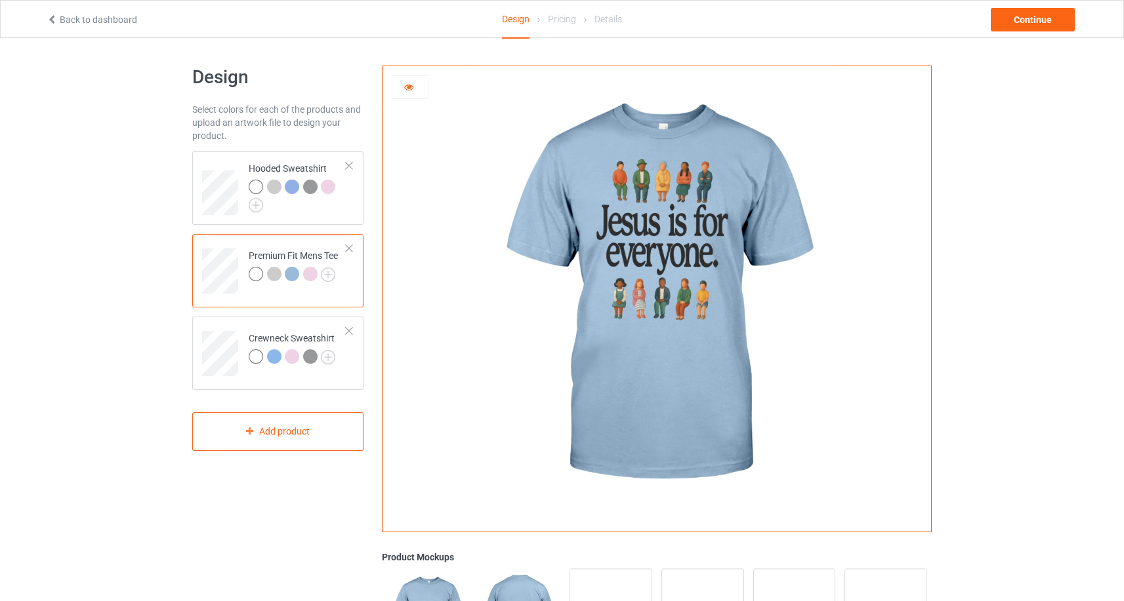
click at [308, 273] on div at bounding box center [310, 274] width 14 height 14
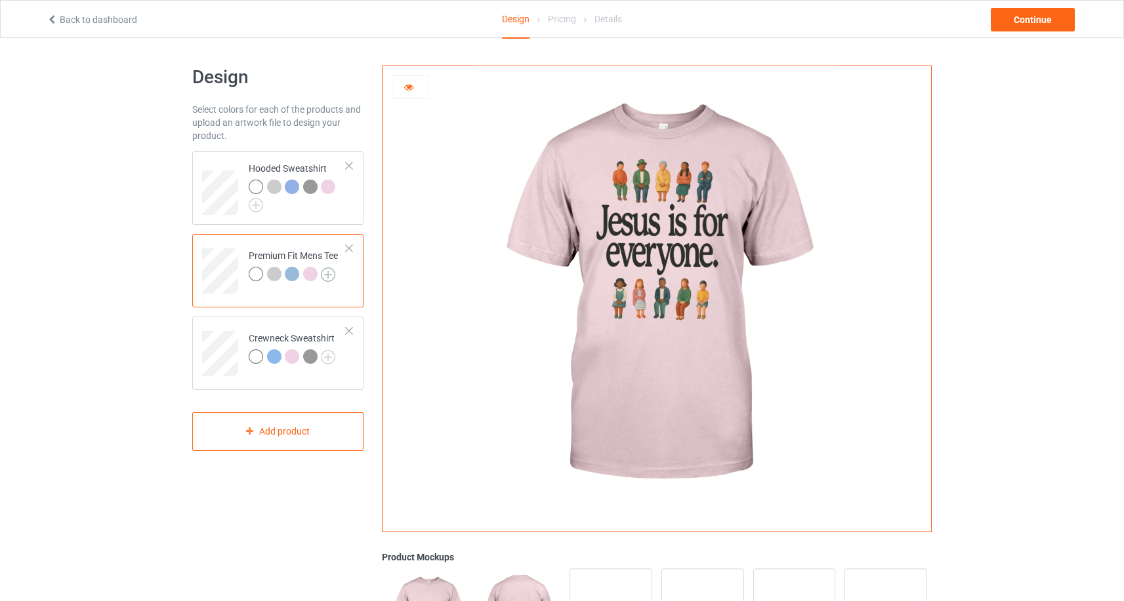
click at [329, 273] on img at bounding box center [328, 275] width 14 height 14
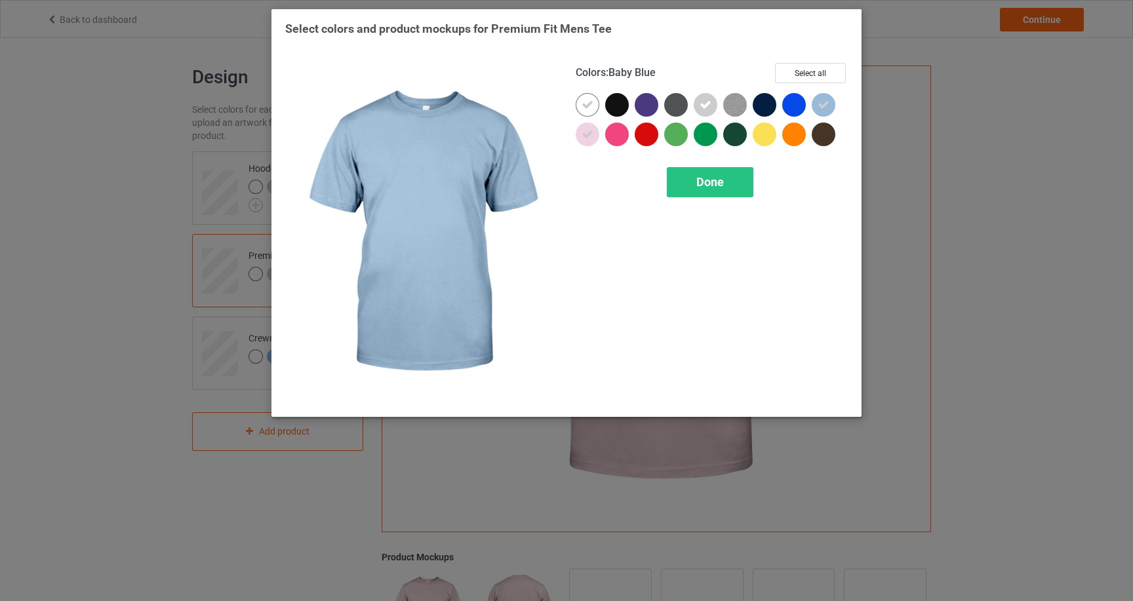
click at [821, 103] on icon at bounding box center [824, 105] width 12 height 12
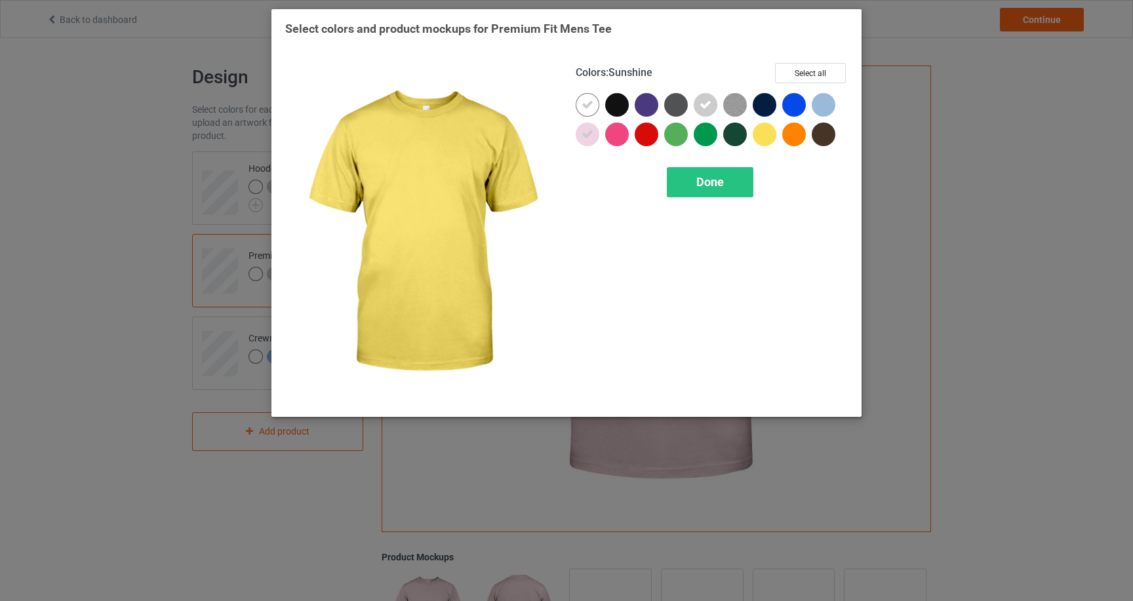
click at [757, 134] on div at bounding box center [765, 135] width 24 height 24
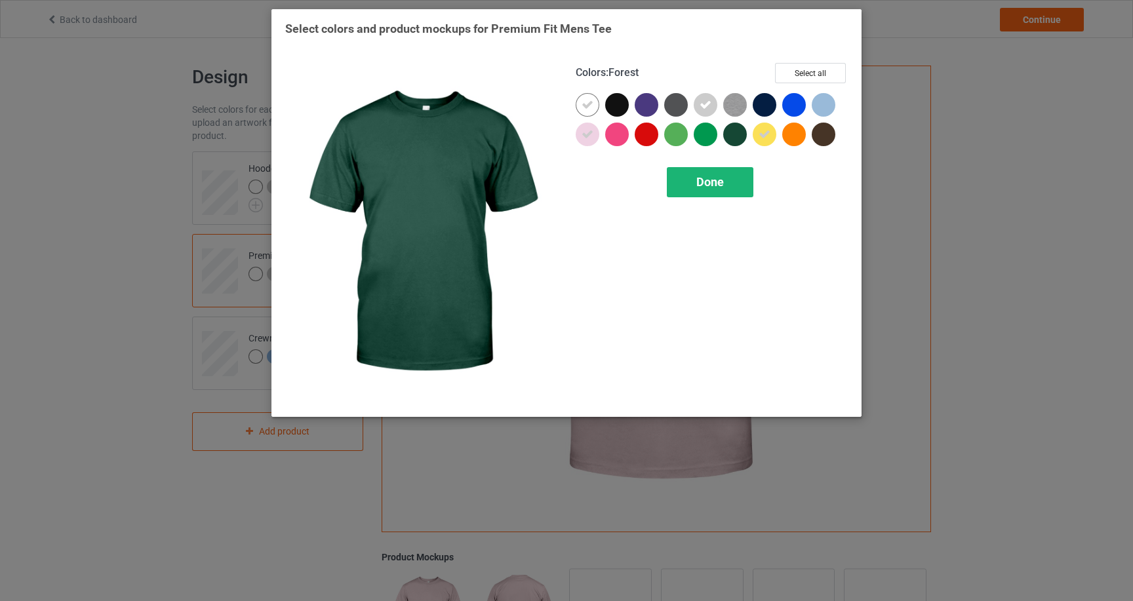
click at [724, 186] on div "Done" at bounding box center [710, 182] width 87 height 30
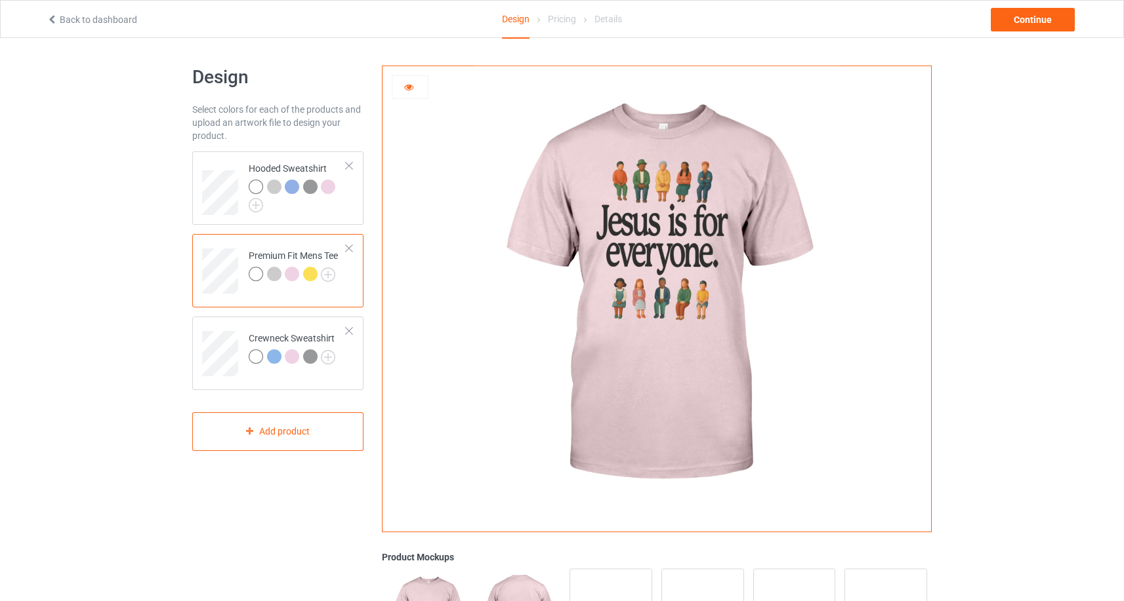
click at [308, 270] on div at bounding box center [310, 274] width 14 height 14
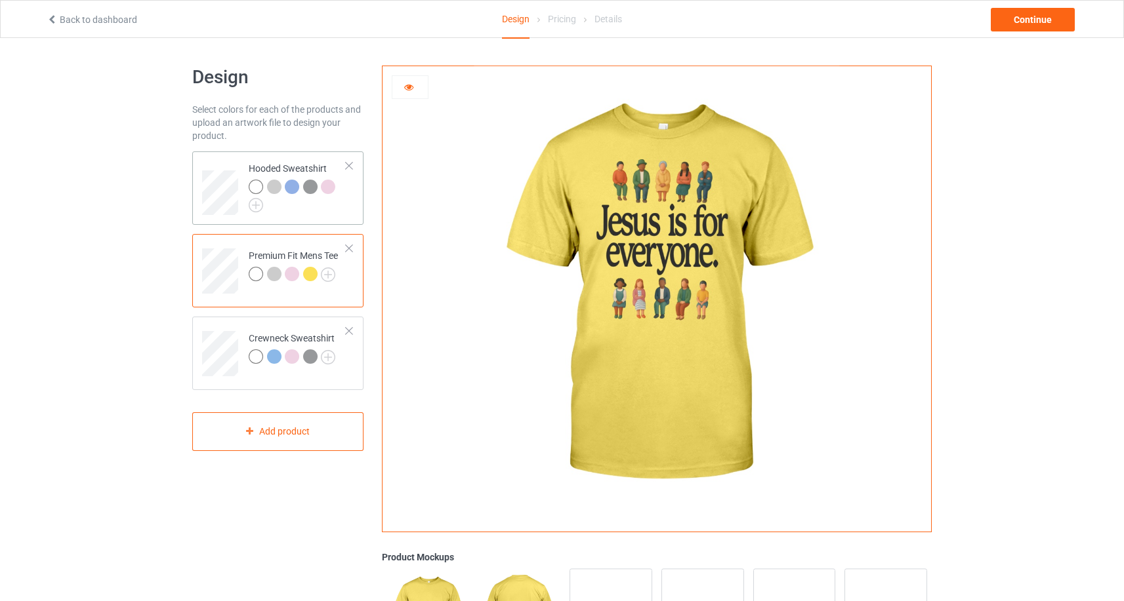
click at [263, 205] on div at bounding box center [298, 196] width 98 height 33
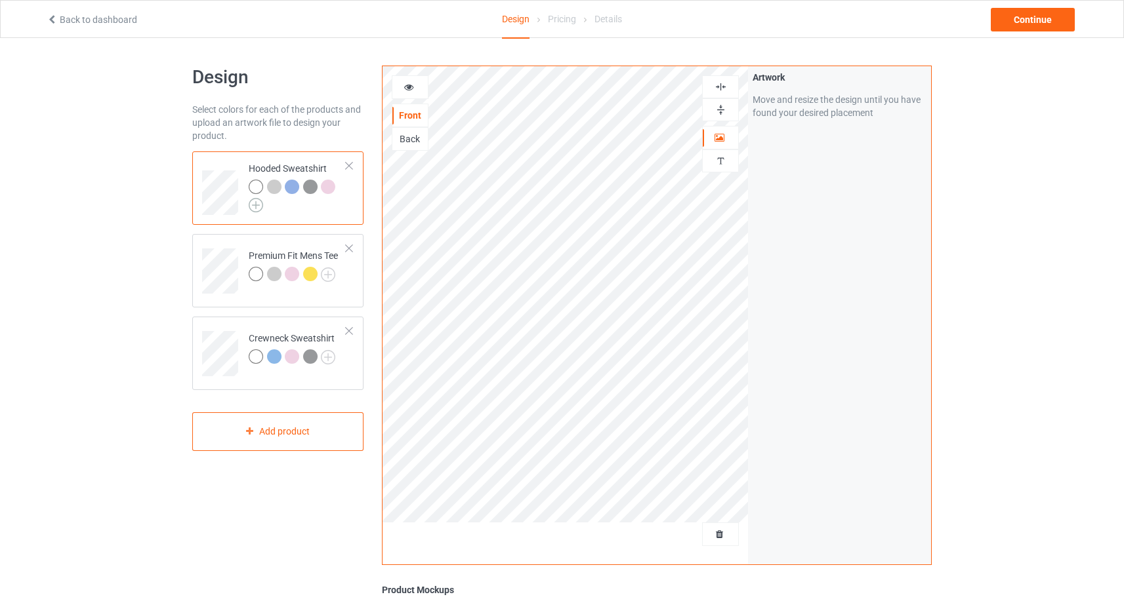
click at [262, 206] on img at bounding box center [256, 205] width 14 height 14
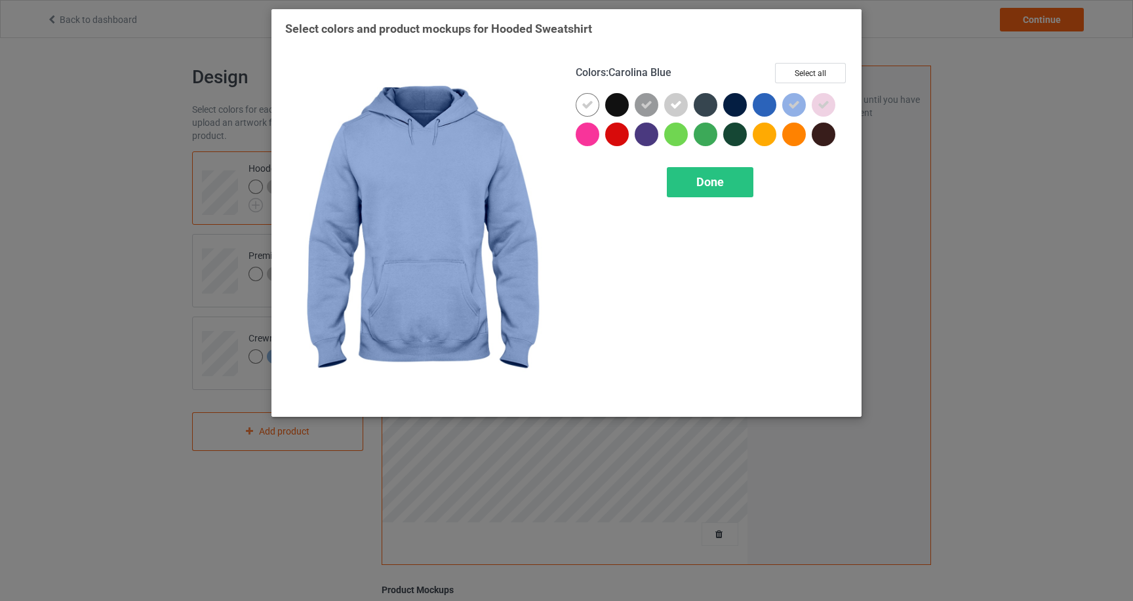
click at [792, 102] on icon at bounding box center [794, 105] width 12 height 12
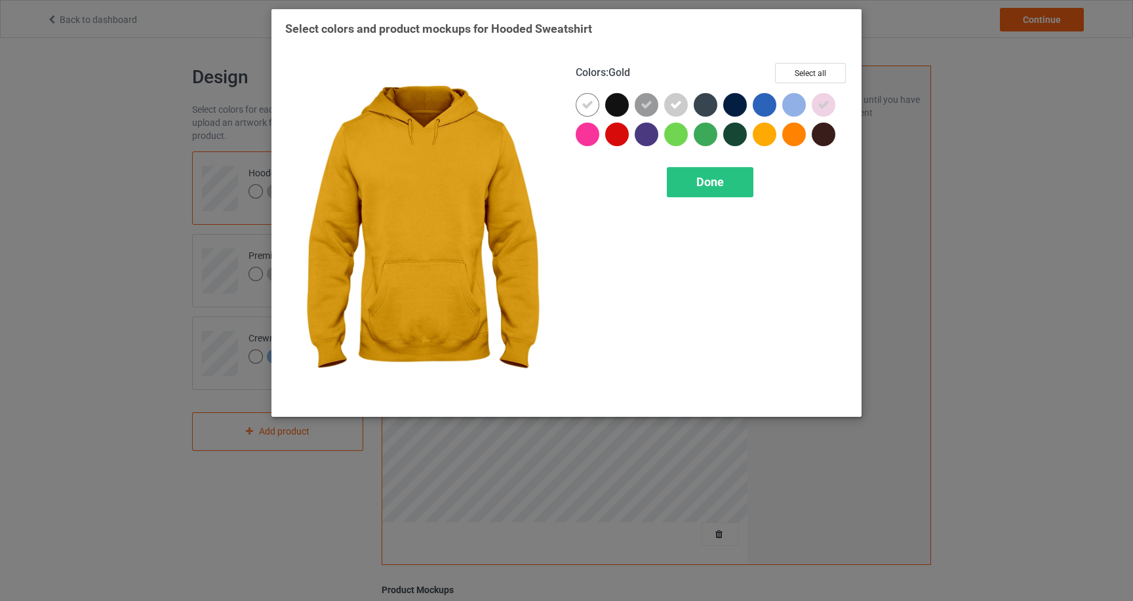
click at [761, 140] on div at bounding box center [765, 135] width 24 height 24
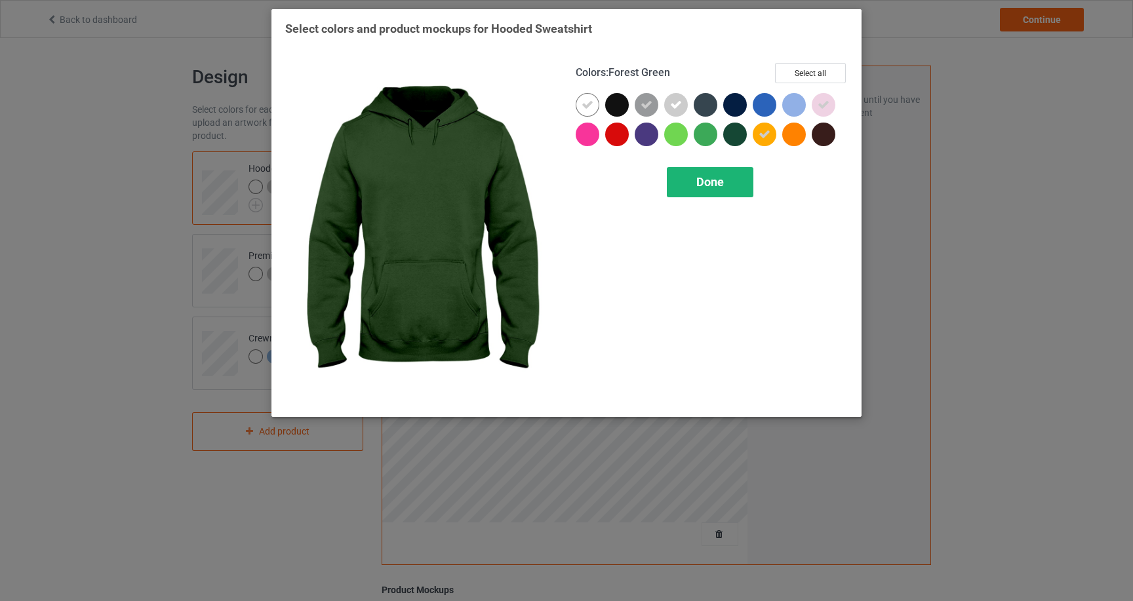
click at [687, 191] on div "Done" at bounding box center [710, 182] width 87 height 30
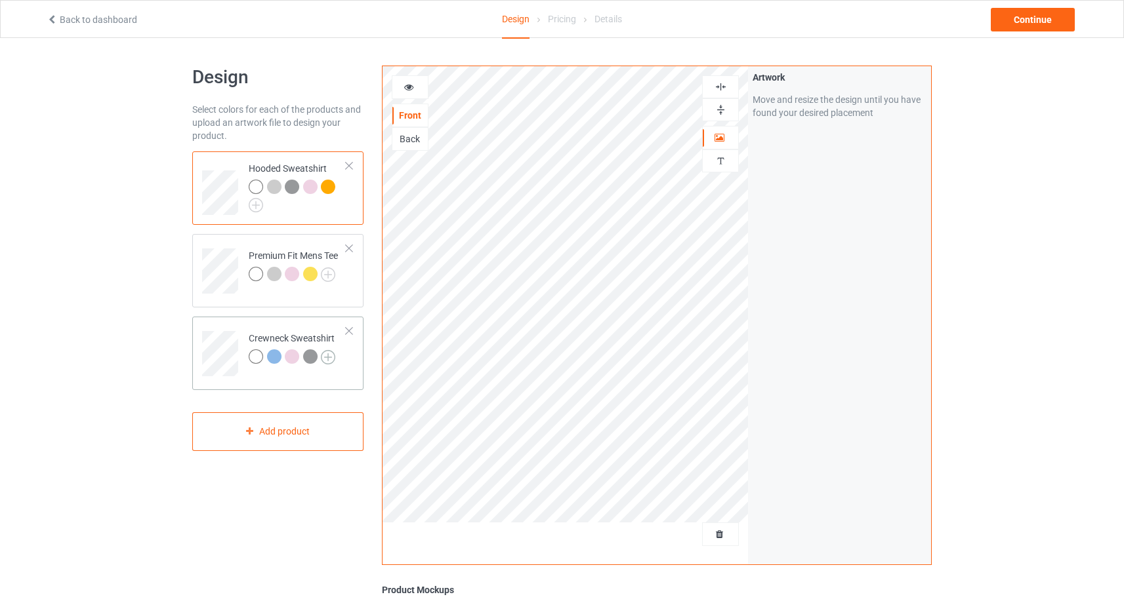
click at [329, 354] on img at bounding box center [328, 357] width 14 height 14
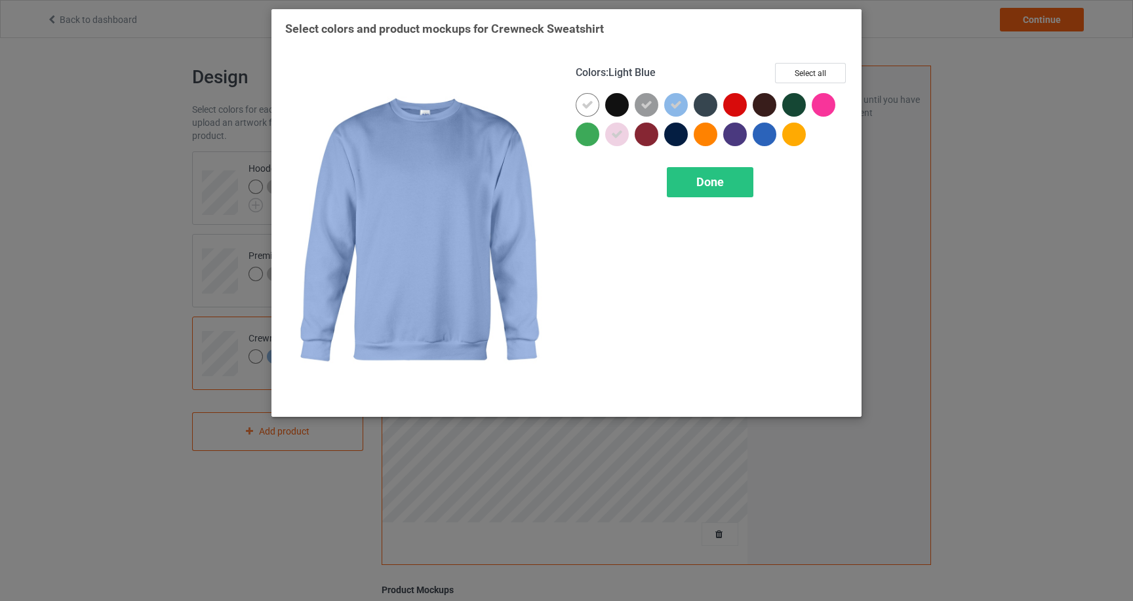
click at [678, 108] on icon at bounding box center [676, 105] width 12 height 12
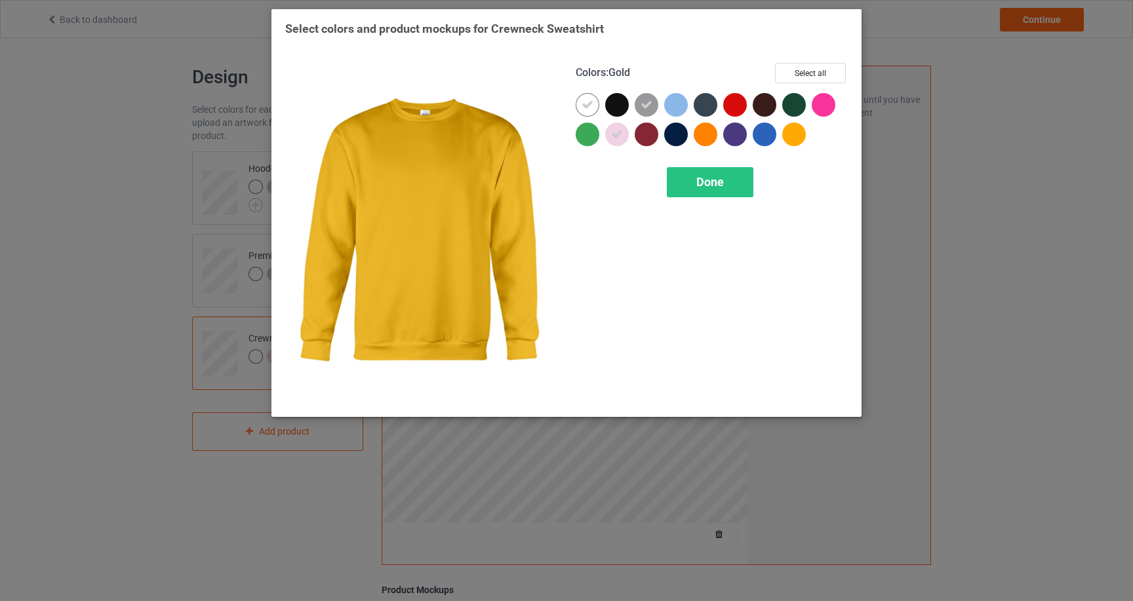
click at [785, 134] on div at bounding box center [794, 135] width 24 height 24
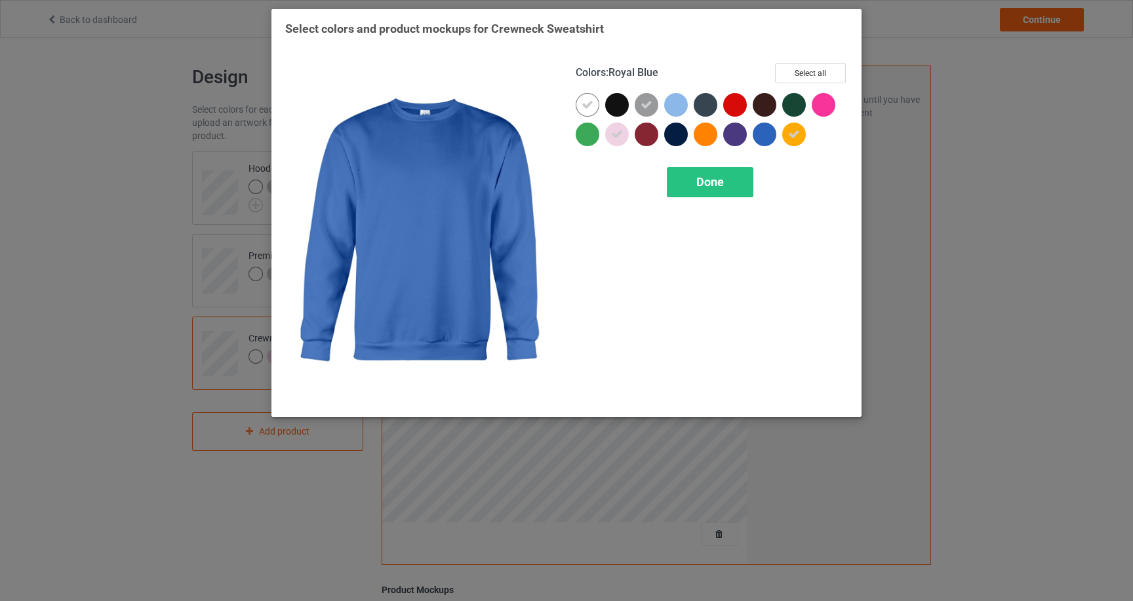
click at [719, 176] on span "Done" at bounding box center [711, 182] width 28 height 14
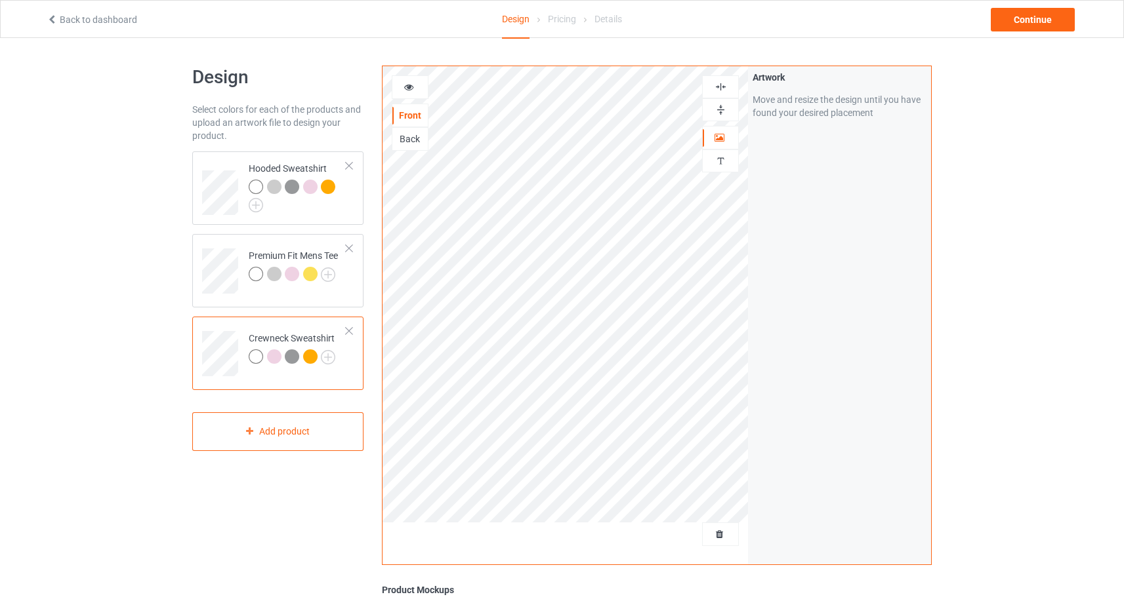
click at [291, 355] on div at bounding box center [292, 357] width 14 height 14
click at [408, 89] on icon at bounding box center [408, 85] width 11 height 9
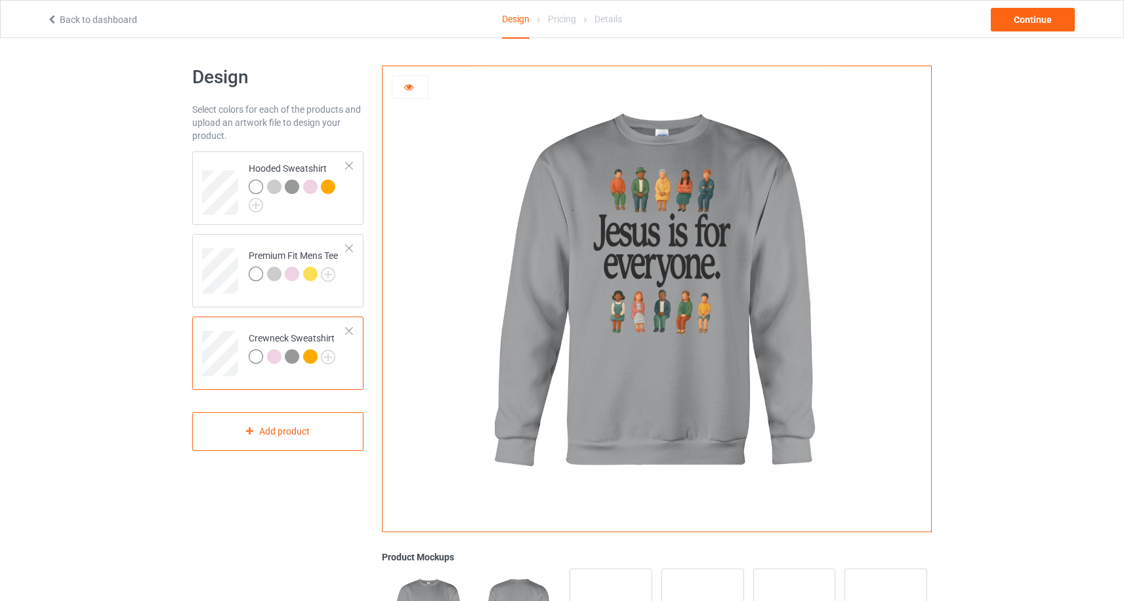
click at [306, 359] on div at bounding box center [310, 357] width 14 height 14
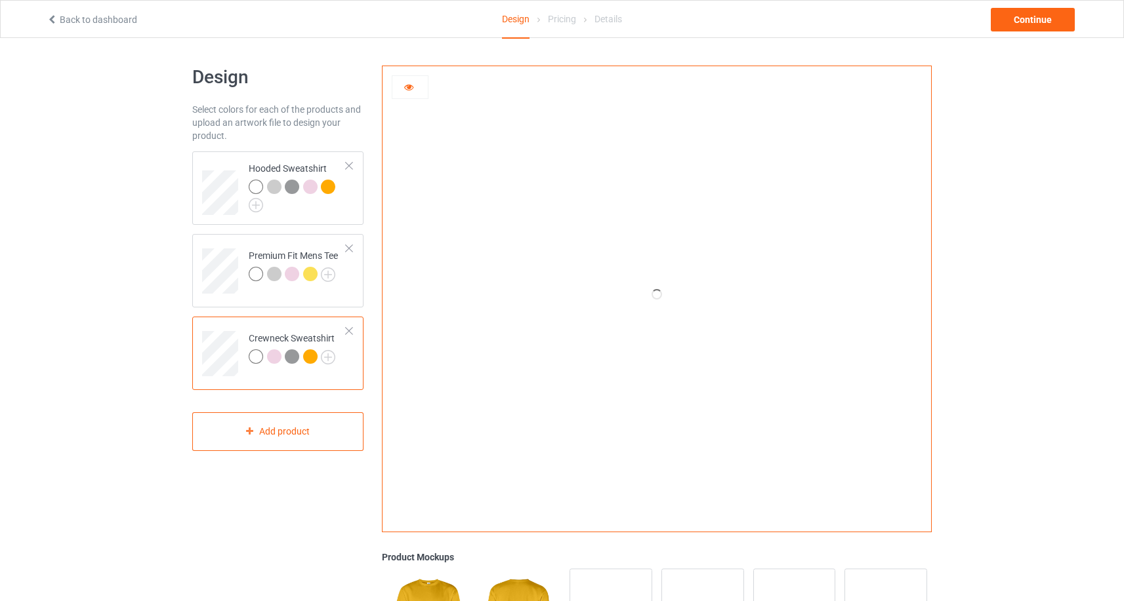
click at [411, 89] on icon at bounding box center [408, 85] width 11 height 9
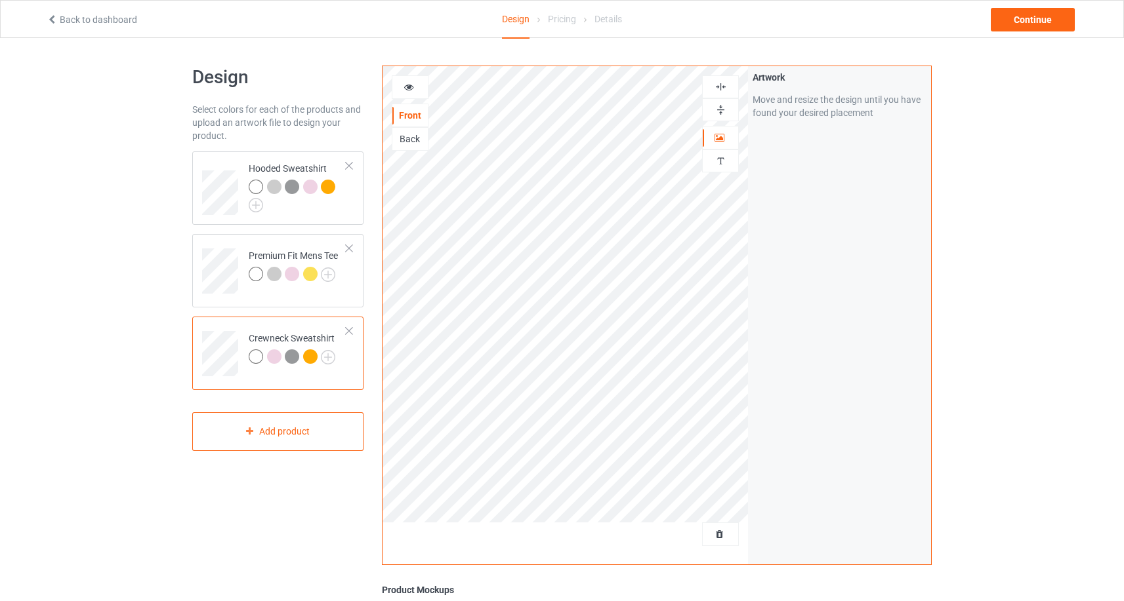
click at [411, 89] on icon at bounding box center [408, 85] width 11 height 9
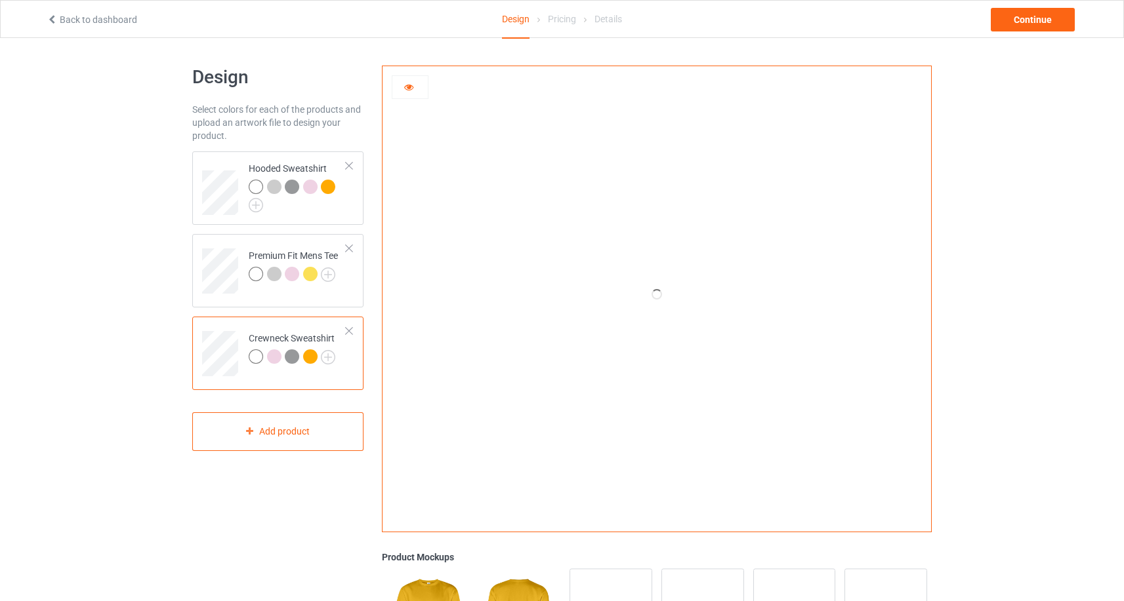
click at [410, 94] on div at bounding box center [410, 87] width 37 height 24
click at [409, 85] on icon at bounding box center [408, 85] width 11 height 9
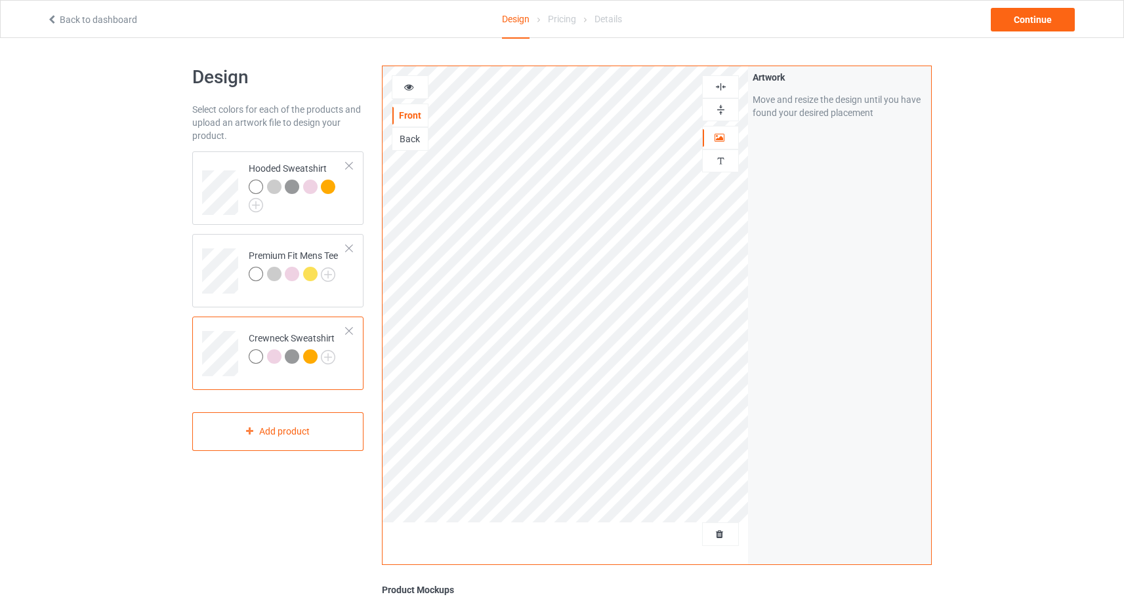
click at [409, 85] on icon at bounding box center [408, 85] width 11 height 9
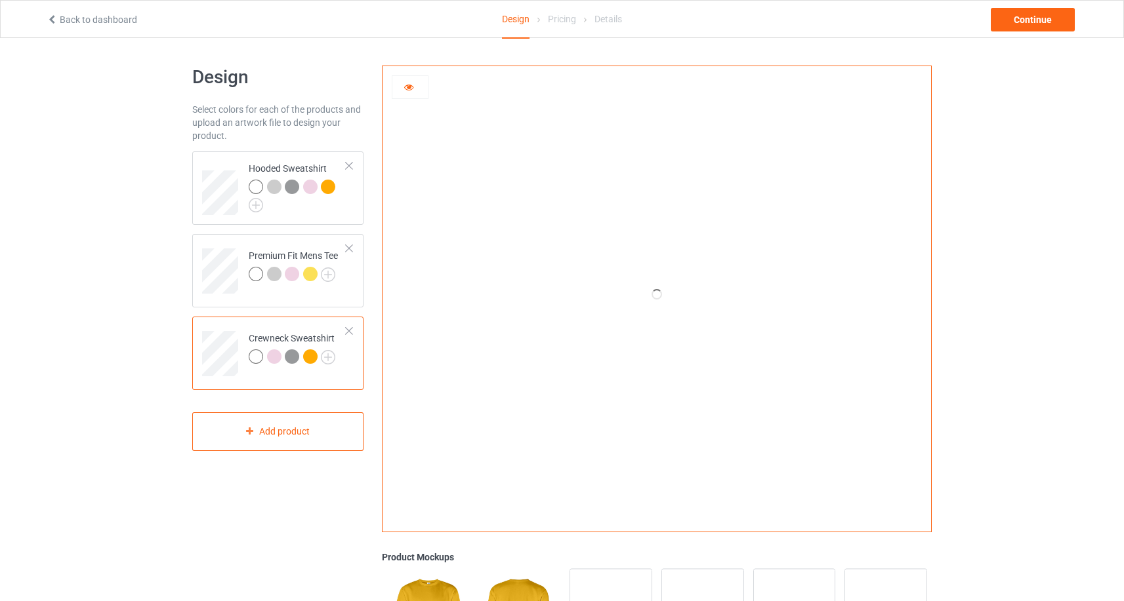
click at [409, 85] on icon at bounding box center [408, 85] width 11 height 9
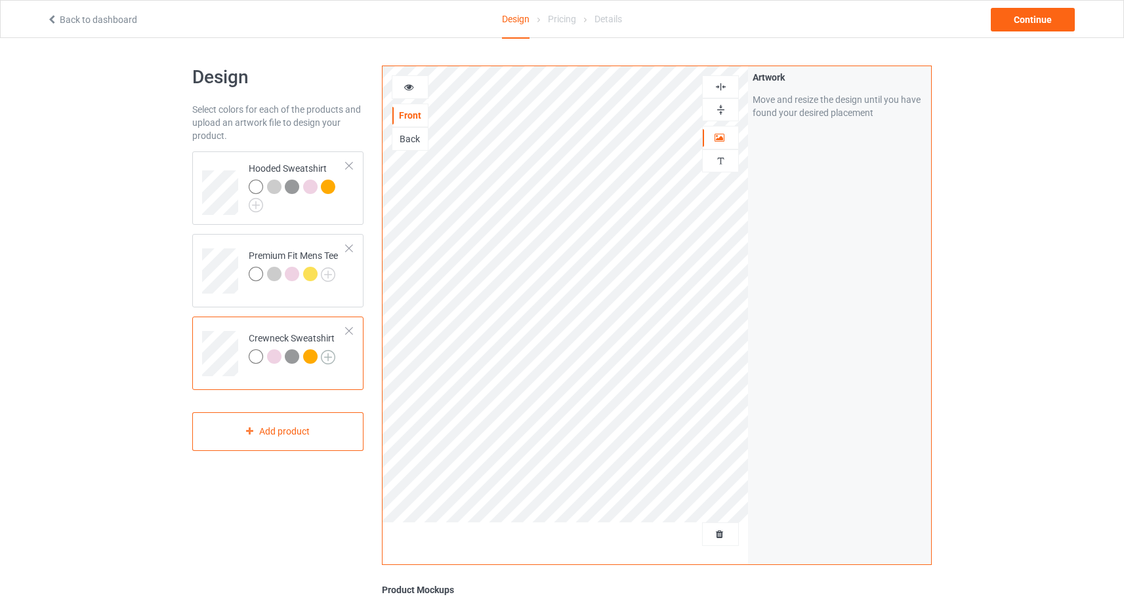
click at [331, 357] on img at bounding box center [328, 357] width 14 height 14
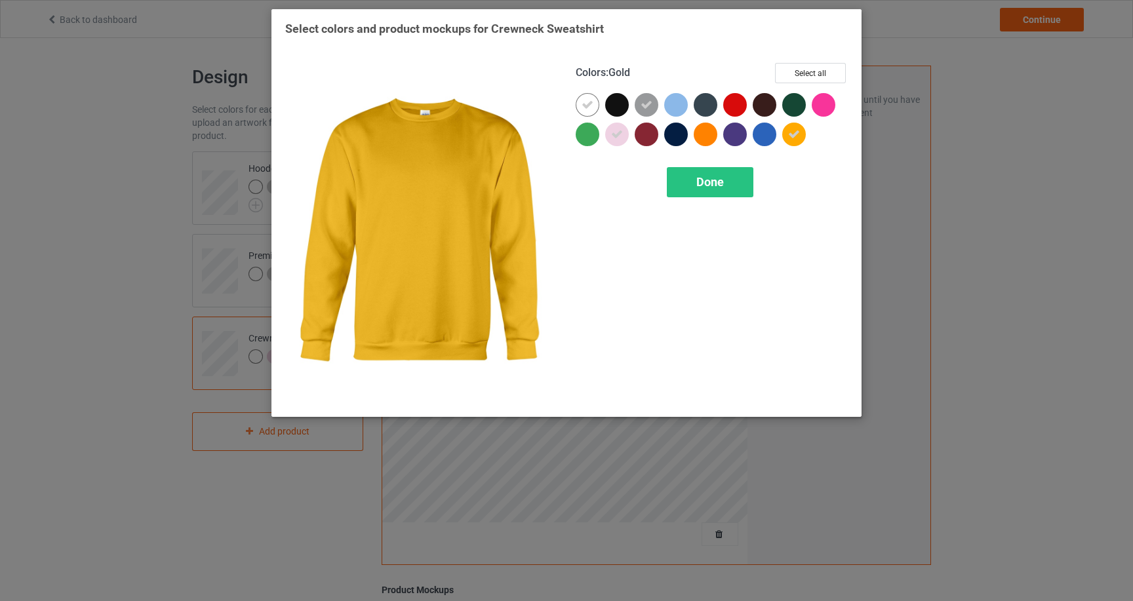
click at [790, 132] on icon at bounding box center [794, 135] width 12 height 12
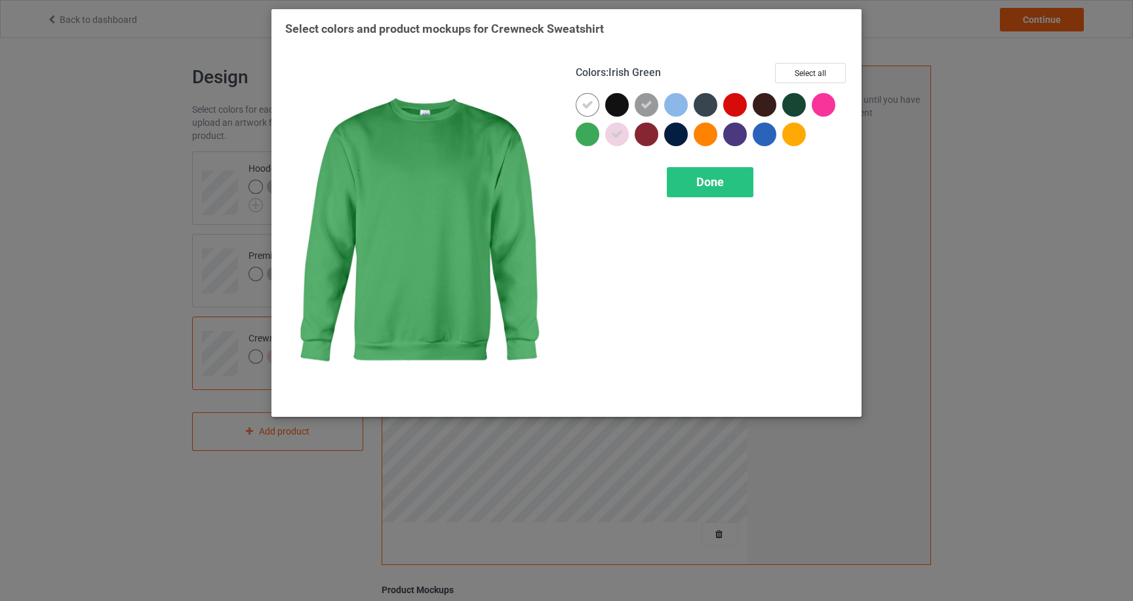
click at [576, 132] on div at bounding box center [588, 135] width 24 height 24
click at [674, 178] on div "Done" at bounding box center [710, 182] width 87 height 30
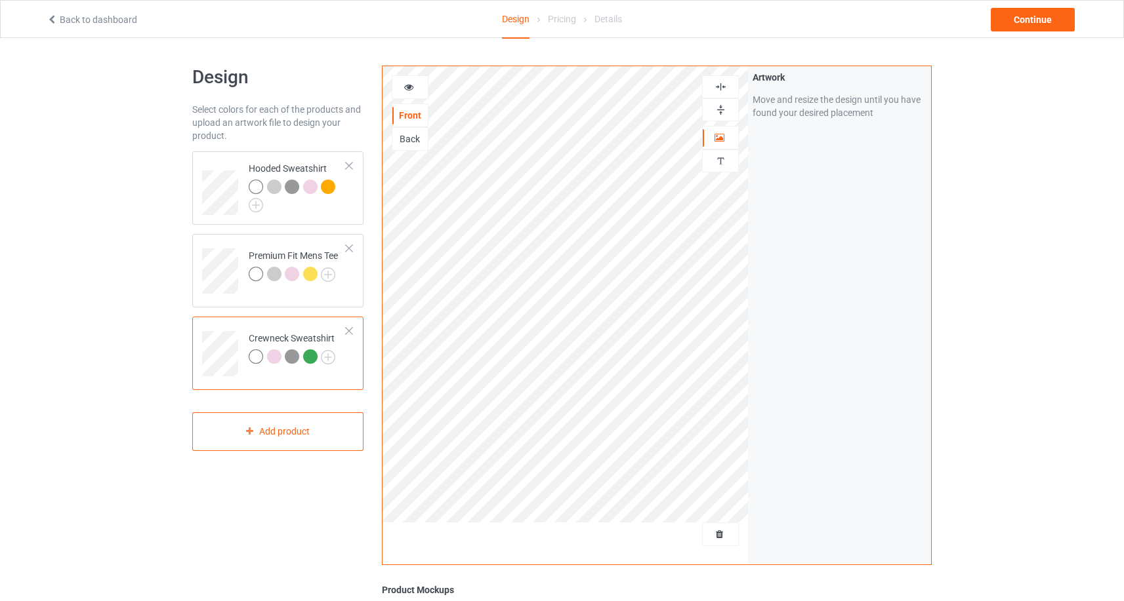
click at [314, 357] on div at bounding box center [310, 357] width 14 height 14
click at [411, 89] on icon at bounding box center [408, 85] width 11 height 9
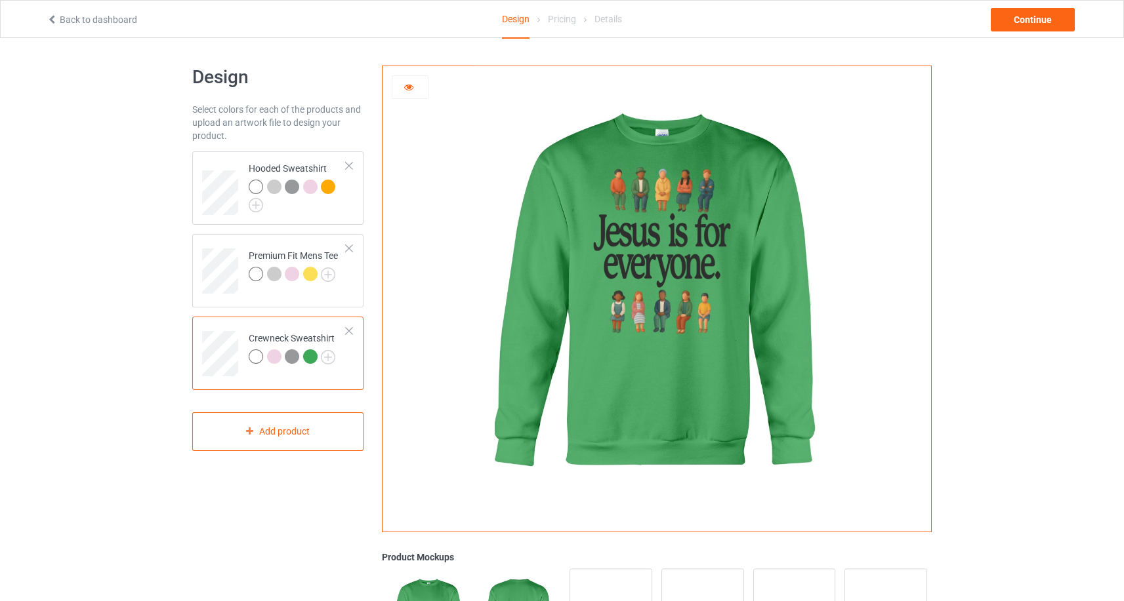
click at [411, 89] on icon at bounding box center [408, 85] width 11 height 9
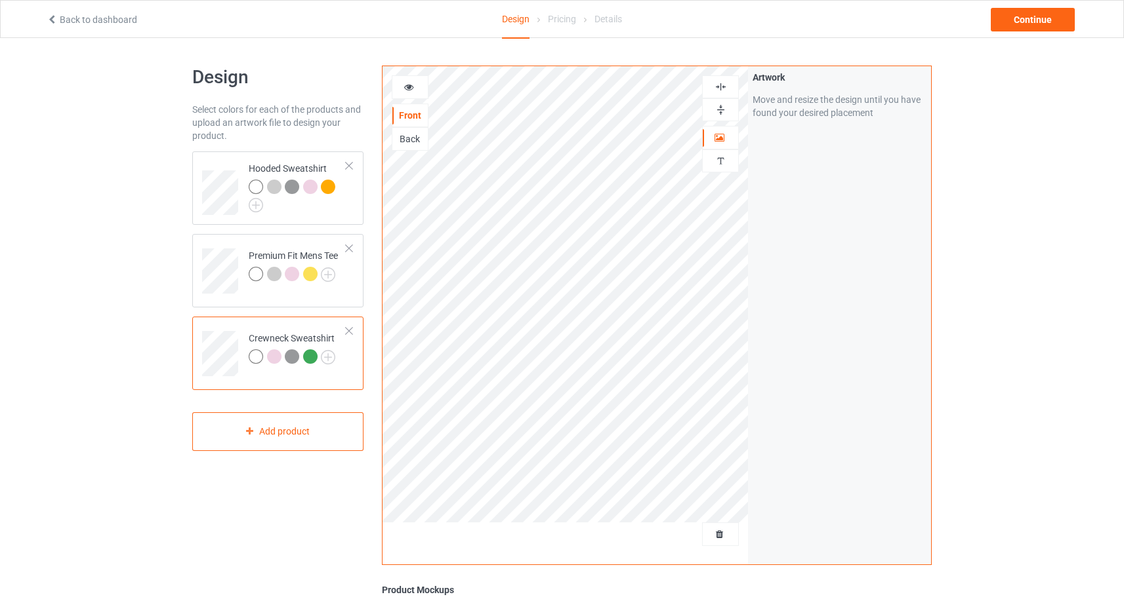
click at [338, 357] on td "Crewneck Sweatshirt" at bounding box center [297, 349] width 112 height 54
click at [330, 357] on img at bounding box center [328, 357] width 14 height 14
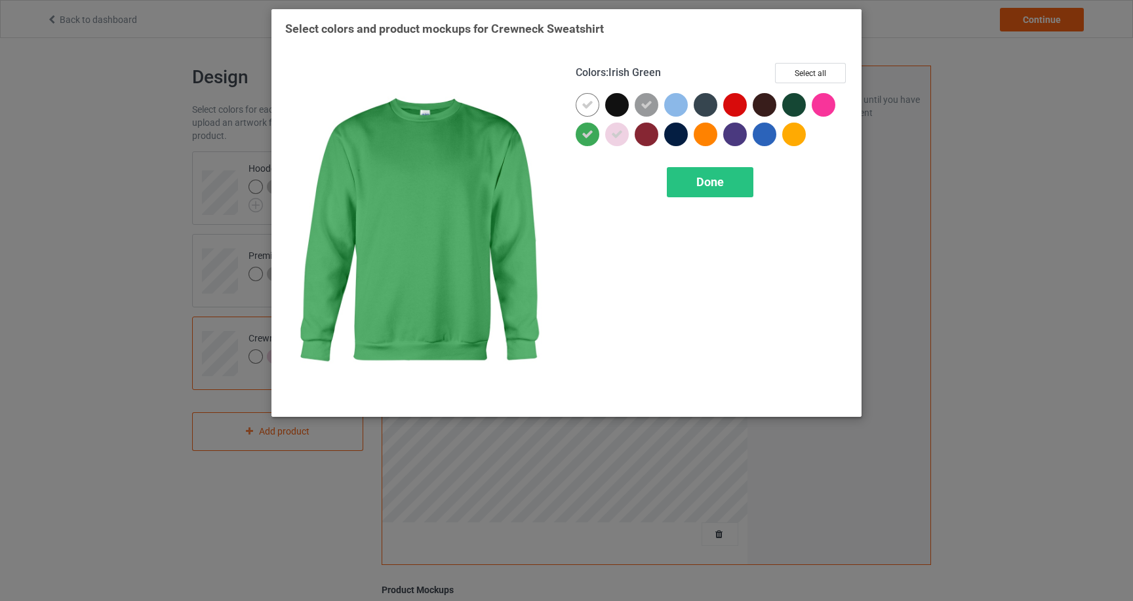
click at [591, 135] on icon at bounding box center [588, 135] width 12 height 12
click at [695, 182] on div "Done" at bounding box center [710, 182] width 87 height 30
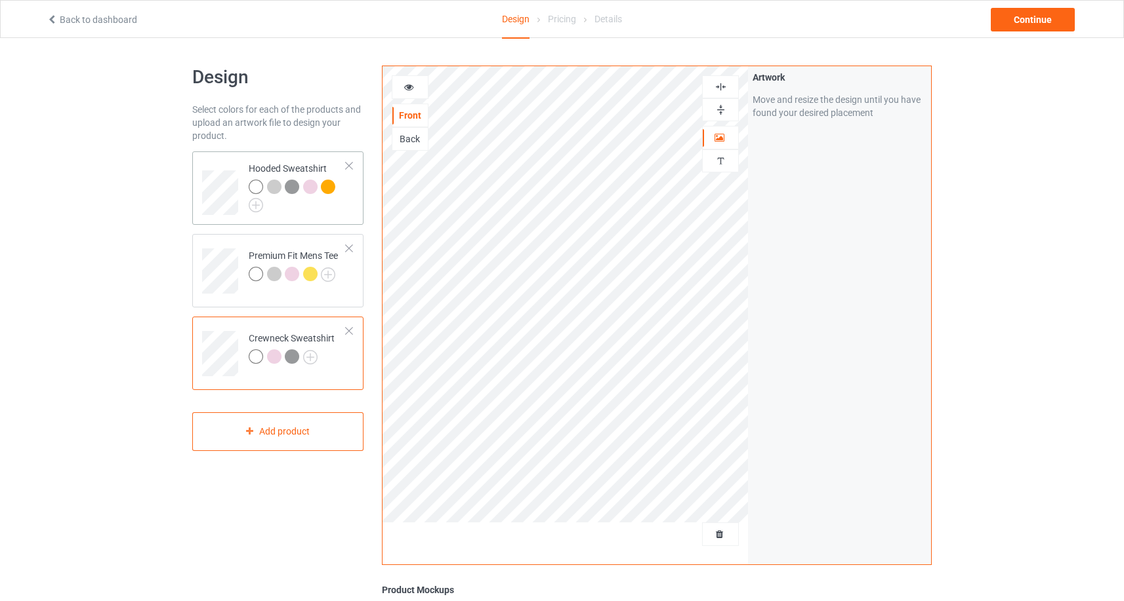
drag, startPoint x: 333, startPoint y: 186, endPoint x: 342, endPoint y: 176, distance: 13.5
click at [333, 186] on div at bounding box center [328, 187] width 14 height 14
click at [415, 85] on div at bounding box center [409, 87] width 35 height 13
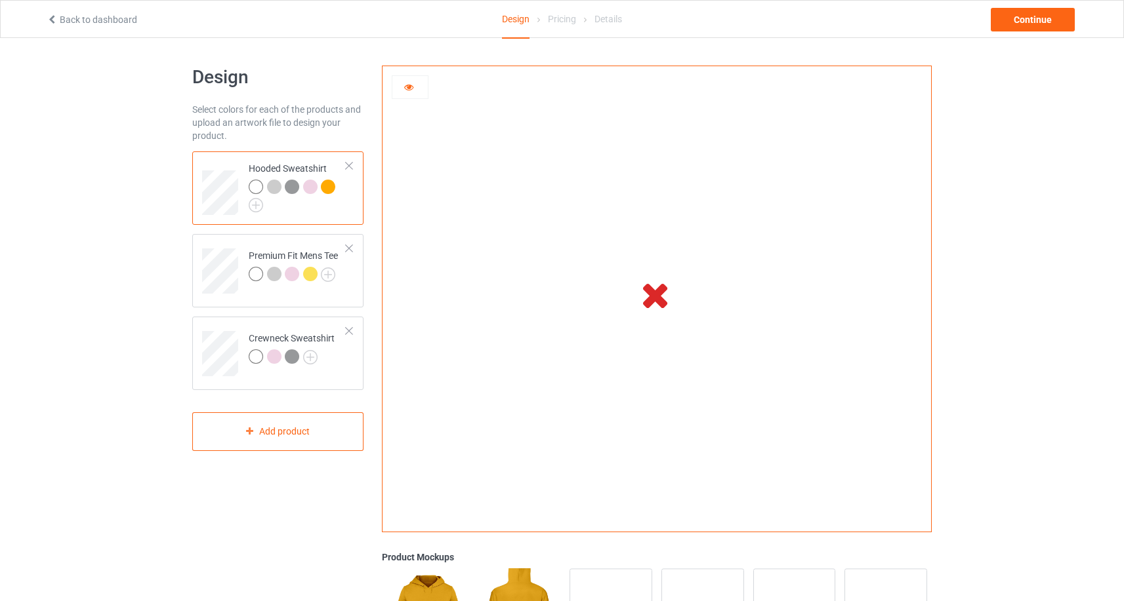
click at [415, 85] on div at bounding box center [409, 87] width 35 height 13
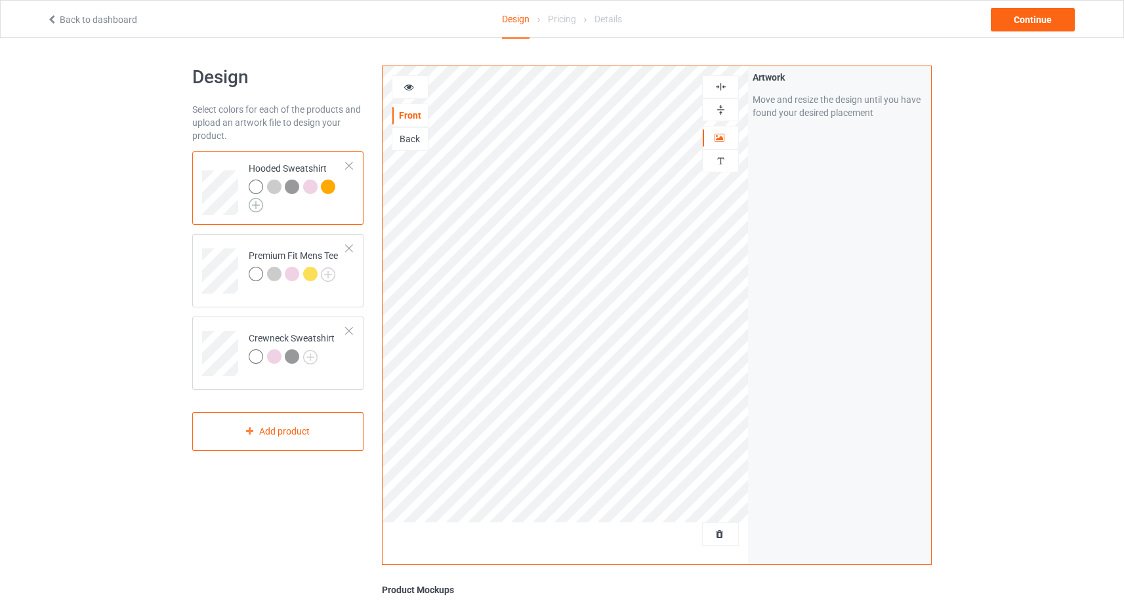
click at [259, 207] on img at bounding box center [256, 205] width 14 height 14
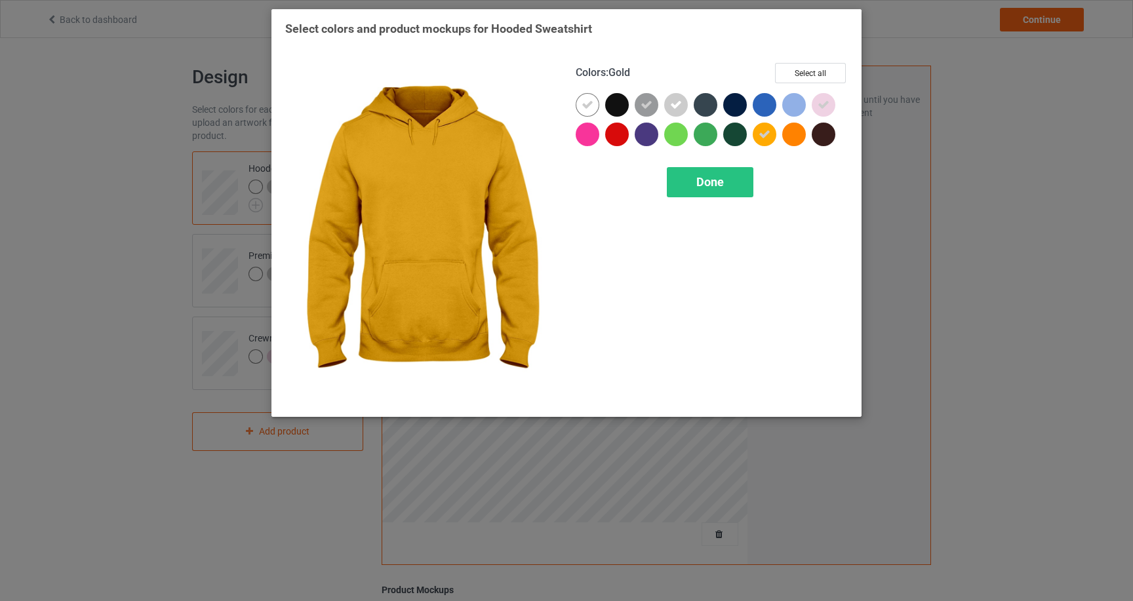
click at [762, 135] on icon at bounding box center [765, 135] width 12 height 12
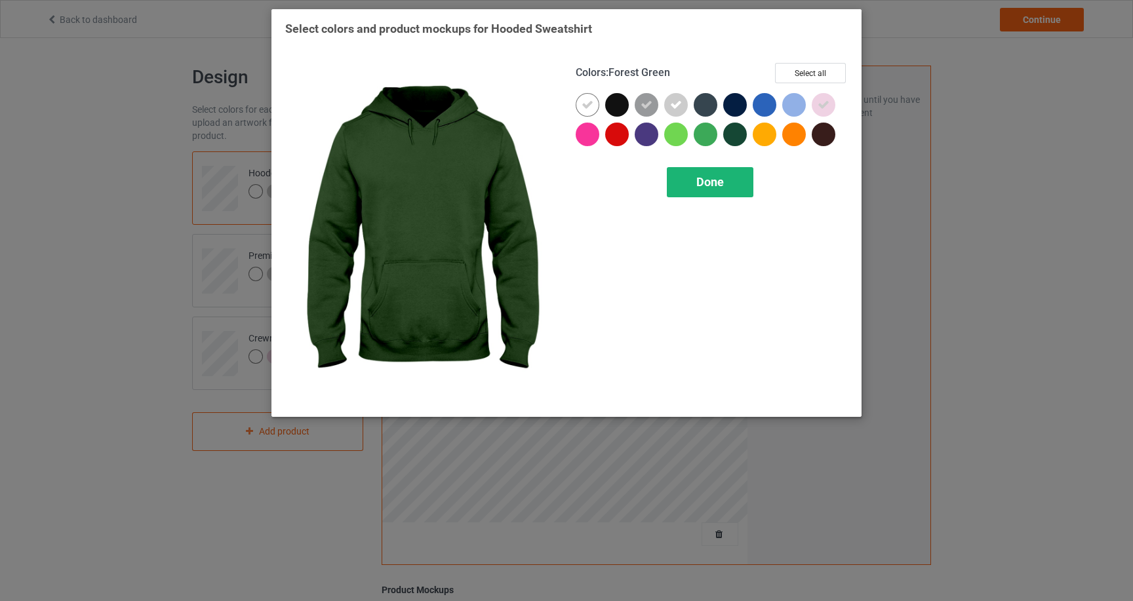
click at [723, 186] on span "Done" at bounding box center [711, 182] width 28 height 14
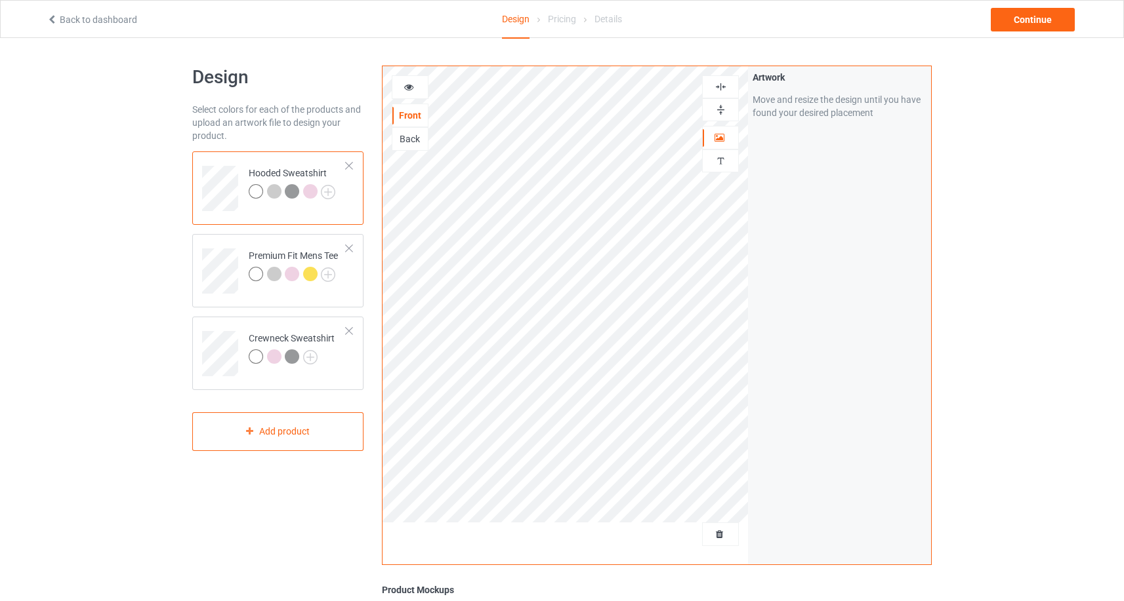
click at [294, 193] on div at bounding box center [292, 191] width 14 height 14
click at [415, 91] on div at bounding box center [409, 87] width 35 height 13
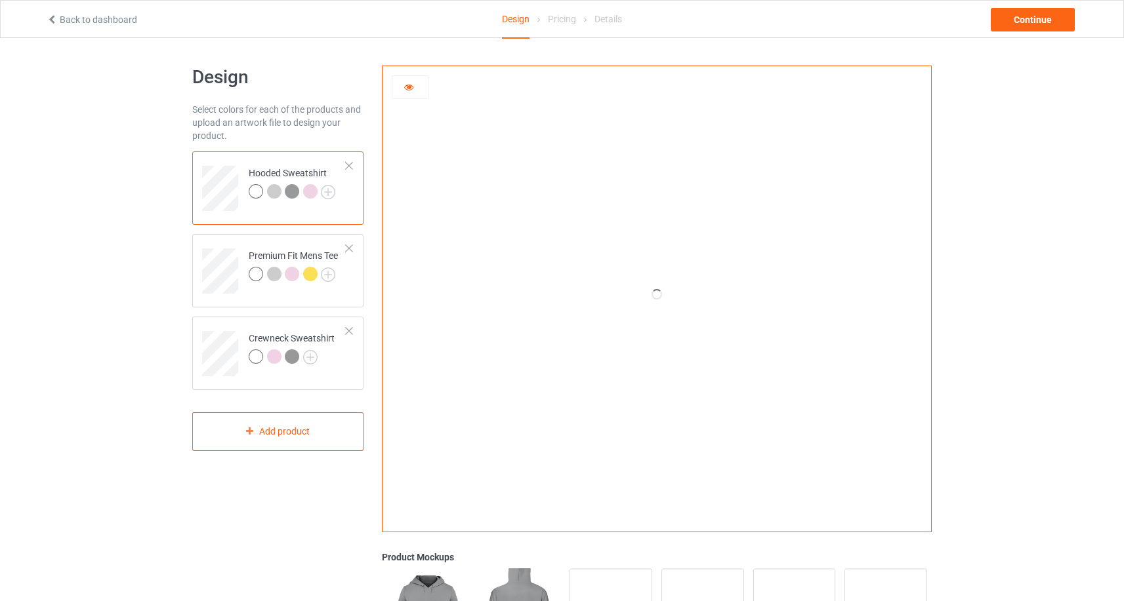
click at [415, 91] on div at bounding box center [409, 87] width 35 height 13
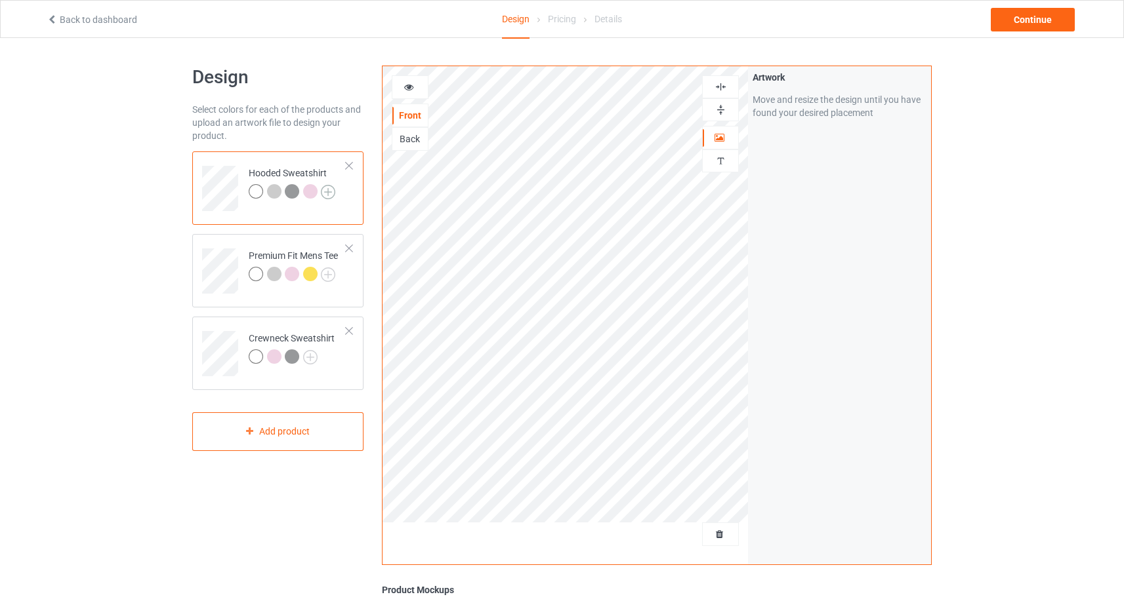
click at [333, 195] on img at bounding box center [328, 192] width 14 height 14
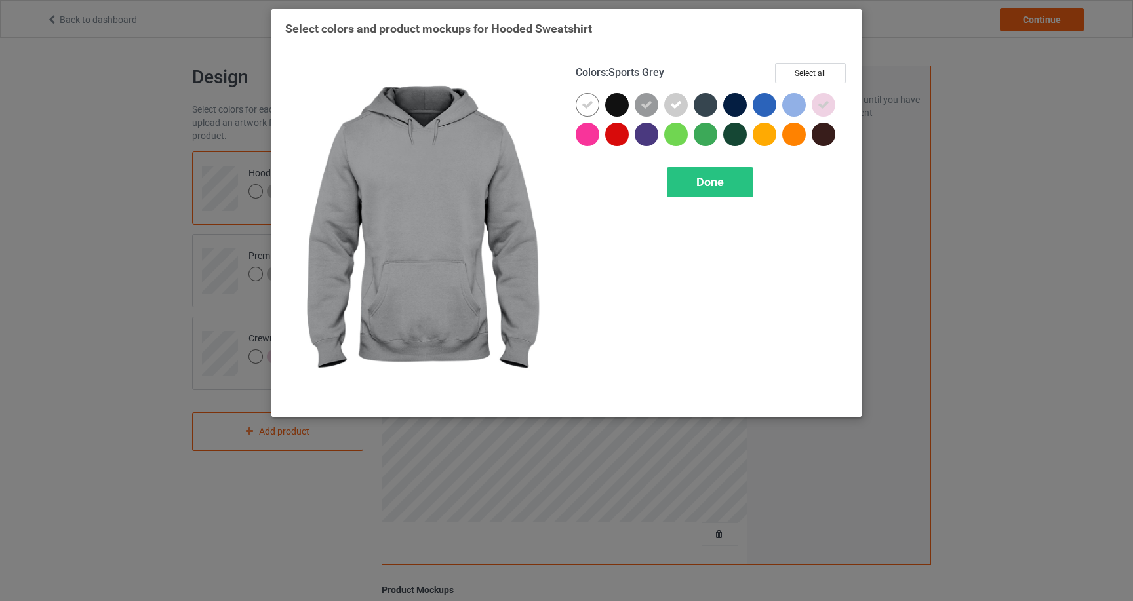
click at [655, 106] on div at bounding box center [647, 105] width 24 height 24
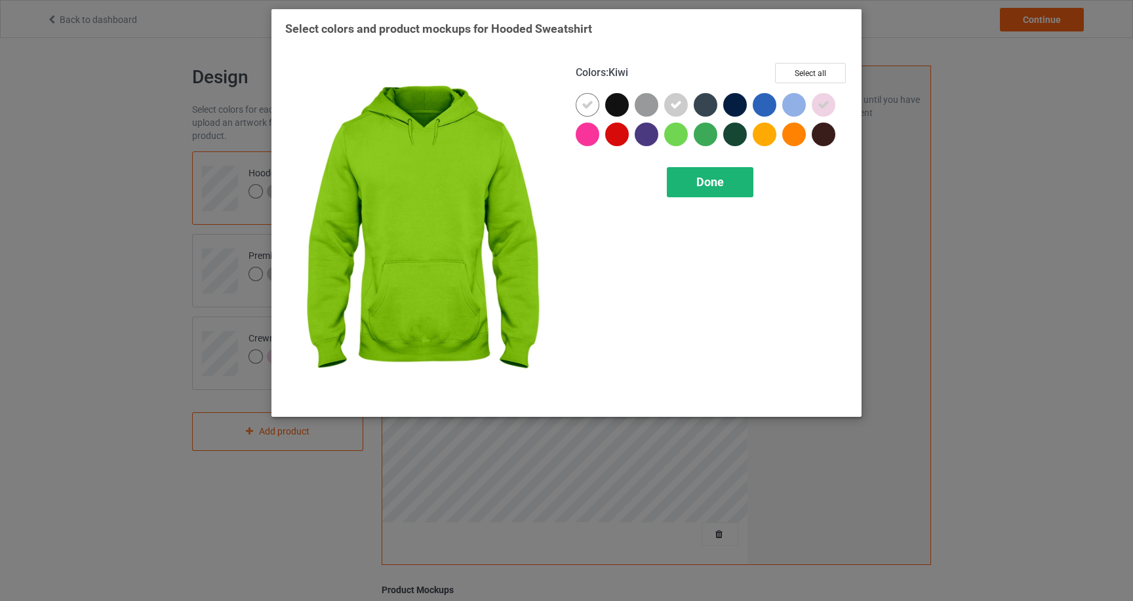
click at [695, 177] on div "Done" at bounding box center [710, 182] width 87 height 30
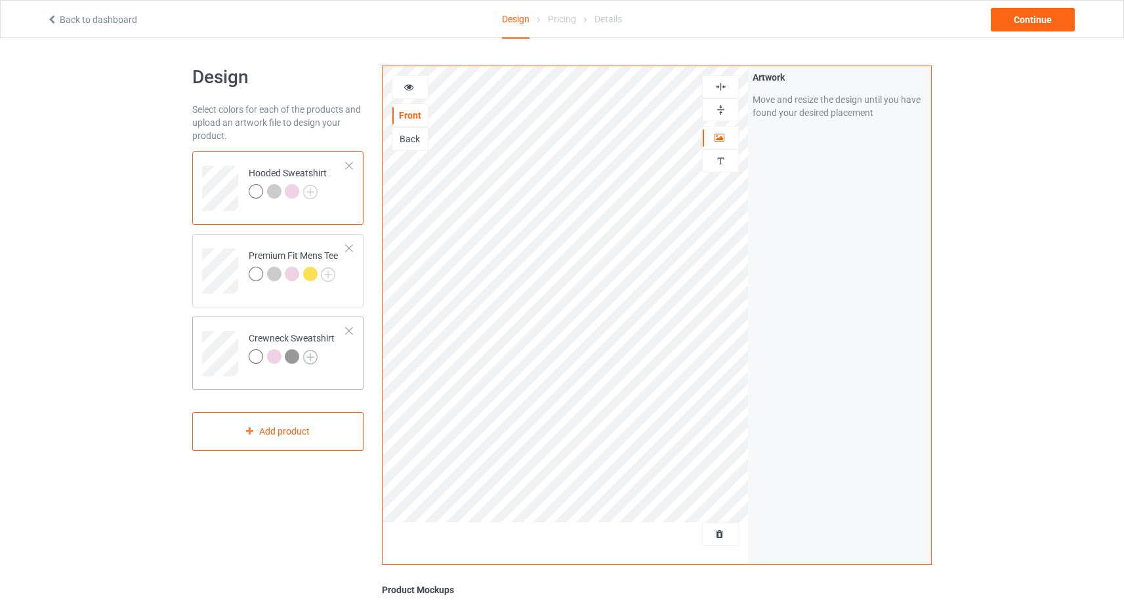
click at [312, 355] on img at bounding box center [310, 357] width 14 height 14
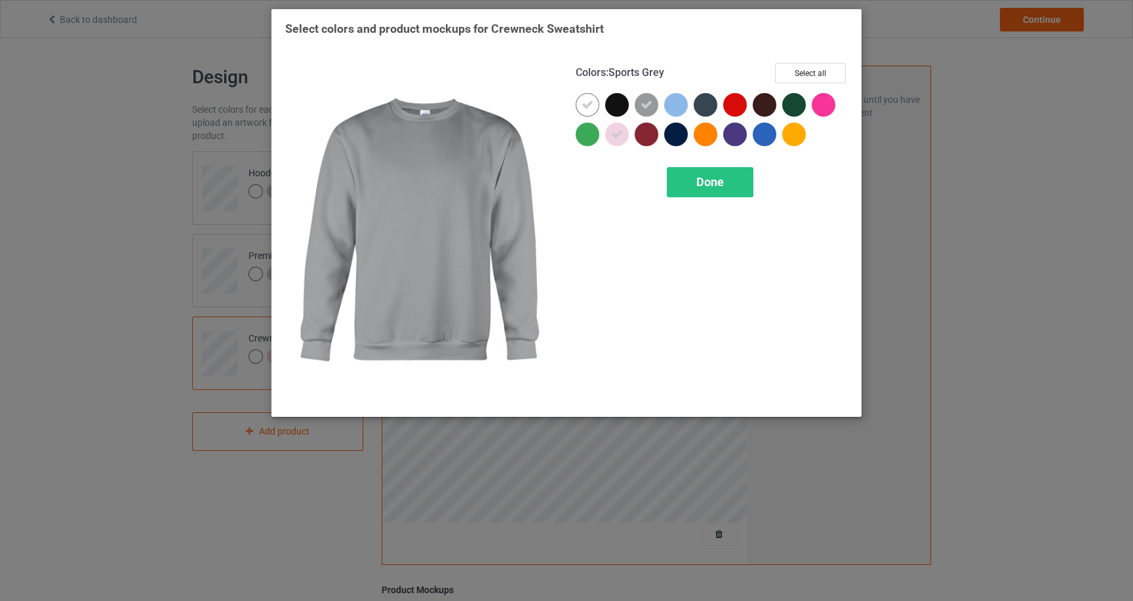
click at [636, 105] on div at bounding box center [647, 105] width 24 height 24
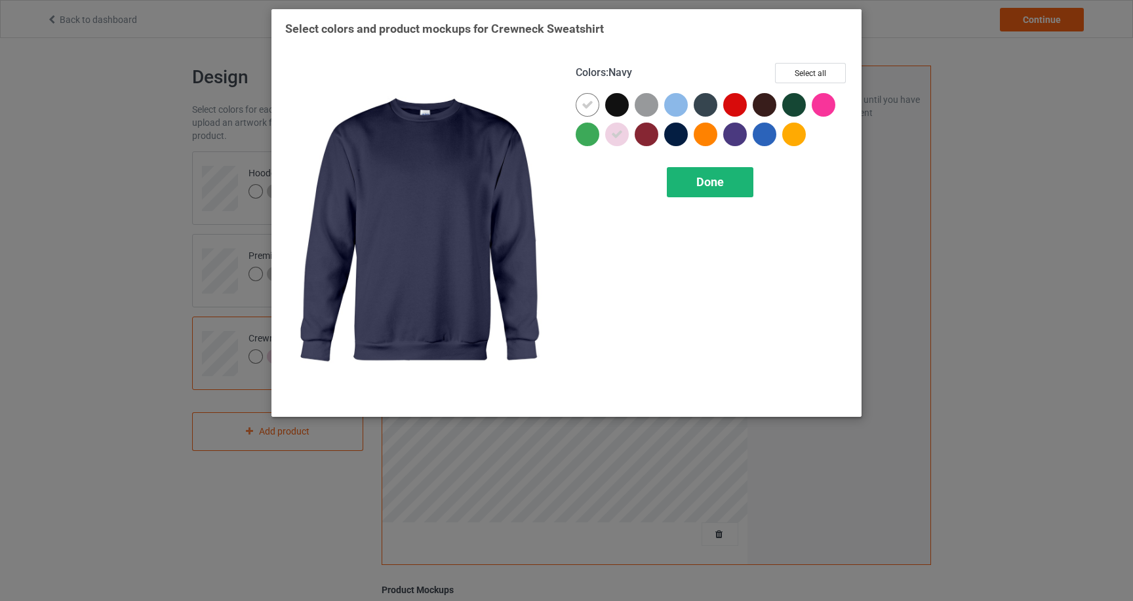
click at [685, 180] on div "Done" at bounding box center [710, 182] width 87 height 30
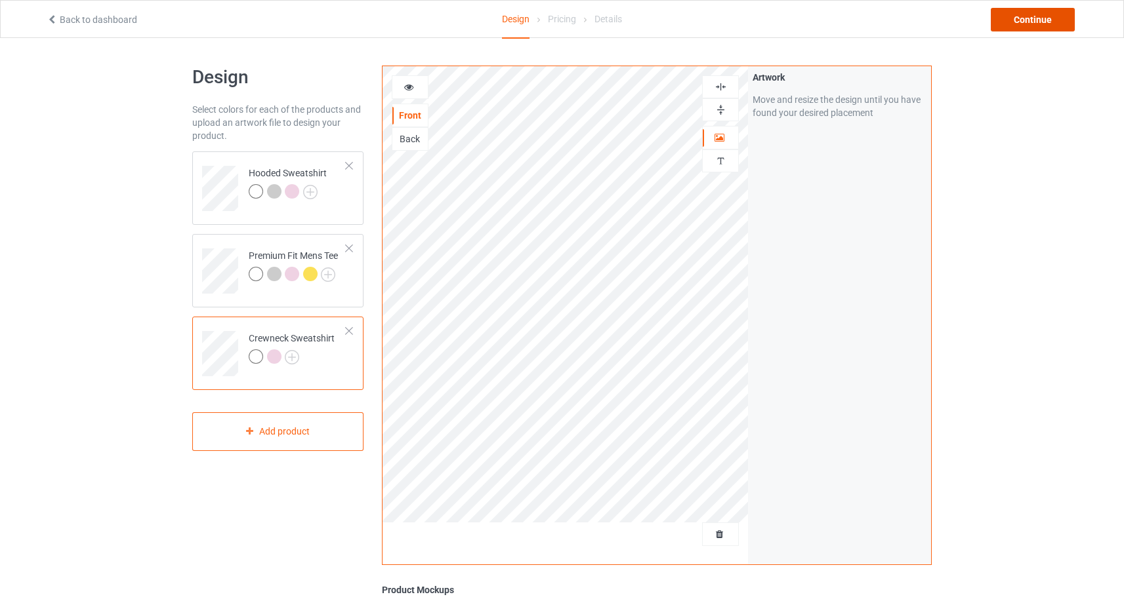
click at [1038, 29] on div "Continue" at bounding box center [1032, 20] width 84 height 24
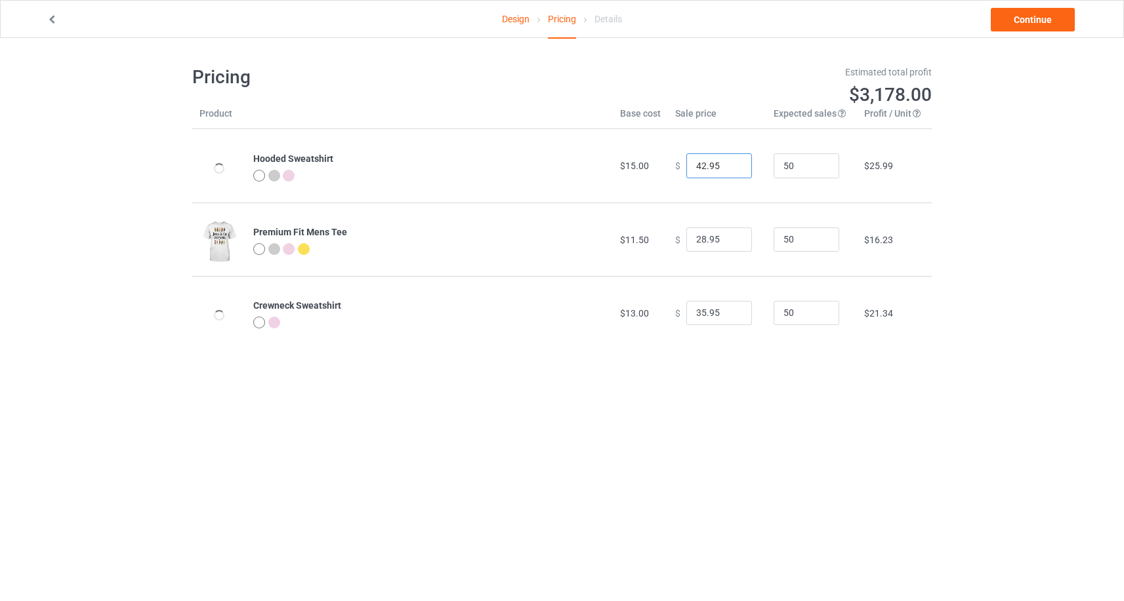
drag, startPoint x: 697, startPoint y: 163, endPoint x: 688, endPoint y: 163, distance: 9.2
click at [688, 163] on input "42.95" at bounding box center [719, 165] width 66 height 25
type input "38.95"
click at [698, 239] on input "28.95" at bounding box center [719, 240] width 66 height 25
type input "23.95"
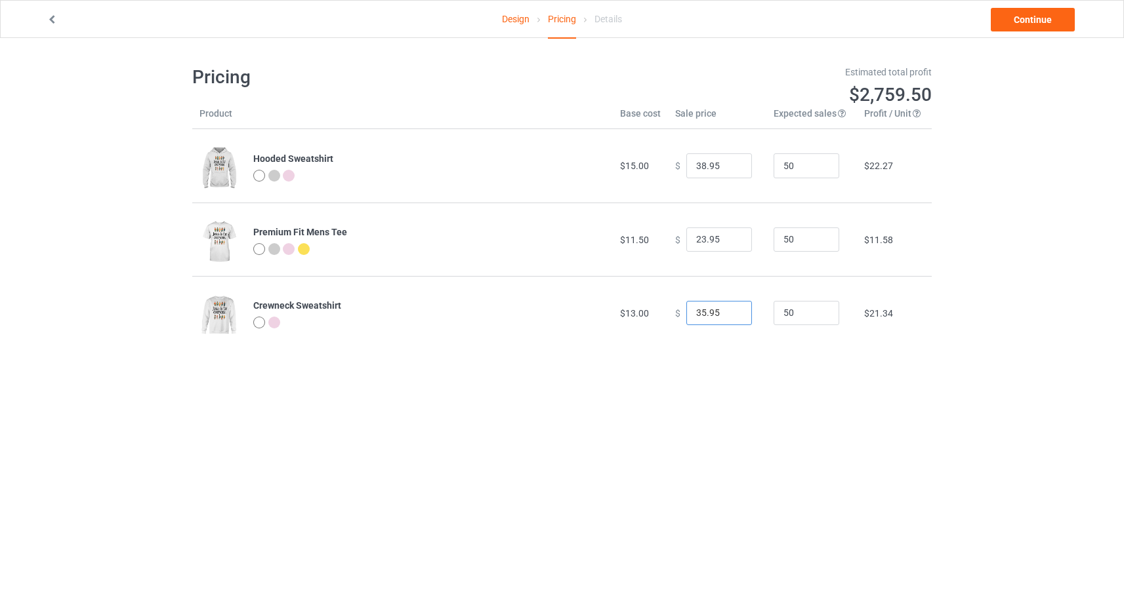
click at [697, 314] on input "35.95" at bounding box center [719, 313] width 66 height 25
type input "32.95"
click at [1042, 22] on link "Continue" at bounding box center [1032, 20] width 84 height 24
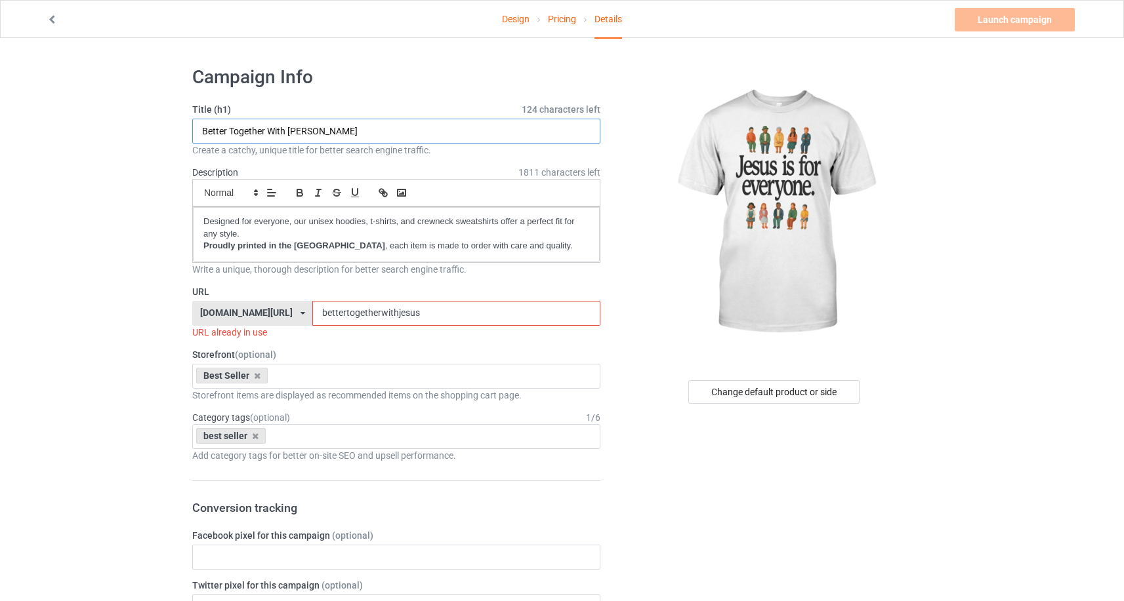
drag, startPoint x: 262, startPoint y: 134, endPoint x: 186, endPoint y: 115, distance: 78.9
drag, startPoint x: 296, startPoint y: 127, endPoint x: 150, endPoint y: 122, distance: 146.4
type input "[DEMOGRAPHIC_DATA] Is For Everyone"
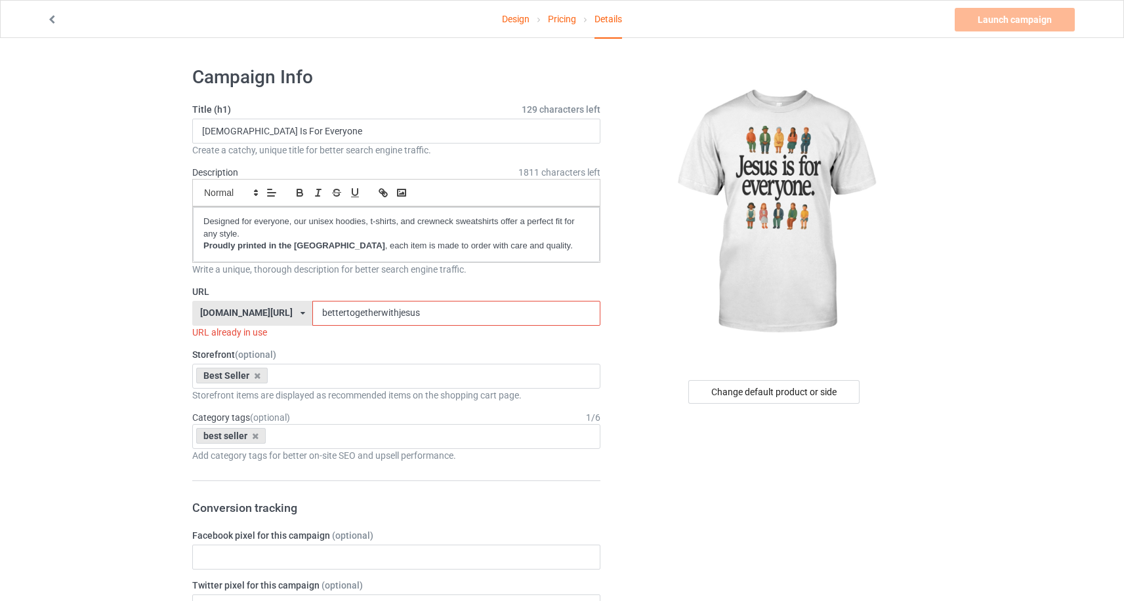
drag, startPoint x: 481, startPoint y: 310, endPoint x: 352, endPoint y: 319, distance: 130.1
click at [352, 319] on div "[DOMAIN_NAME][URL] [DOMAIN_NAME][URL] [DOMAIN_NAME][URL] [DOMAIN_NAME][URL] 5ca…" at bounding box center [396, 313] width 408 height 25
paste input "[DEMOGRAPHIC_DATA] Is For Everyone"
click at [394, 315] on input "[DEMOGRAPHIC_DATA] Is For Everyone" at bounding box center [455, 313] width 287 height 25
click at [402, 319] on input "[DEMOGRAPHIC_DATA] For Everyone" at bounding box center [455, 313] width 287 height 25
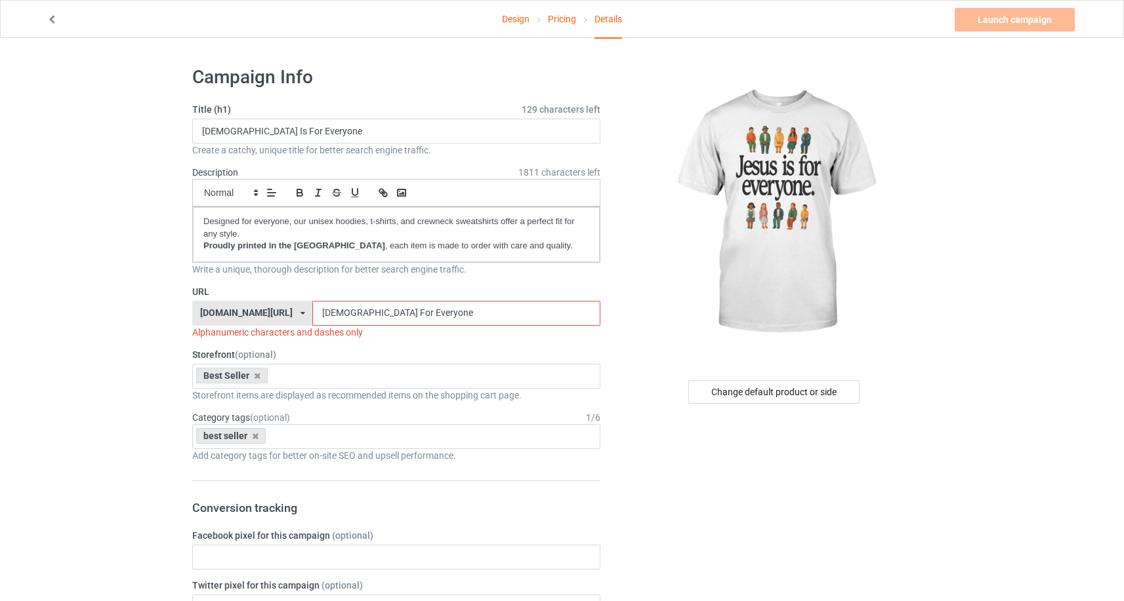
click at [401, 317] on input "[DEMOGRAPHIC_DATA] For Everyone" at bounding box center [455, 313] width 287 height 25
click at [415, 313] on input "[DEMOGRAPHIC_DATA] Everyone" at bounding box center [455, 313] width 287 height 25
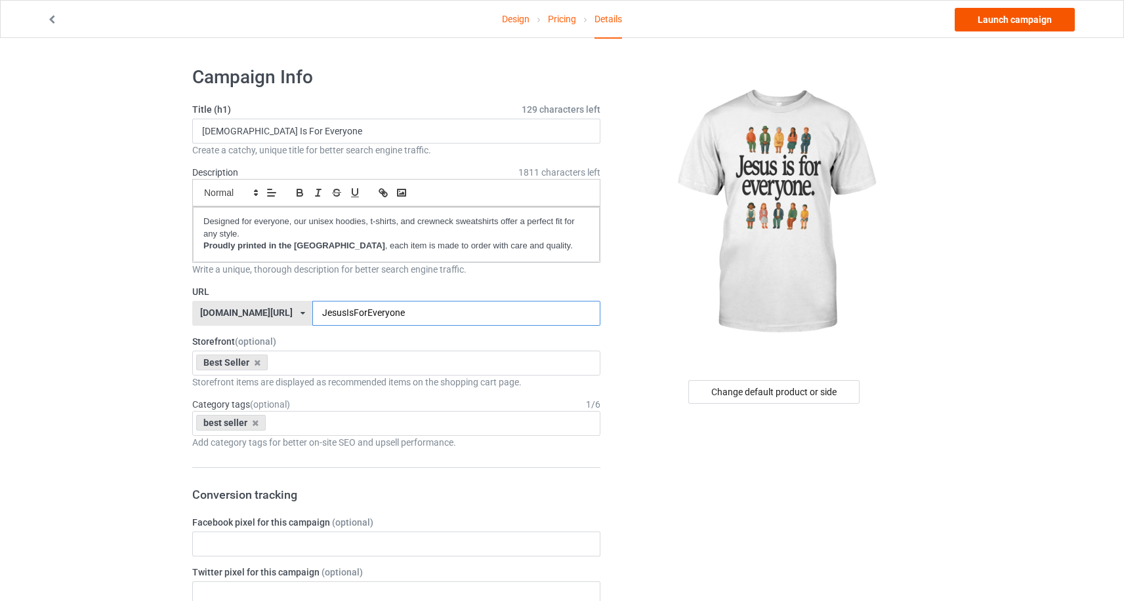
type input "JesusIsForEveryone"
click at [1002, 23] on link "Launch campaign" at bounding box center [1014, 20] width 120 height 24
